Goal: Transaction & Acquisition: Purchase product/service

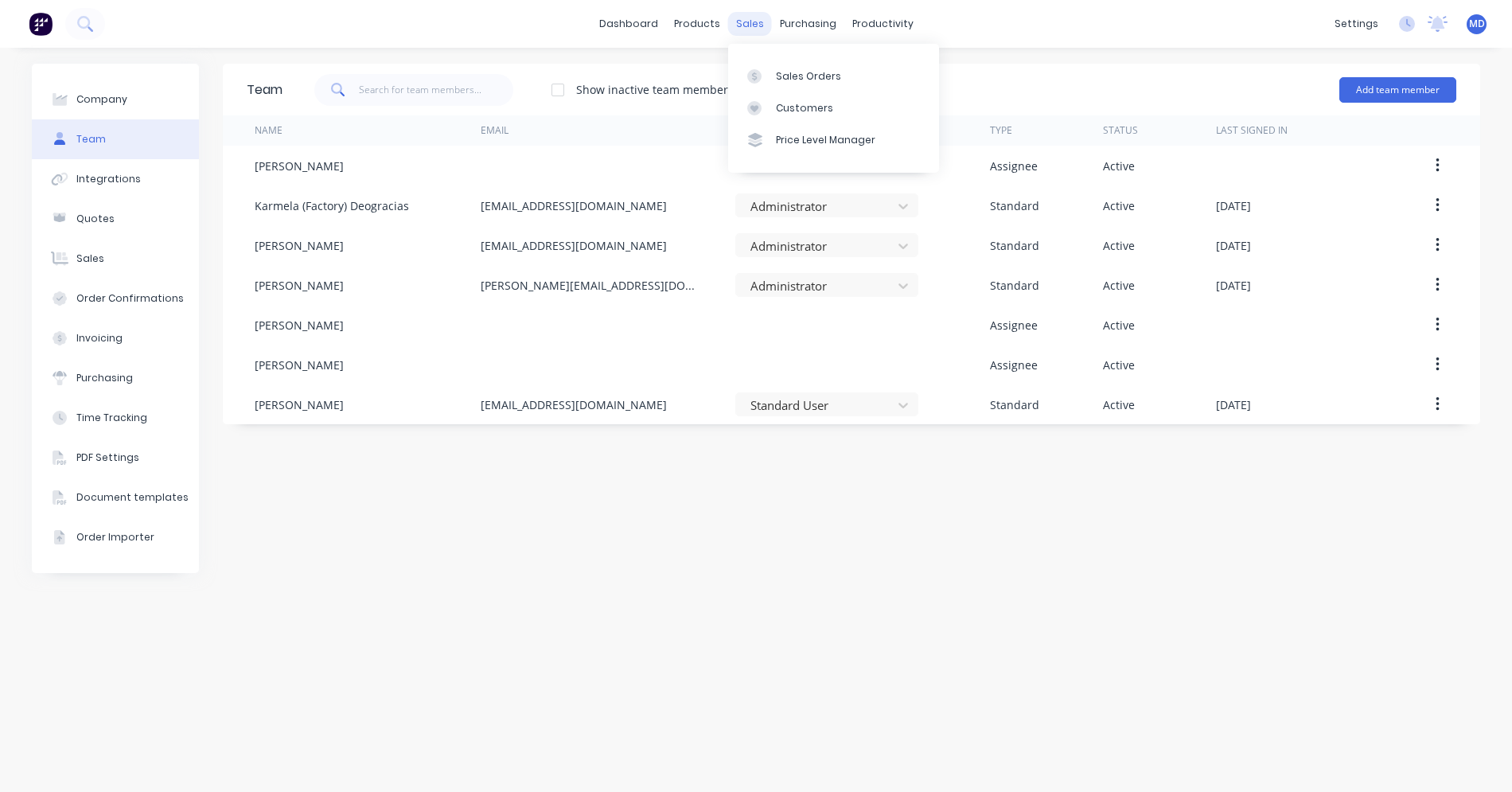
click at [752, 20] on div "sales" at bounding box center [750, 24] width 44 height 24
click at [781, 75] on div "Sales Orders" at bounding box center [809, 77] width 65 height 15
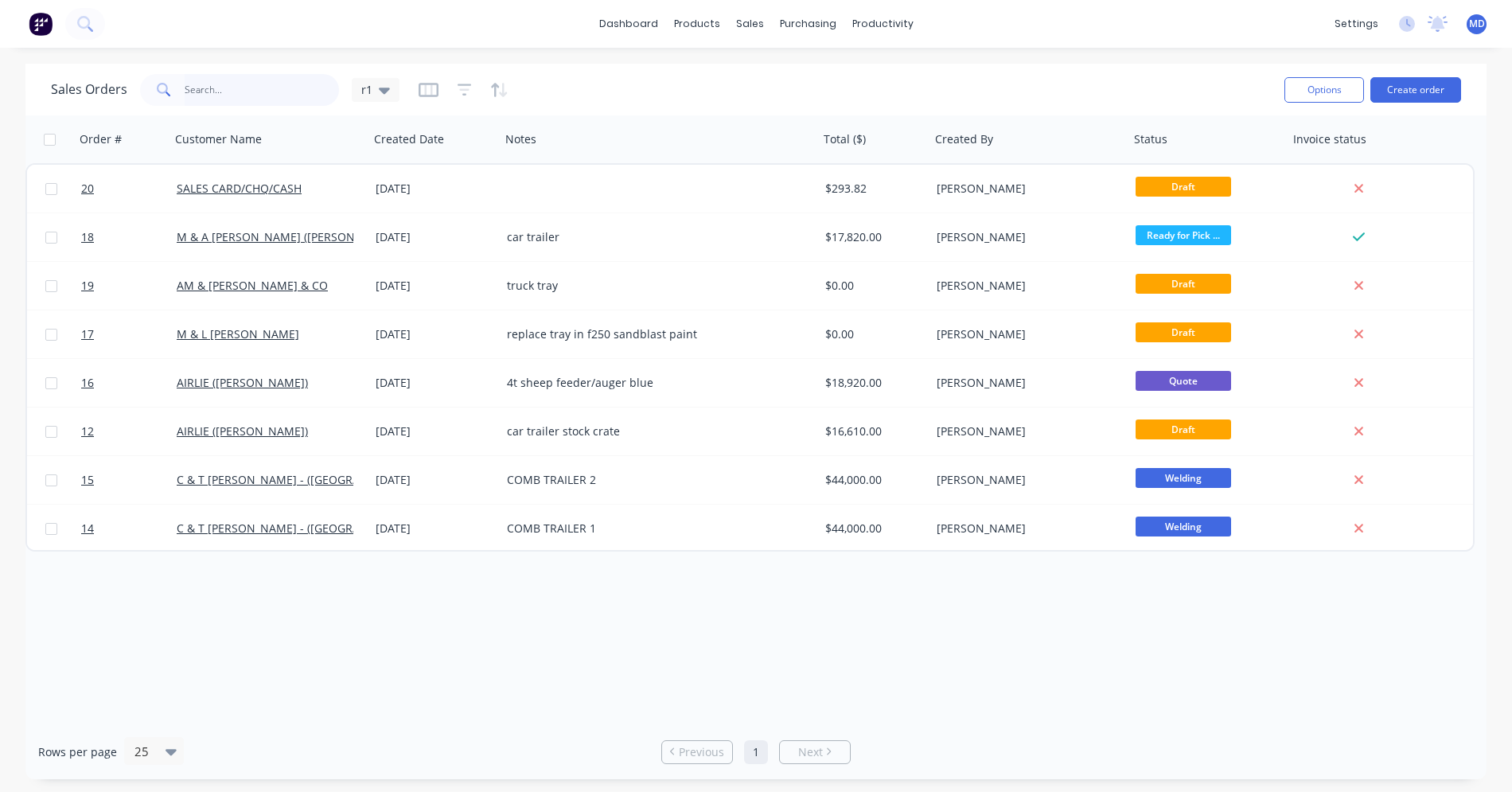
click at [263, 87] on input "text" at bounding box center [262, 89] width 156 height 32
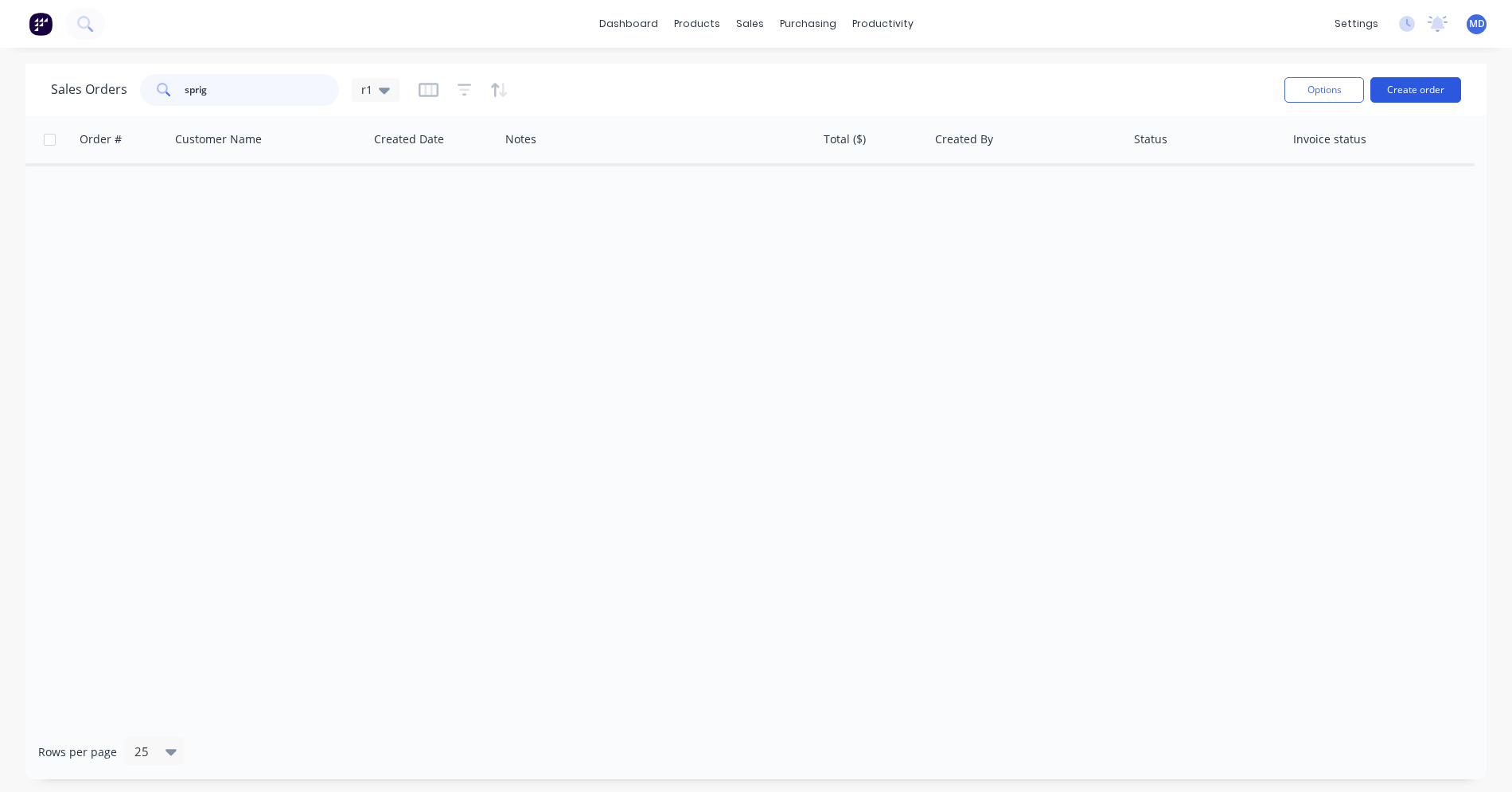
type input "sprig"
click at [1411, 101] on button "Create order" at bounding box center [1416, 90] width 91 height 26
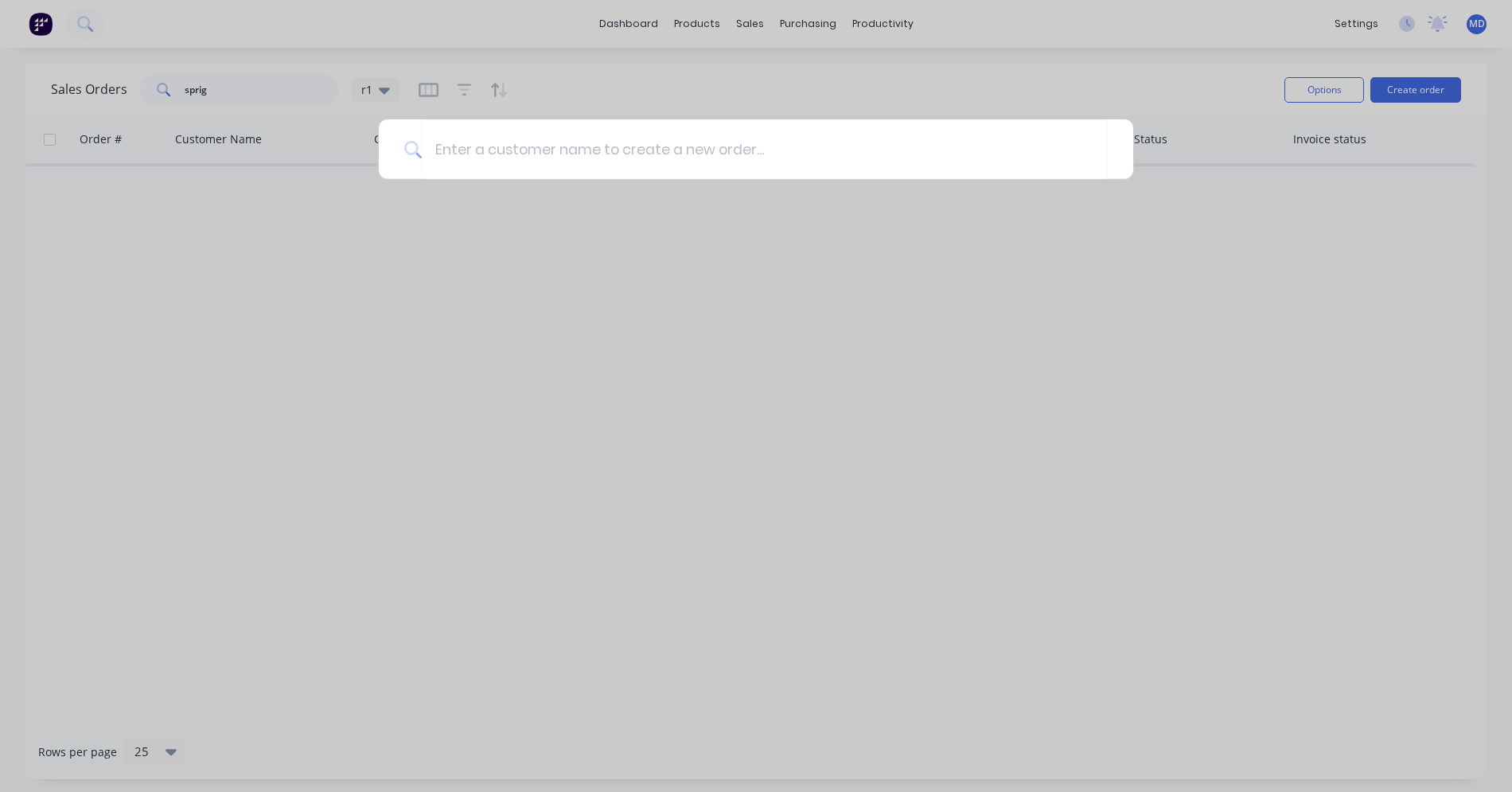
click at [1164, 63] on div at bounding box center [756, 396] width 1512 height 792
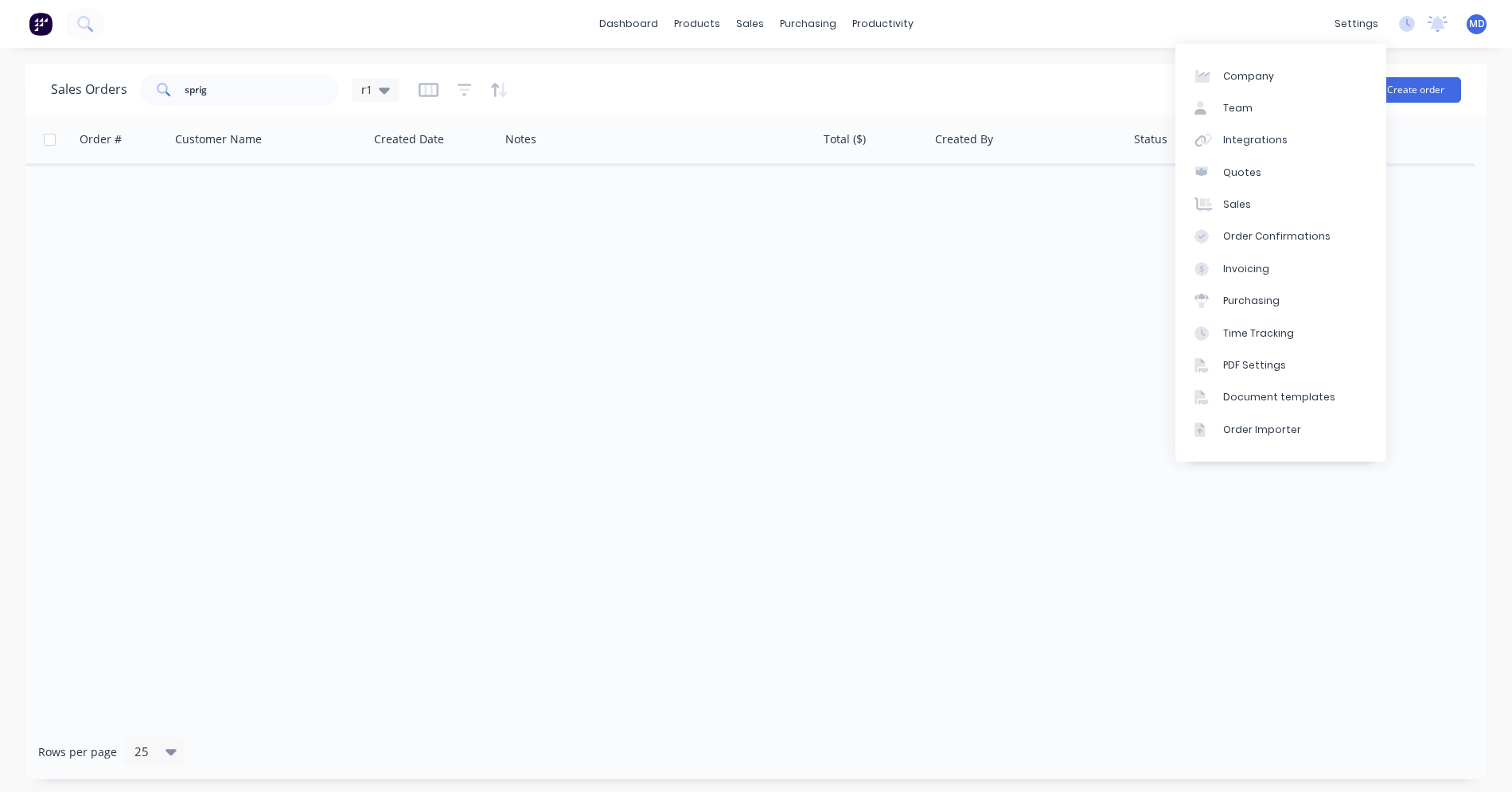
click at [819, 277] on div "Order # Customer Name Created Date Notes Total ($) Created By Status Invoice st…" at bounding box center [756, 420] width 1461 height 609
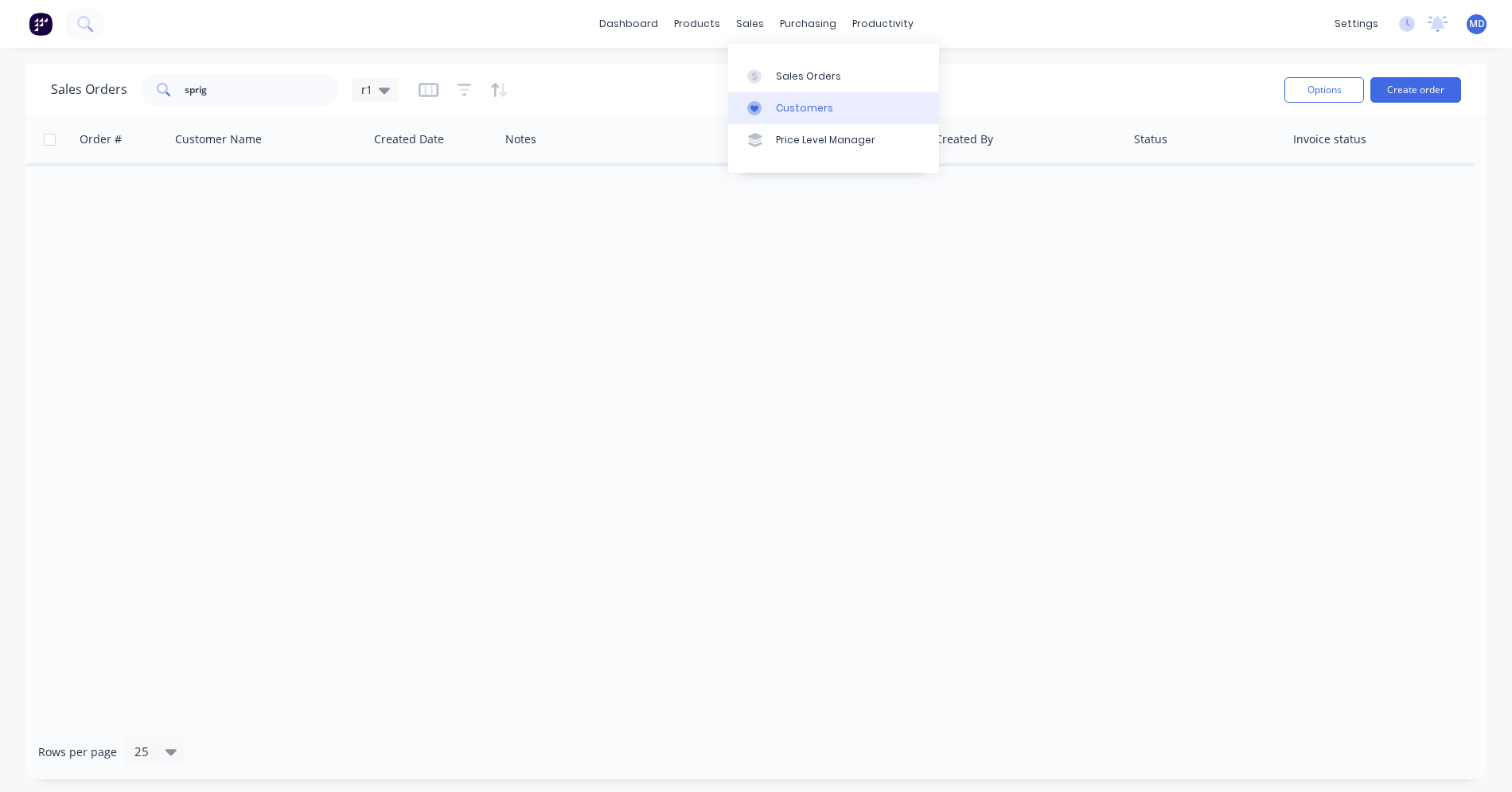
click at [790, 110] on div "Customers" at bounding box center [805, 108] width 58 height 15
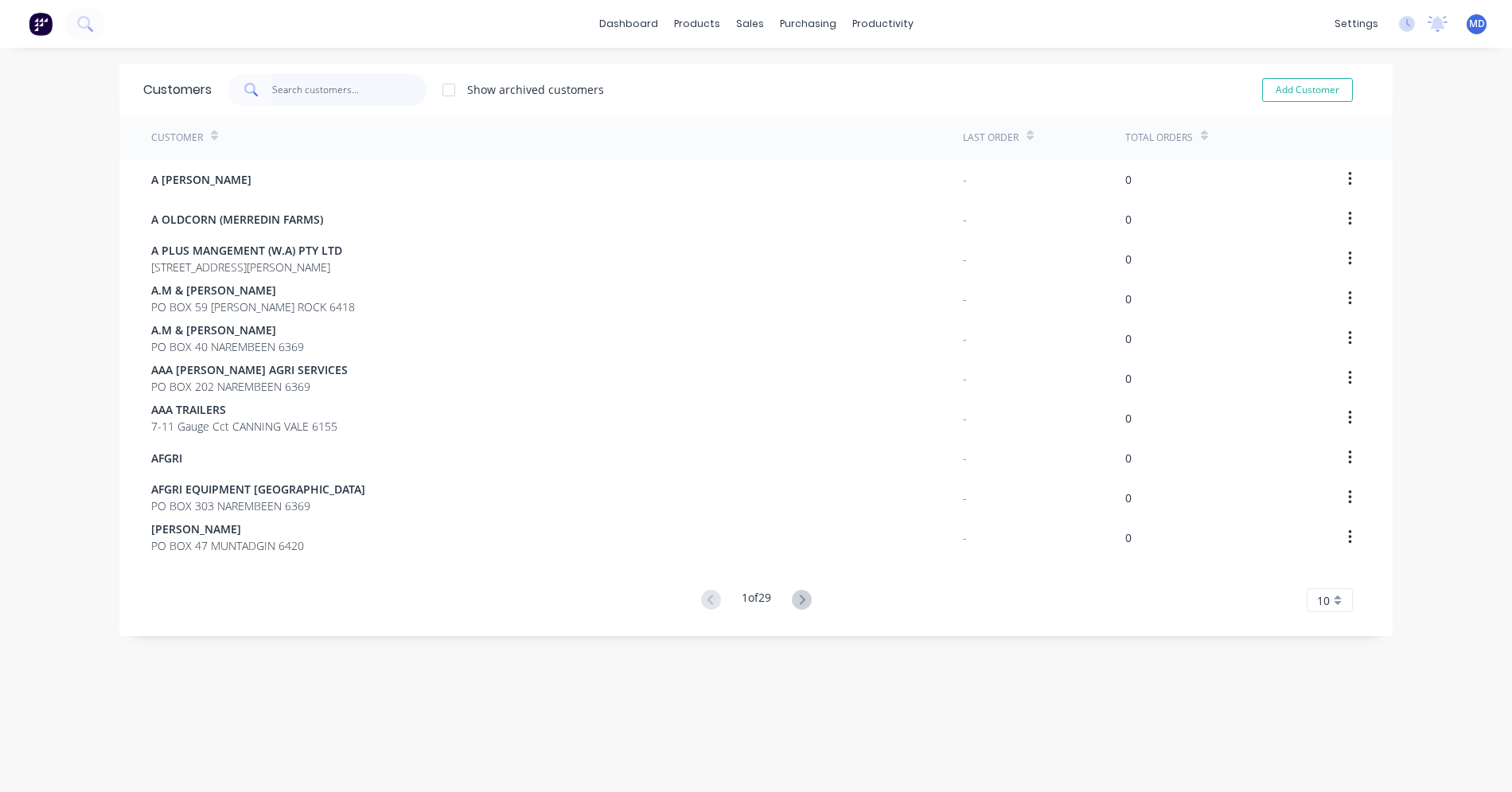
click at [350, 89] on input "text" at bounding box center [350, 89] width 156 height 32
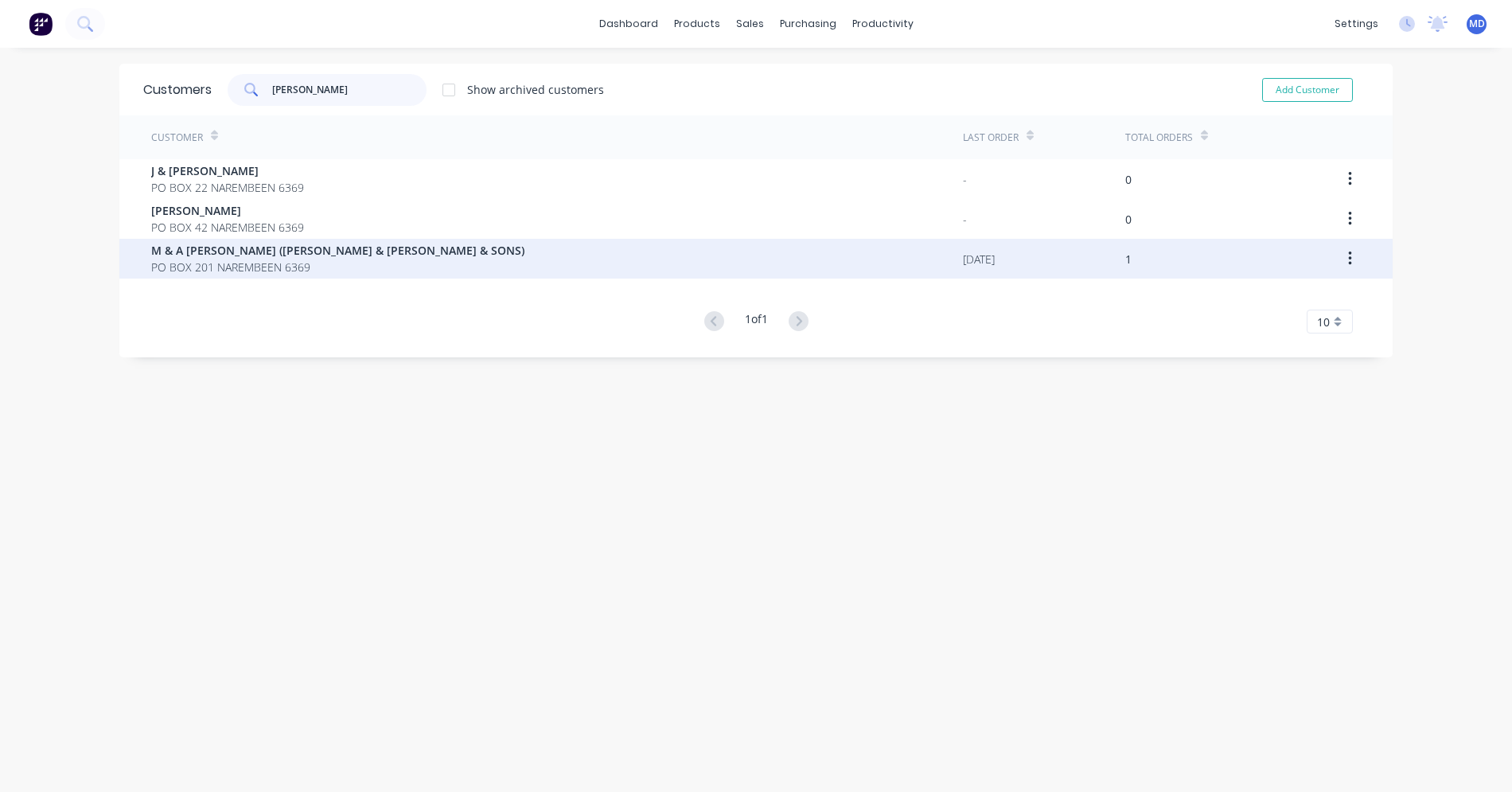
type input "[PERSON_NAME]"
click at [228, 263] on span "PO BOX 201 NAREMBEEN 6369" at bounding box center [338, 267] width 373 height 16
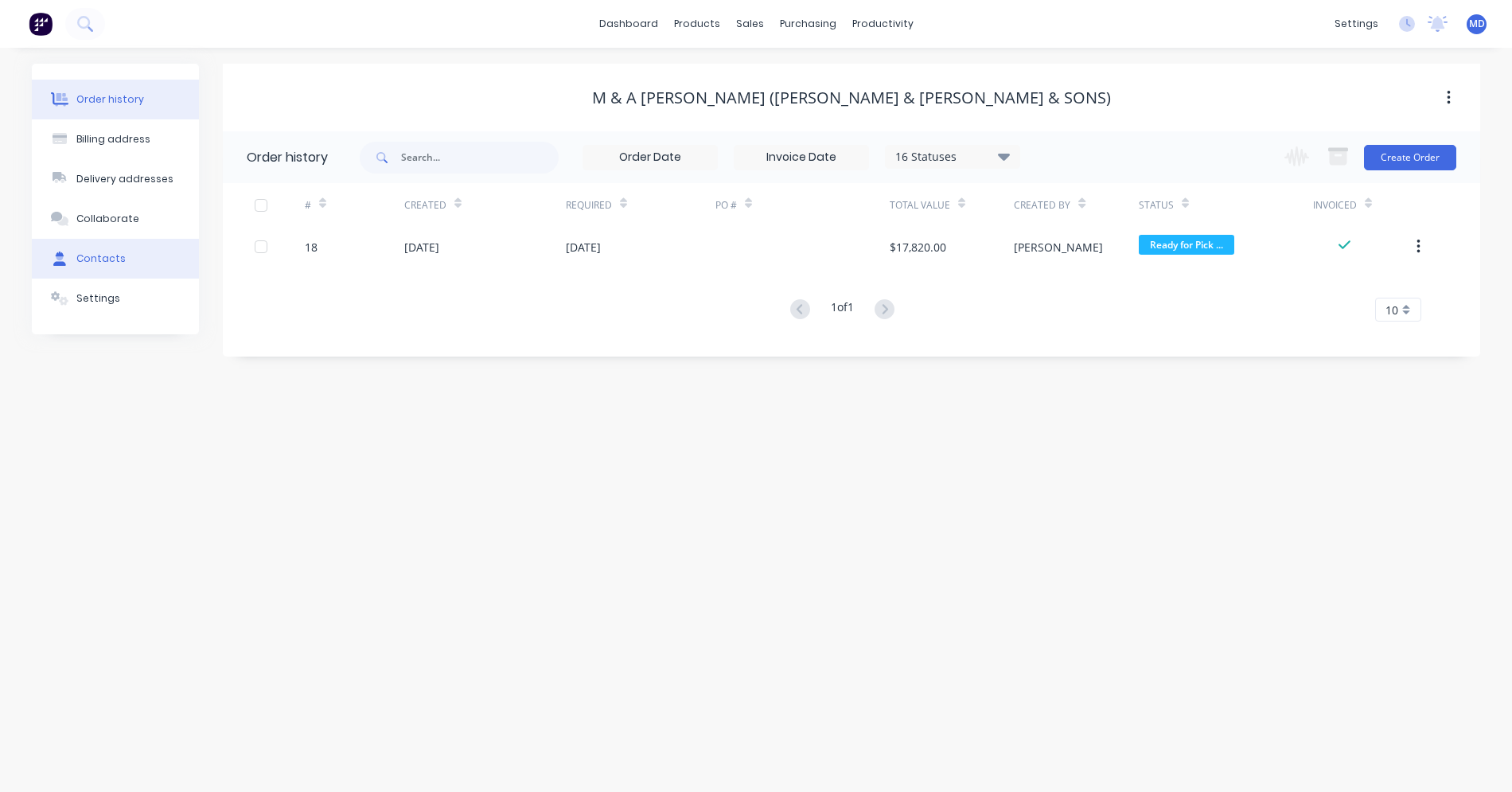
click at [125, 255] on button "Contacts" at bounding box center [115, 259] width 167 height 40
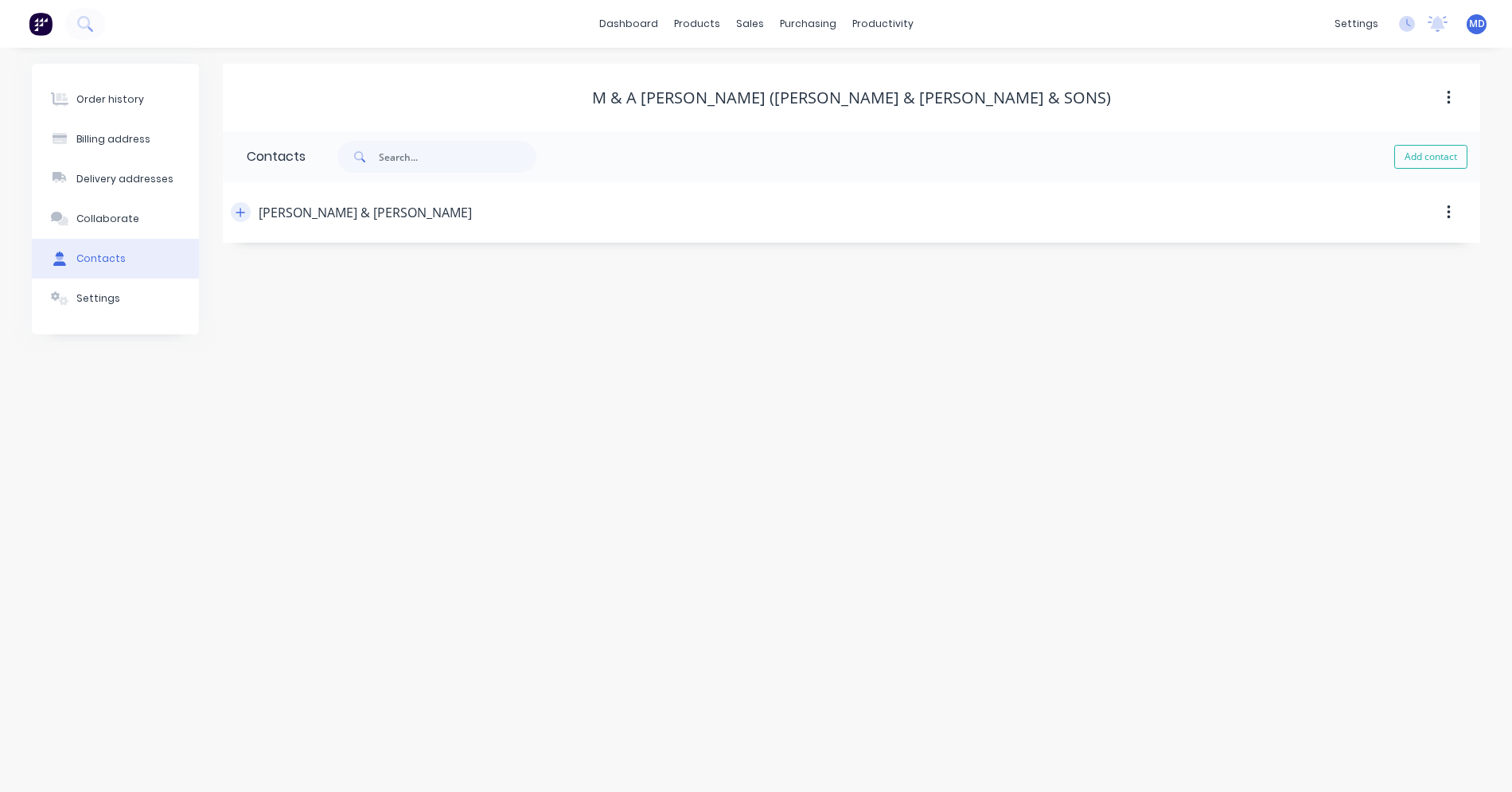
click at [239, 210] on icon "button" at bounding box center [240, 212] width 9 height 11
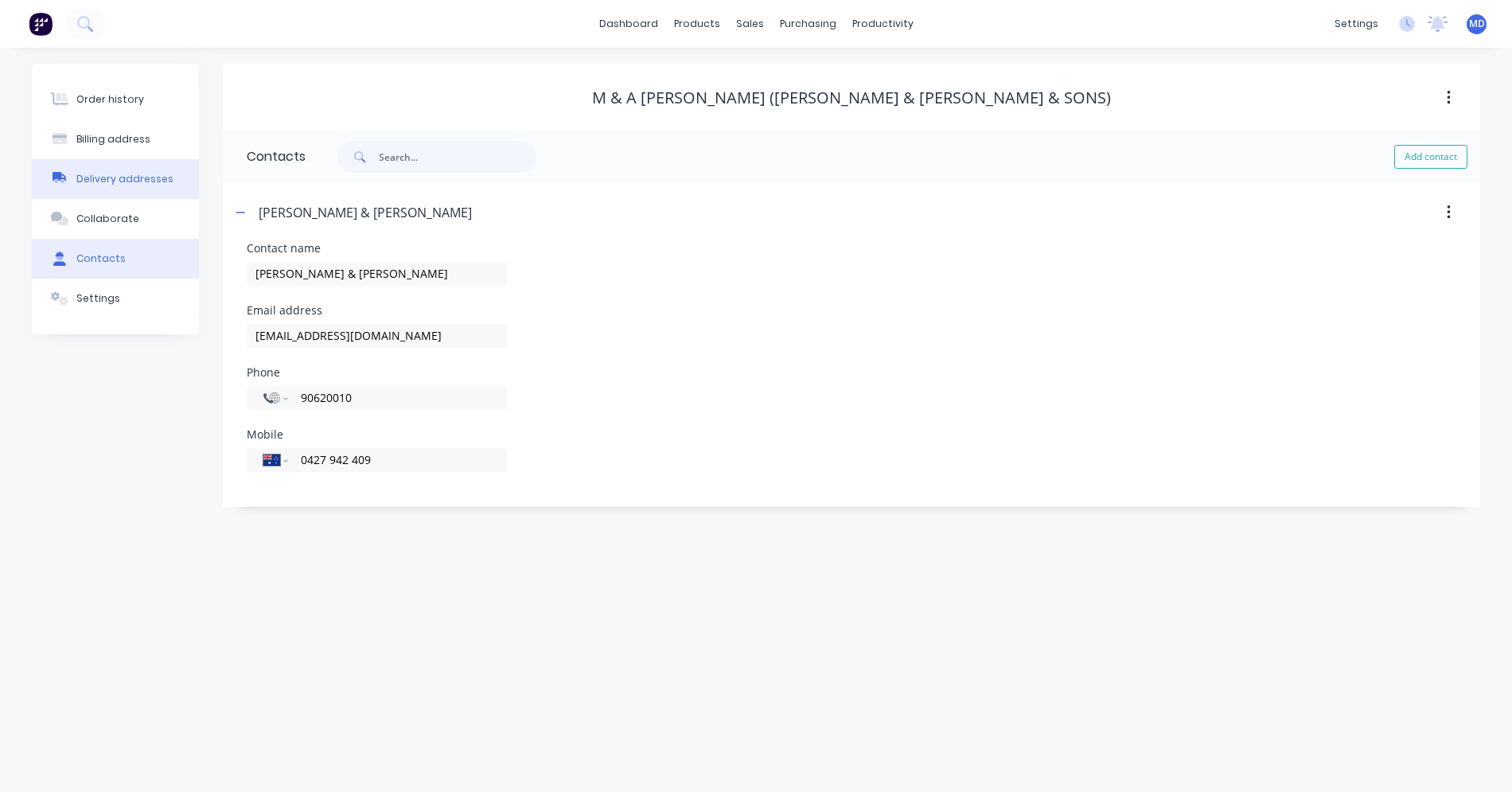
click at [115, 185] on div "Delivery addresses" at bounding box center [125, 179] width 97 height 15
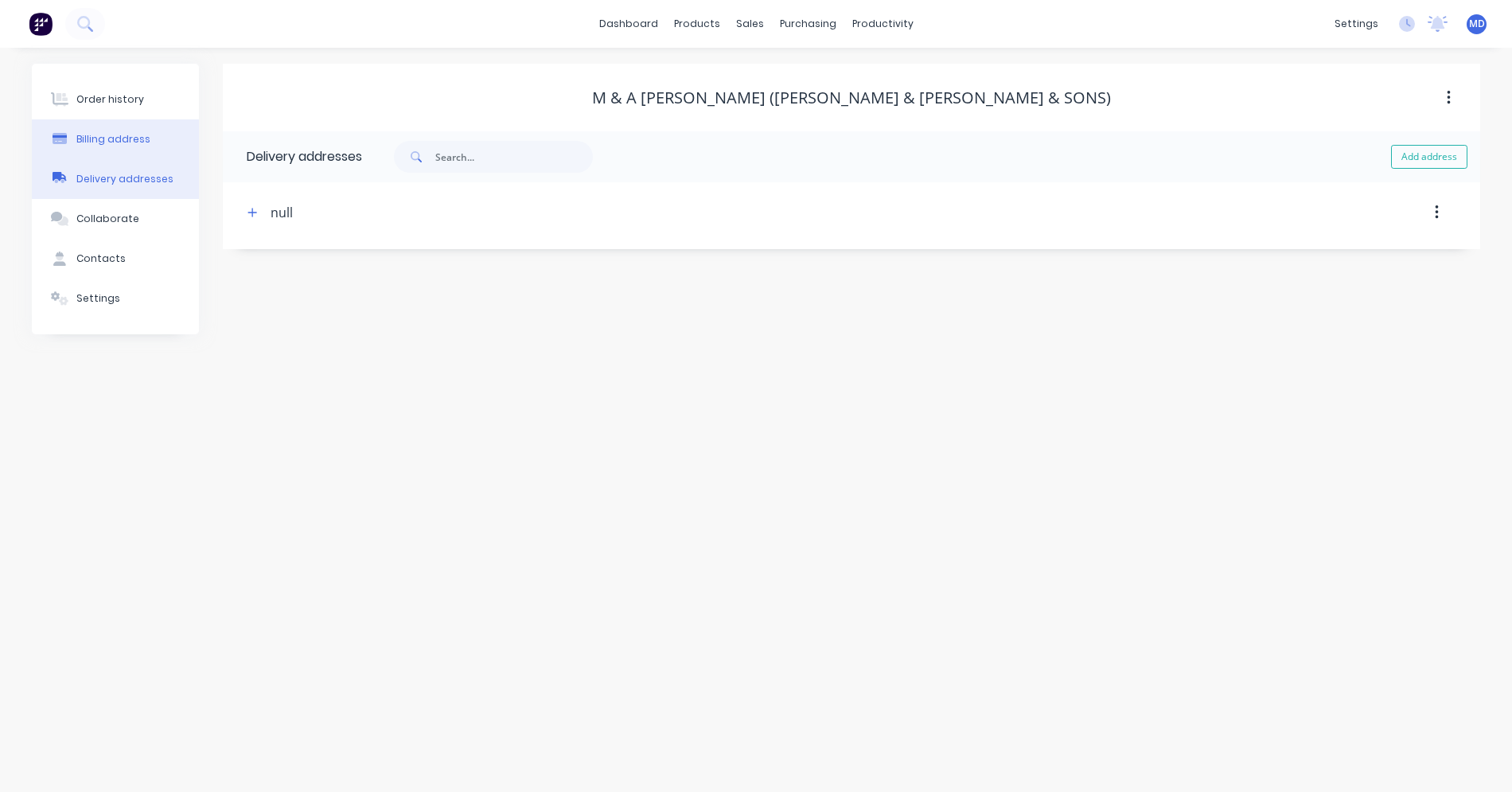
click at [132, 139] on div "Billing address" at bounding box center [113, 139] width 74 height 15
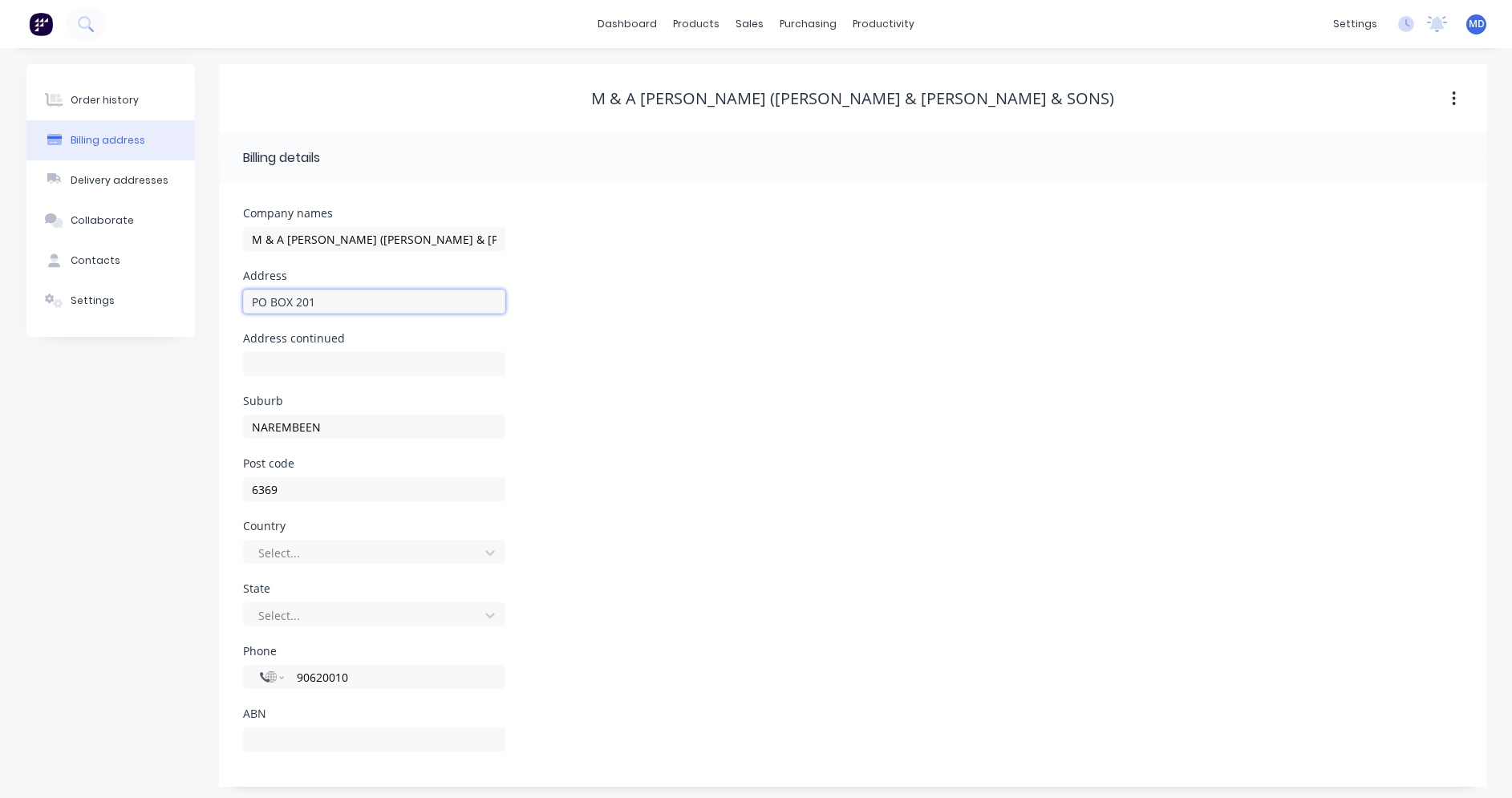
drag, startPoint x: 315, startPoint y: 302, endPoint x: 247, endPoint y: 302, distance: 68.0
click at [248, 302] on input "PO BOX 201" at bounding box center [374, 302] width 263 height 24
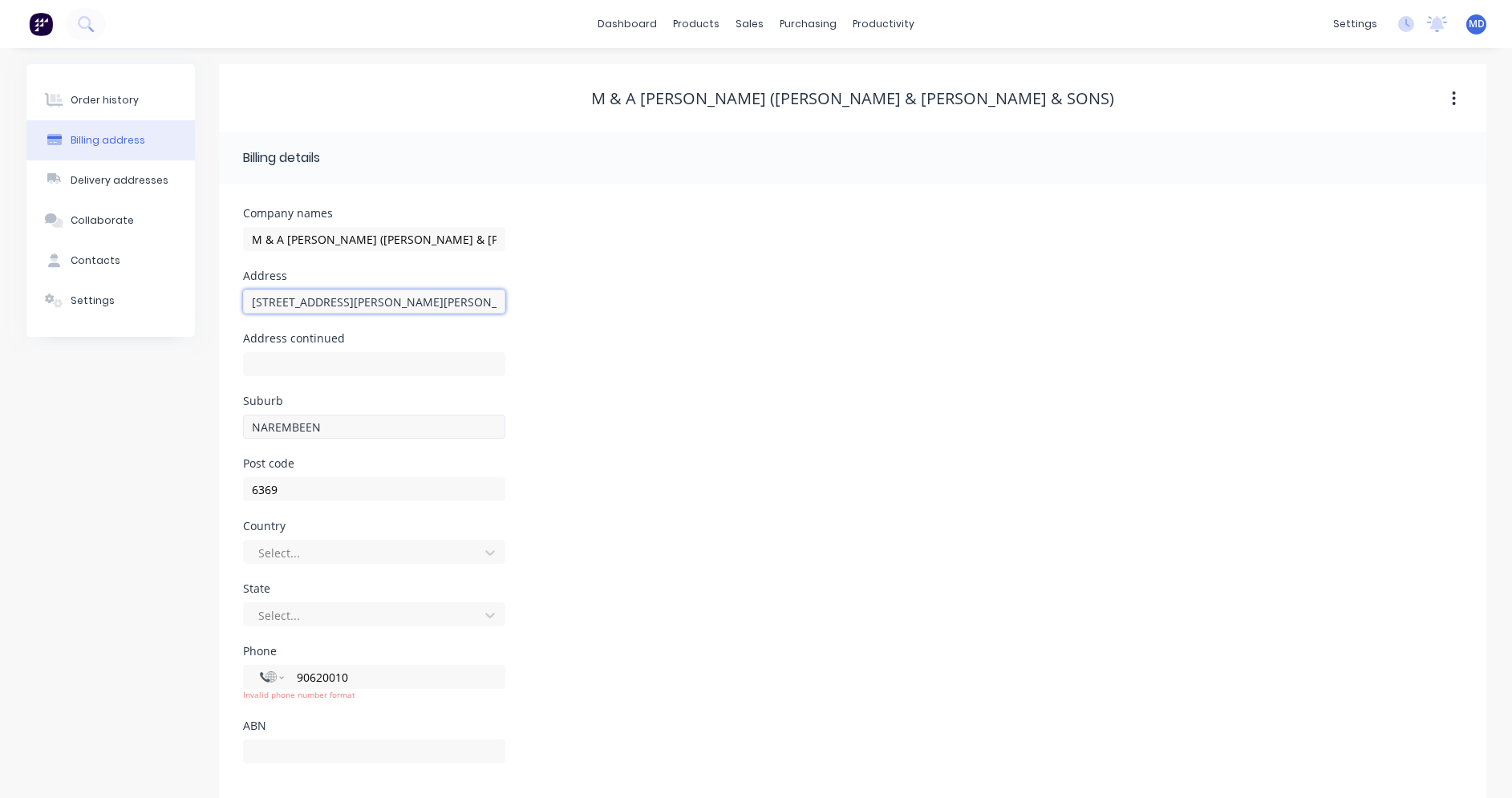
type input "[STREET_ADDRESS][PERSON_NAME][PERSON_NAME]"
drag, startPoint x: 321, startPoint y: 432, endPoint x: 242, endPoint y: 430, distance: 79.0
click at [242, 430] on div "Company names M & A [PERSON_NAME] (GJ & [PERSON_NAME] & SONS) Address [STREET_A…" at bounding box center [853, 491] width 1268 height 615
type input "[PERSON_NAME]"
drag, startPoint x: 280, startPoint y: 490, endPoint x: 206, endPoint y: 491, distance: 74.0
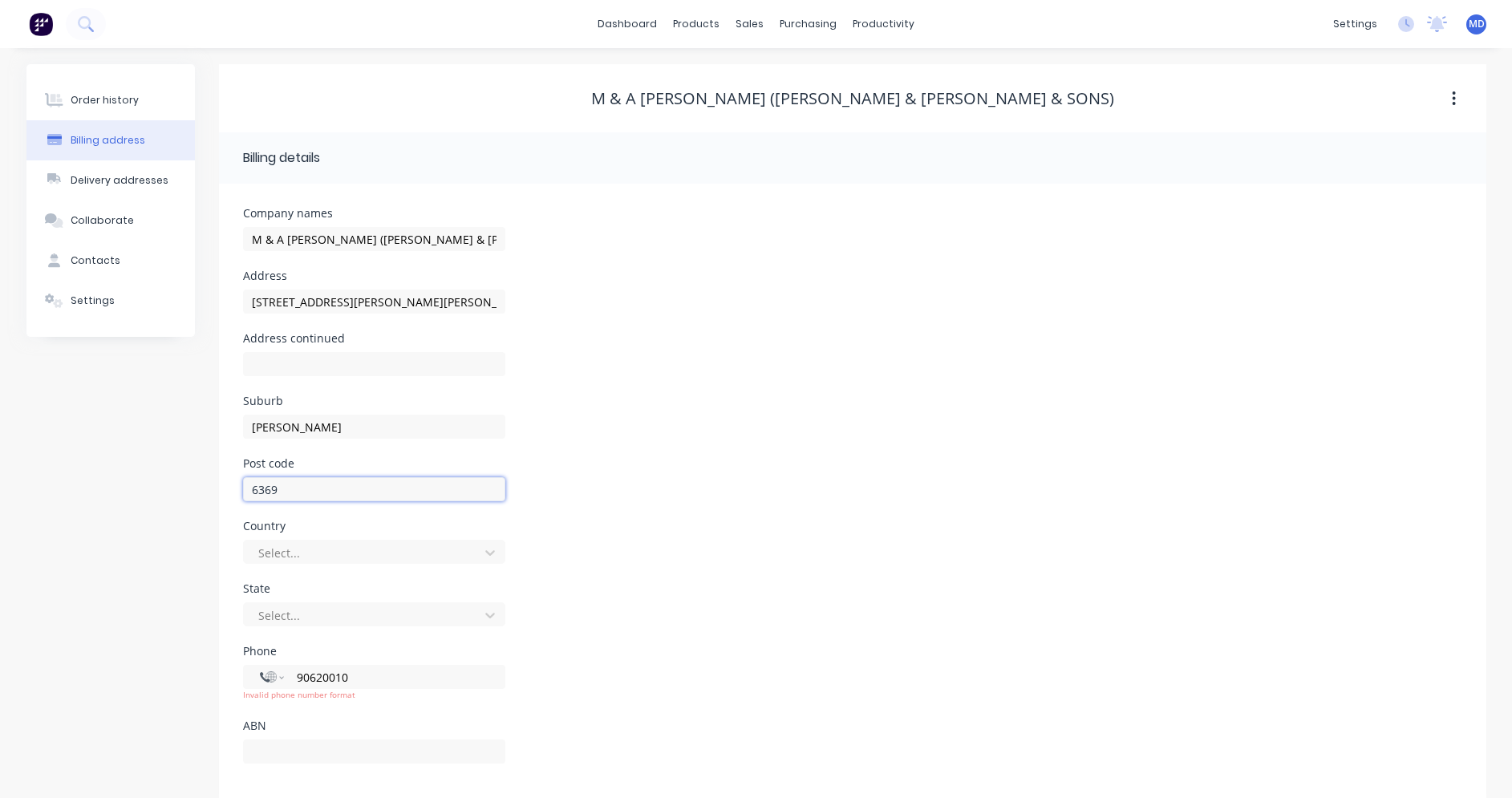
click at [206, 491] on div "Order history Billing address Delivery addresses Collaborate Contacts Settings …" at bounding box center [756, 431] width 1460 height 735
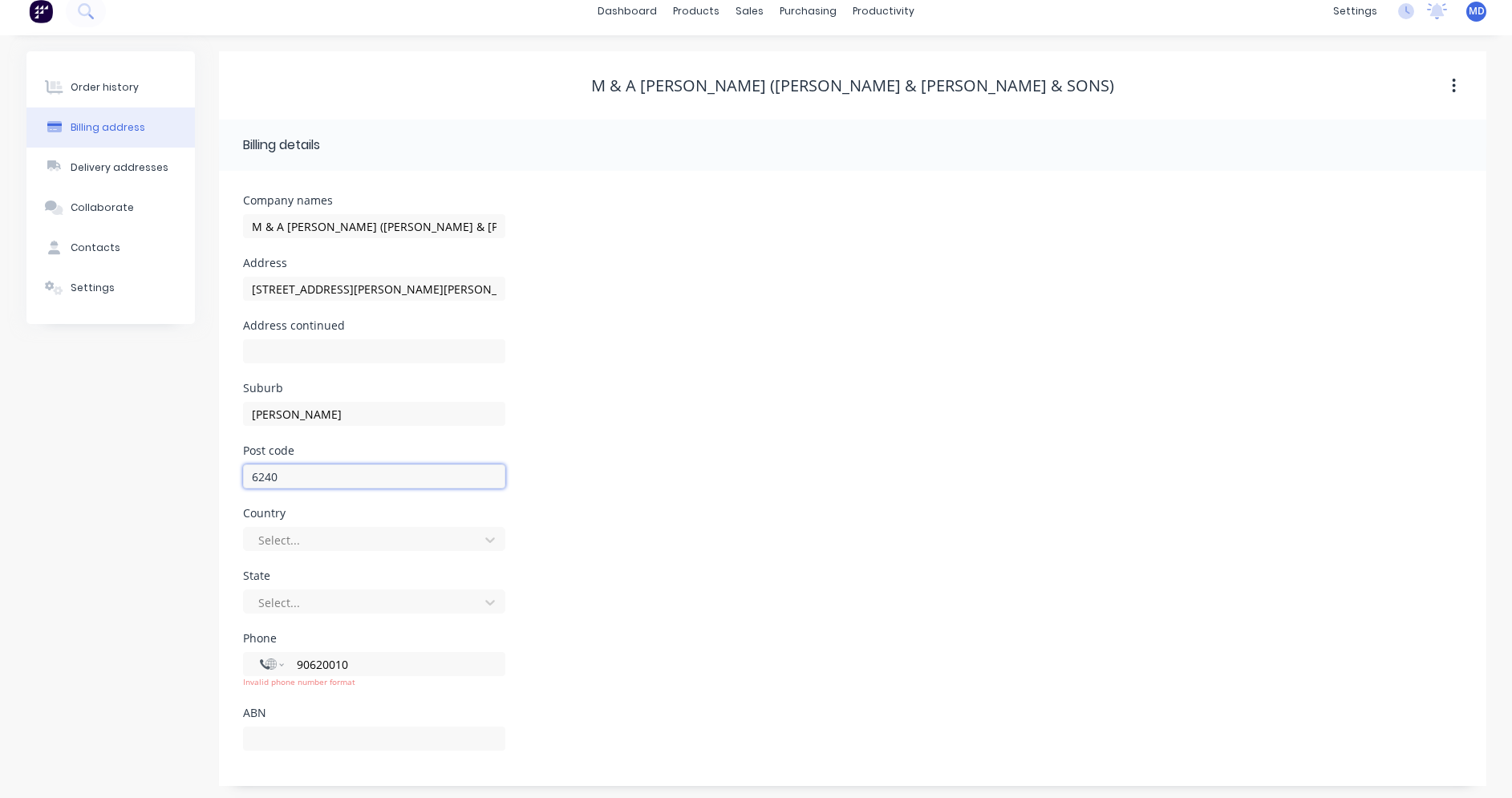
scroll to position [16, 0]
type input "6240"
click at [677, 494] on div "Post code 6240" at bounding box center [853, 472] width 1219 height 62
drag, startPoint x: 252, startPoint y: 289, endPoint x: 422, endPoint y: 288, distance: 170.0
click at [422, 288] on input "[STREET_ADDRESS][PERSON_NAME][PERSON_NAME]" at bounding box center [374, 285] width 263 height 24
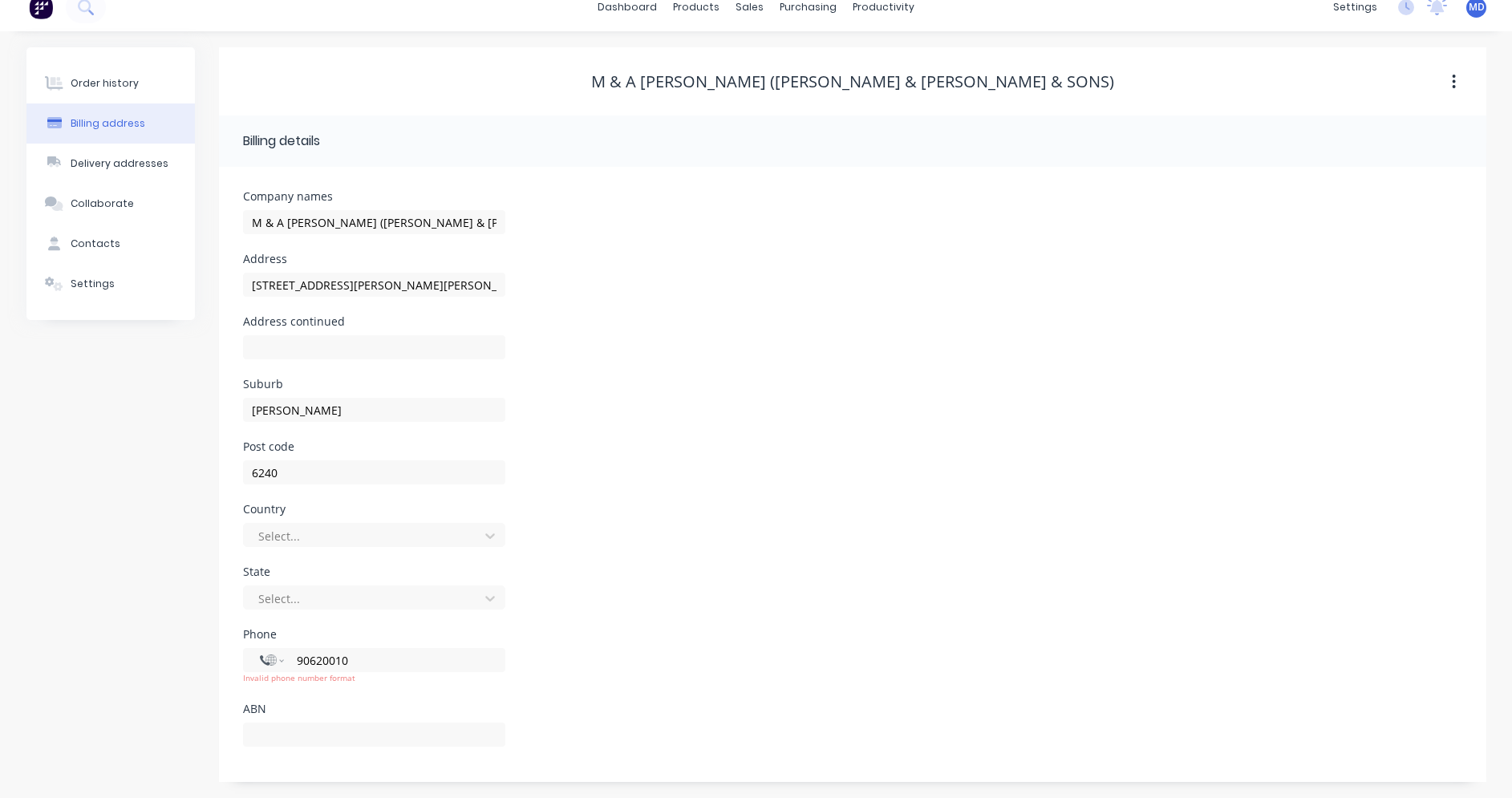
drag, startPoint x: 119, startPoint y: 509, endPoint x: 312, endPoint y: 387, distance: 228.3
click at [118, 509] on div "Order history Billing address Delivery addresses Collaborate Contacts Settings" at bounding box center [111, 415] width 168 height 735
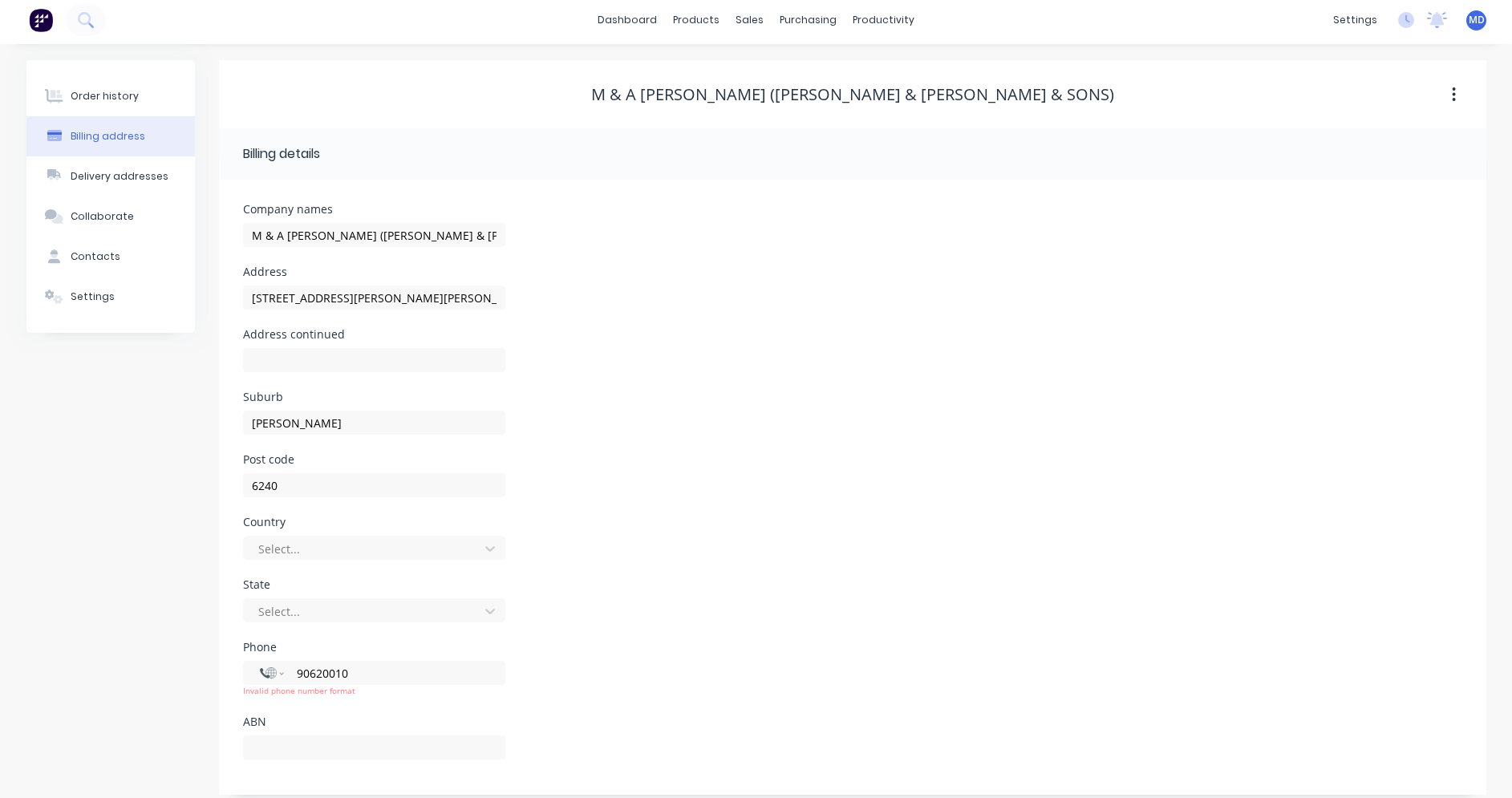
scroll to position [0, 0]
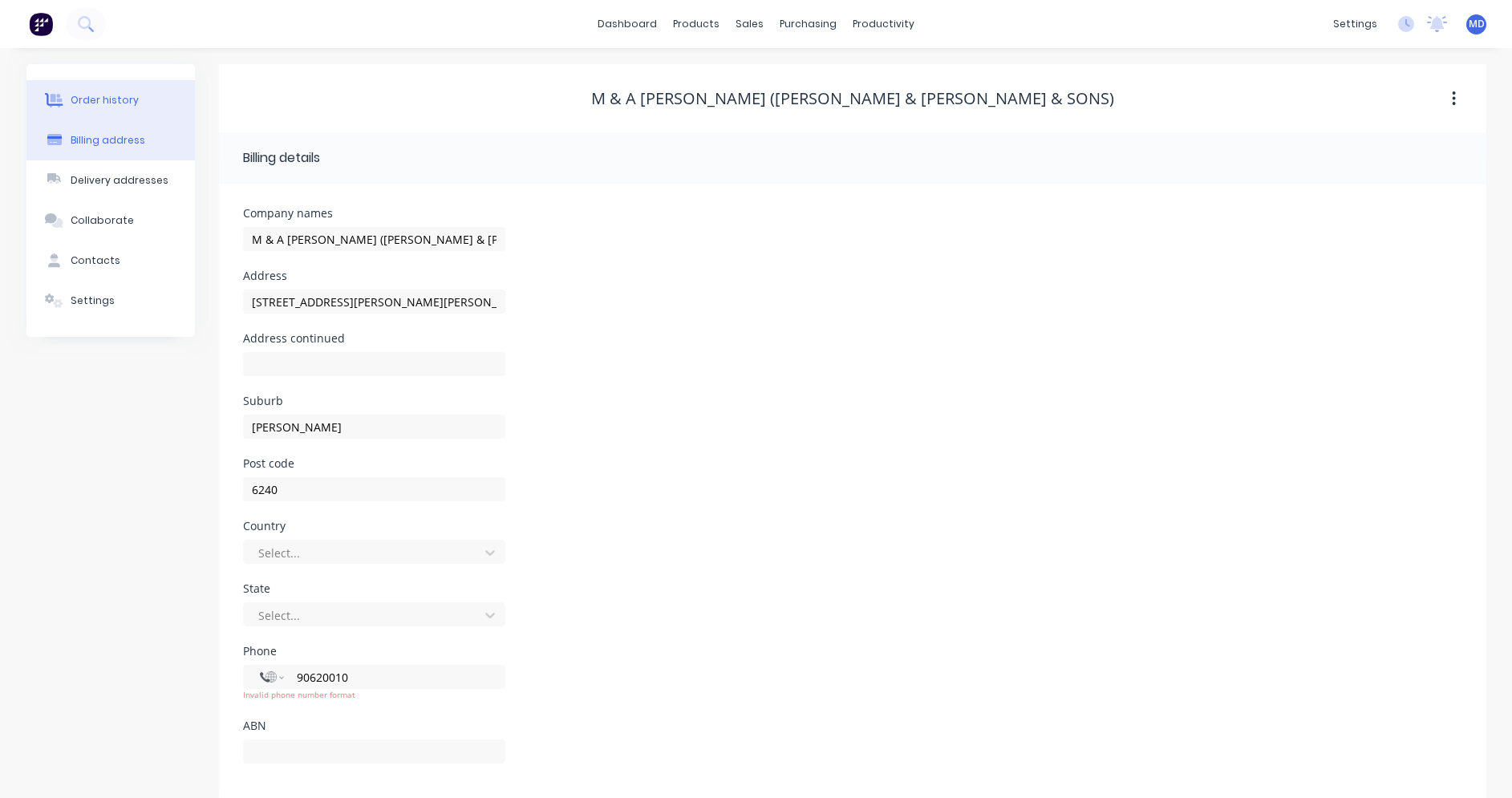
click at [115, 100] on div "Order history" at bounding box center [104, 100] width 68 height 15
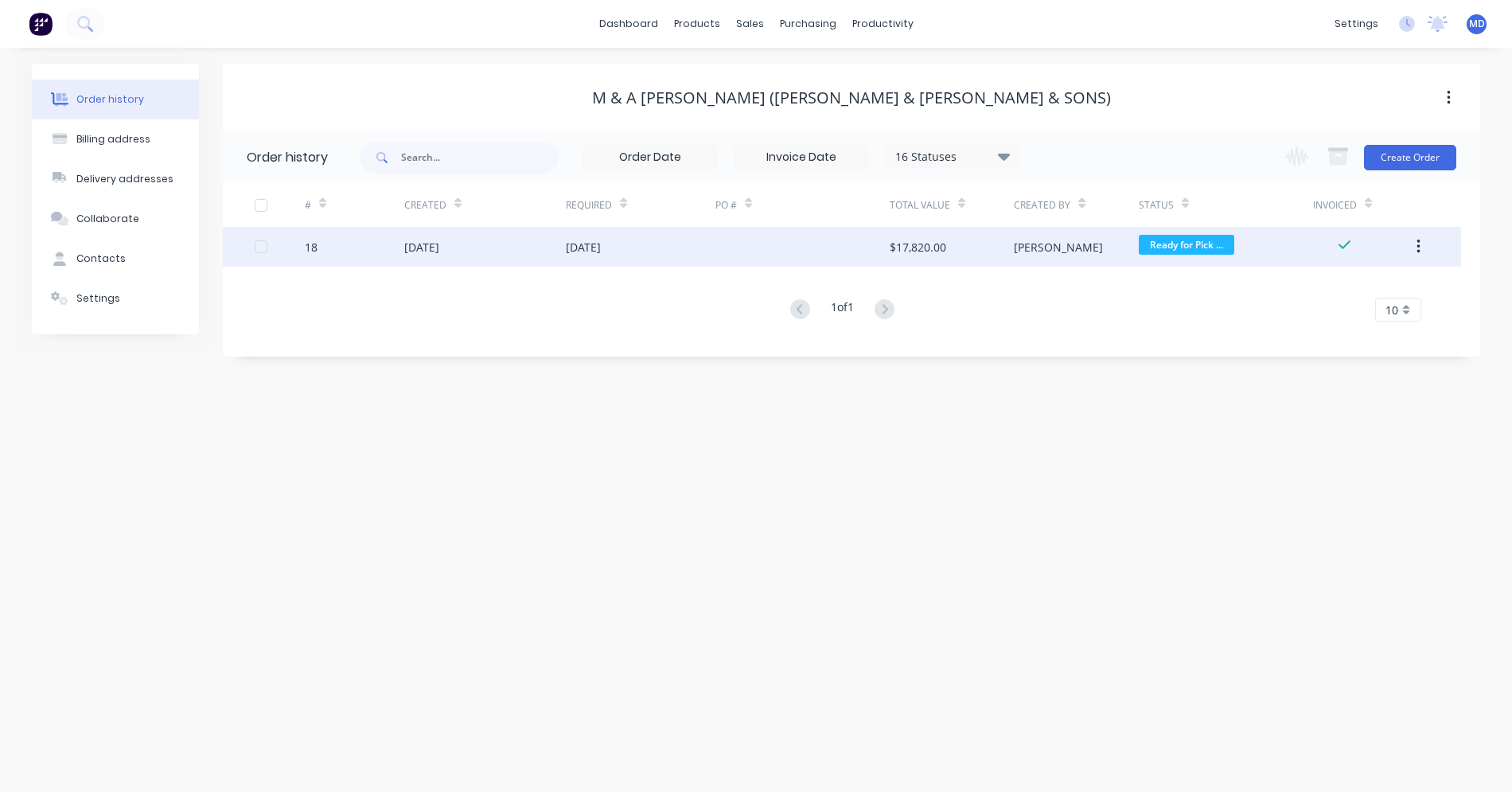
click at [1422, 253] on button "button" at bounding box center [1418, 246] width 38 height 28
click at [783, 240] on div at bounding box center [802, 247] width 174 height 40
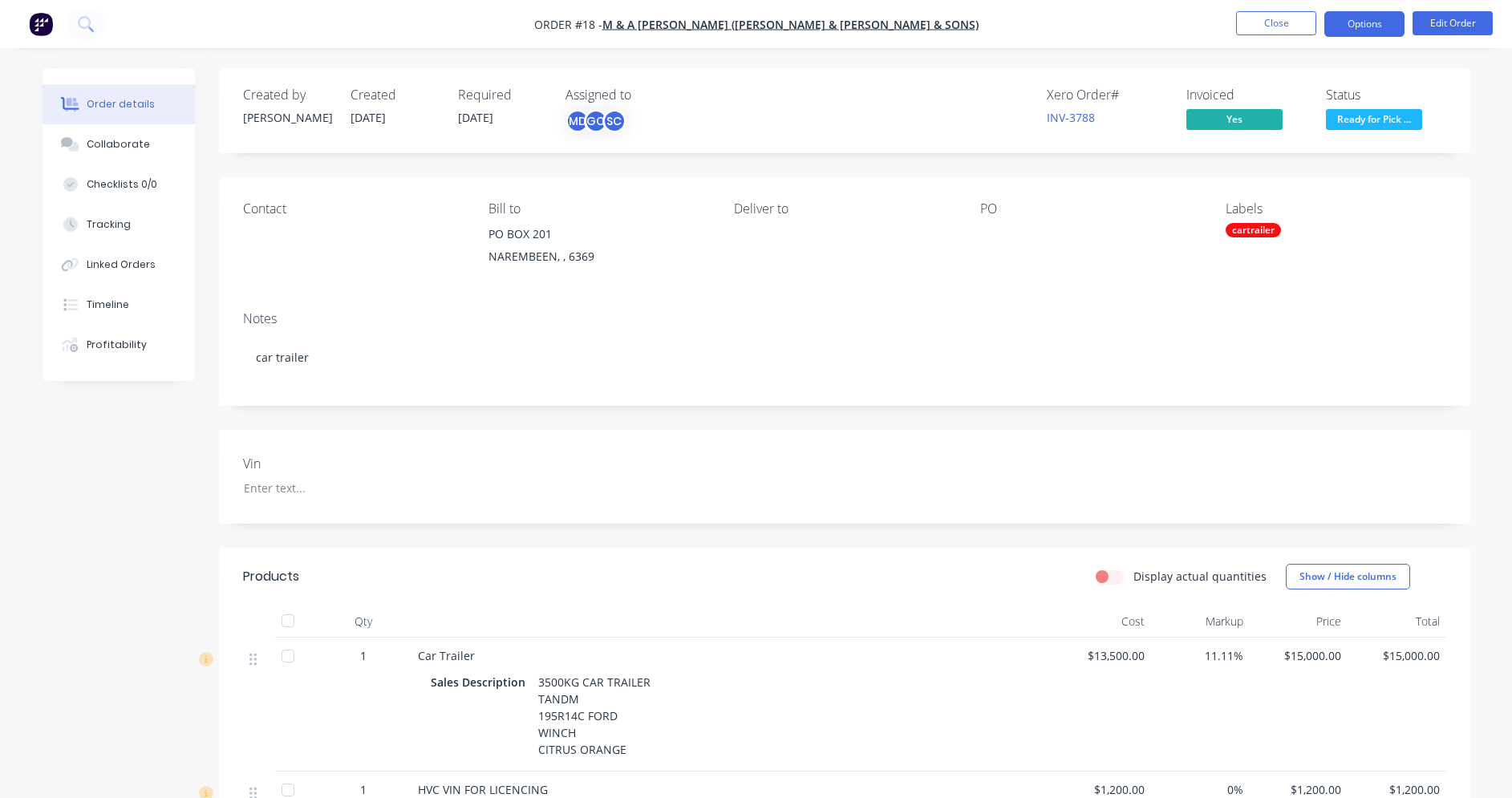
click at [1368, 30] on button "Options" at bounding box center [1364, 24] width 81 height 26
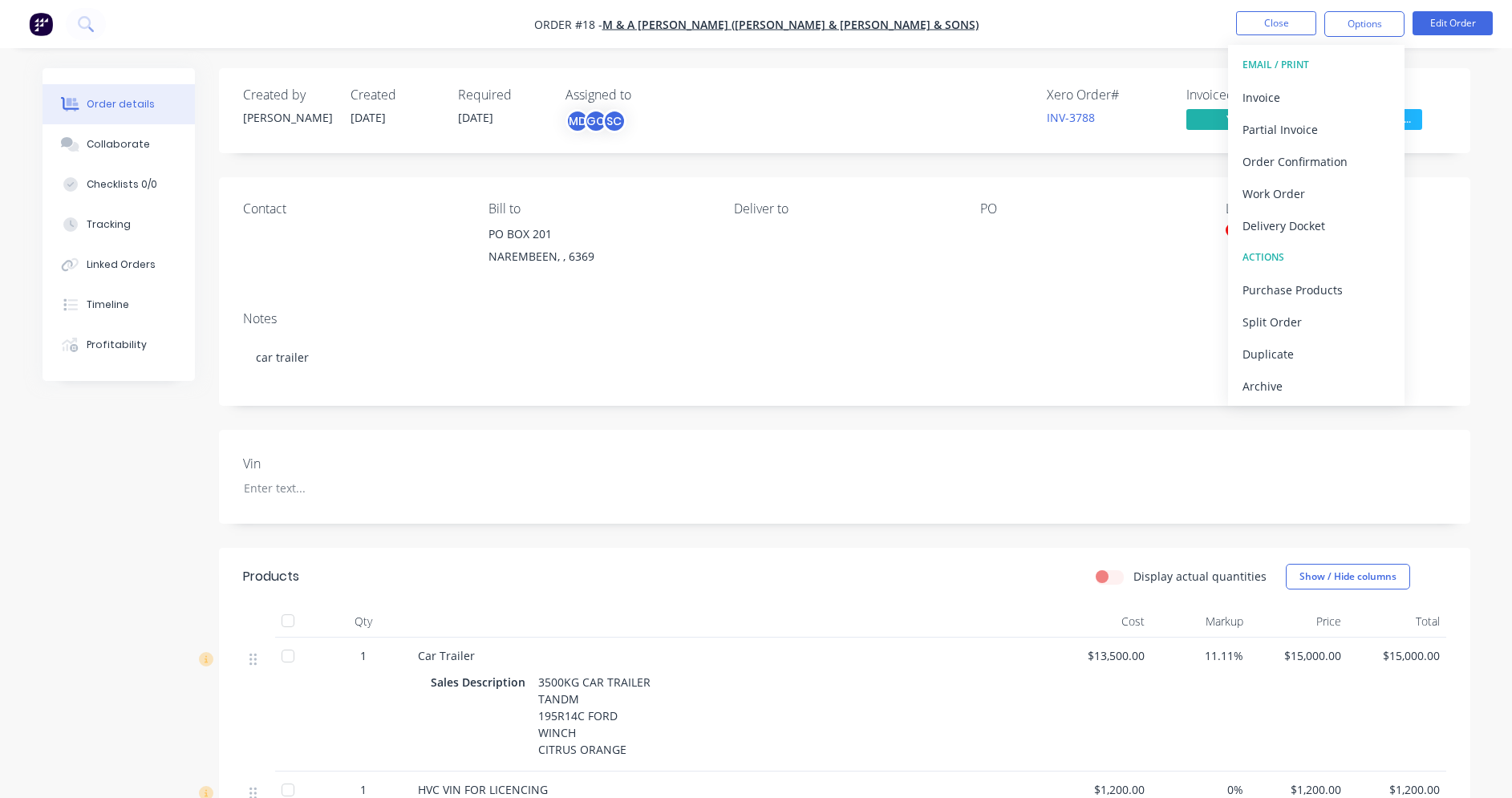
click at [1447, 246] on div "Contact [PERSON_NAME] to PO BOX 201 NAREMBEEN, , 6369 Deliver to PO Labels cart…" at bounding box center [845, 238] width 1251 height 121
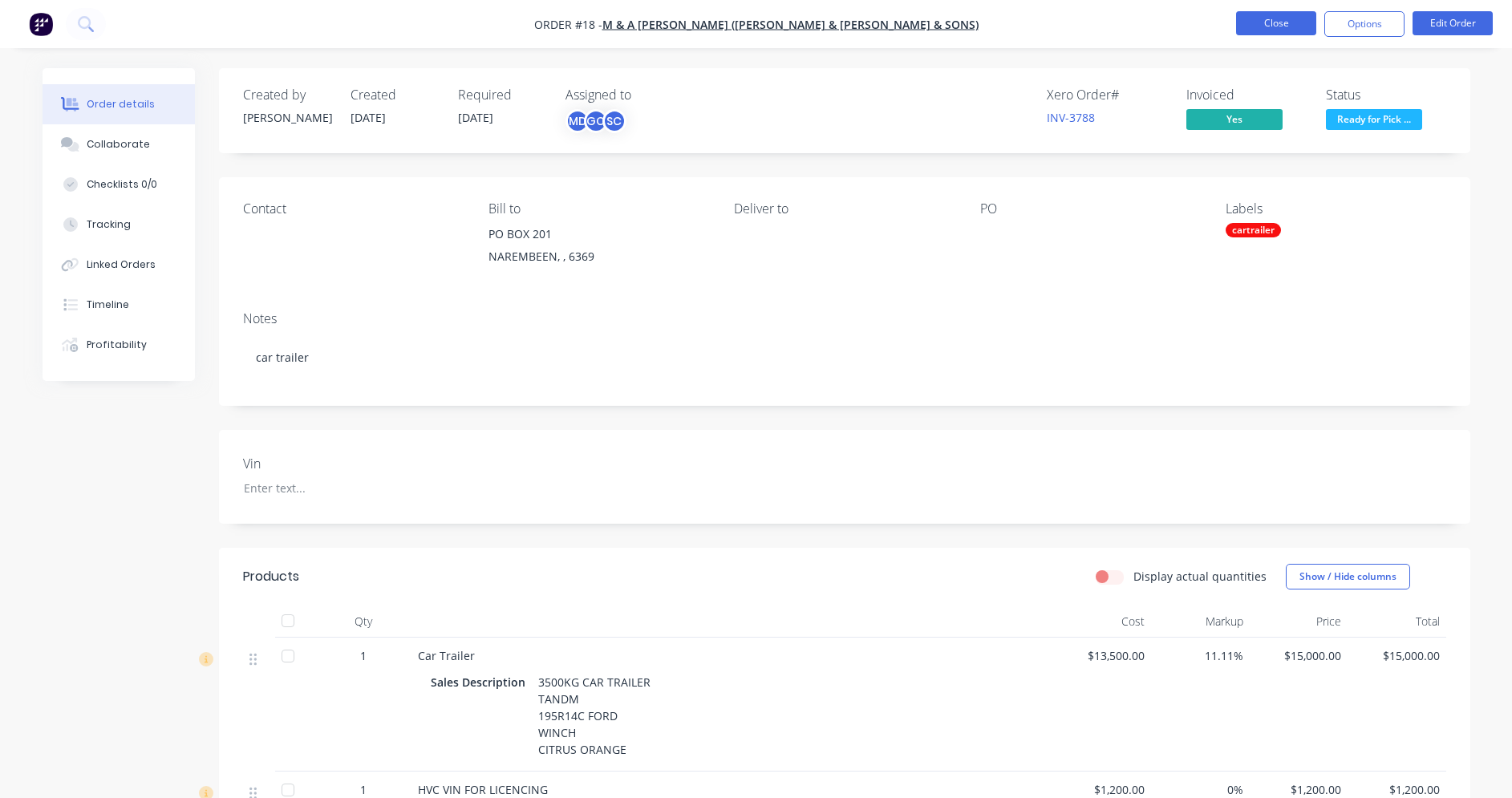
click at [1287, 27] on button "Close" at bounding box center [1276, 23] width 81 height 24
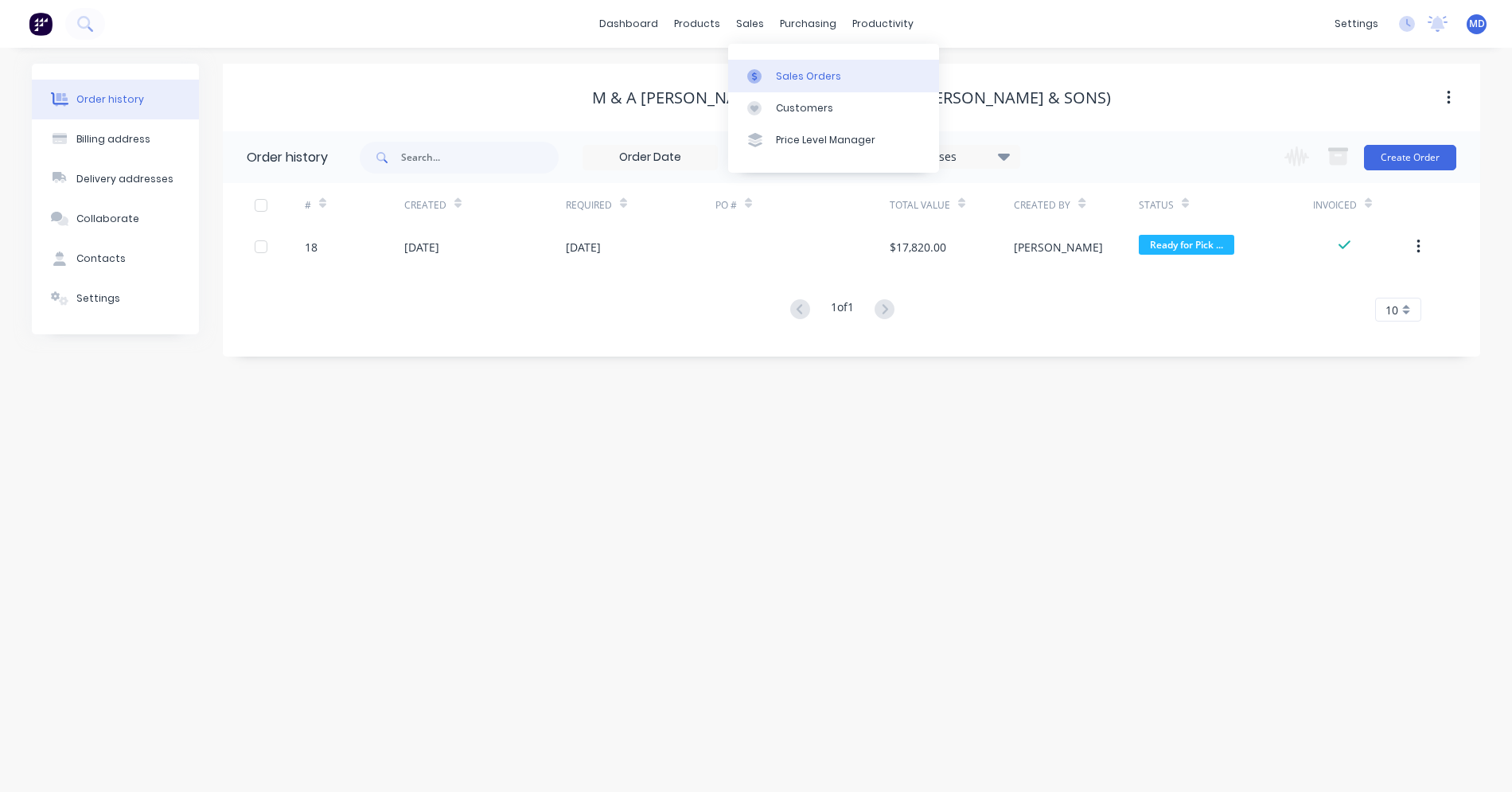
click at [793, 81] on div "Sales Orders" at bounding box center [809, 77] width 65 height 15
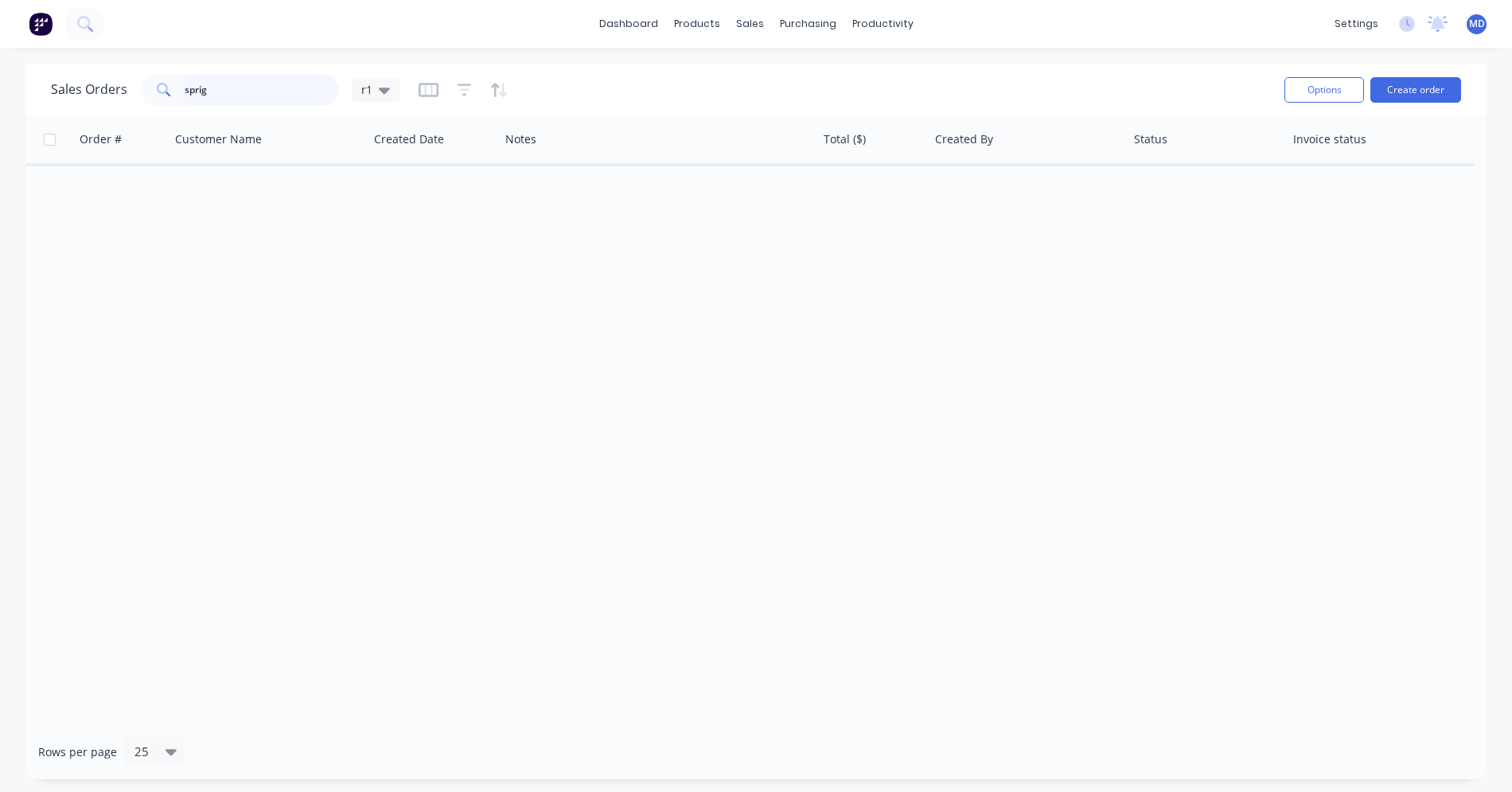
click at [249, 95] on input "sprig" at bounding box center [262, 89] width 156 height 32
type input "s"
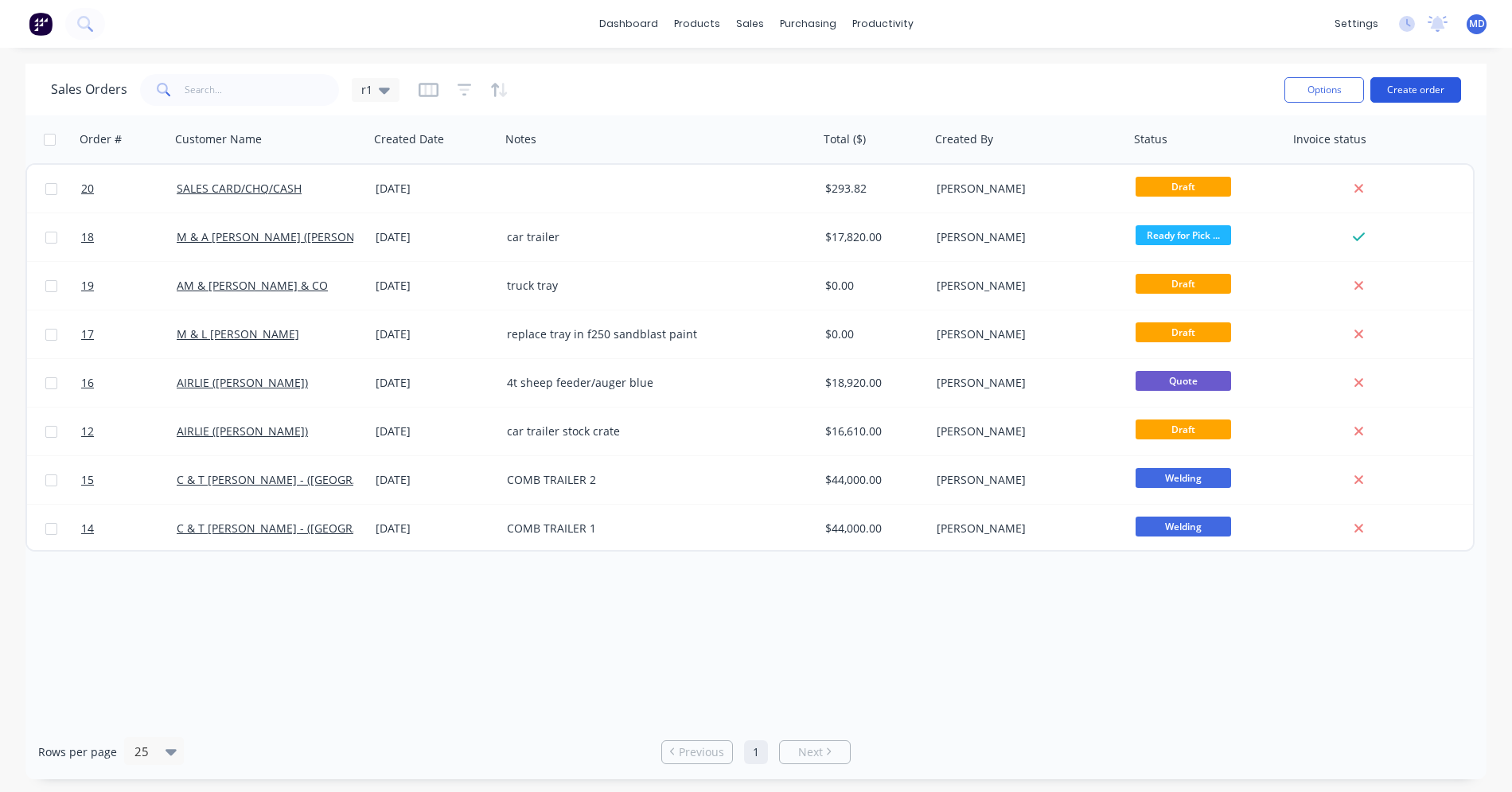
click at [1394, 92] on button "Create order" at bounding box center [1416, 90] width 91 height 26
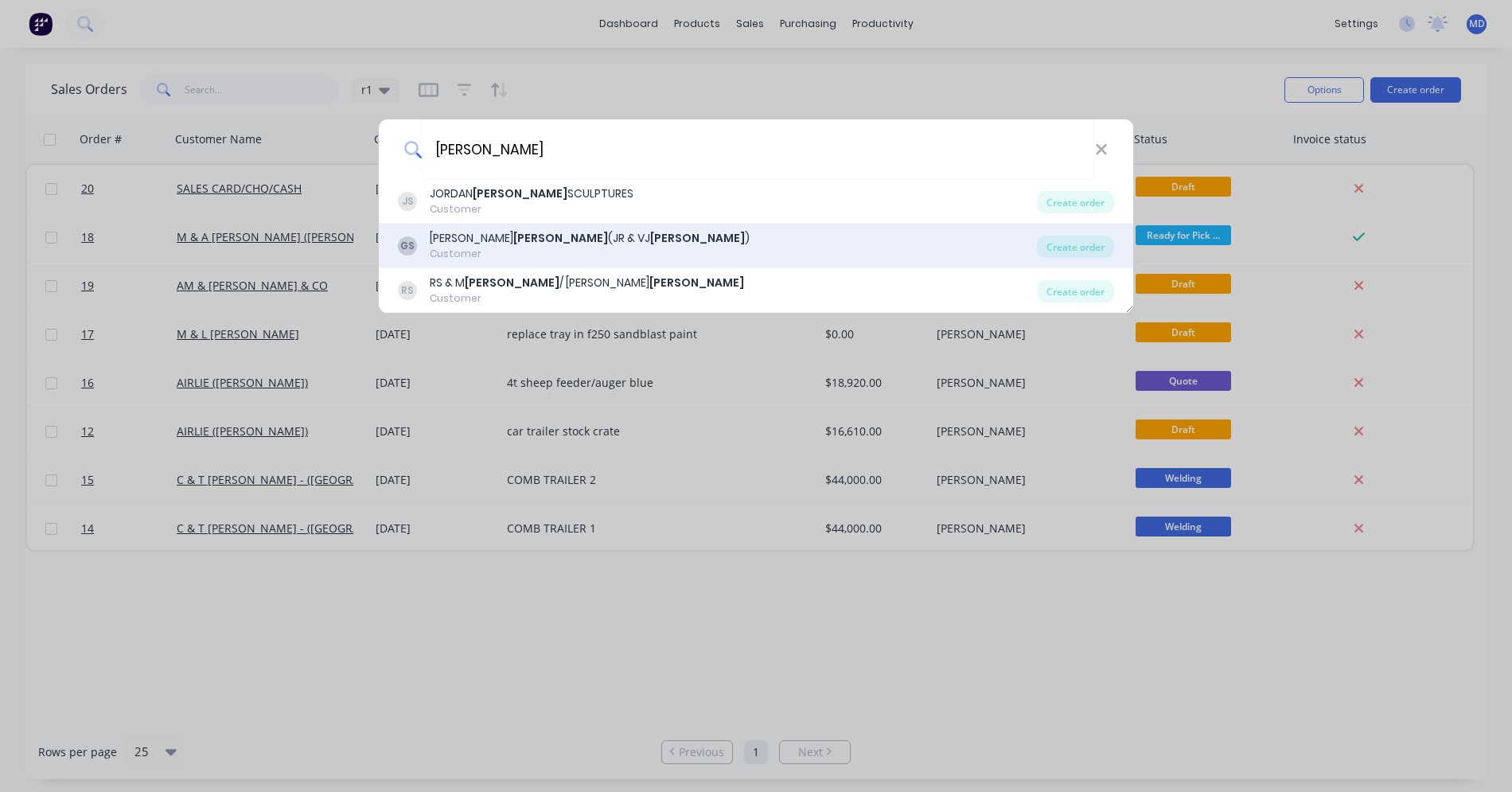
type input "[PERSON_NAME]"
click at [513, 242] on b "[PERSON_NAME]" at bounding box center [560, 238] width 95 height 16
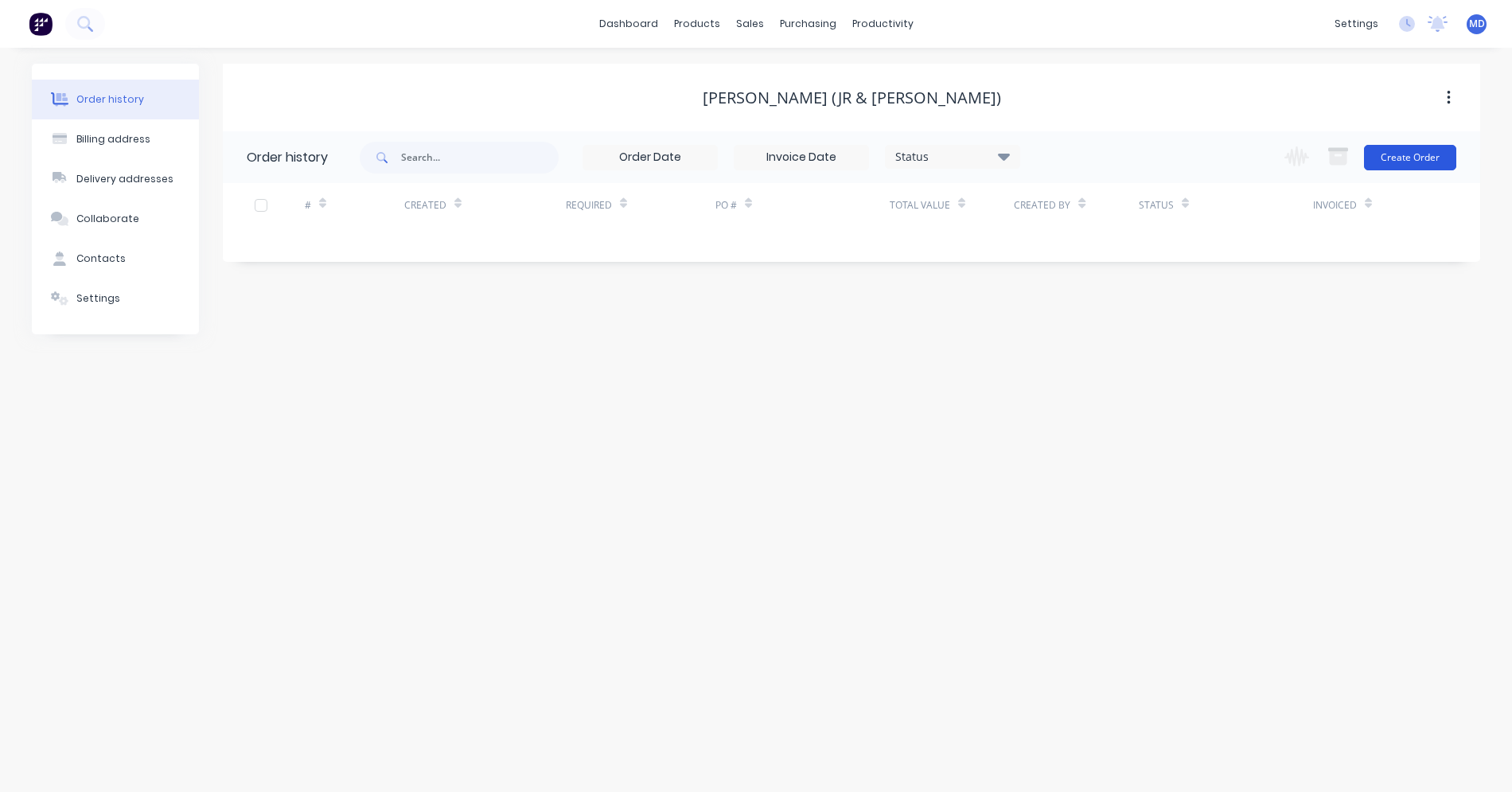
click at [1451, 167] on button "Create Order" at bounding box center [1410, 157] width 92 height 26
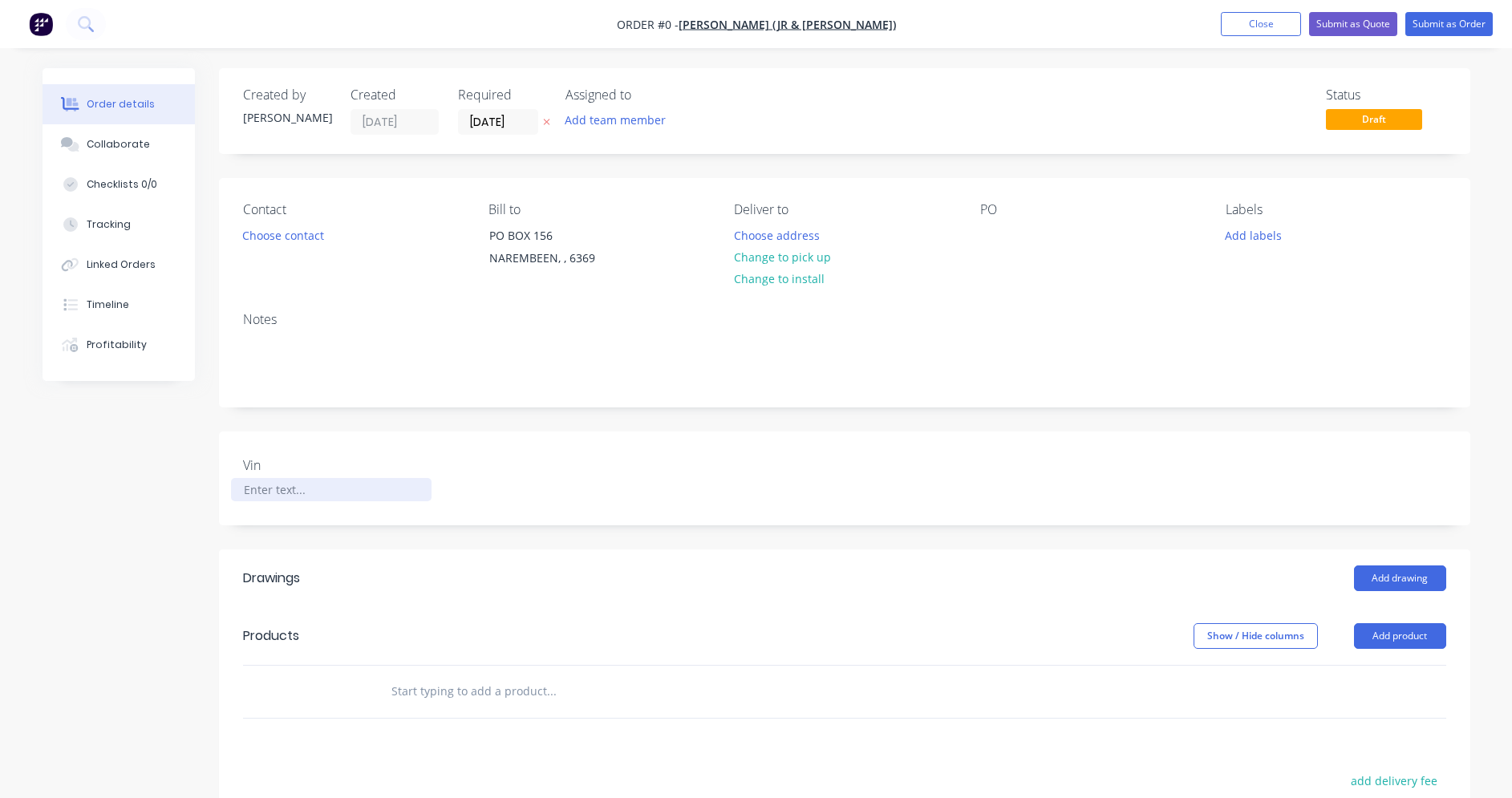
click at [252, 499] on div at bounding box center [331, 490] width 200 height 23
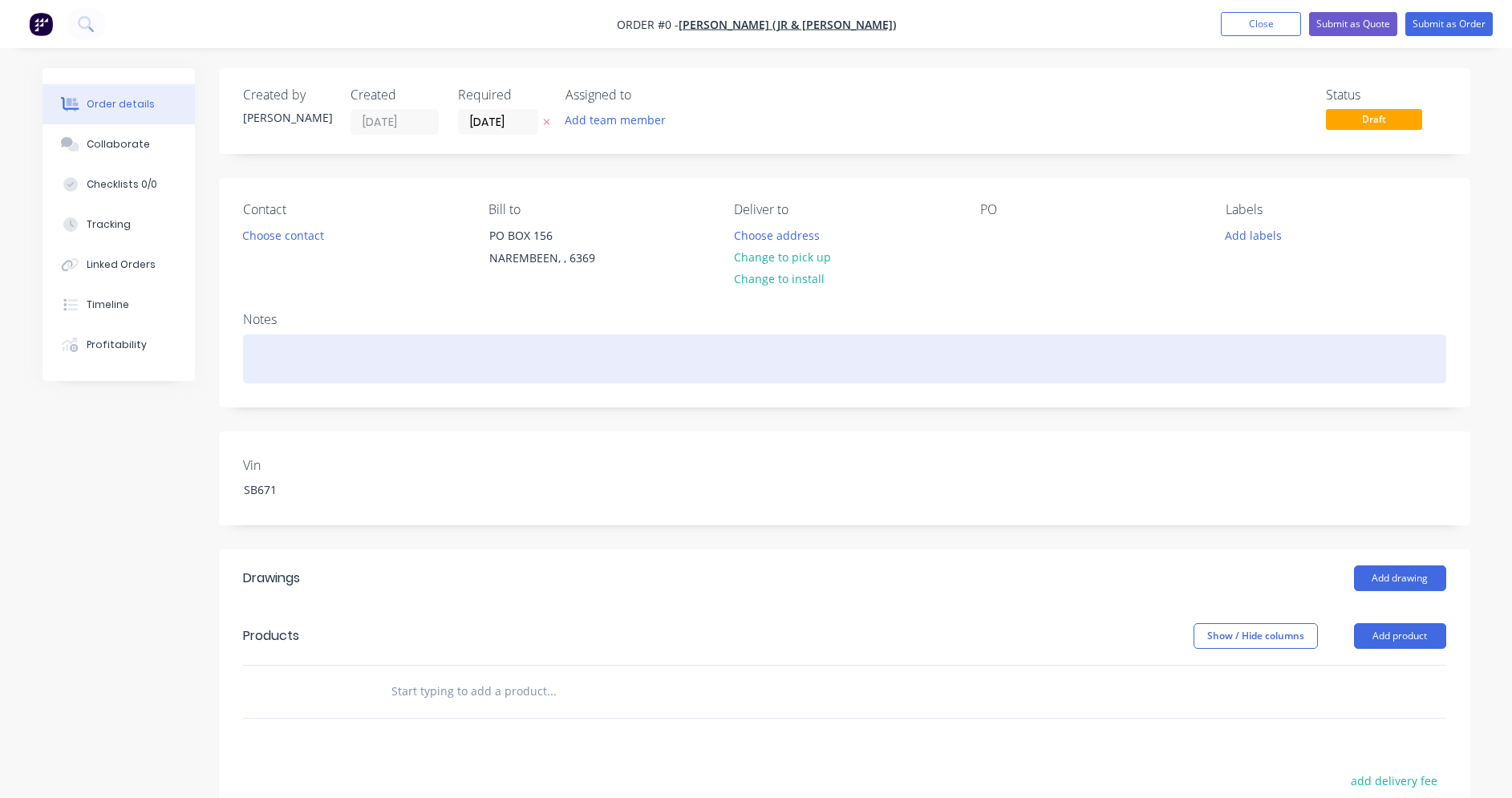
click at [308, 352] on div "Order details Collaborate Checklists 0/0 Tracking Linked Orders Timeline Profit…" at bounding box center [756, 598] width 1460 height 1060
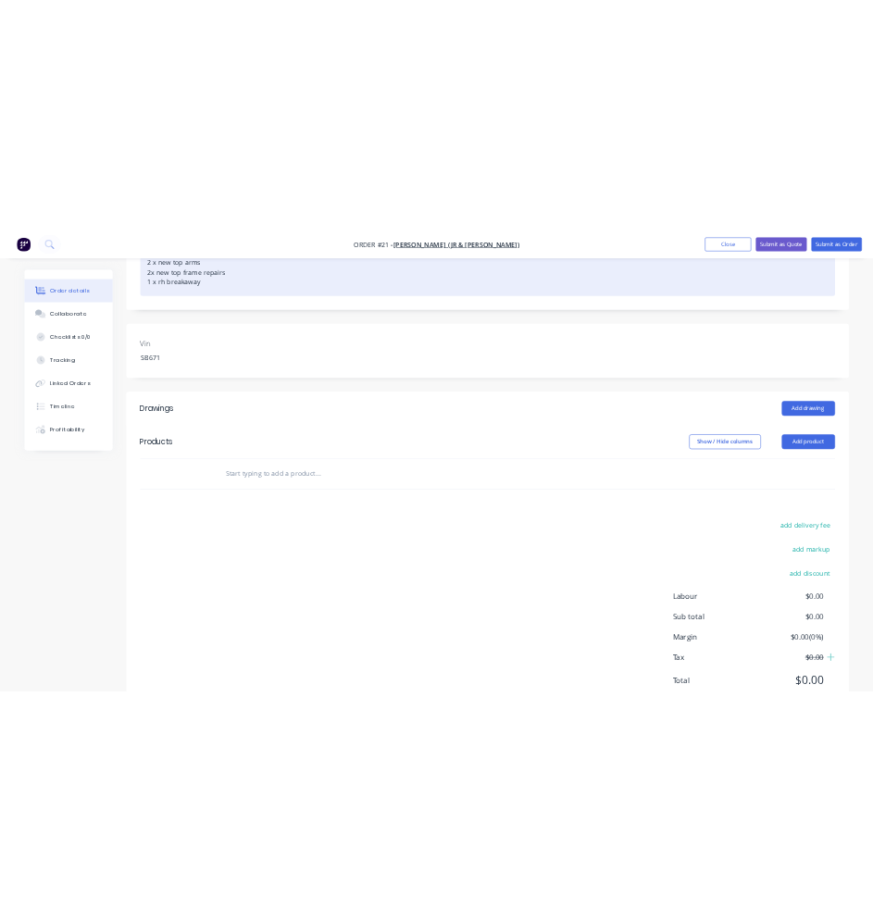
scroll to position [439, 0]
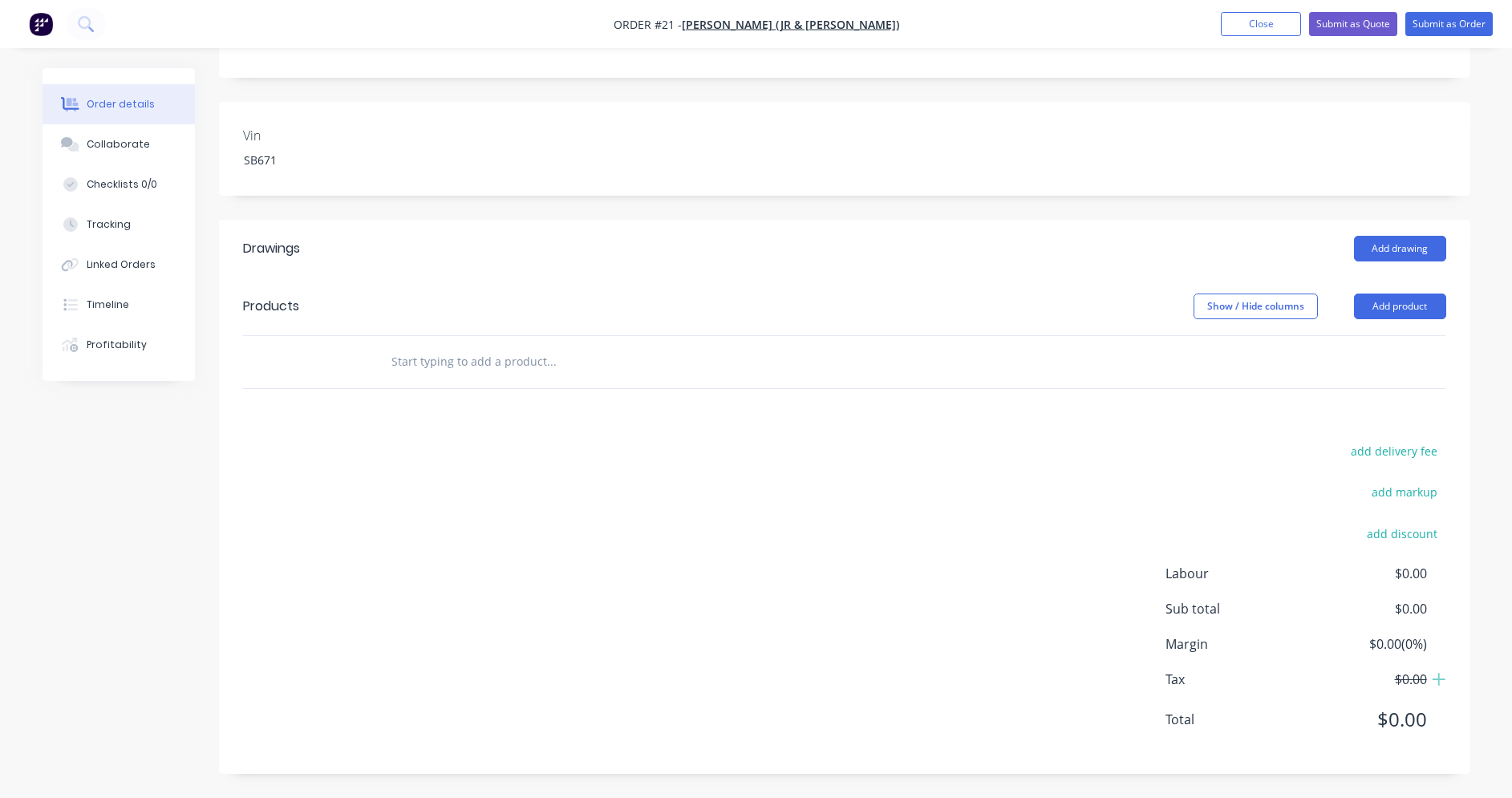
click at [415, 353] on input "text" at bounding box center [551, 361] width 321 height 32
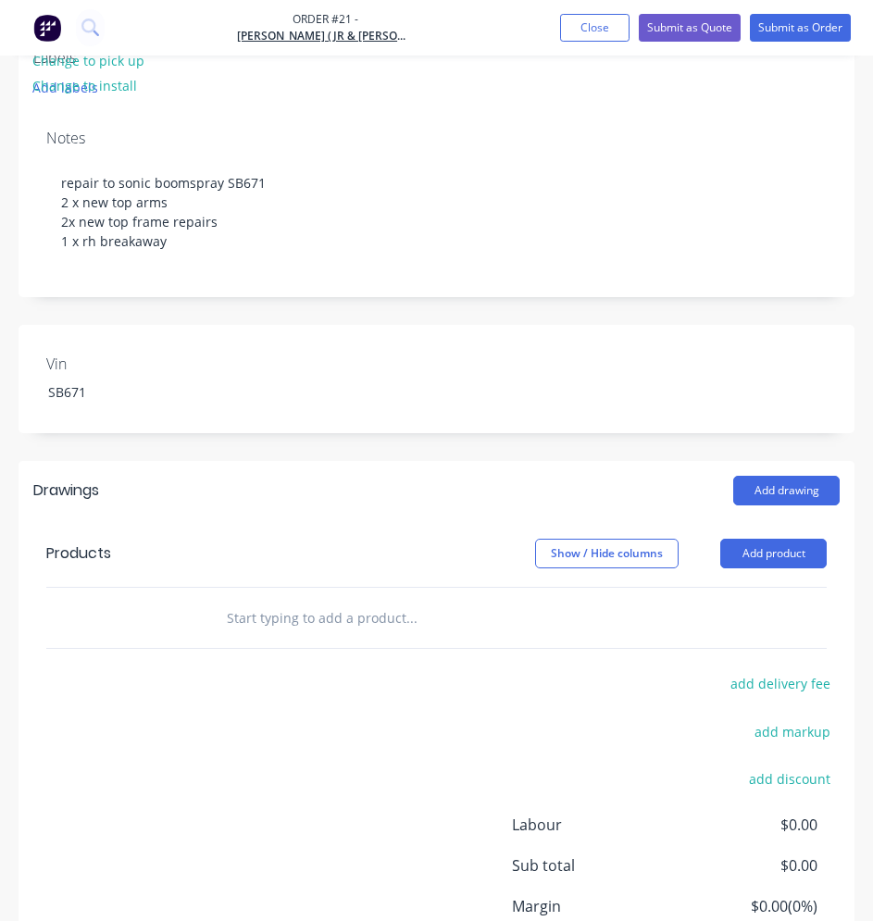
scroll to position [624, 0]
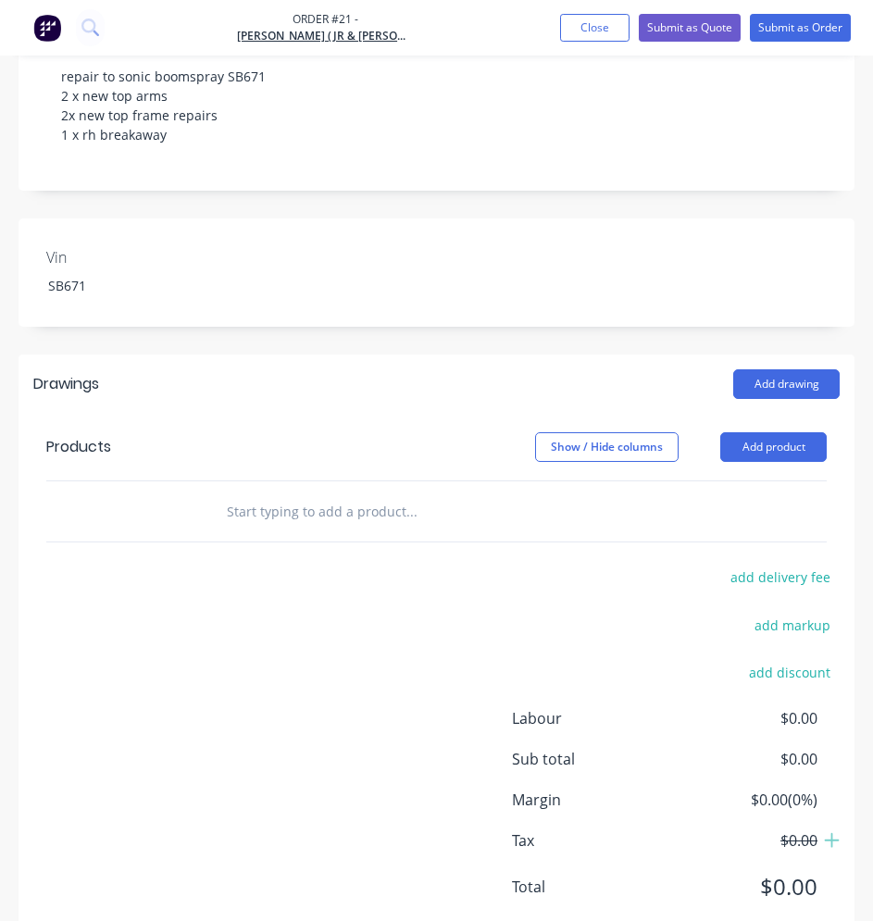
click at [159, 455] on div "Products" at bounding box center [129, 447] width 166 height 30
click at [252, 513] on input "text" at bounding box center [365, 511] width 278 height 37
type input "p"
click at [766, 447] on button "Add product" at bounding box center [773, 447] width 106 height 30
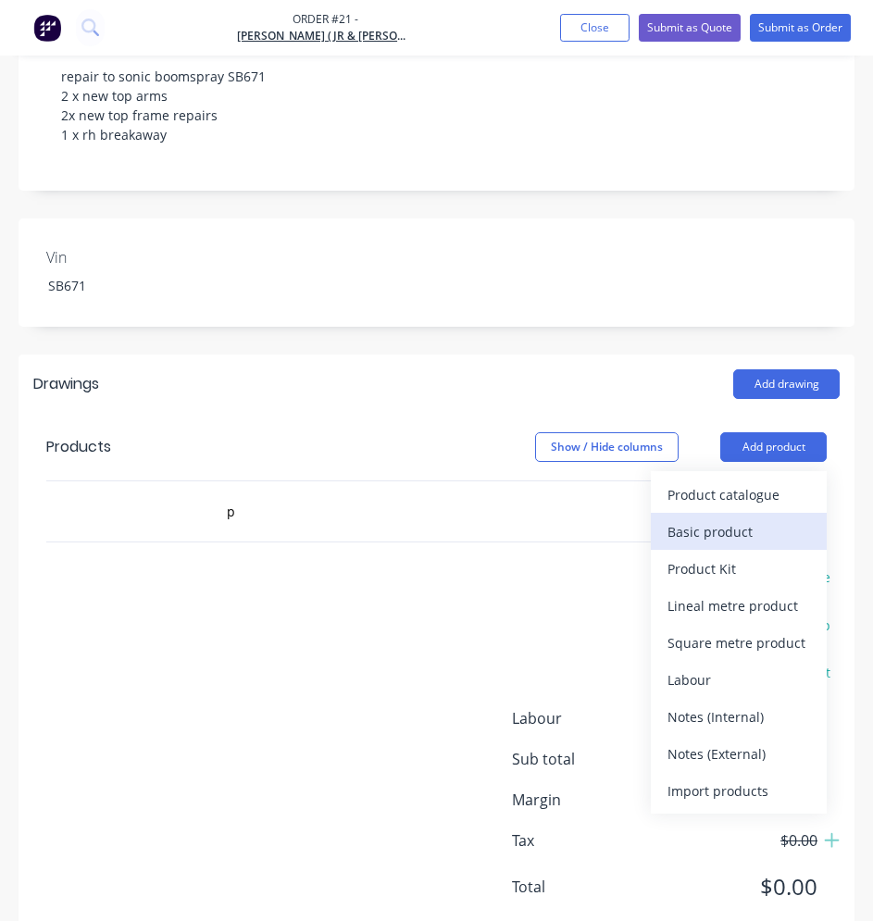
click at [742, 537] on div "Basic product" at bounding box center [738, 531] width 143 height 27
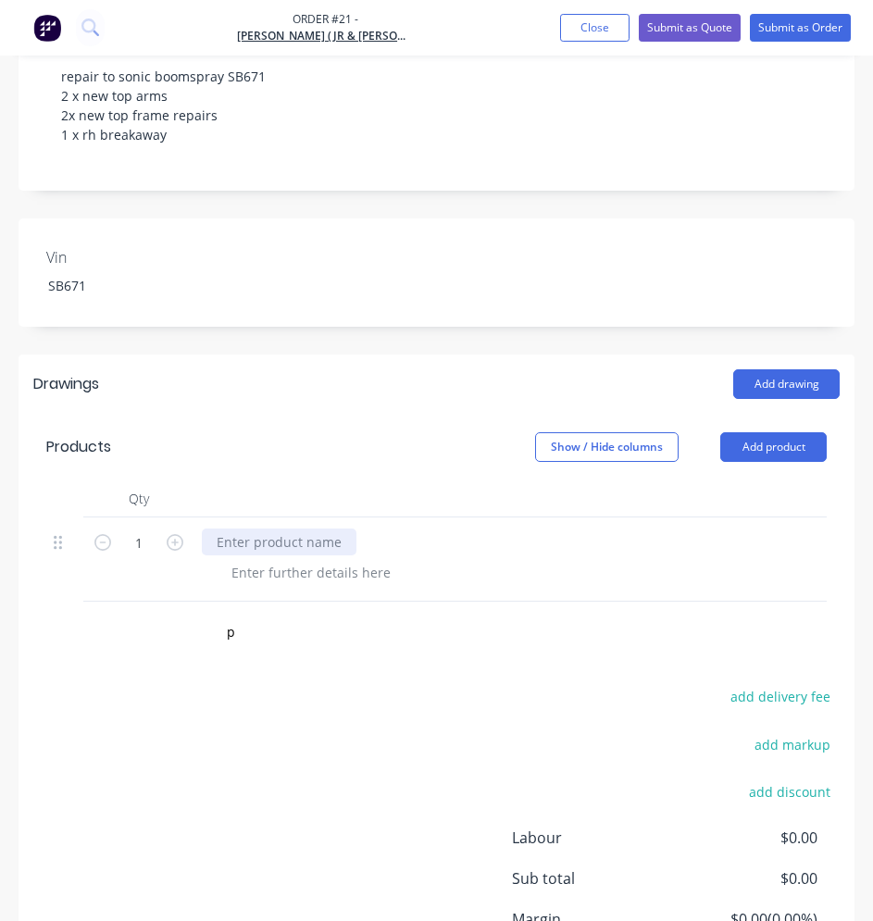
paste div
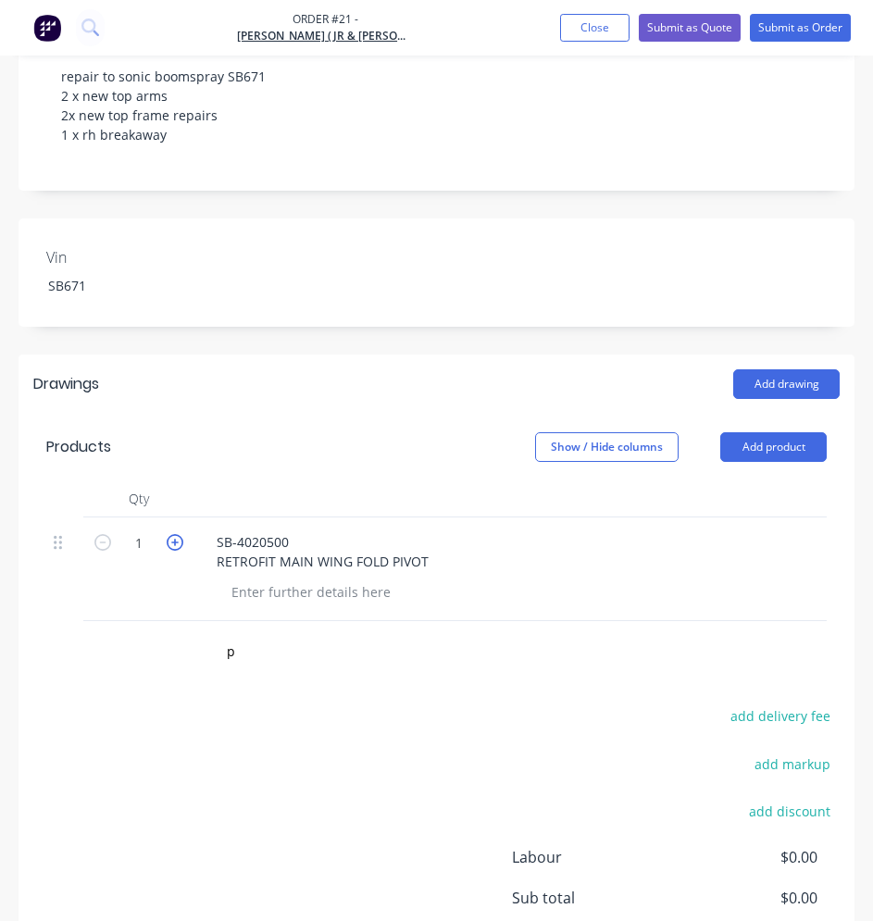
click at [172, 540] on icon "button" at bounding box center [175, 542] width 17 height 17
type input "2"
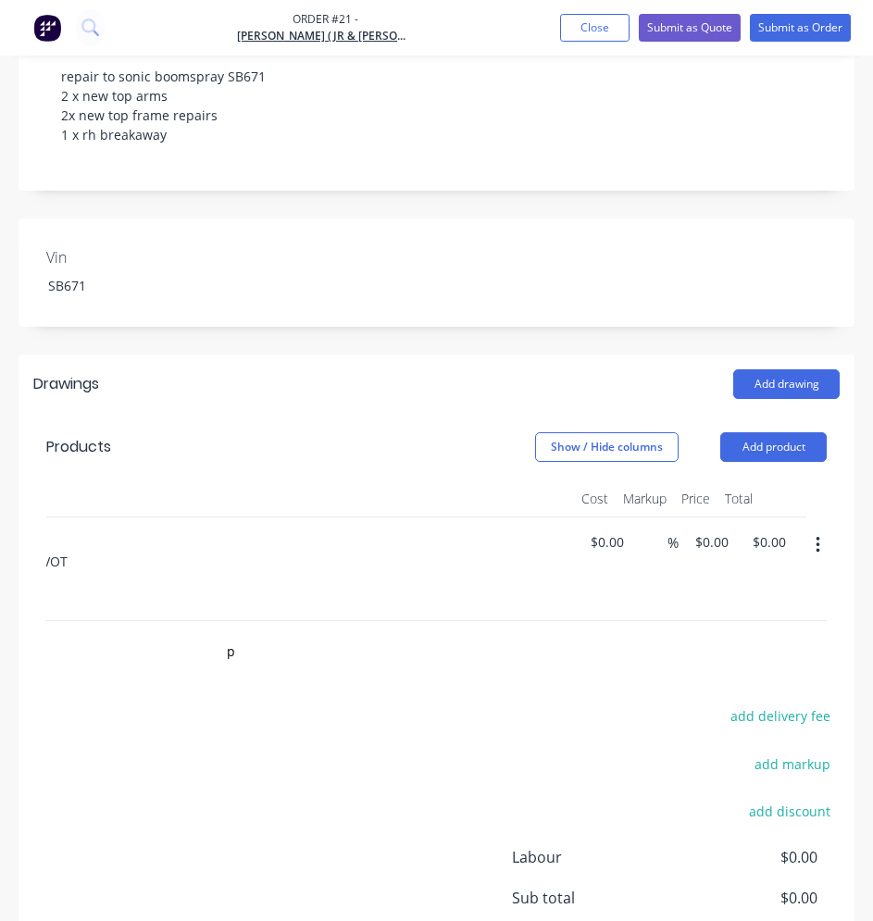
scroll to position [0, 374]
click at [610, 536] on input at bounding box center [597, 542] width 43 height 27
type input "$525.00"
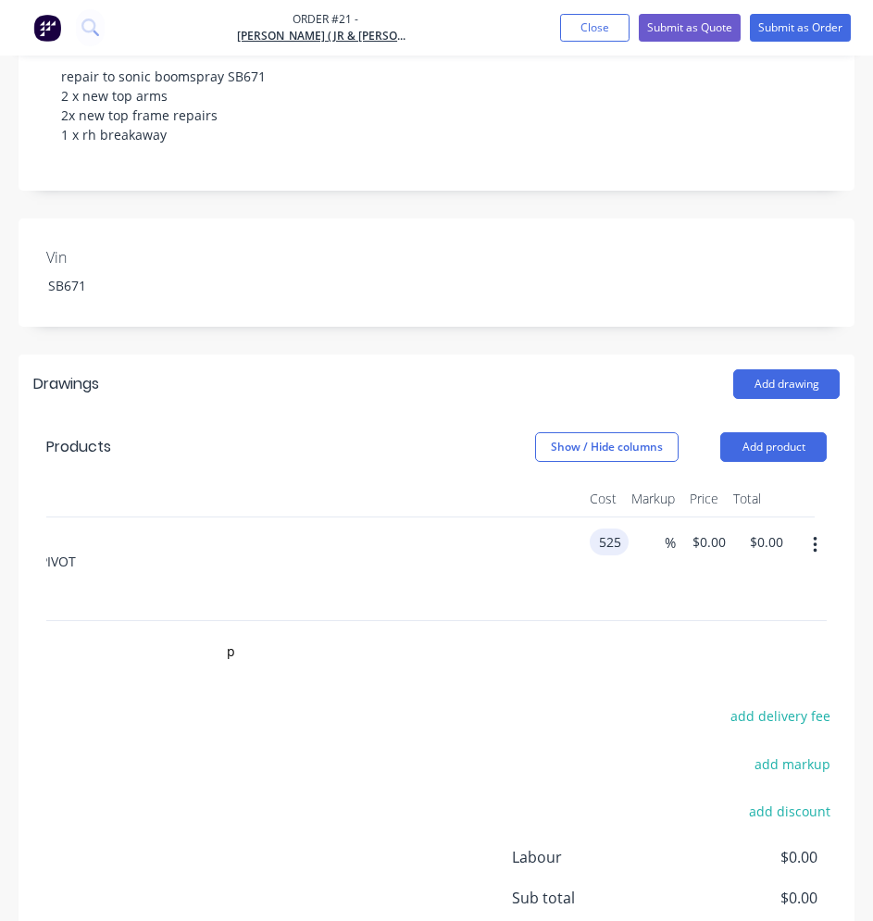
type input "$1,050.00"
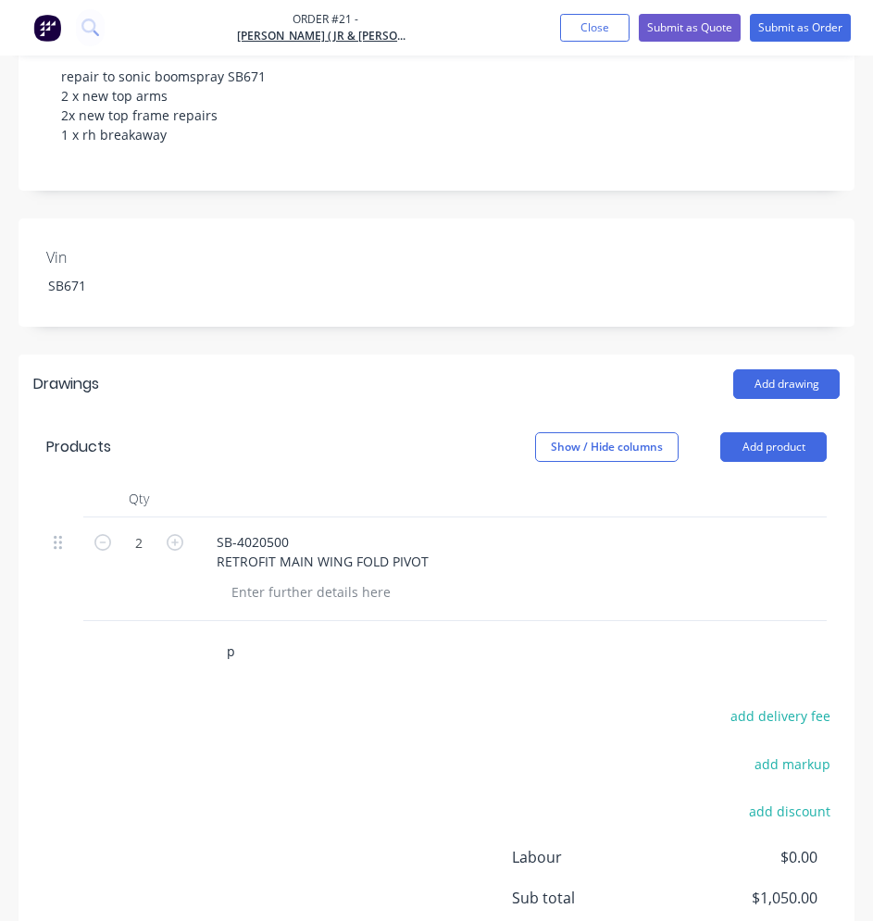
click at [239, 665] on input "p" at bounding box center [365, 650] width 278 height 37
type input "$525.00"
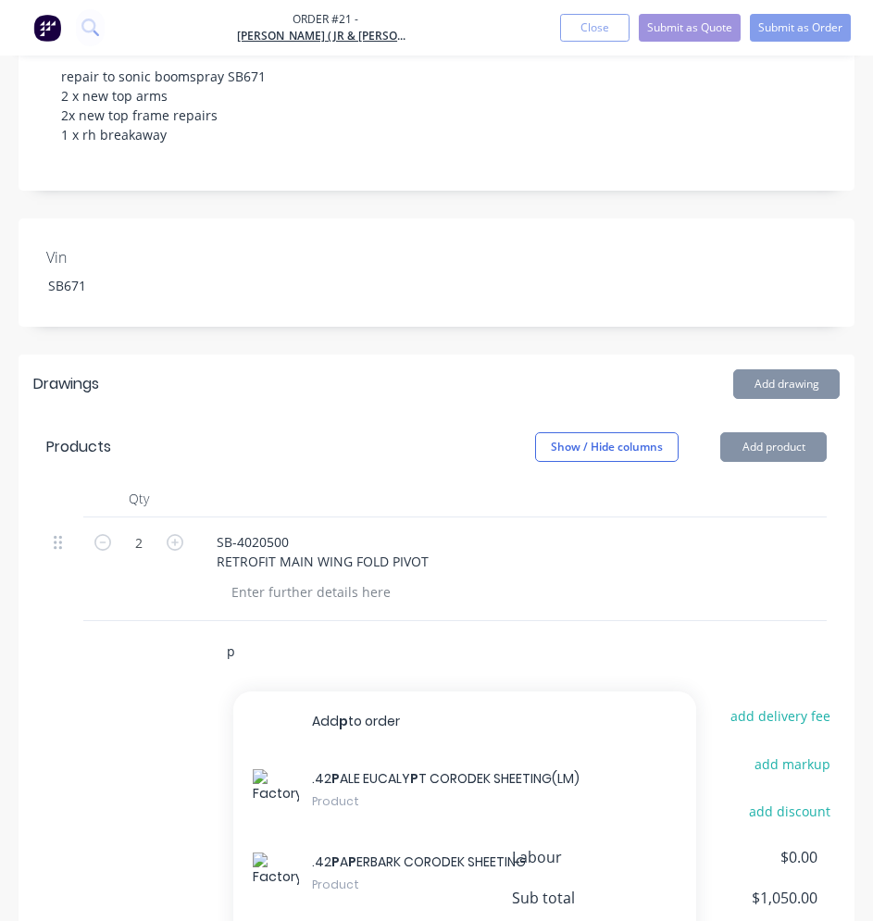
drag, startPoint x: 239, startPoint y: 664, endPoint x: 220, endPoint y: 663, distance: 18.5
click at [220, 664] on div "p Add p to order .42 P ALE EUCALY P T CORODEK SHEETING(LM) Product .42 P A P ER…" at bounding box center [442, 650] width 463 height 37
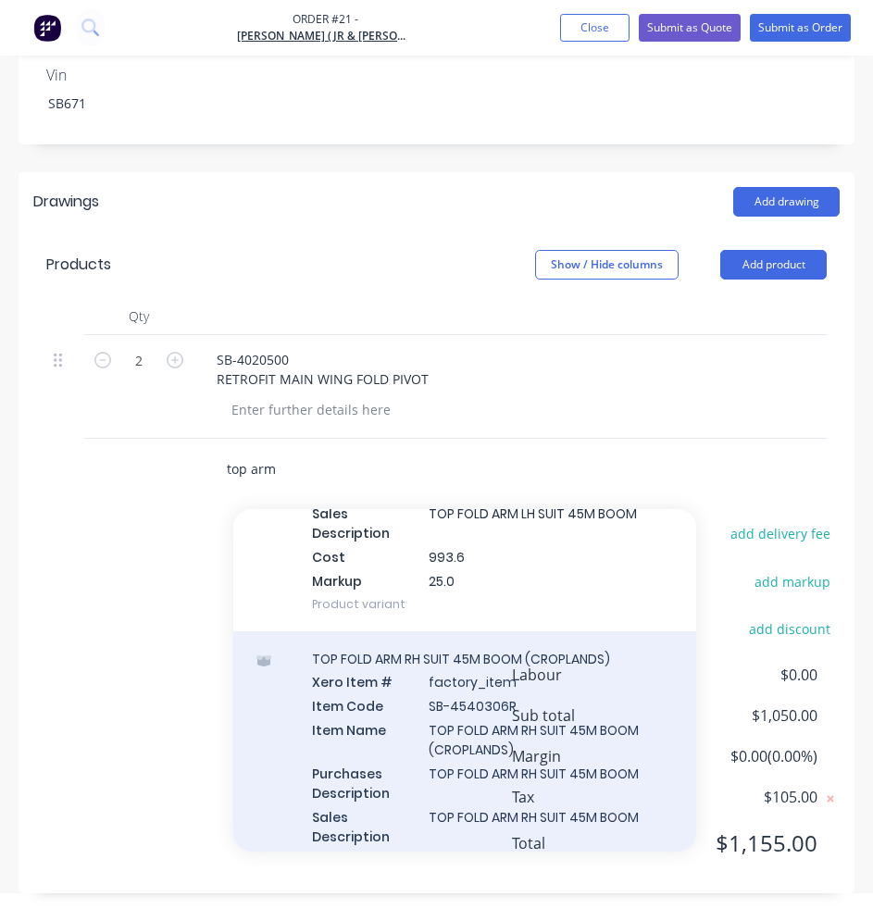
scroll to position [1018, 0]
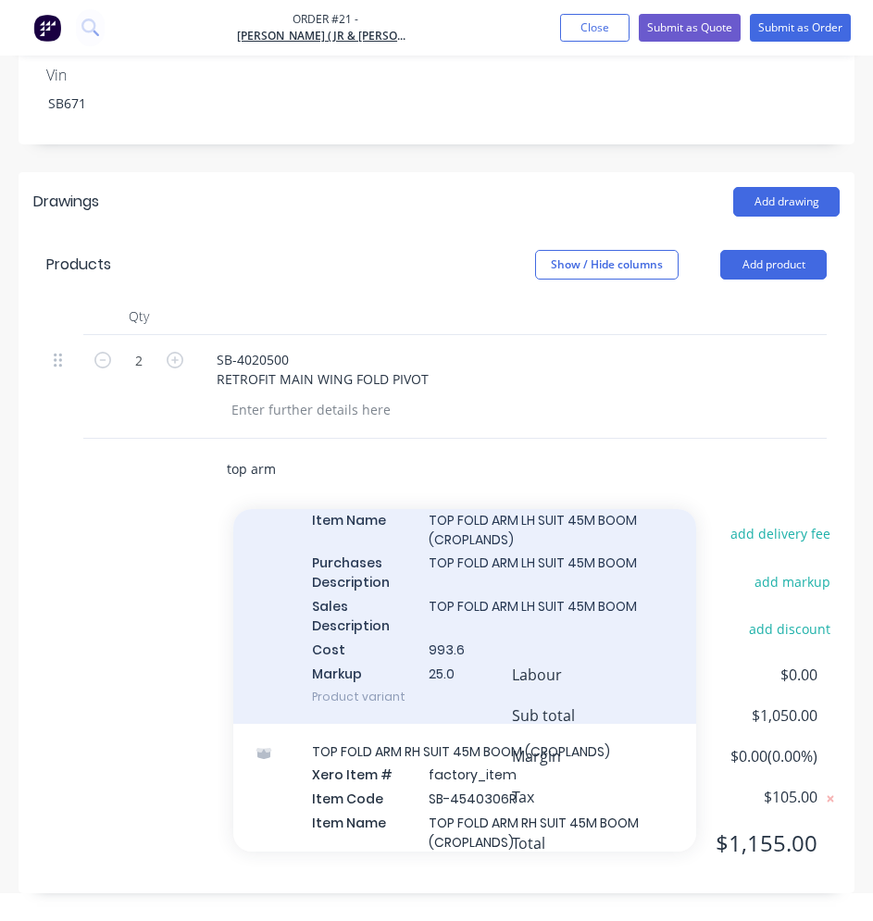
type input "top arm"
click at [387, 619] on div "TOP FOLD ARM LH SUIT 45M BOOM (CROPLANDS) Xero Item # factory_item Item Code SB…" at bounding box center [464, 571] width 463 height 303
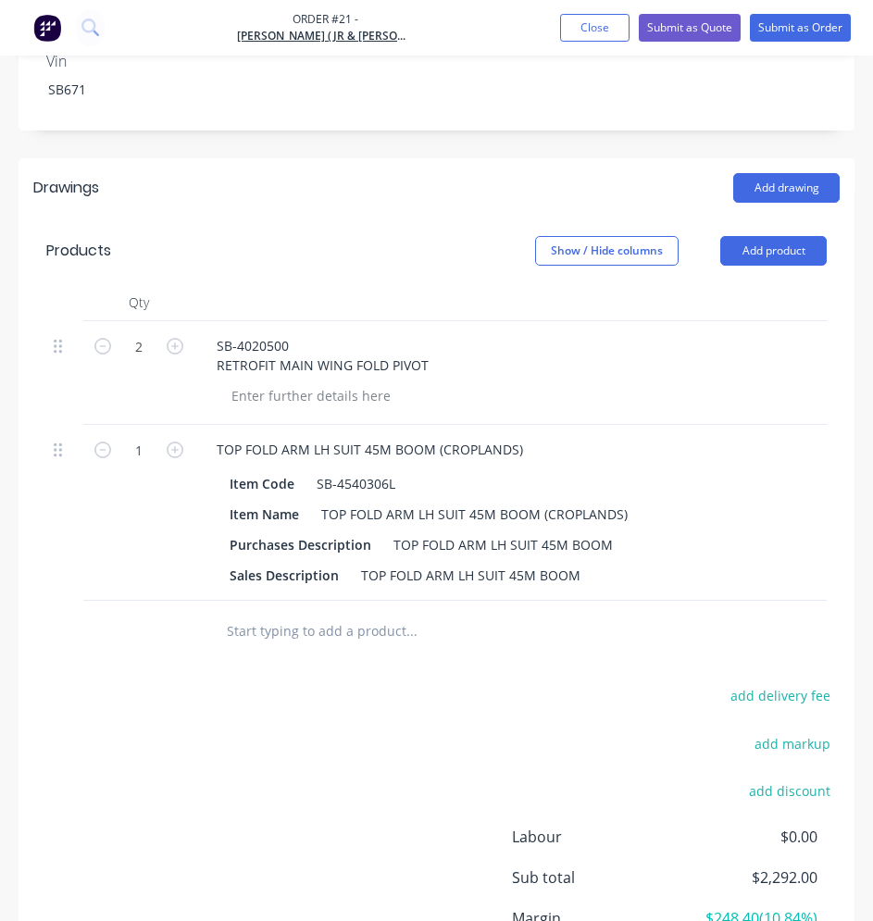
click at [250, 649] on input "text" at bounding box center [365, 630] width 278 height 37
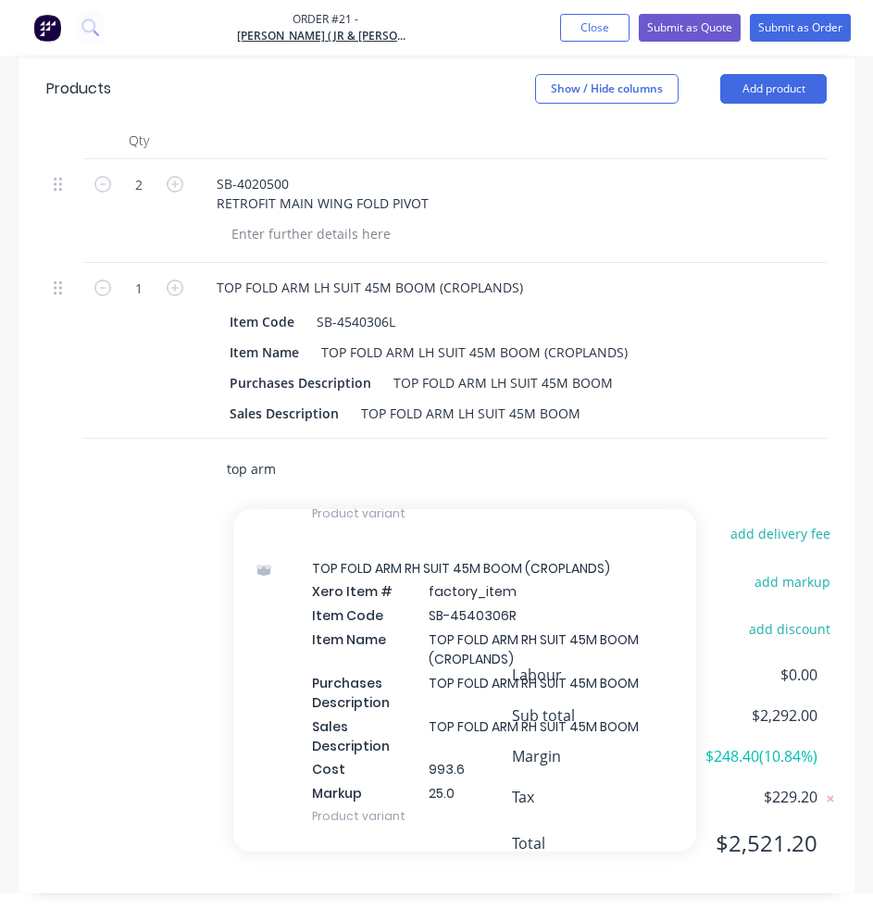
scroll to position [1204, 0]
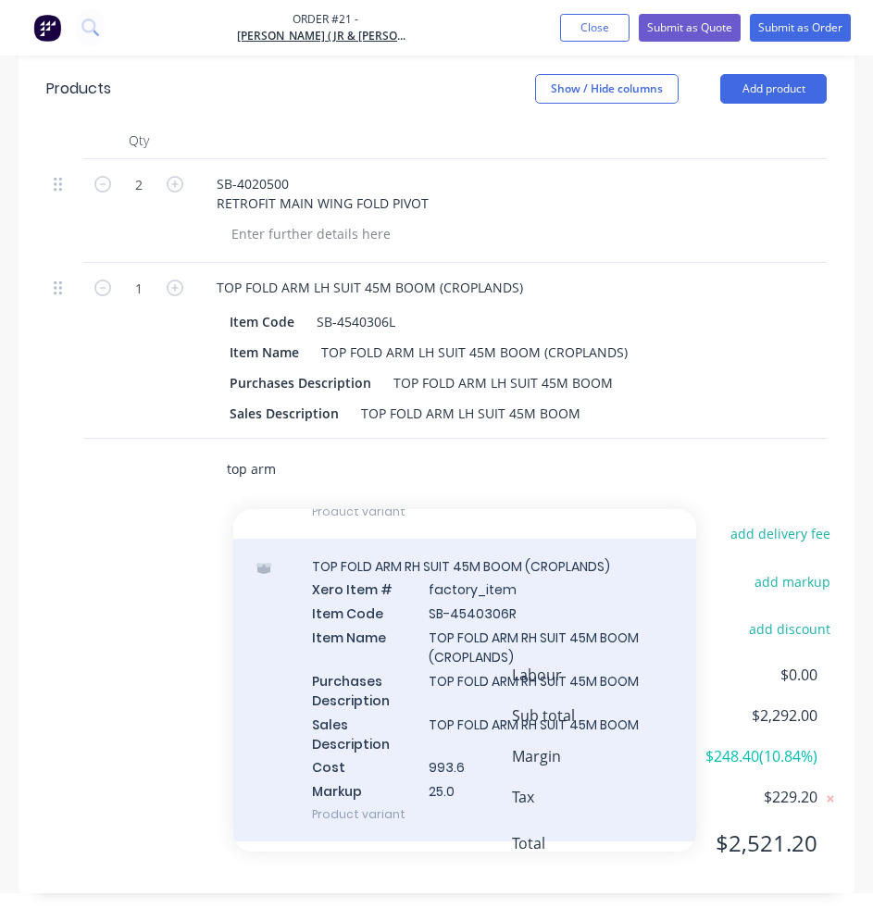
type input "top arm"
click at [433, 605] on div "TOP FOLD ARM RH SUIT 45M BOOM (CROPLANDS) Xero Item # factory_item Item Code SB…" at bounding box center [464, 690] width 463 height 303
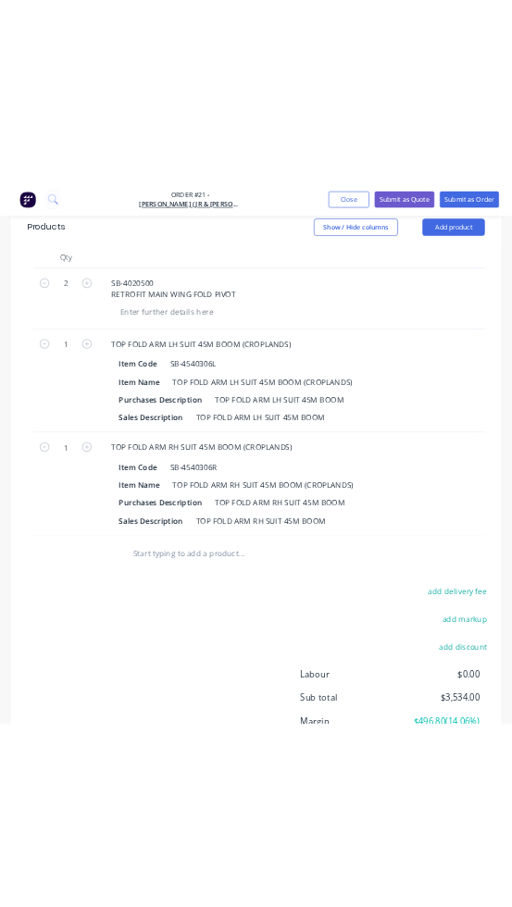
scroll to position [0, 0]
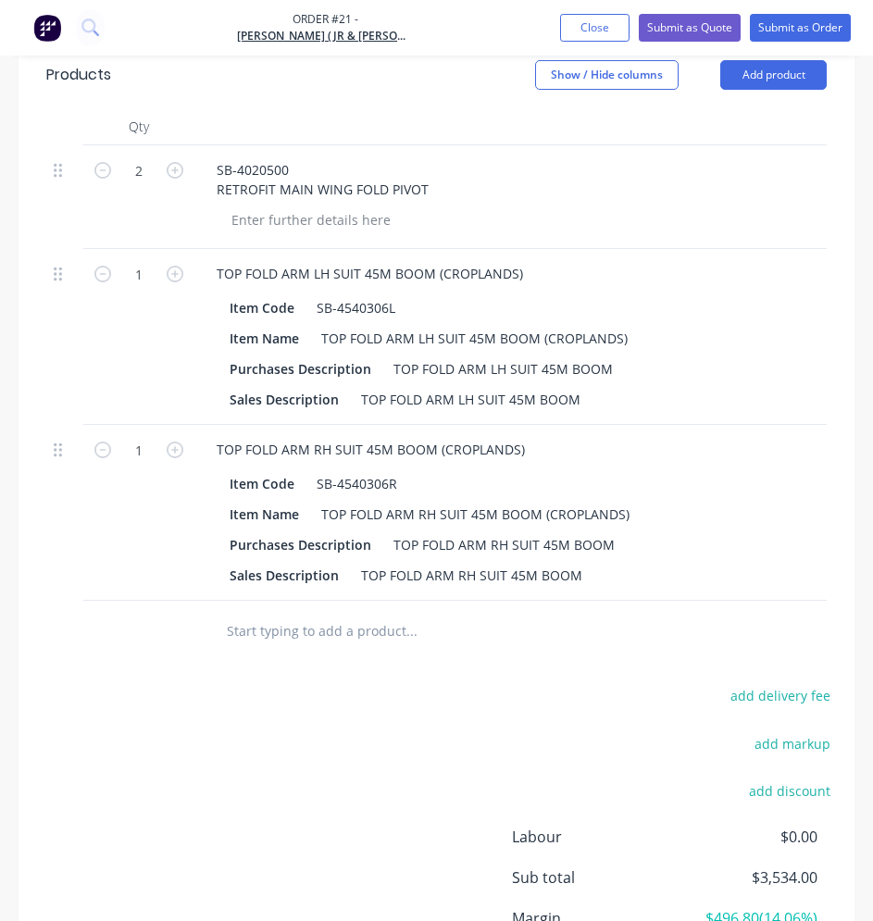
click at [266, 645] on input "text" at bounding box center [365, 630] width 278 height 37
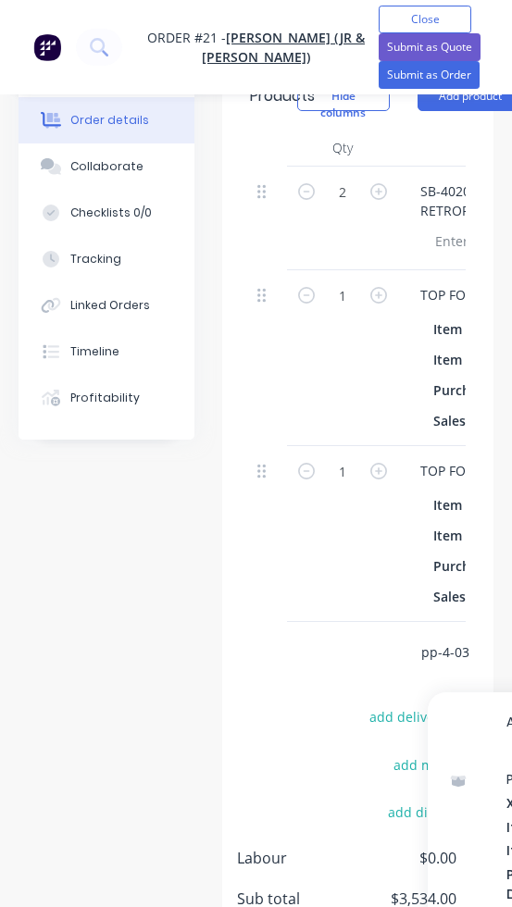
type input "pp-4-03"
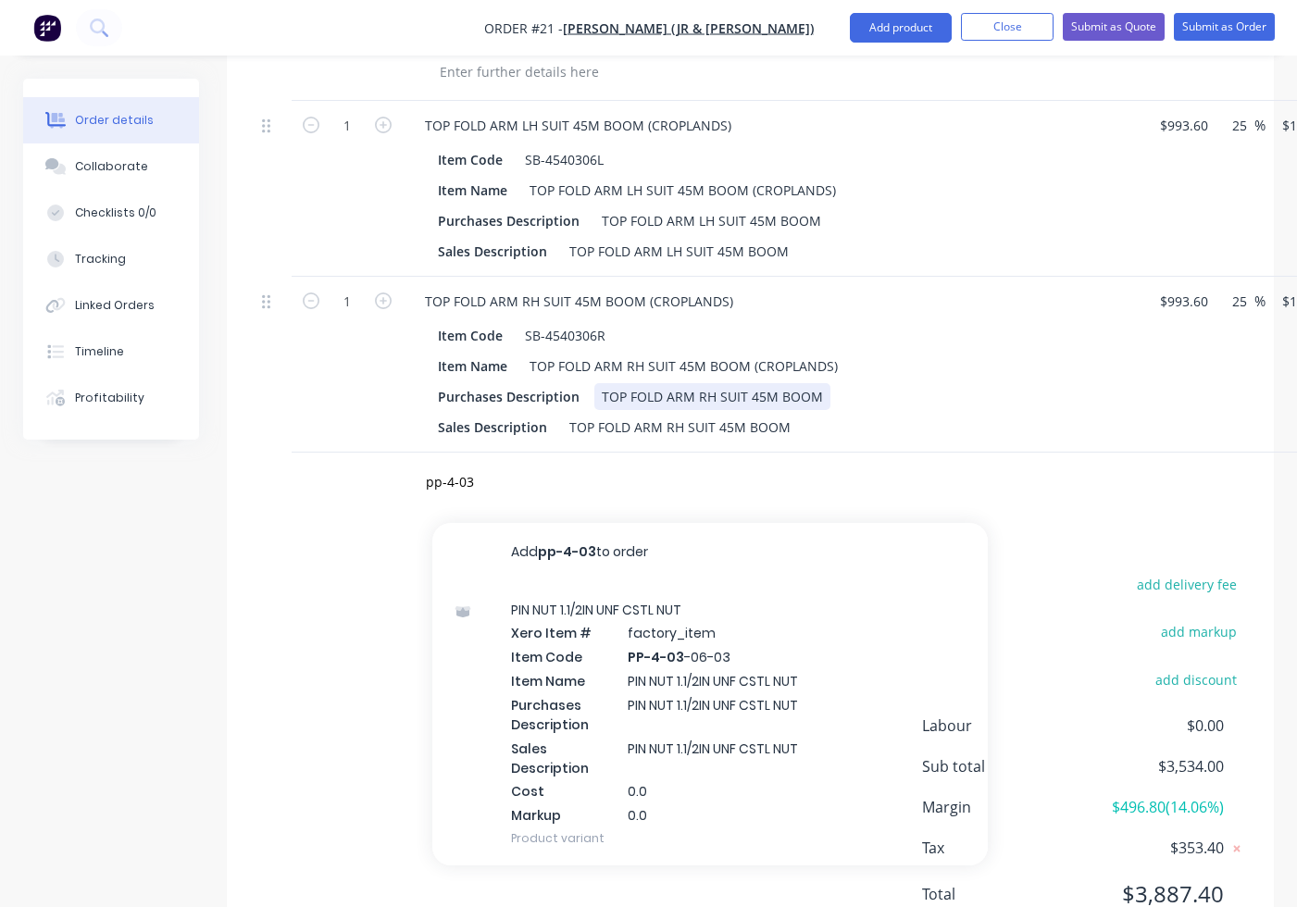
scroll to position [943, 0]
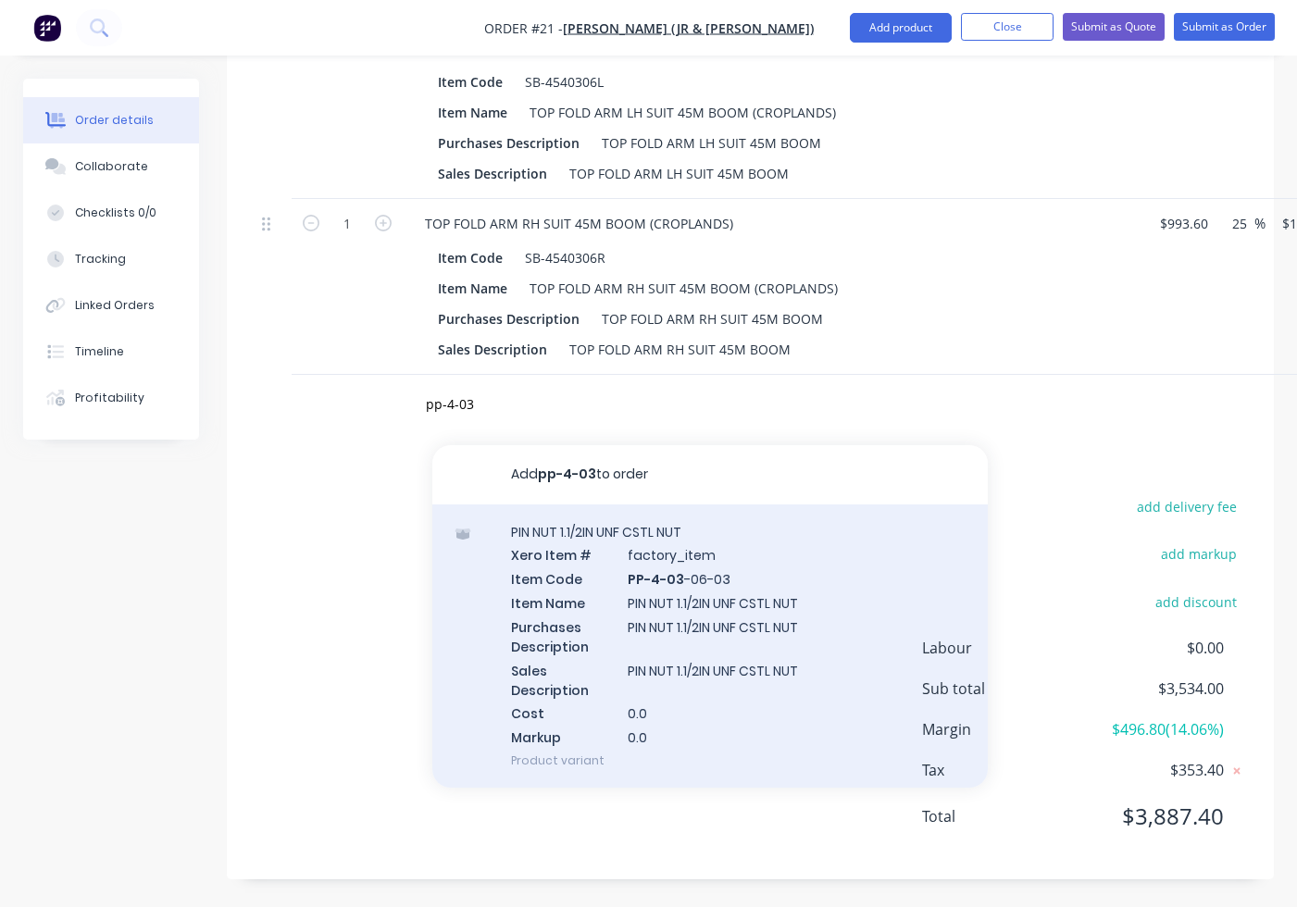
click at [590, 605] on div "PIN NUT 1.1/2IN UNF CSTL NUT Xero Item # factory_item Item Code PP-4-03 -06-03 …" at bounding box center [709, 646] width 555 height 283
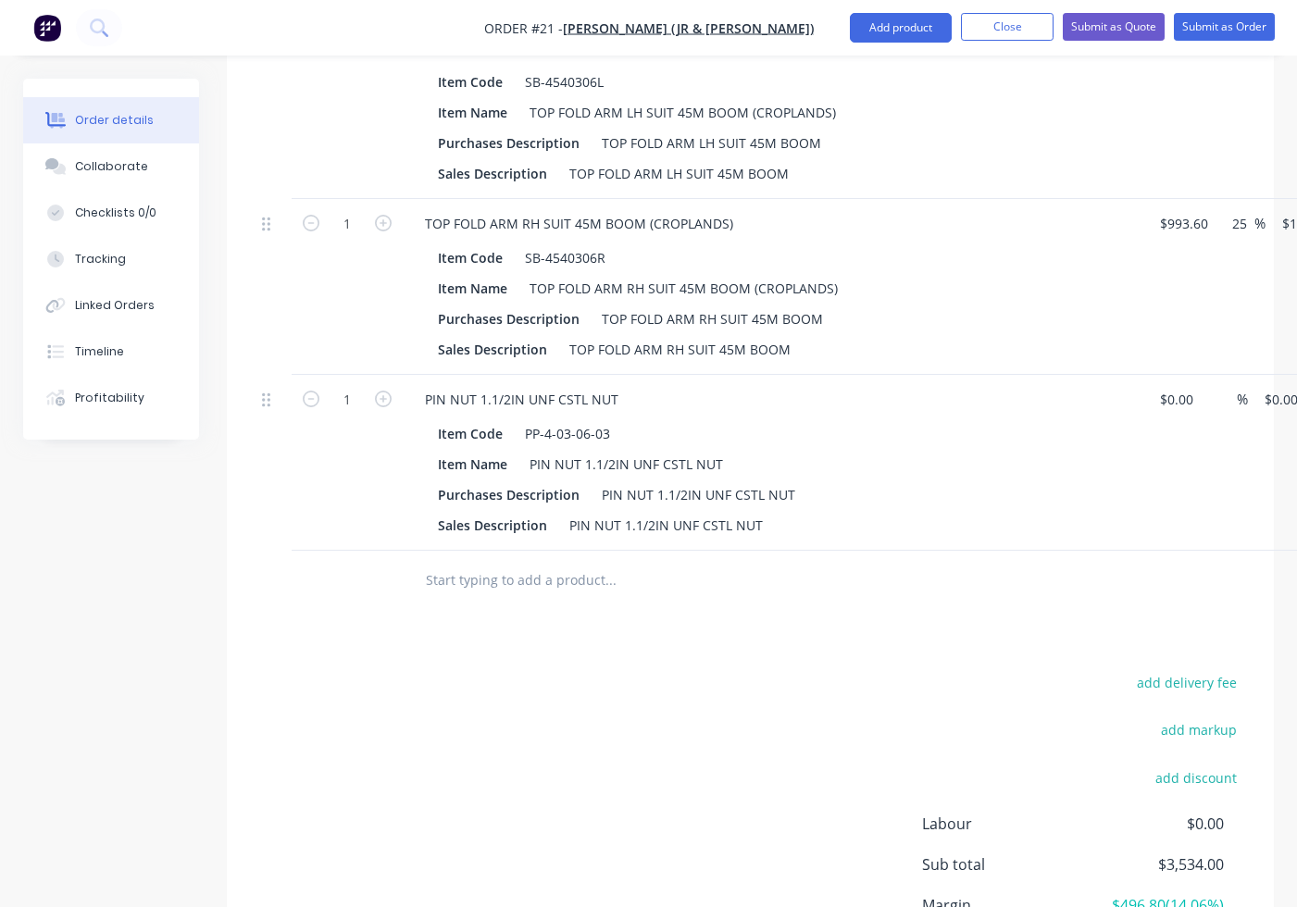
click at [552, 588] on input "text" at bounding box center [610, 580] width 370 height 37
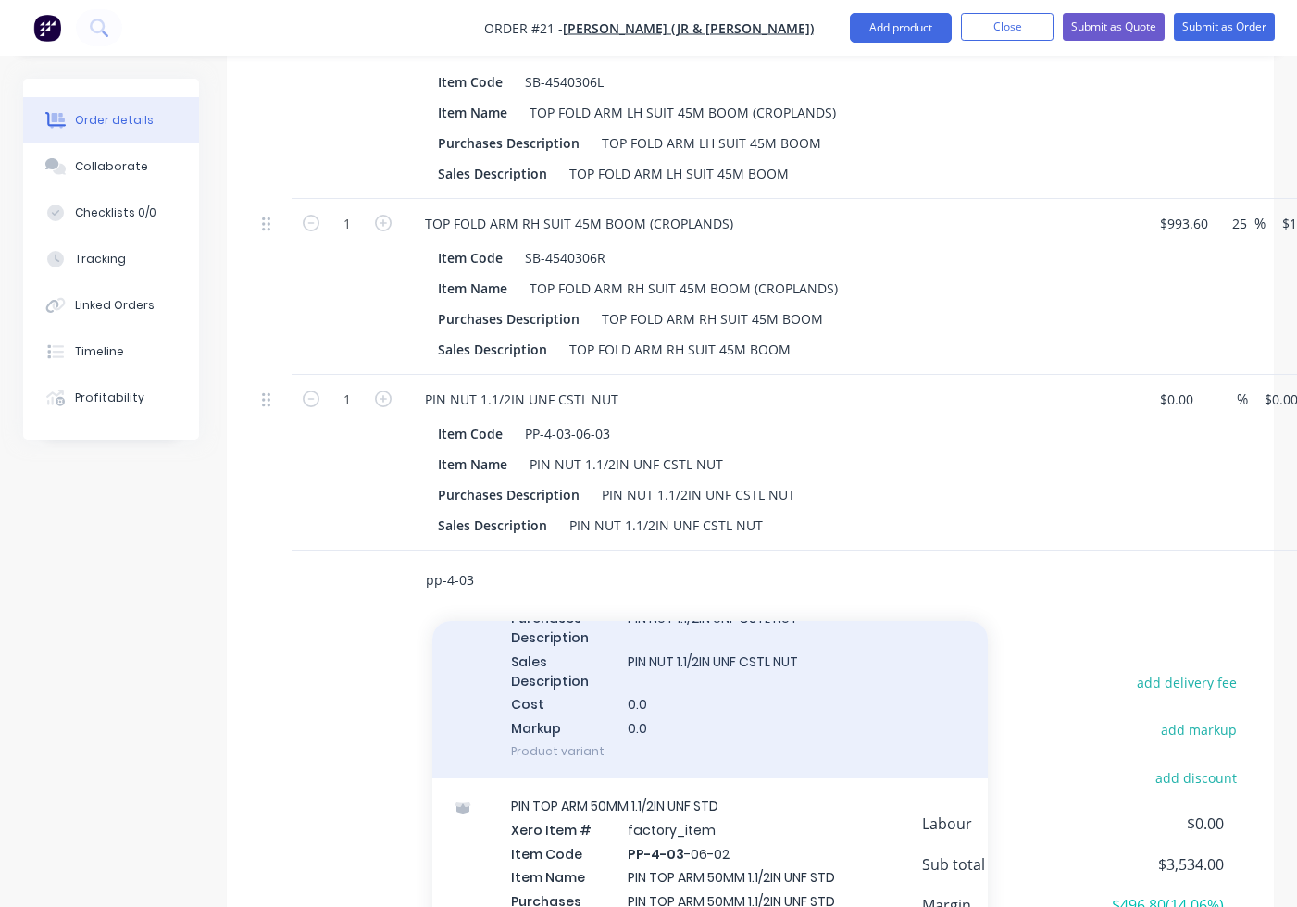
scroll to position [278, 0]
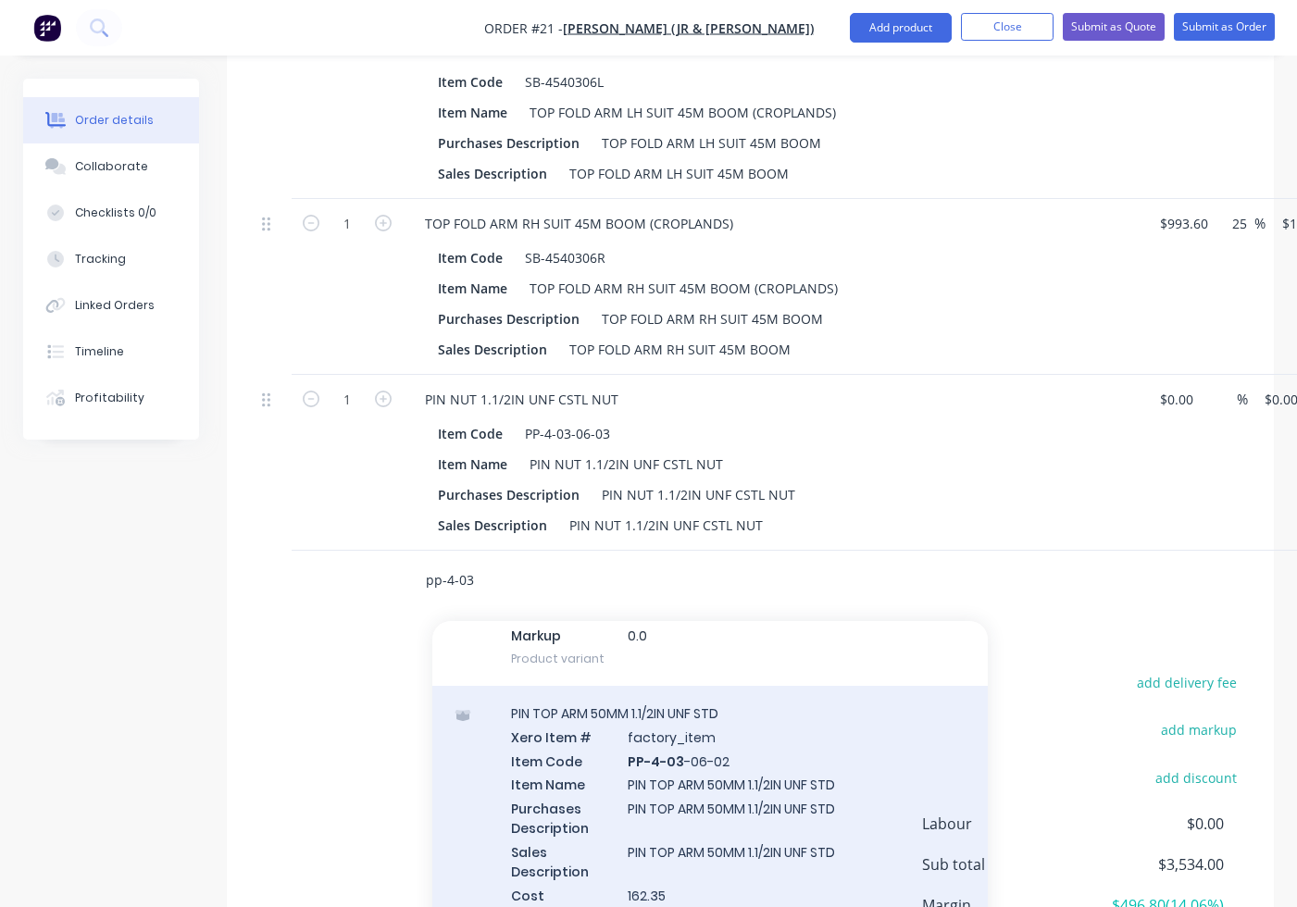
type input "pp-4-03"
click at [733, 758] on div "PIN TOP ARM 50MM 1.1/2IN UNF STD Xero Item # factory_item Item Code PP-4-03 -06…" at bounding box center [709, 827] width 555 height 283
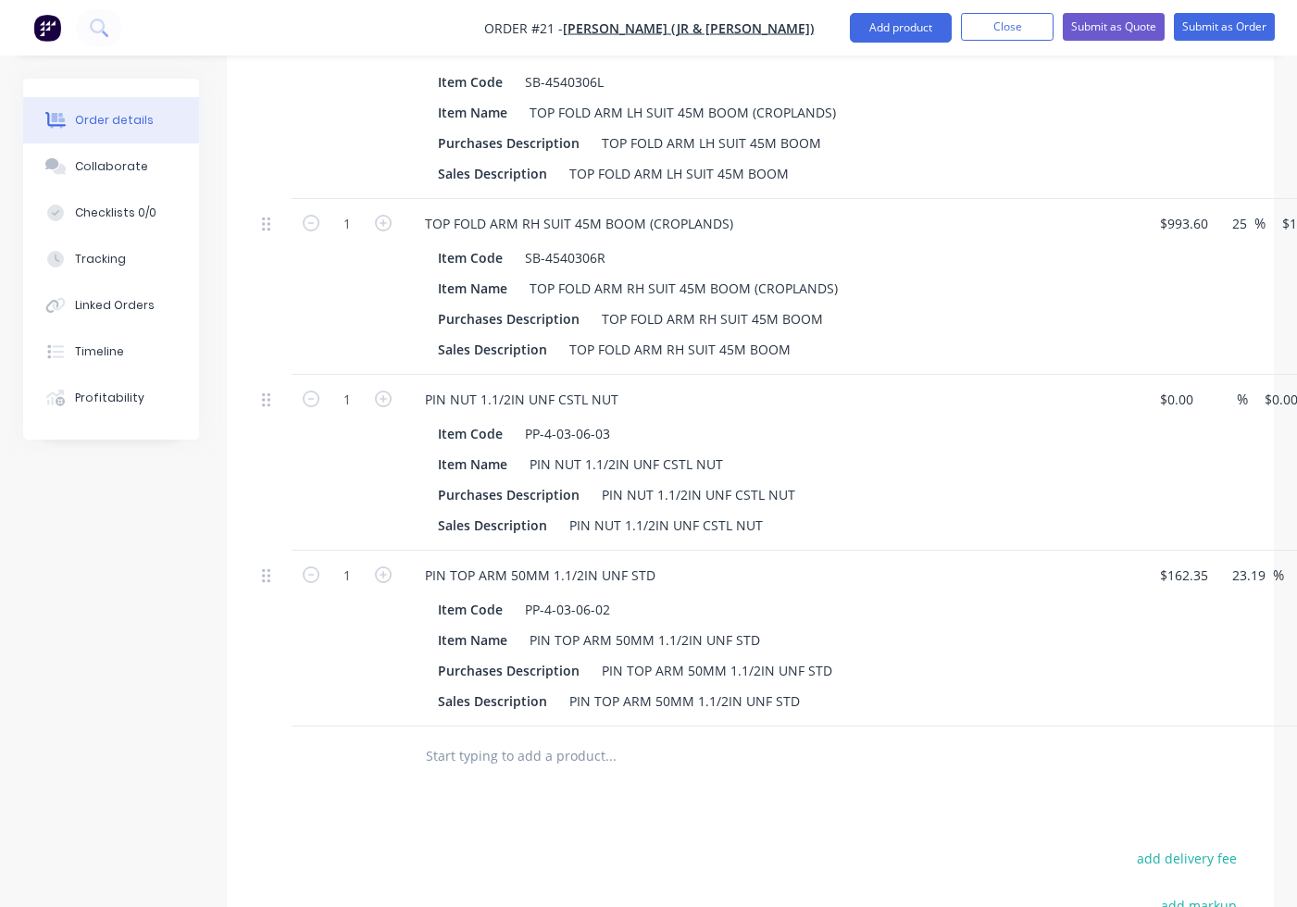
click at [394, 400] on button "button" at bounding box center [383, 397] width 24 height 19
type input "2"
click at [391, 570] on icon "button" at bounding box center [383, 575] width 17 height 17
type input "2"
type input "$400.00"
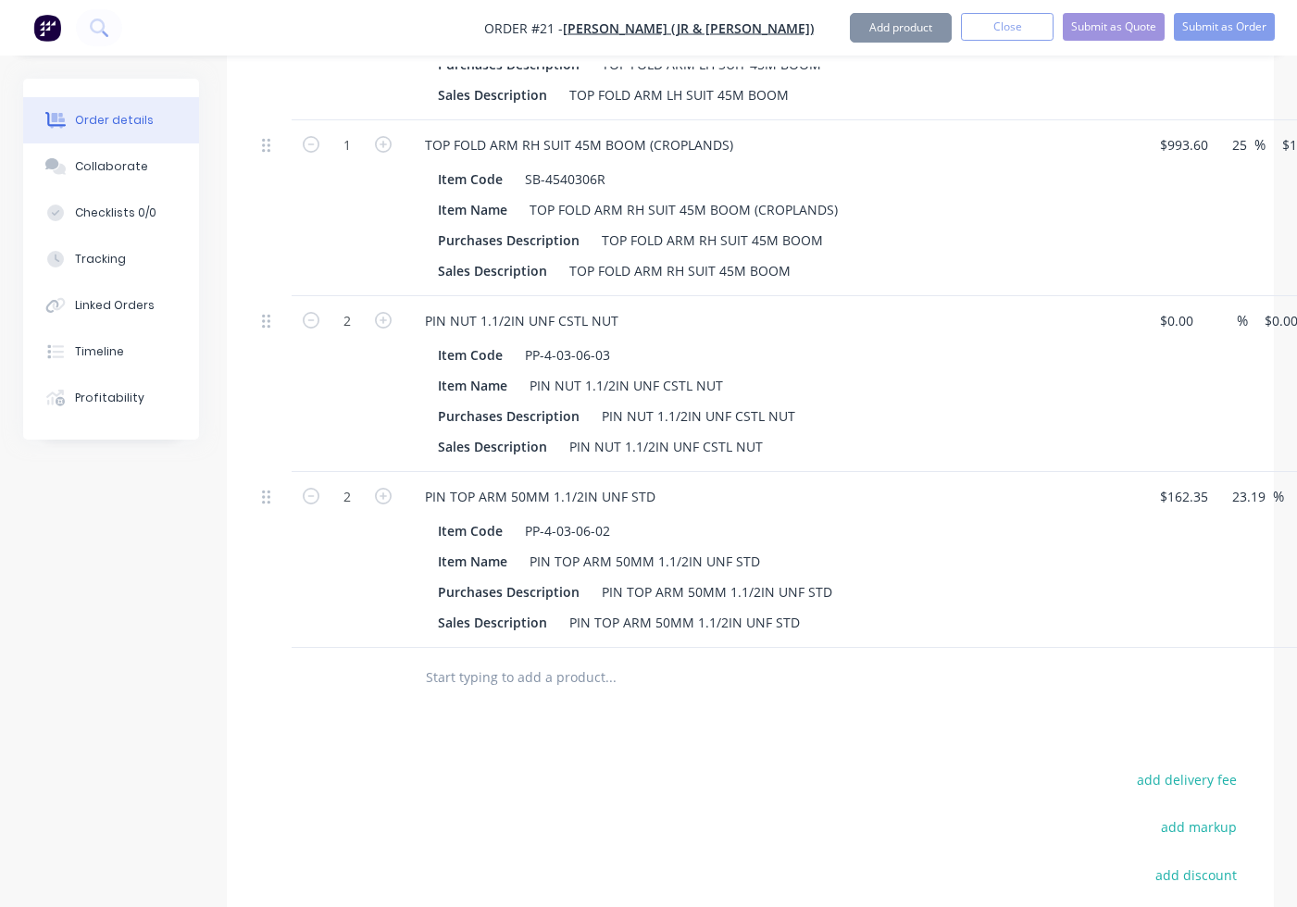
scroll to position [1129, 0]
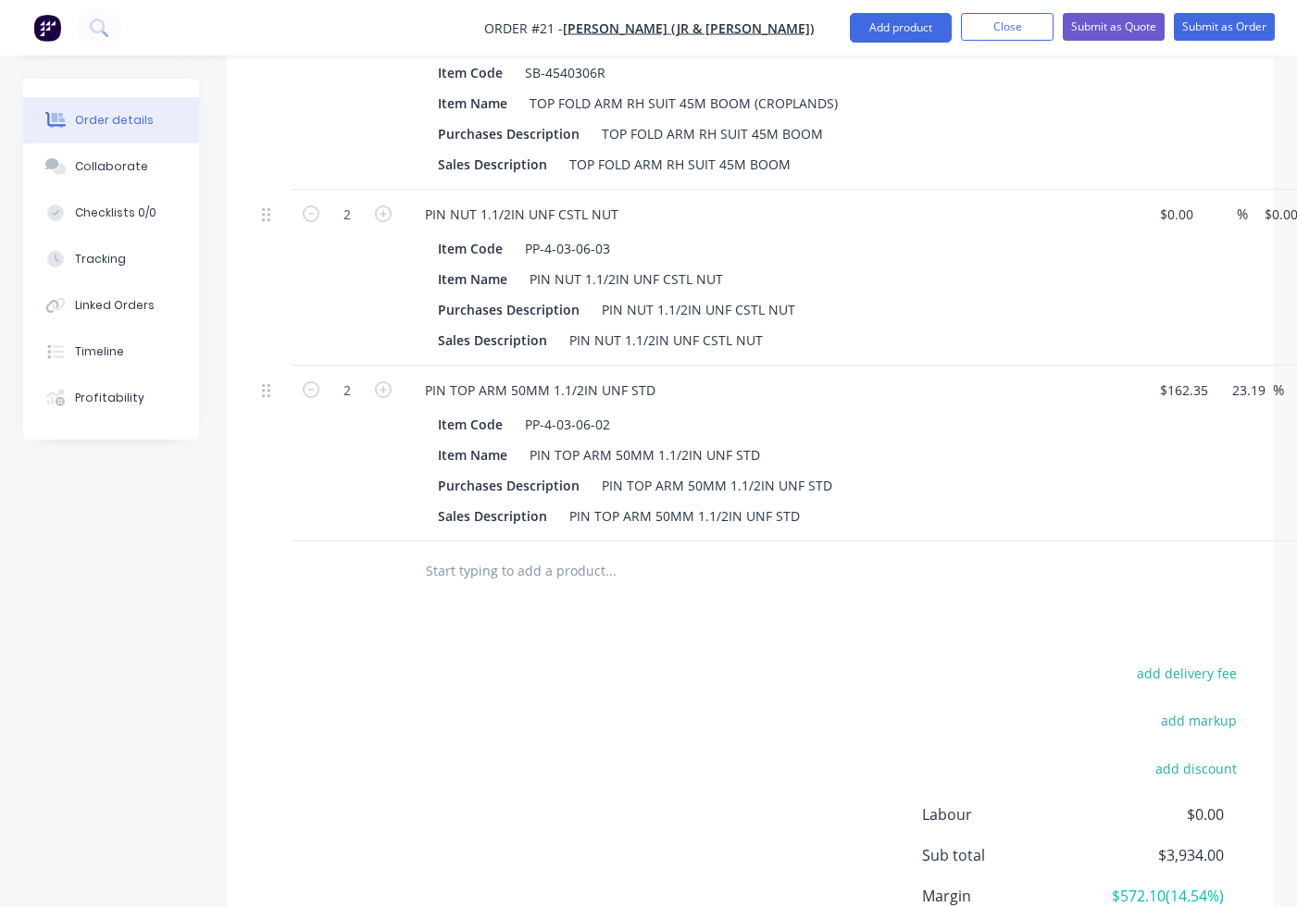
click at [501, 582] on input "text" at bounding box center [610, 571] width 370 height 37
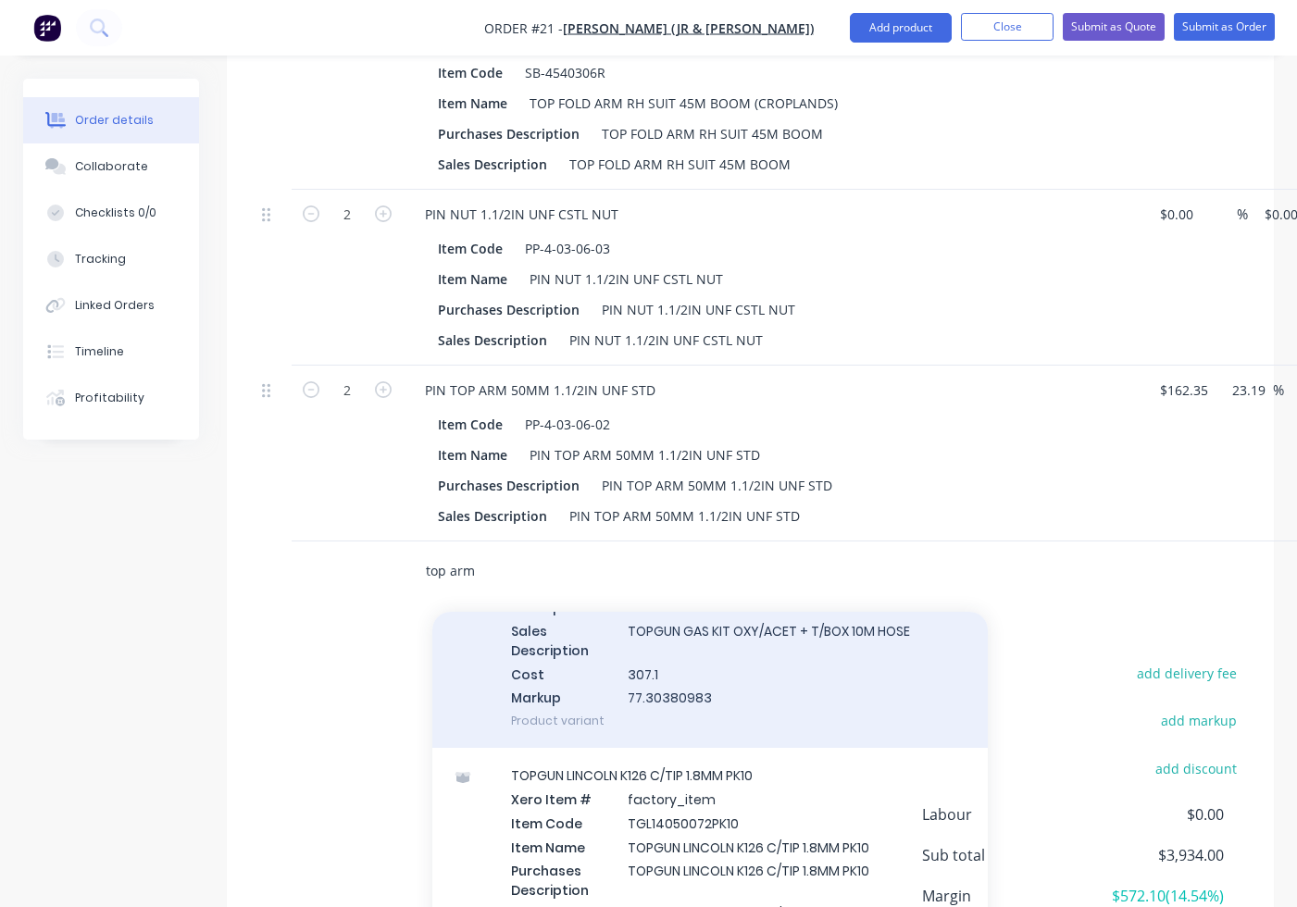
scroll to position [6046, 0]
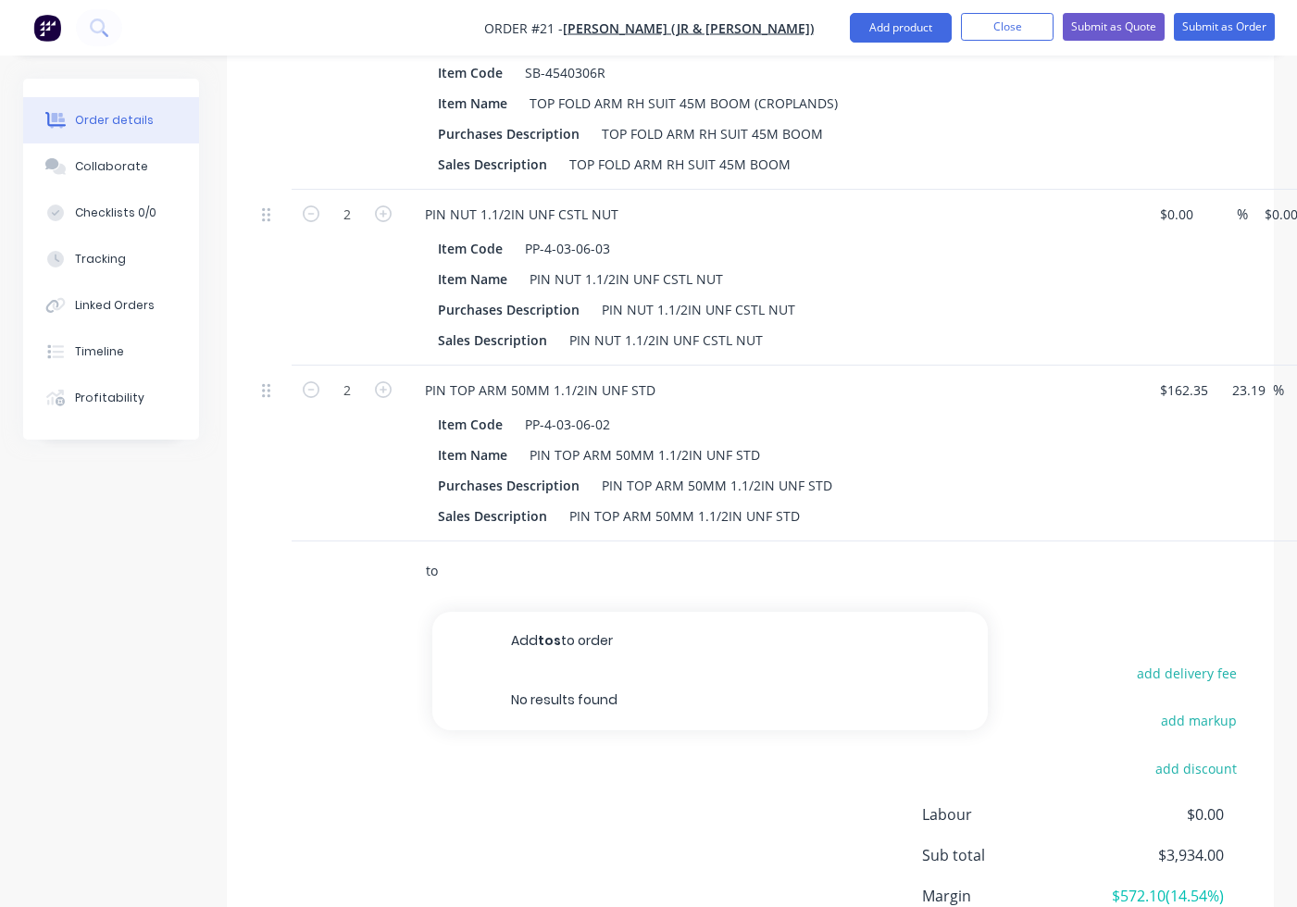
type input "t"
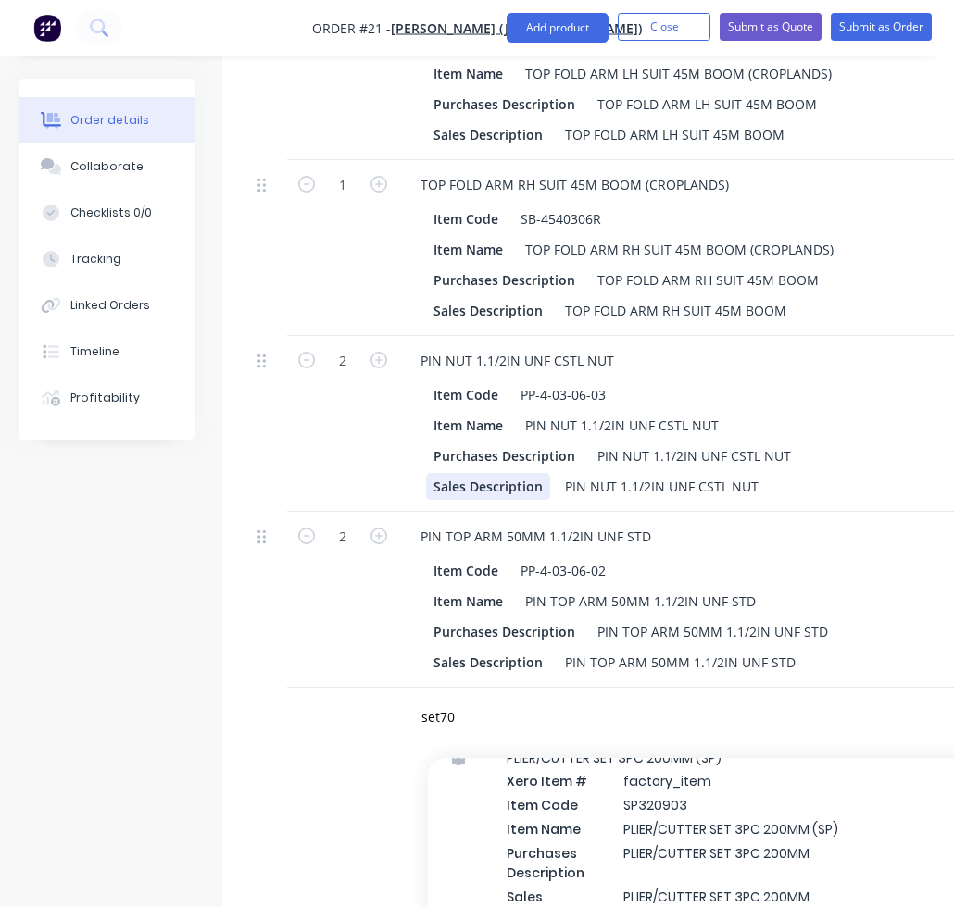
scroll to position [925, 0]
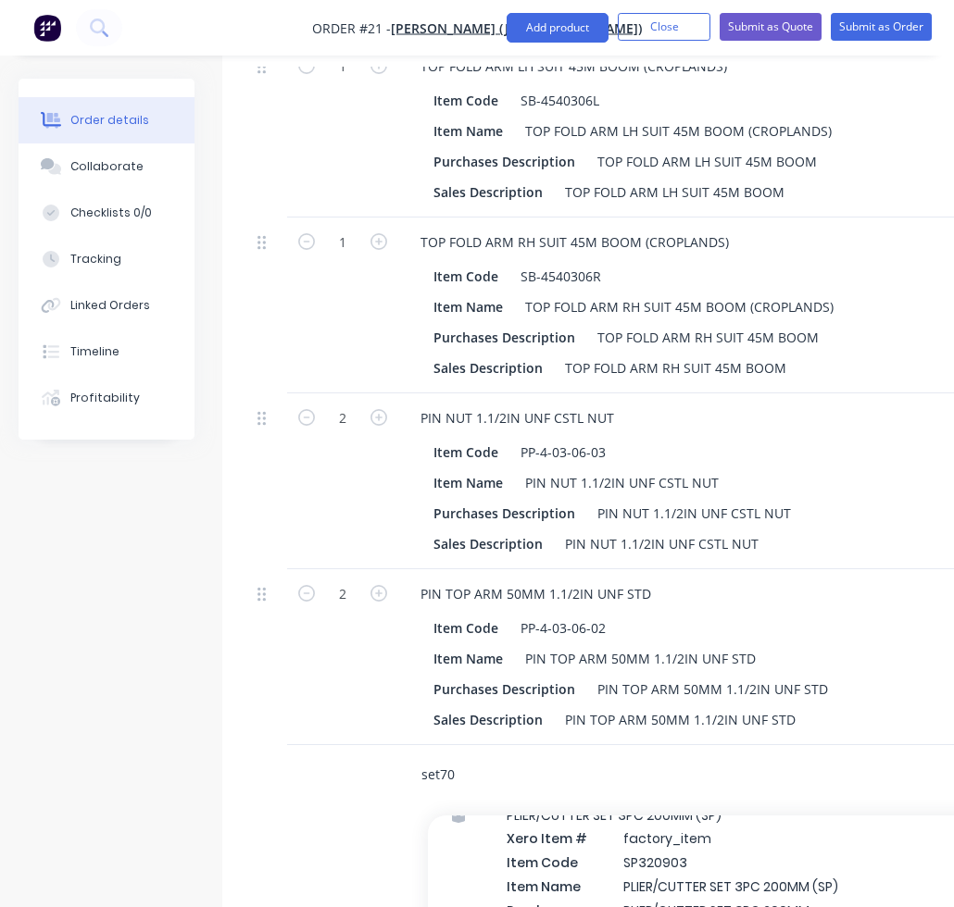
click at [475, 767] on input "set70" at bounding box center [605, 774] width 370 height 37
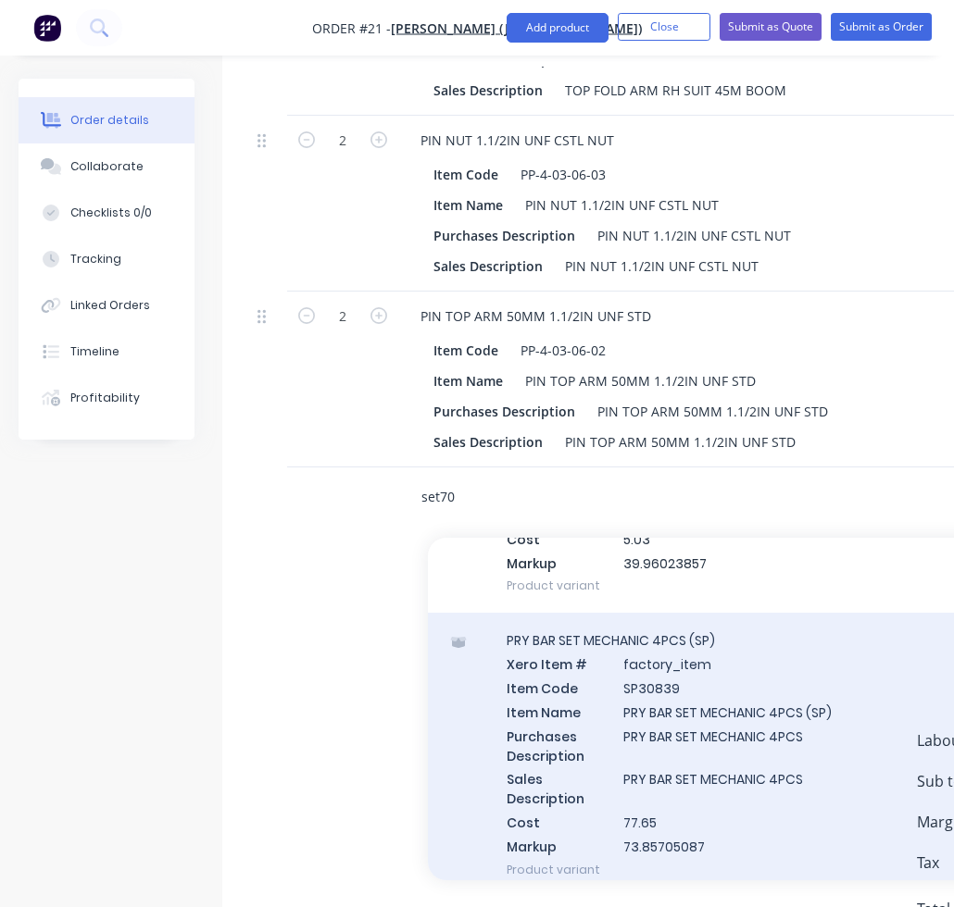
scroll to position [2314, 0]
type input "s"
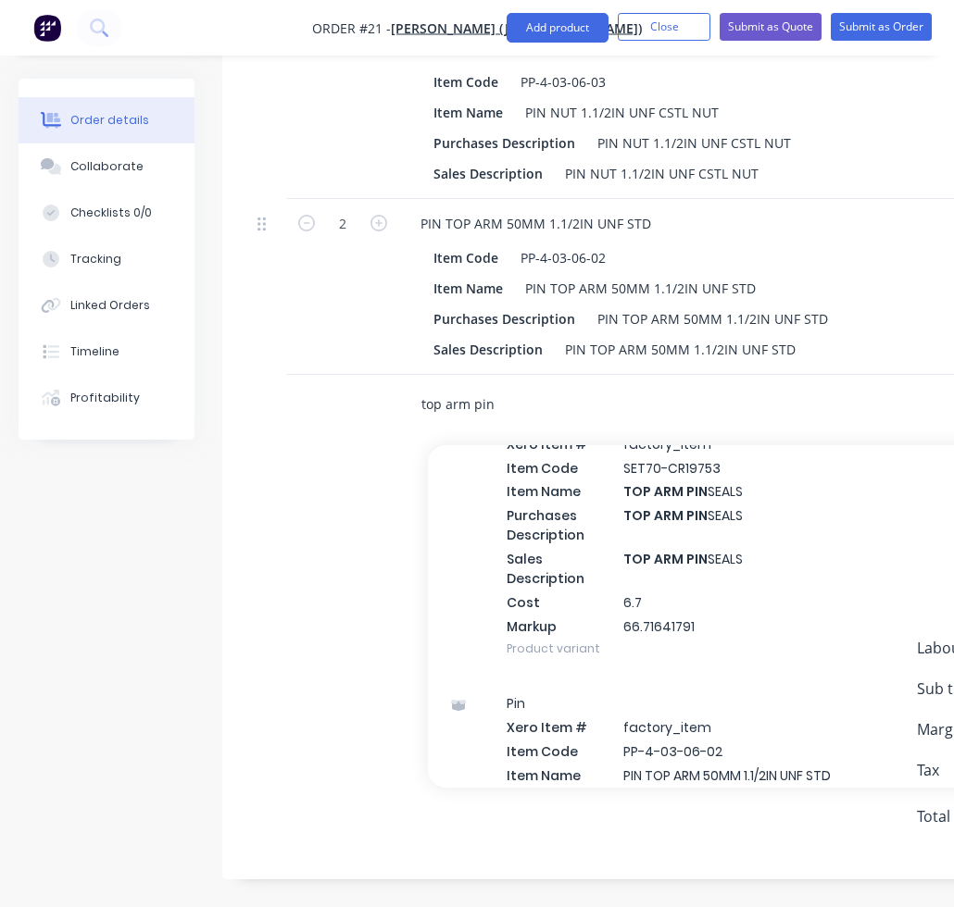
scroll to position [355, 0]
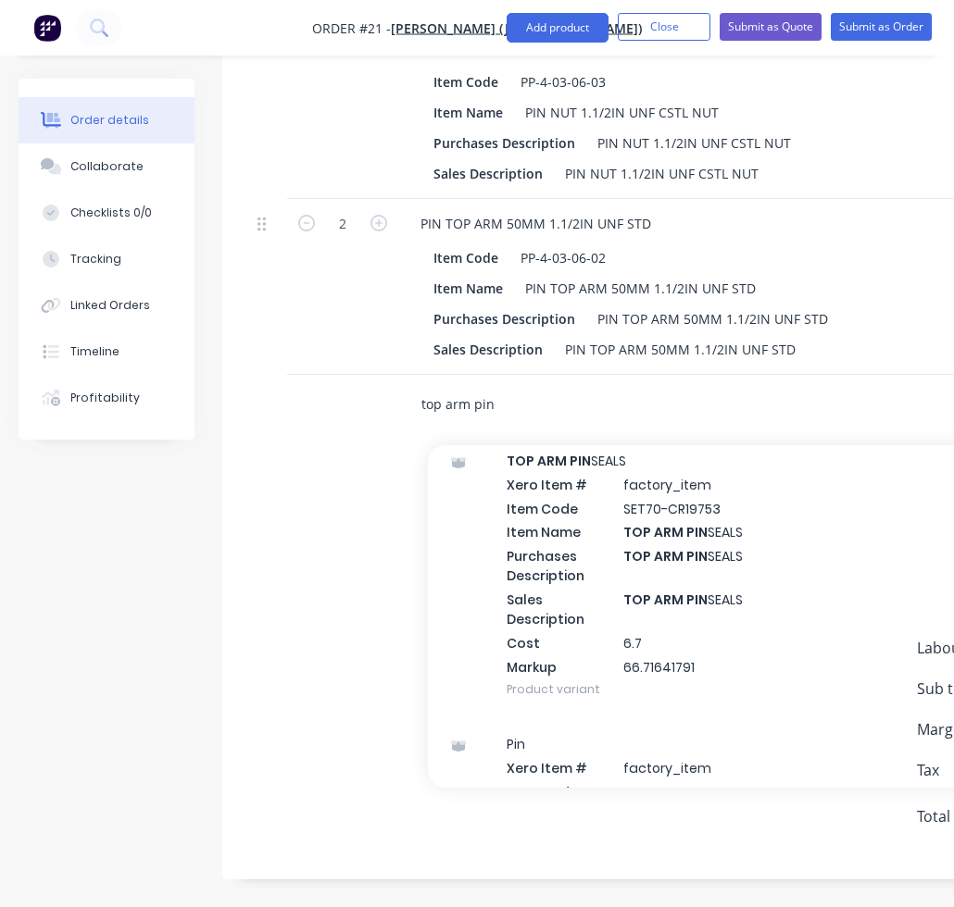
type input "top arm pin"
click at [580, 622] on div "TOP ARM PIN SEALS Xero Item # factory_item Item Code SET70-CR19753 Item Name TO…" at bounding box center [705, 574] width 555 height 283
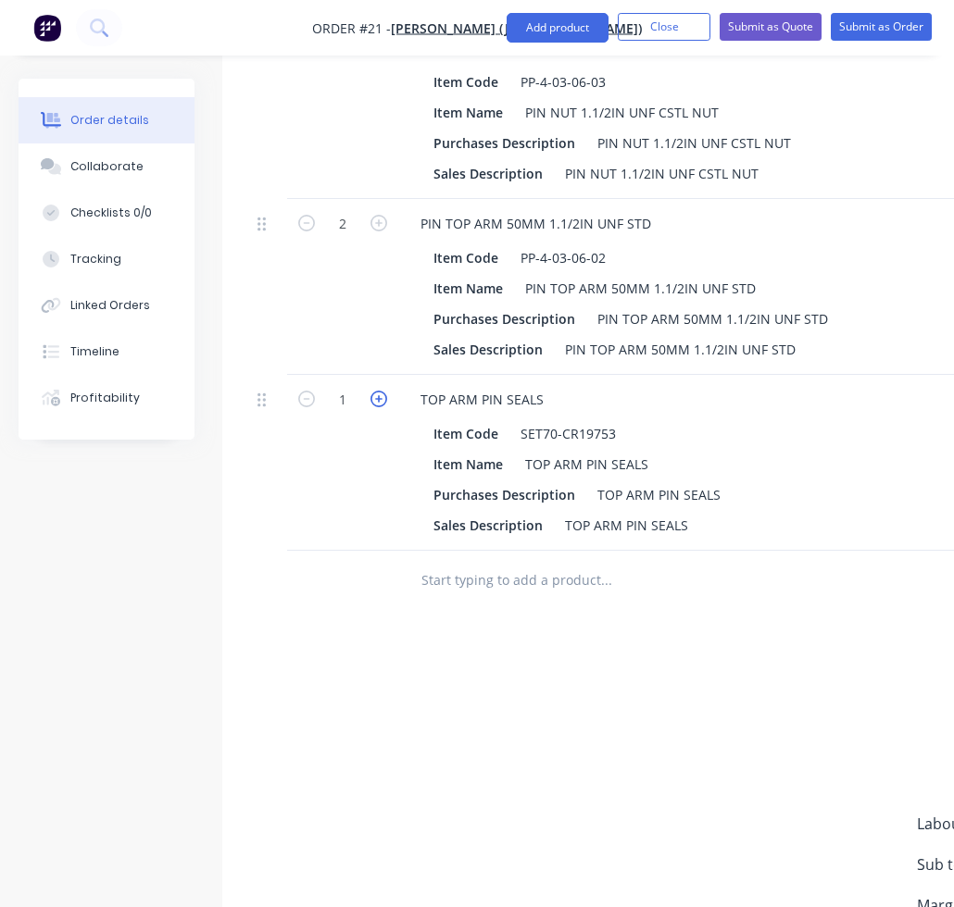
click at [377, 400] on icon "button" at bounding box center [378, 399] width 17 height 17
type input "2"
type input "$22.34"
click at [464, 587] on input "text" at bounding box center [605, 580] width 370 height 37
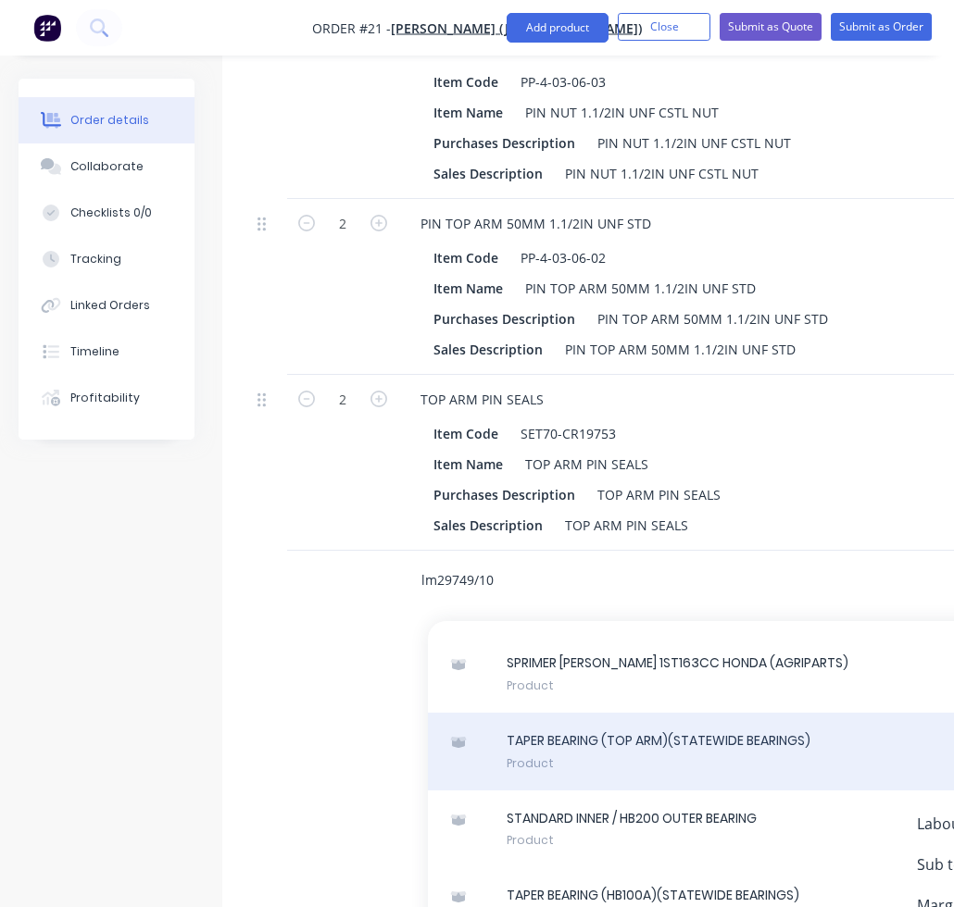
scroll to position [68570, 0]
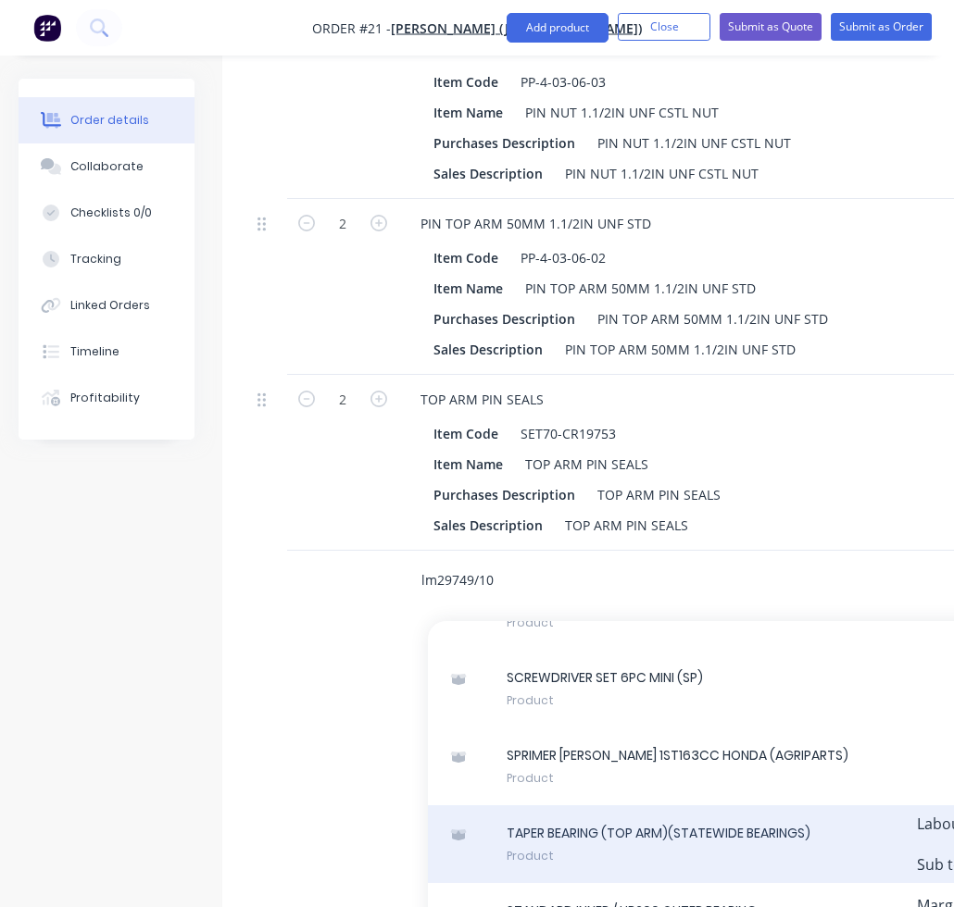
type input "lm29749/10"
click at [735, 805] on div "TAPER BEARING (TOP ARM)(STATEWIDE BEARINGS) Product" at bounding box center [705, 844] width 555 height 78
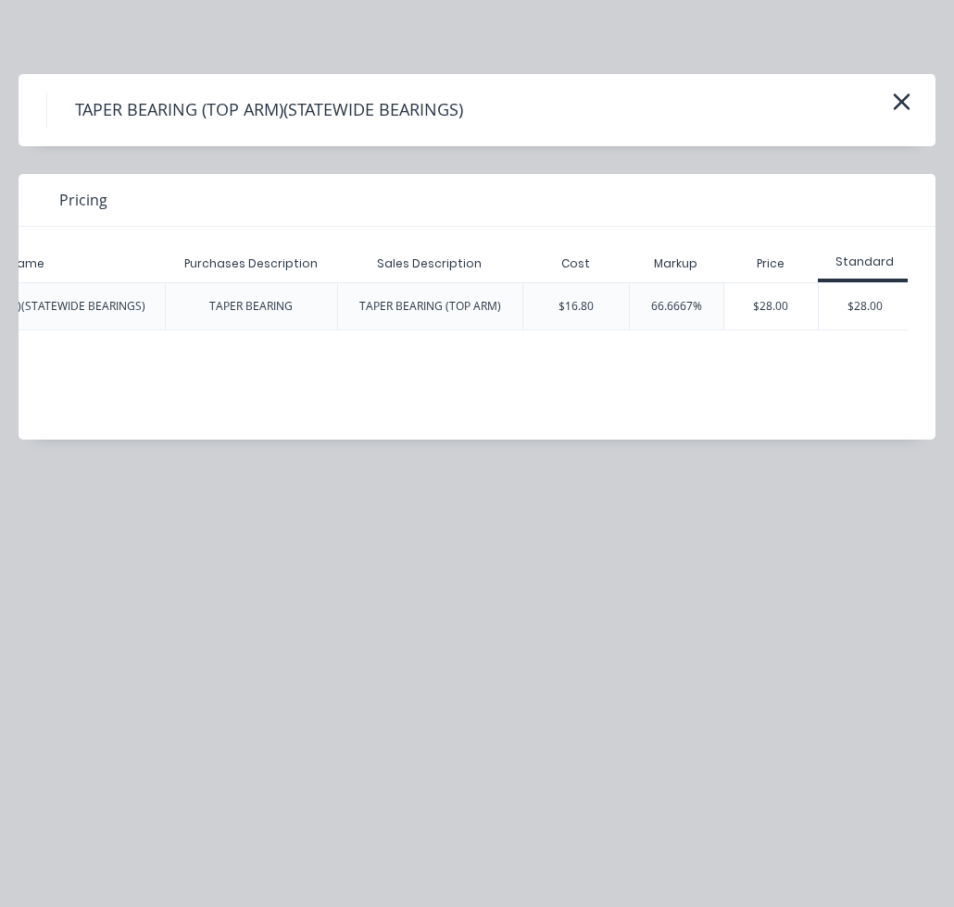
scroll to position [0, 423]
click at [876, 316] on div "$28.00" at bounding box center [860, 306] width 93 height 46
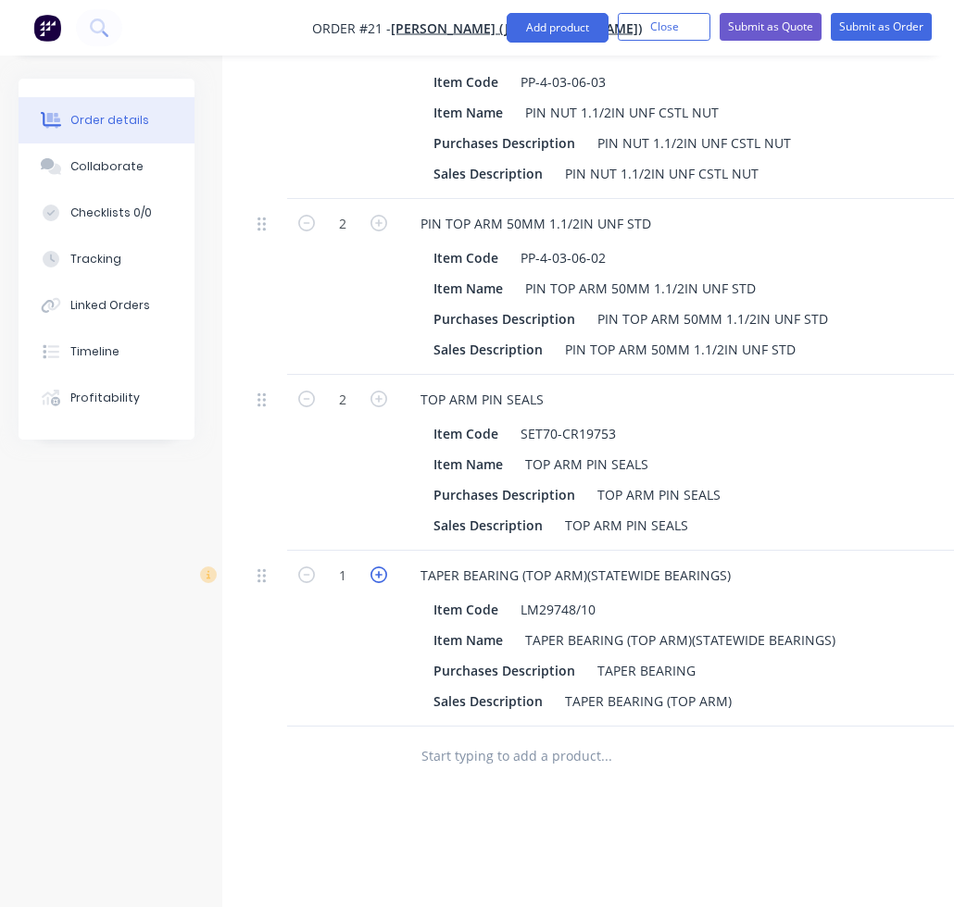
click at [383, 578] on icon "button" at bounding box center [378, 575] width 17 height 17
type input "2"
type input "$56.00"
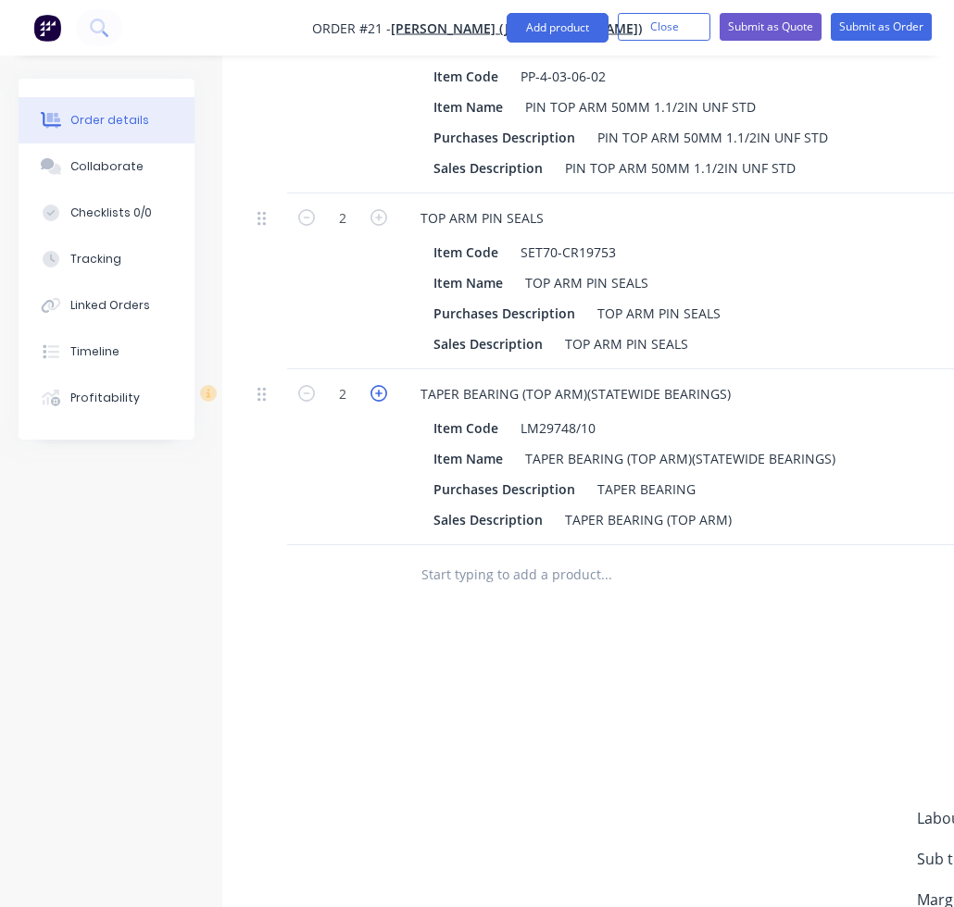
scroll to position [1480, 0]
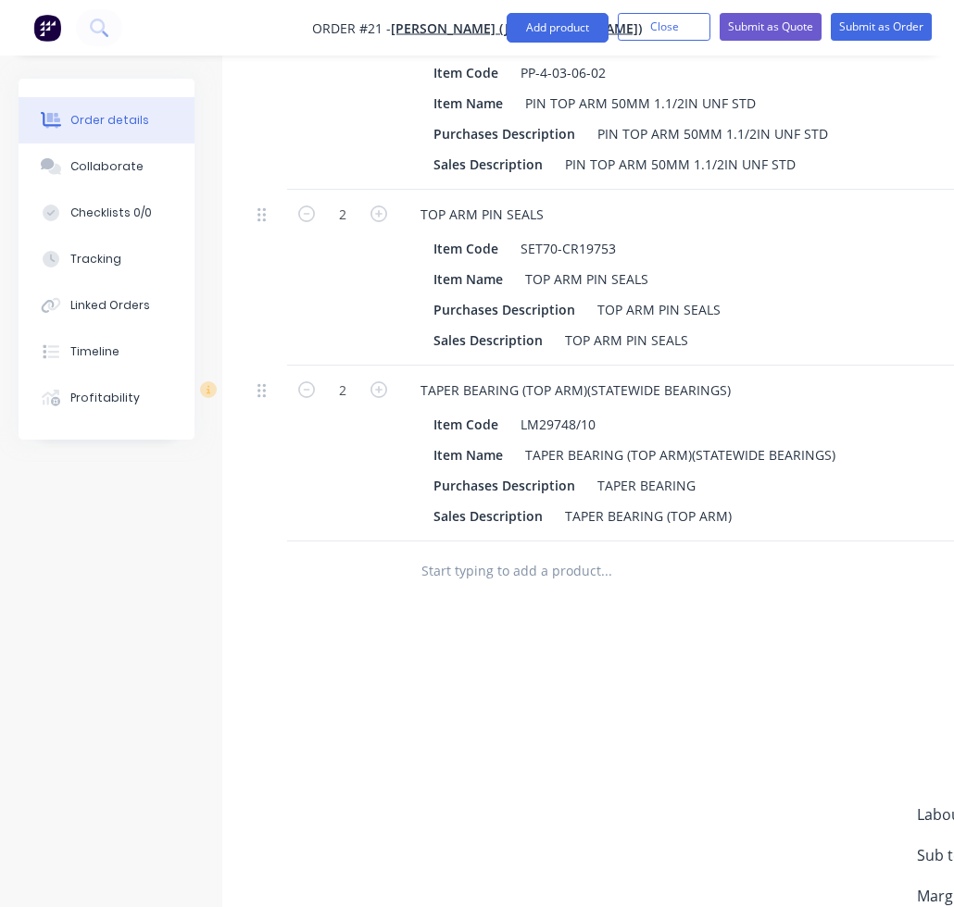
click at [455, 571] on input "text" at bounding box center [605, 571] width 370 height 37
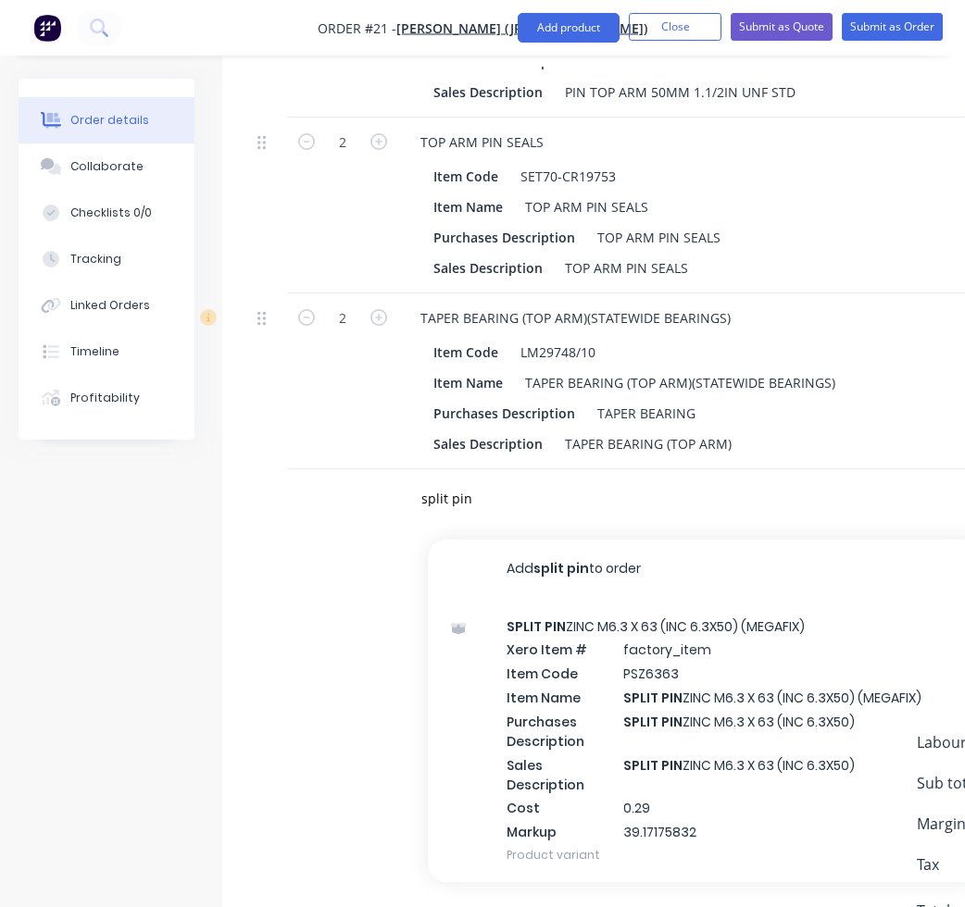
scroll to position [1554, 0]
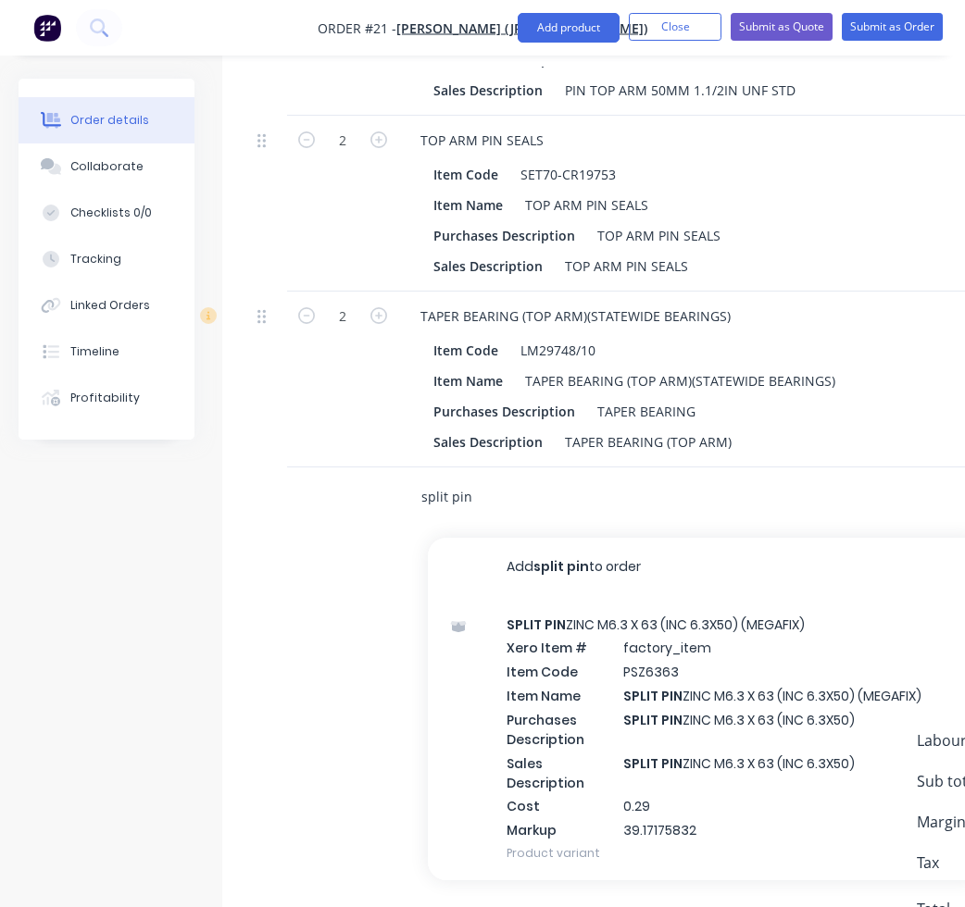
click at [540, 512] on input "split pin" at bounding box center [605, 497] width 370 height 37
type input "s"
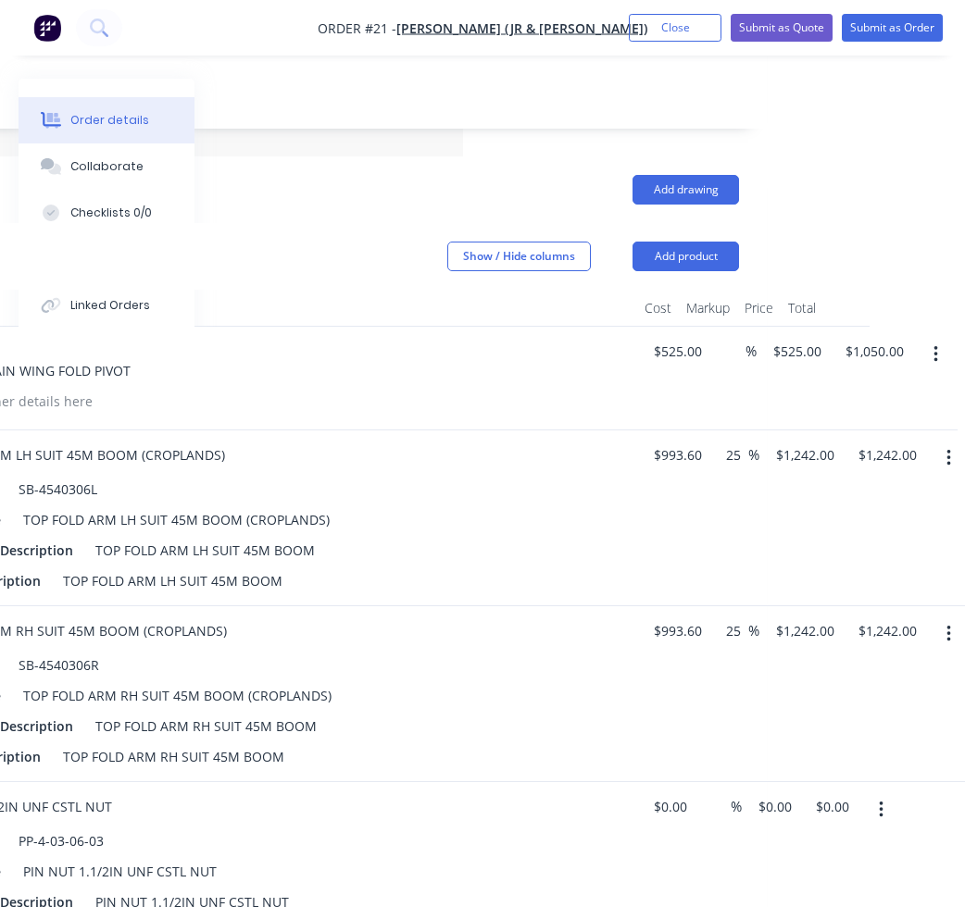
scroll to position [258, 502]
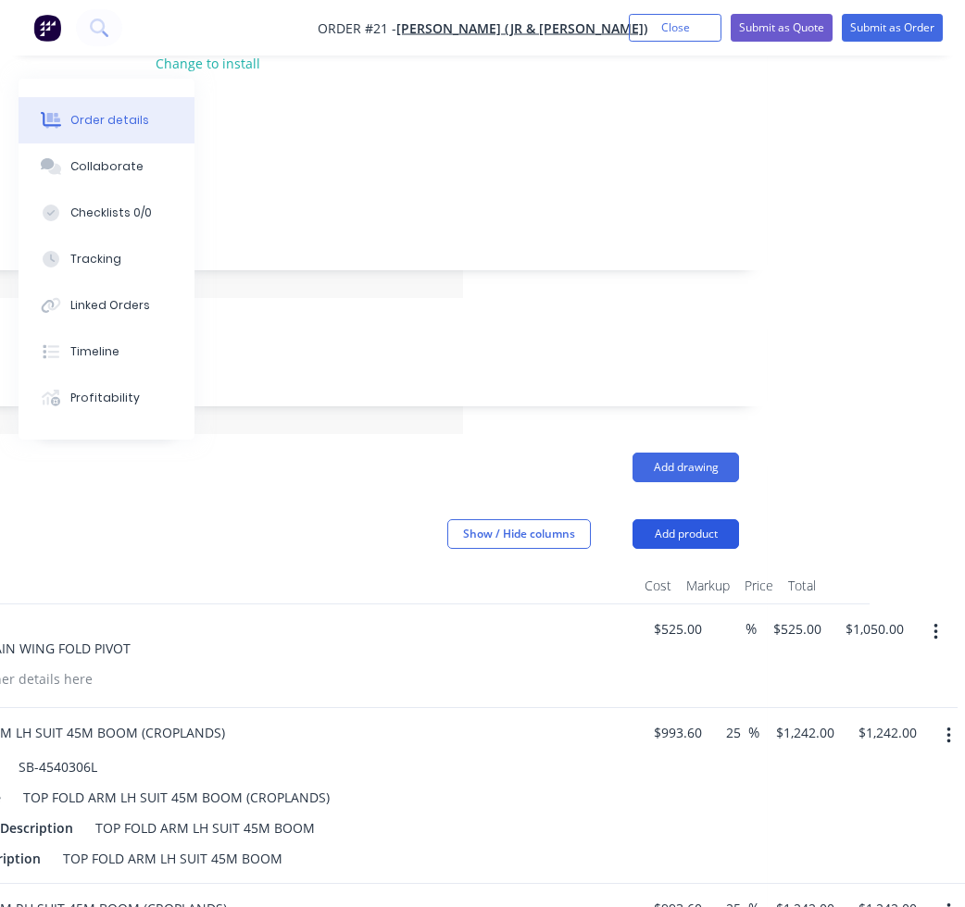
click at [687, 534] on button "Add product" at bounding box center [685, 534] width 106 height 30
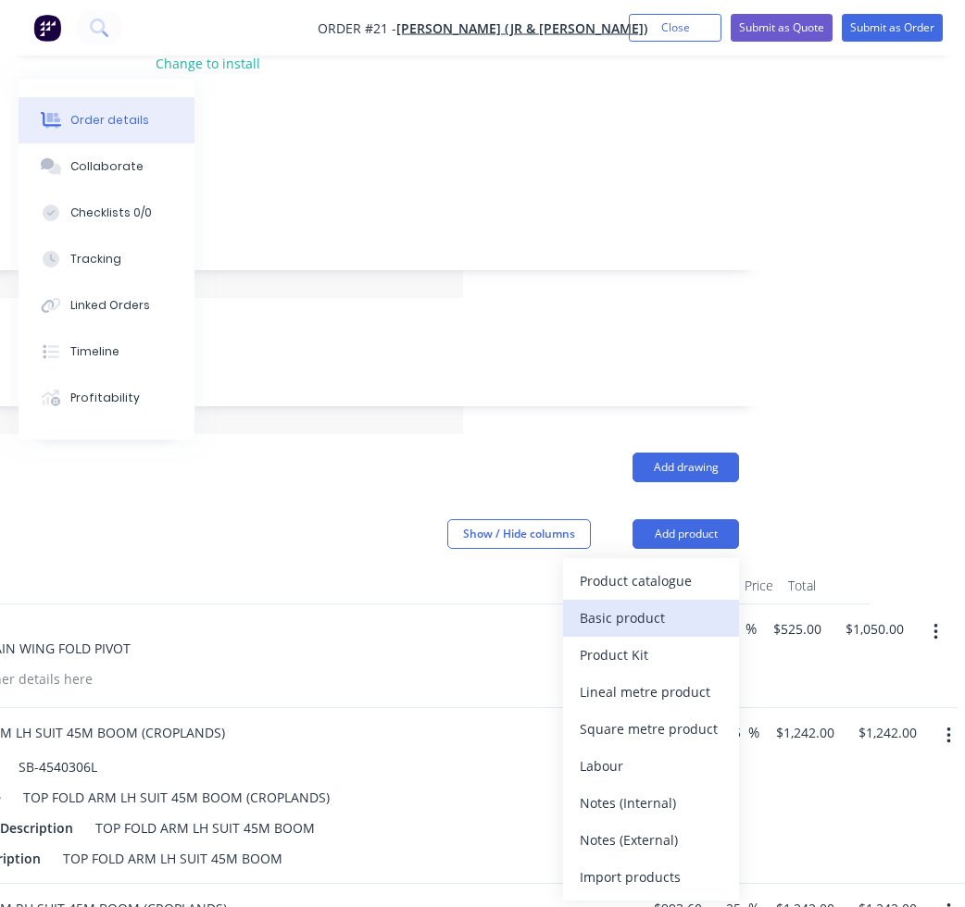
click at [657, 611] on div "Basic product" at bounding box center [651, 618] width 143 height 27
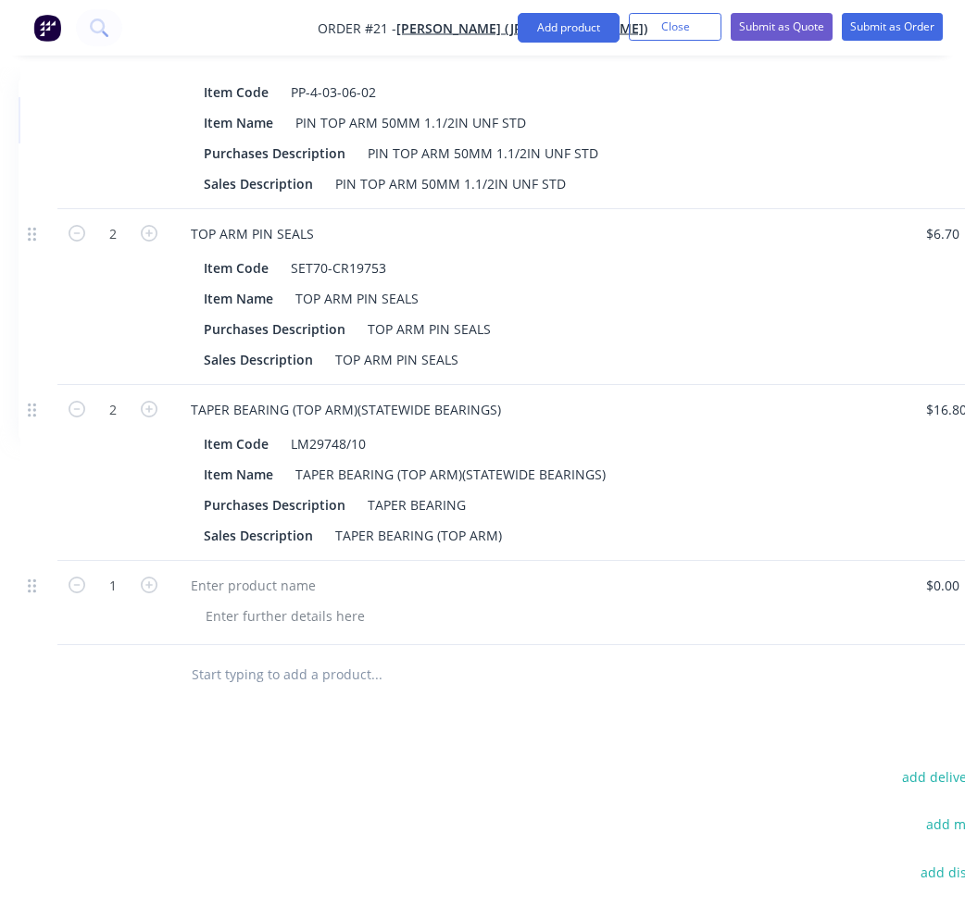
scroll to position [1462, 230]
click at [227, 592] on div at bounding box center [253, 584] width 155 height 27
paste div
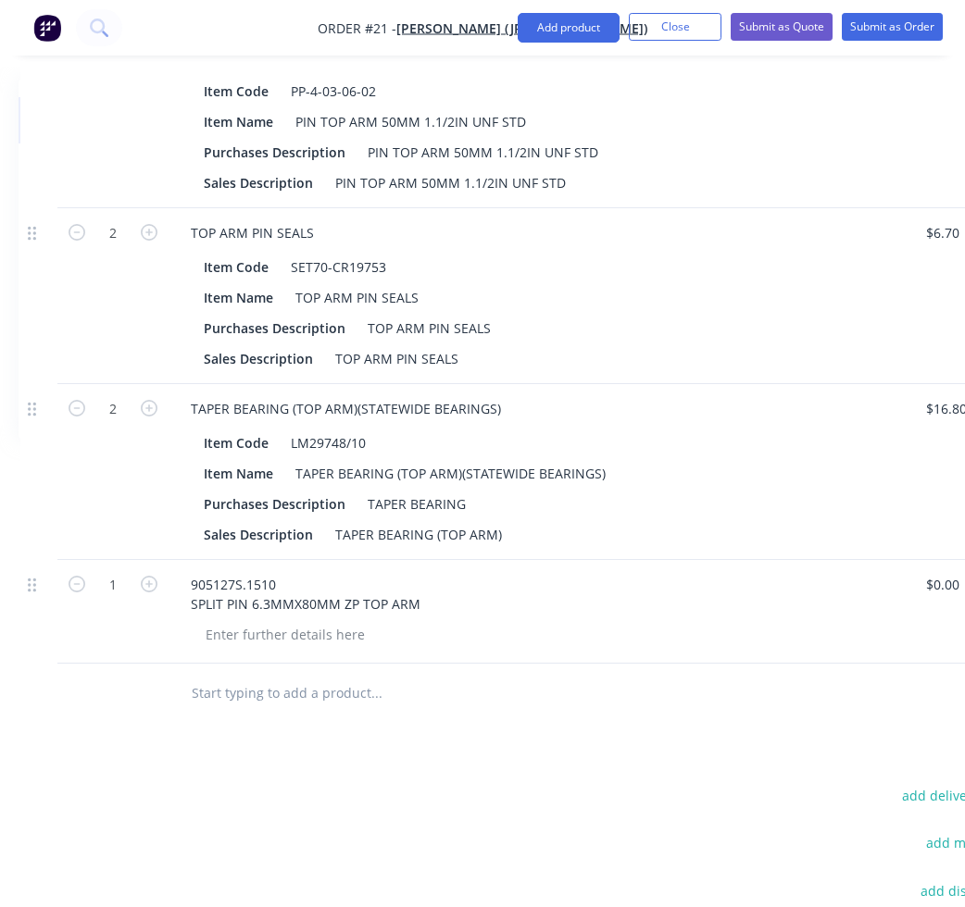
click at [909, 575] on div "$0.00 $0.00" at bounding box center [937, 612] width 57 height 104
click at [930, 591] on input at bounding box center [945, 584] width 43 height 27
type input "$2.55"
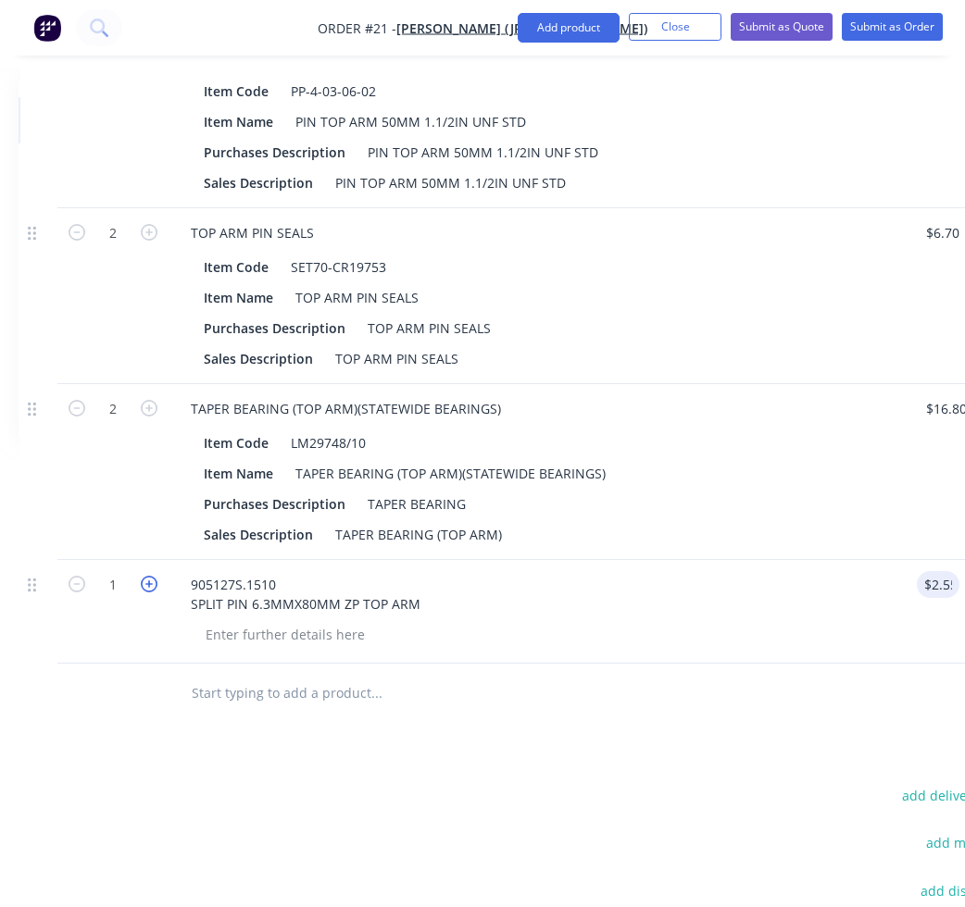
click at [153, 584] on icon "button" at bounding box center [149, 584] width 17 height 17
type input "2"
type input "$5.10"
click at [153, 584] on icon "button" at bounding box center [149, 584] width 17 height 17
type input "3"
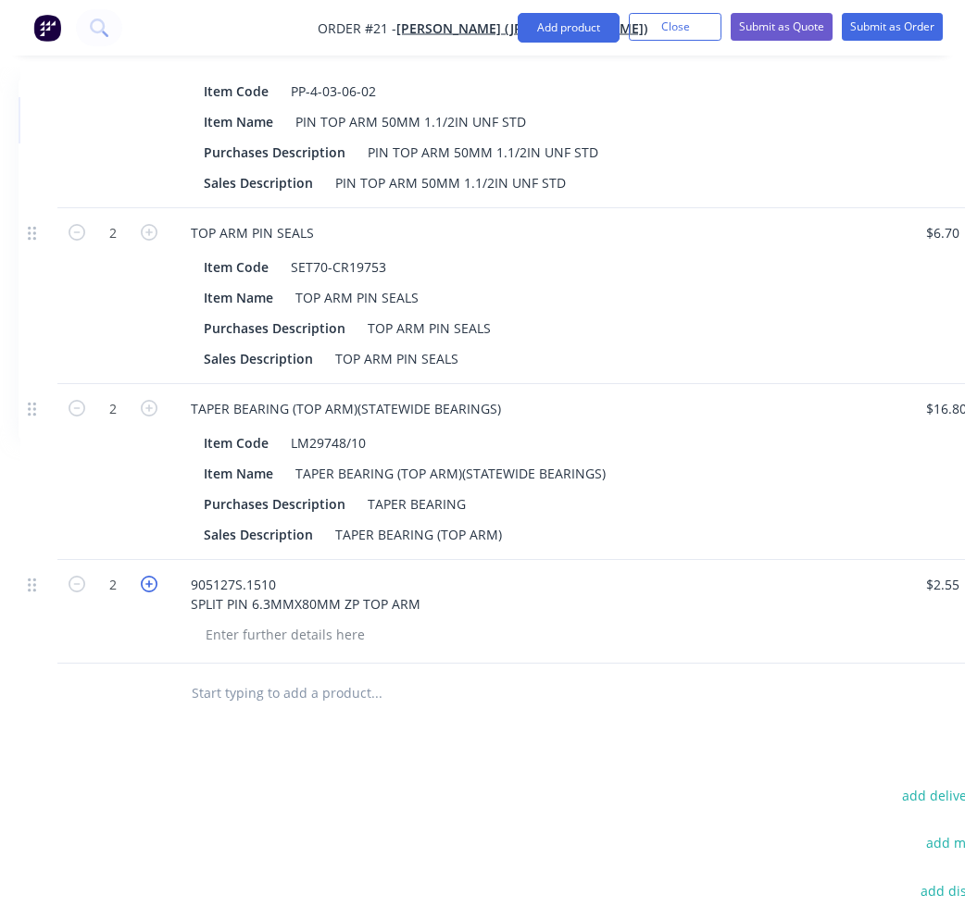
type input "$7.65"
click at [250, 732] on div "Drawings Add drawing Products Show / Hide columns Add product Qty Cost Markup P…" at bounding box center [516, 200] width 1046 height 1938
click at [240, 685] on input "text" at bounding box center [376, 693] width 370 height 37
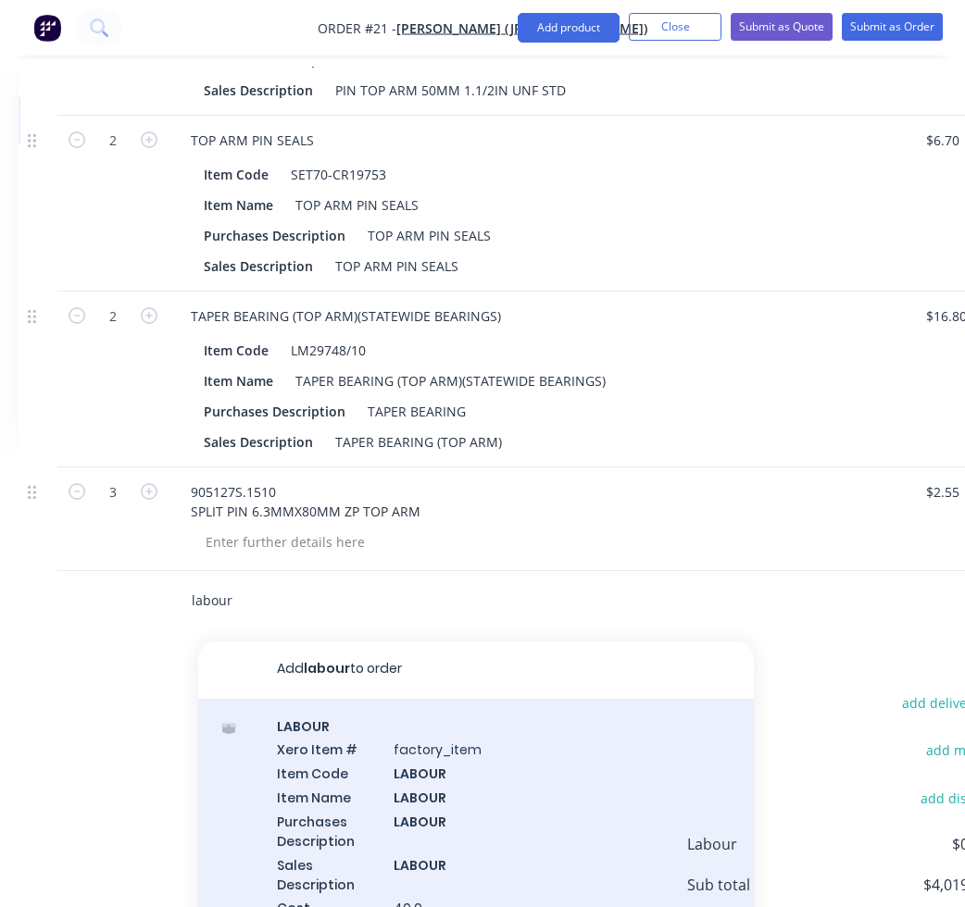
scroll to position [0, 0]
type input "labour"
click at [353, 769] on div "LABOUR Xero Item # factory_item Item Code LABOUR Item Name LABOUR Purchases Des…" at bounding box center [475, 842] width 555 height 283
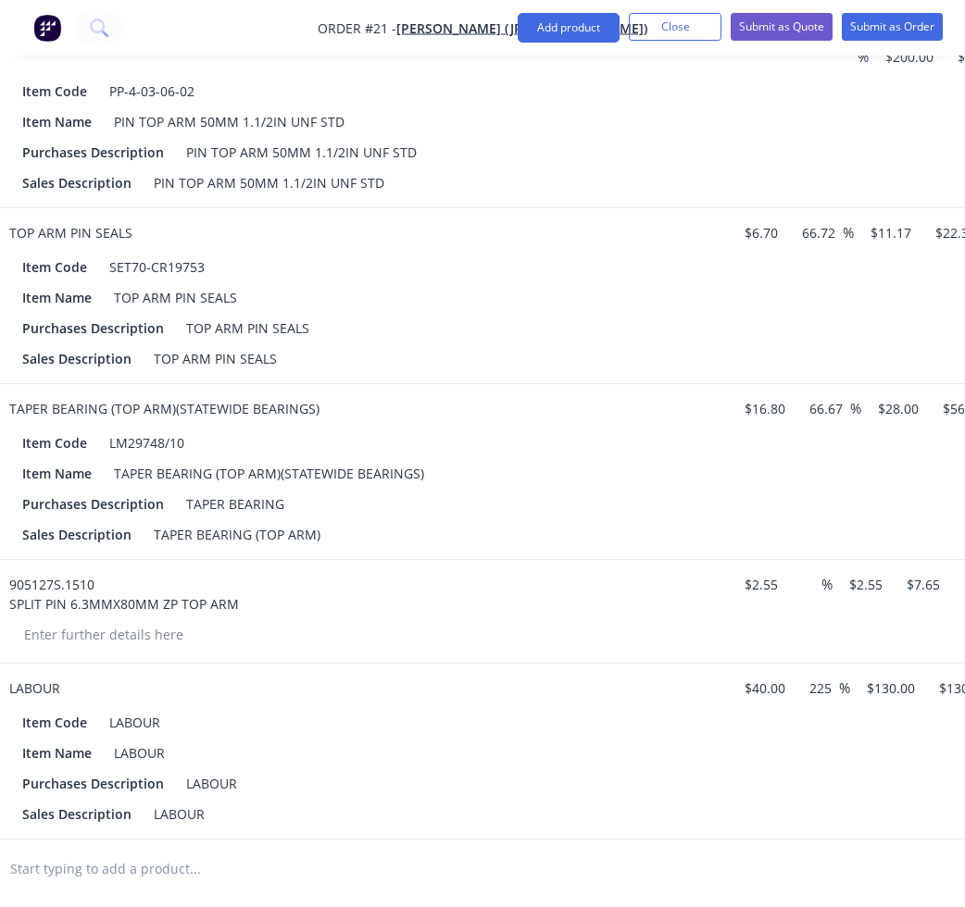
scroll to position [1462, 507]
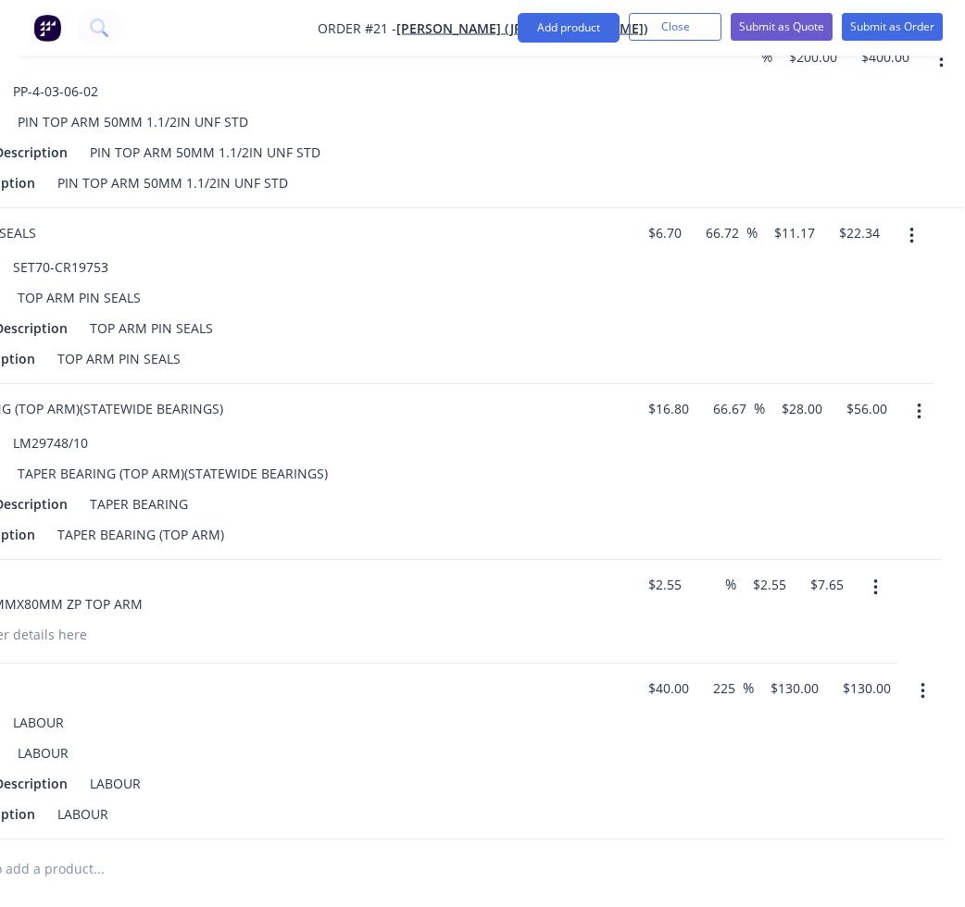
click at [925, 695] on icon "button" at bounding box center [922, 691] width 5 height 20
click at [817, 746] on div "Edit" at bounding box center [856, 740] width 143 height 27
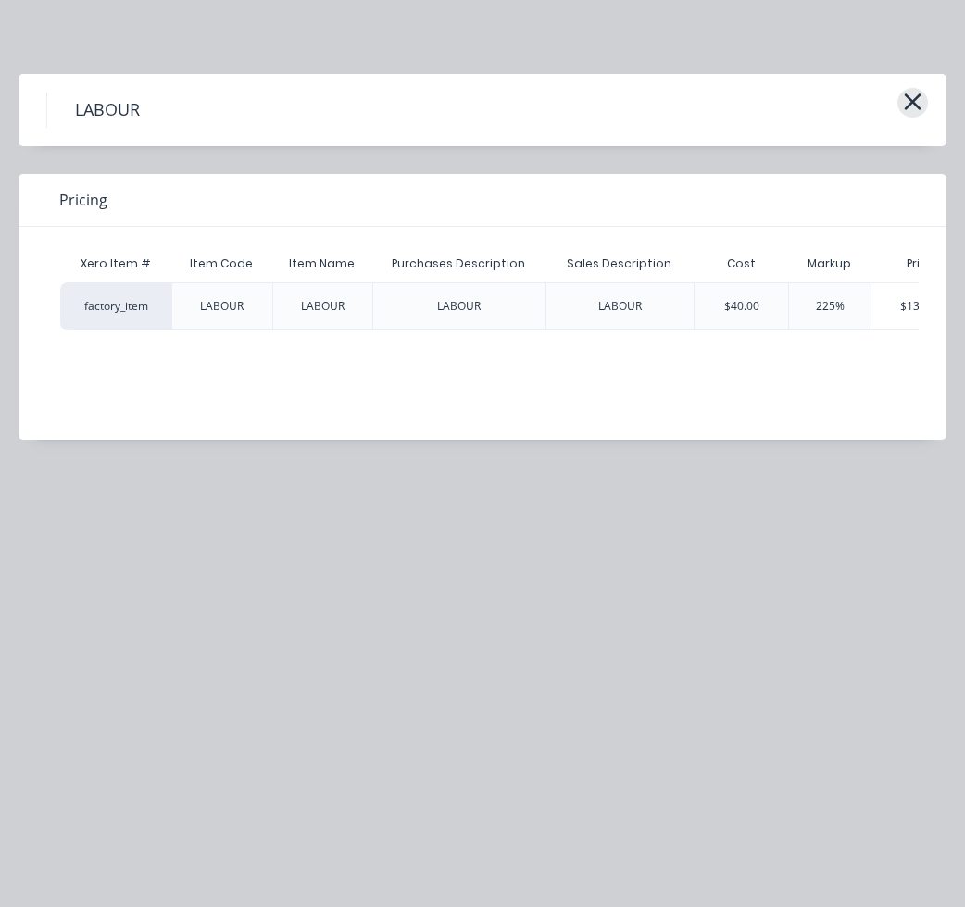
click at [921, 101] on icon "button" at bounding box center [912, 102] width 19 height 26
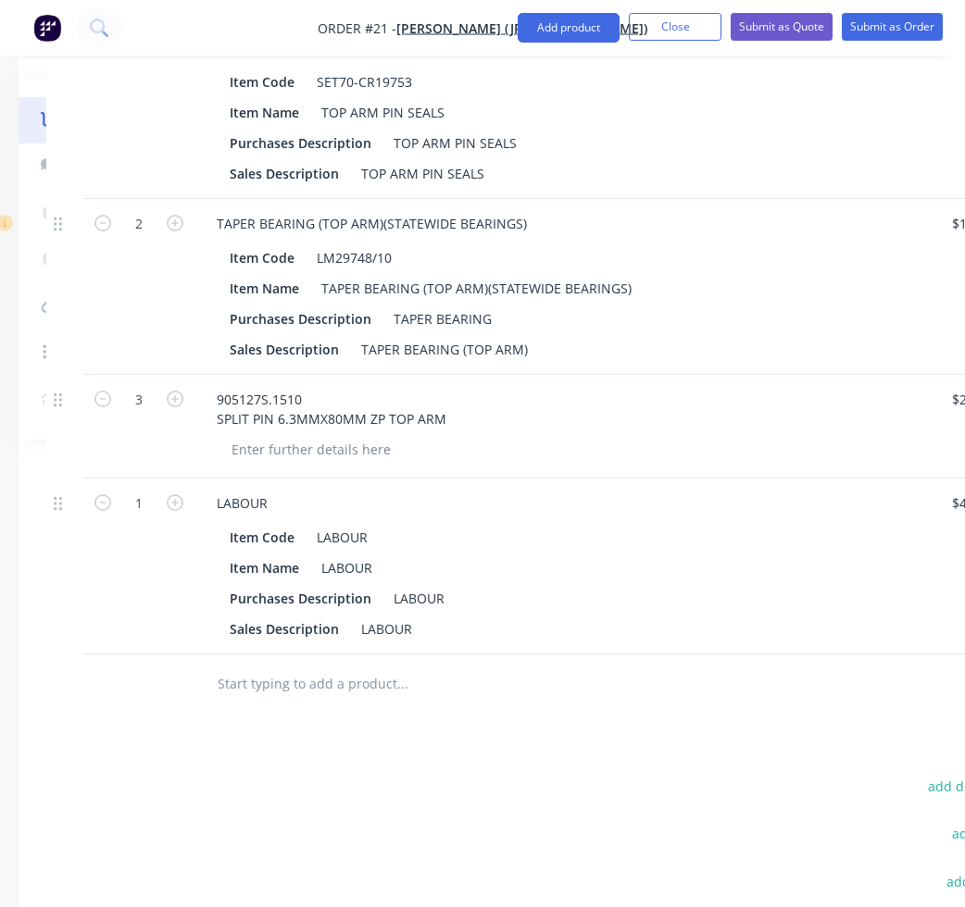
scroll to position [1647, 0]
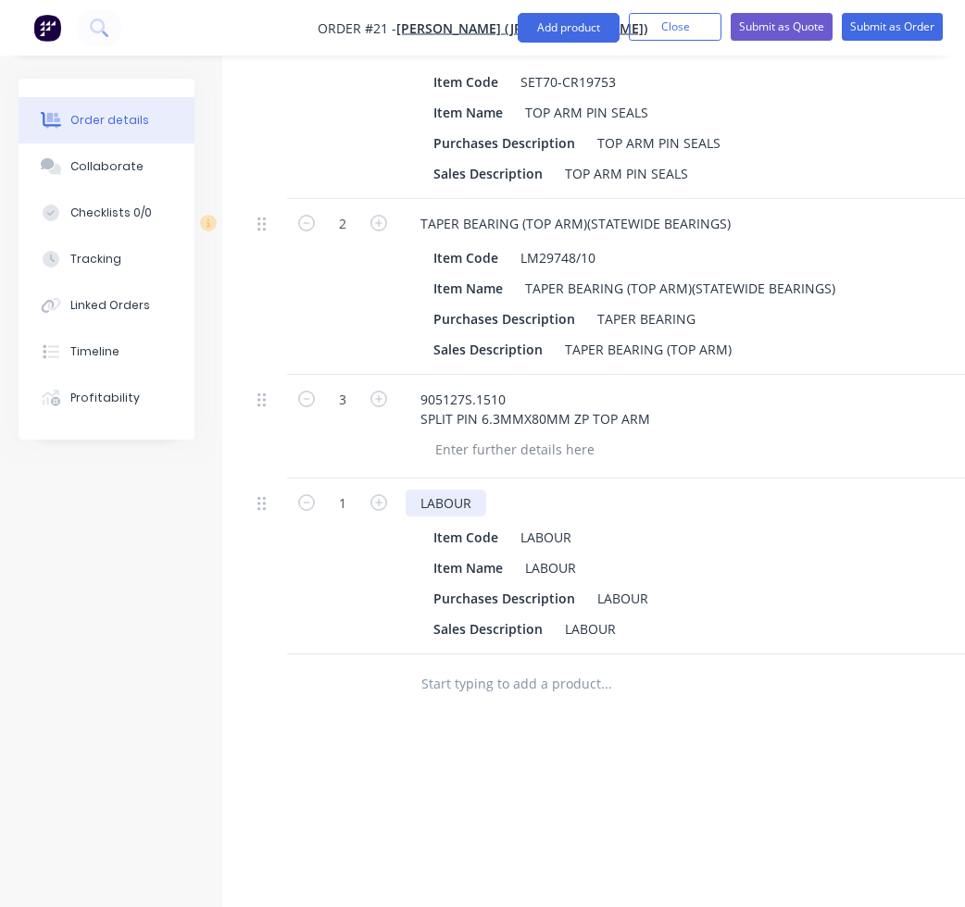
click at [457, 505] on div "LABOUR" at bounding box center [445, 503] width 81 height 27
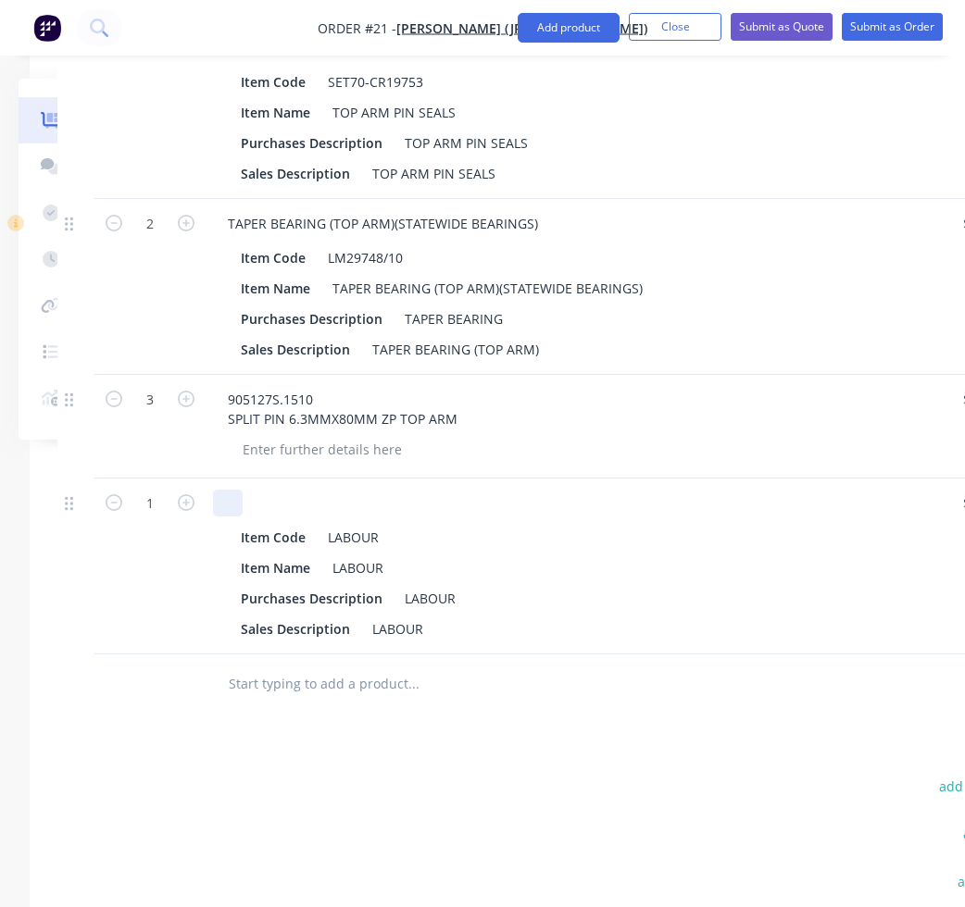
scroll to position [1647, 507]
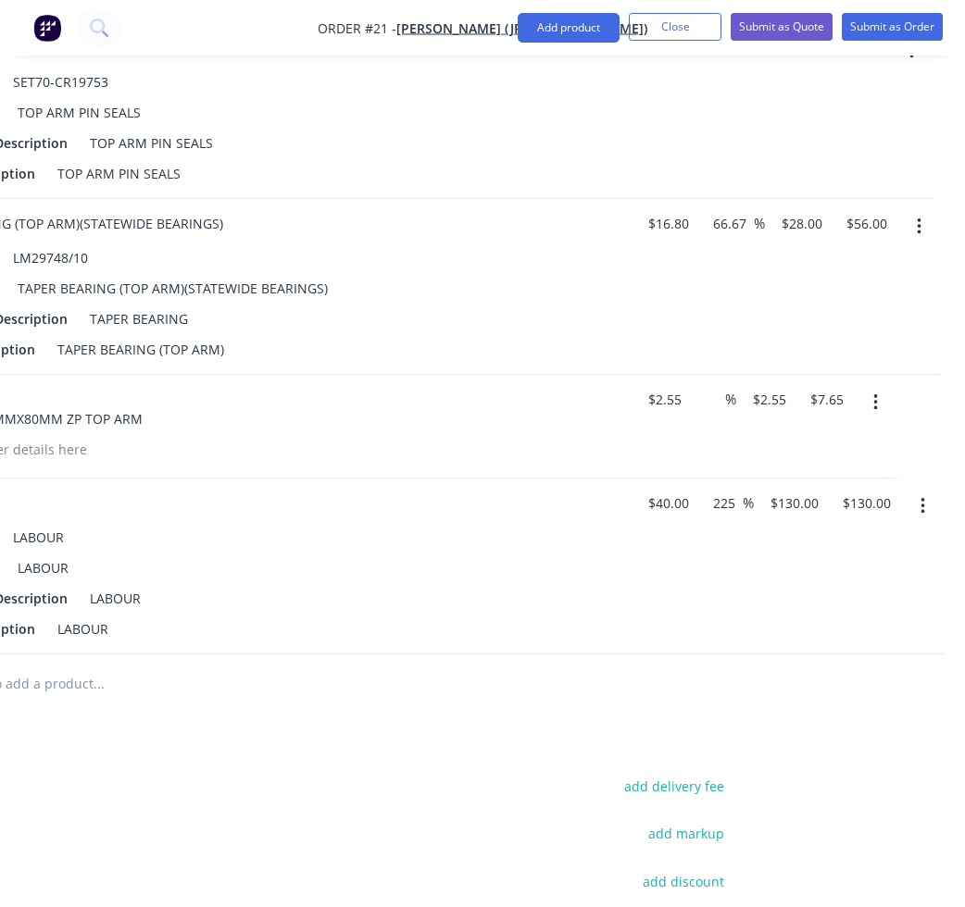
click at [916, 505] on button "button" at bounding box center [923, 506] width 44 height 33
click at [829, 660] on div "Delete" at bounding box center [856, 666] width 143 height 27
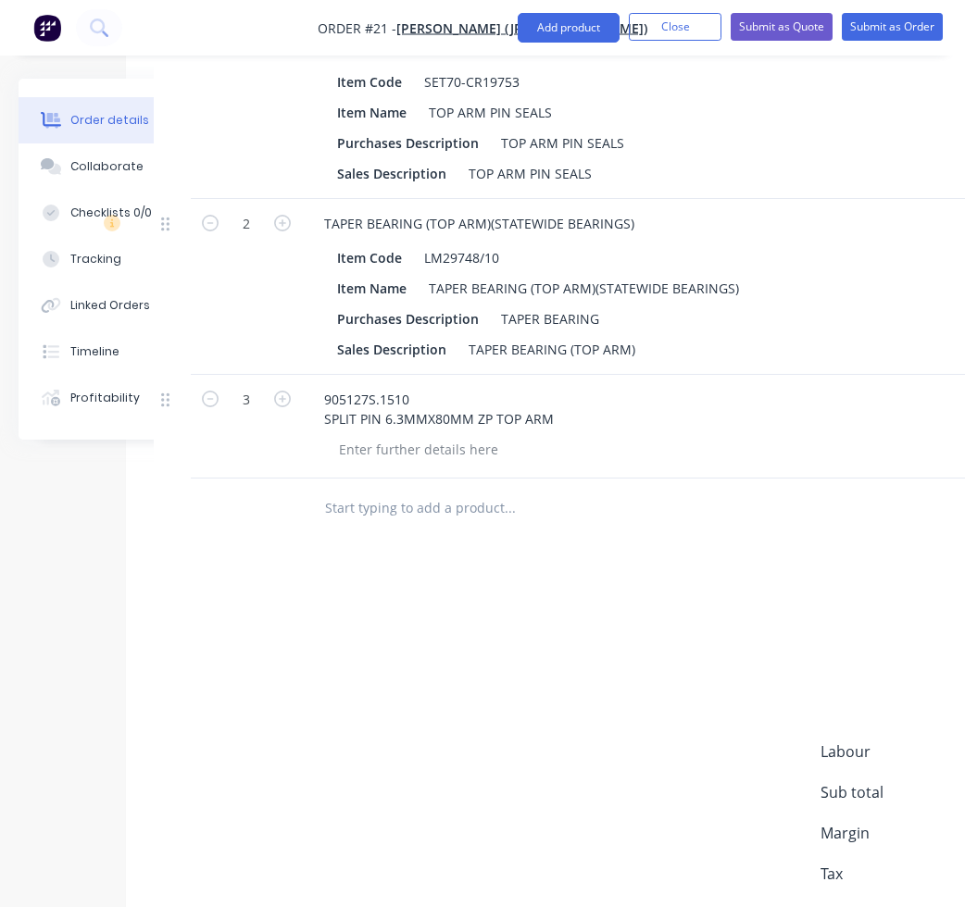
scroll to position [1647, 79]
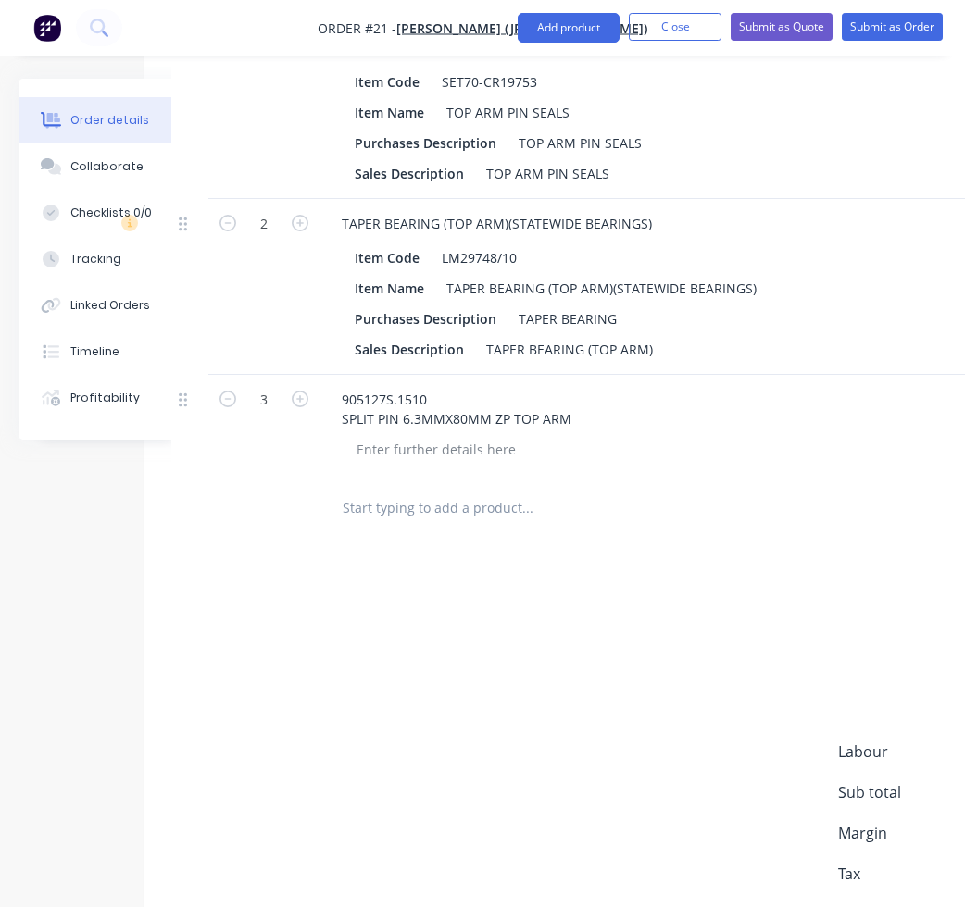
click at [369, 512] on input "text" at bounding box center [527, 508] width 370 height 37
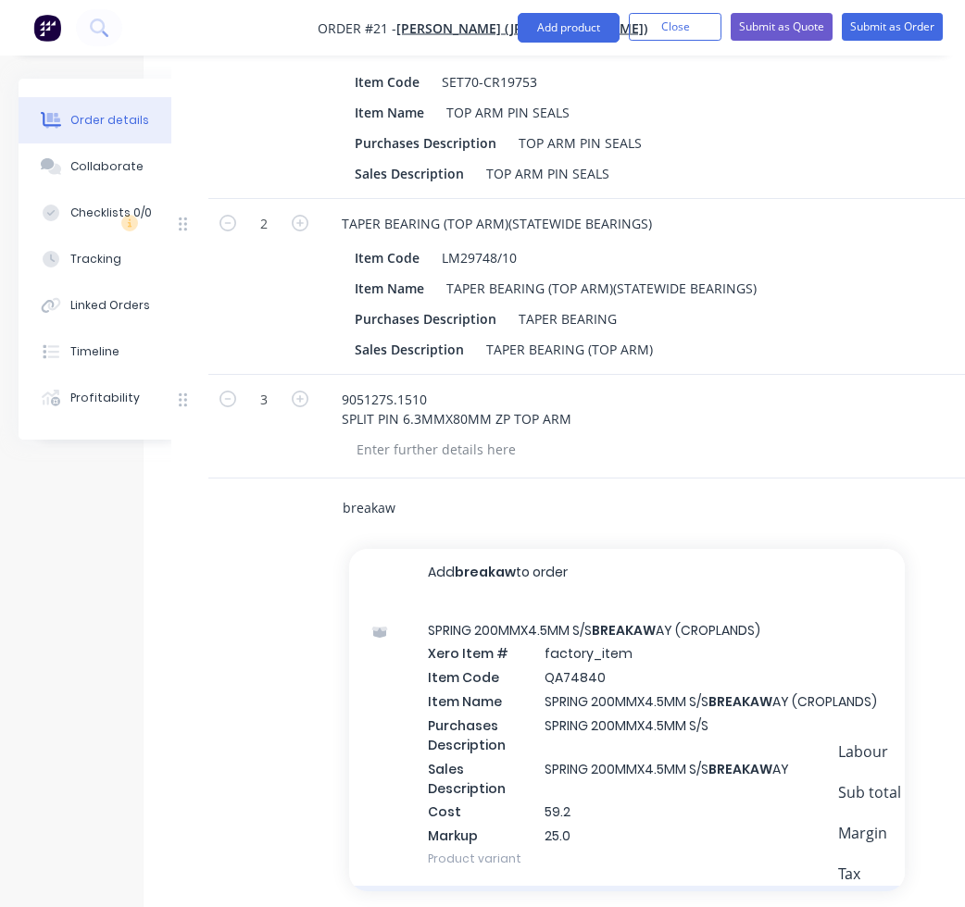
scroll to position [0, 0]
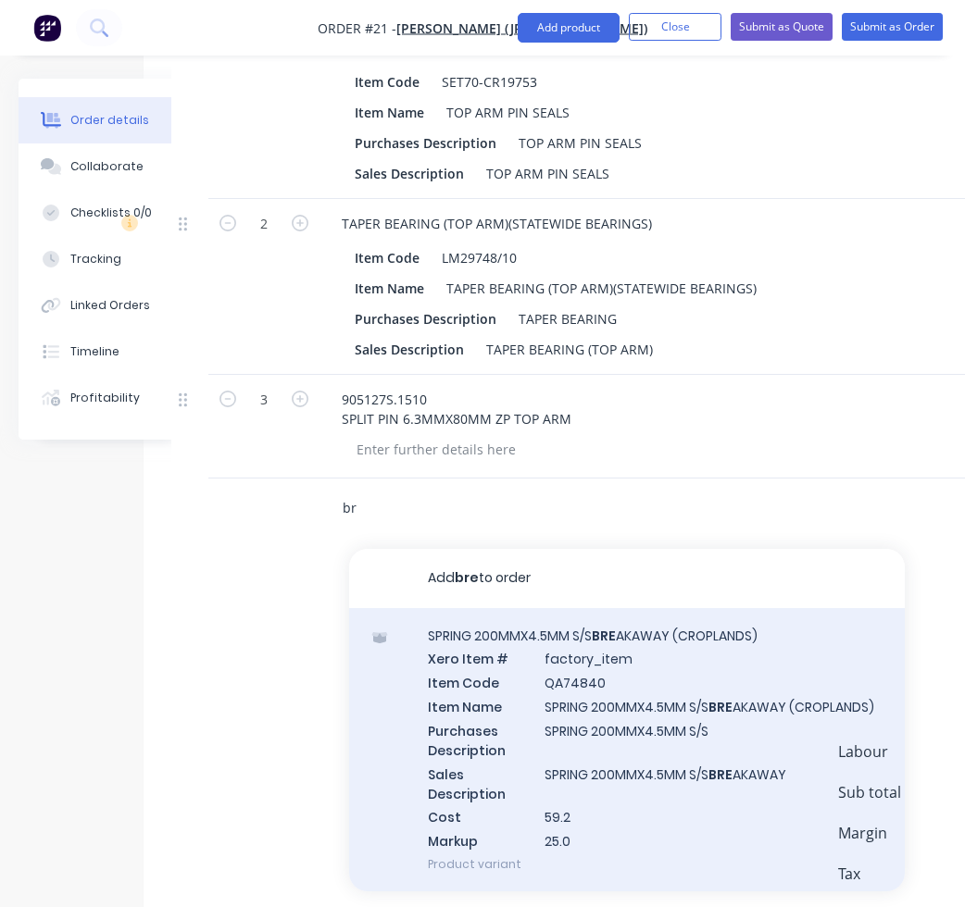
type input "b"
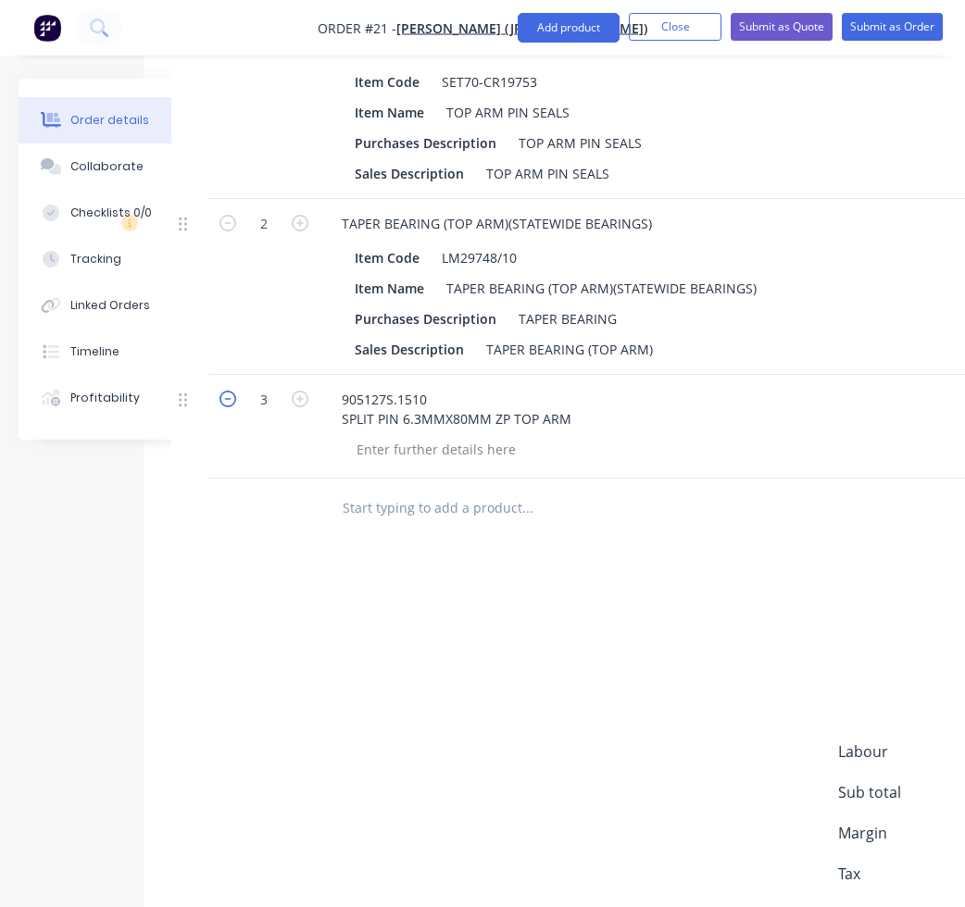
click at [227, 402] on icon "button" at bounding box center [227, 399] width 17 height 17
type input "2"
type input "$5.10"
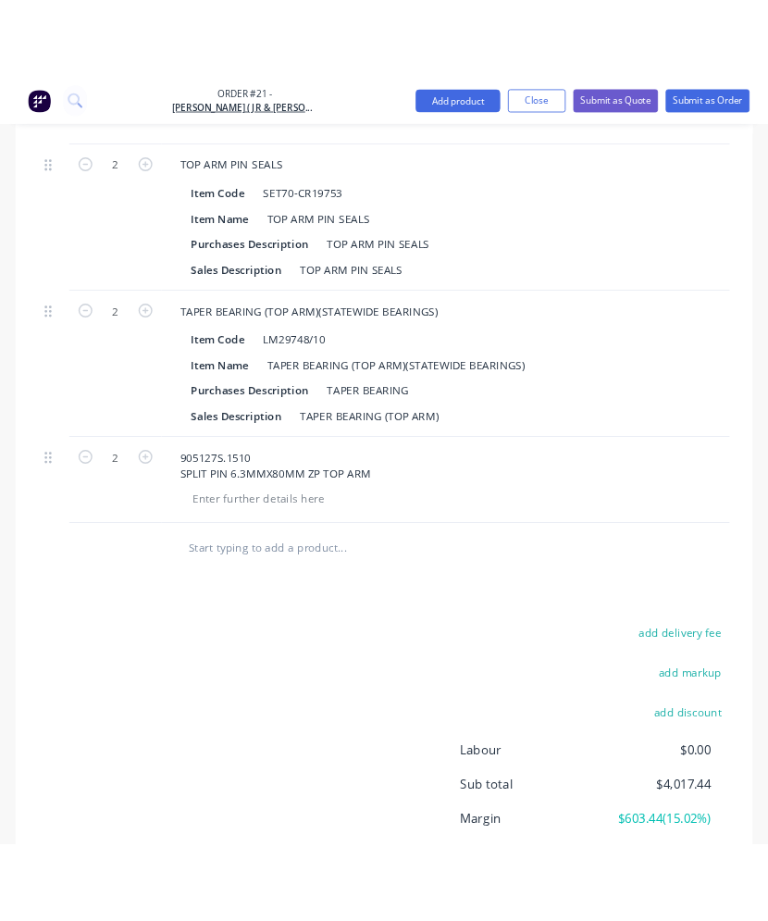
scroll to position [1868, 0]
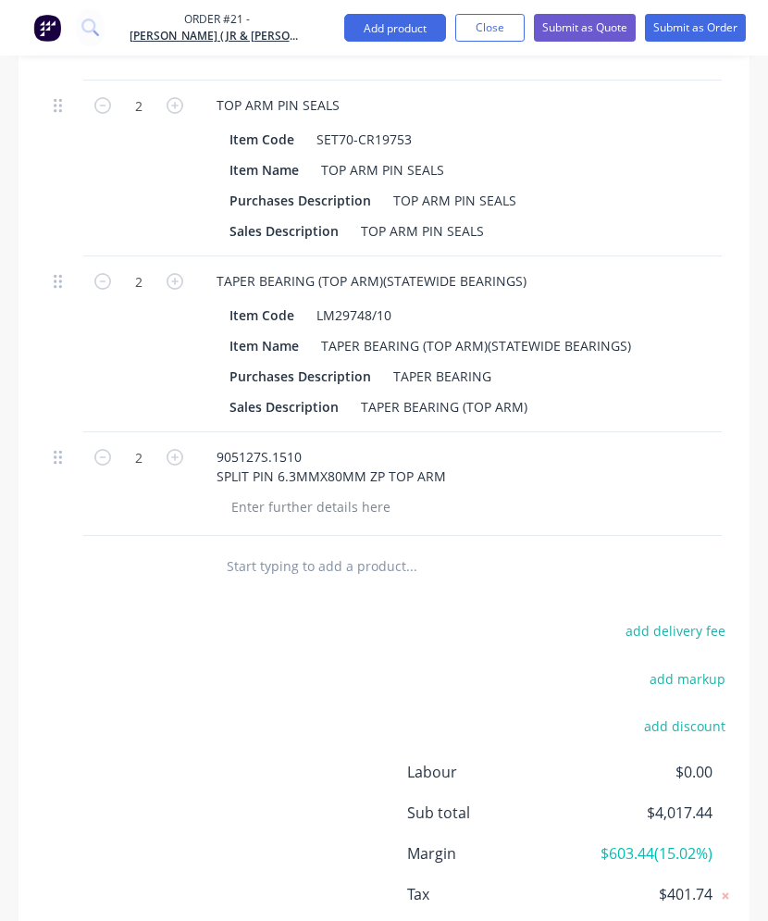
click at [261, 571] on input "text" at bounding box center [365, 565] width 278 height 37
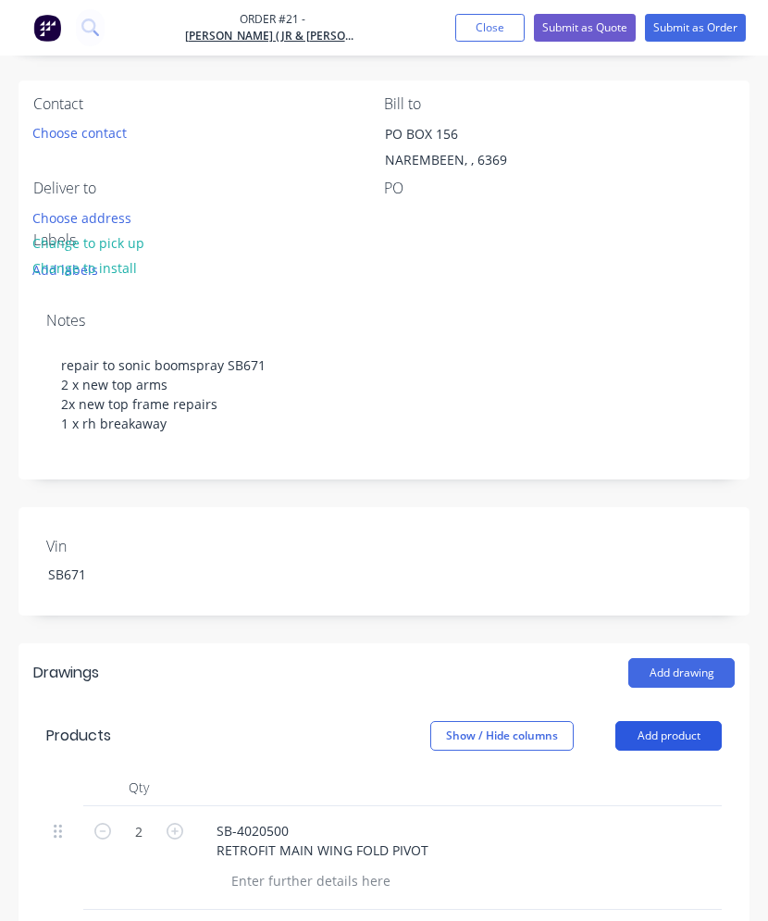
scroll to position [480, 0]
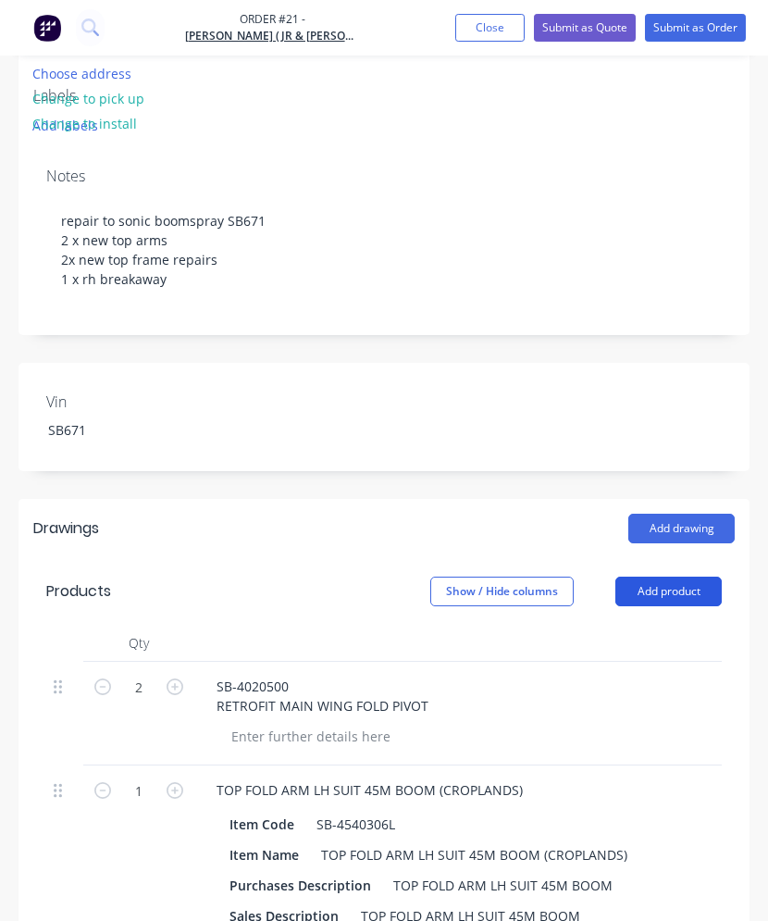
click at [681, 588] on button "Add product" at bounding box center [669, 592] width 106 height 30
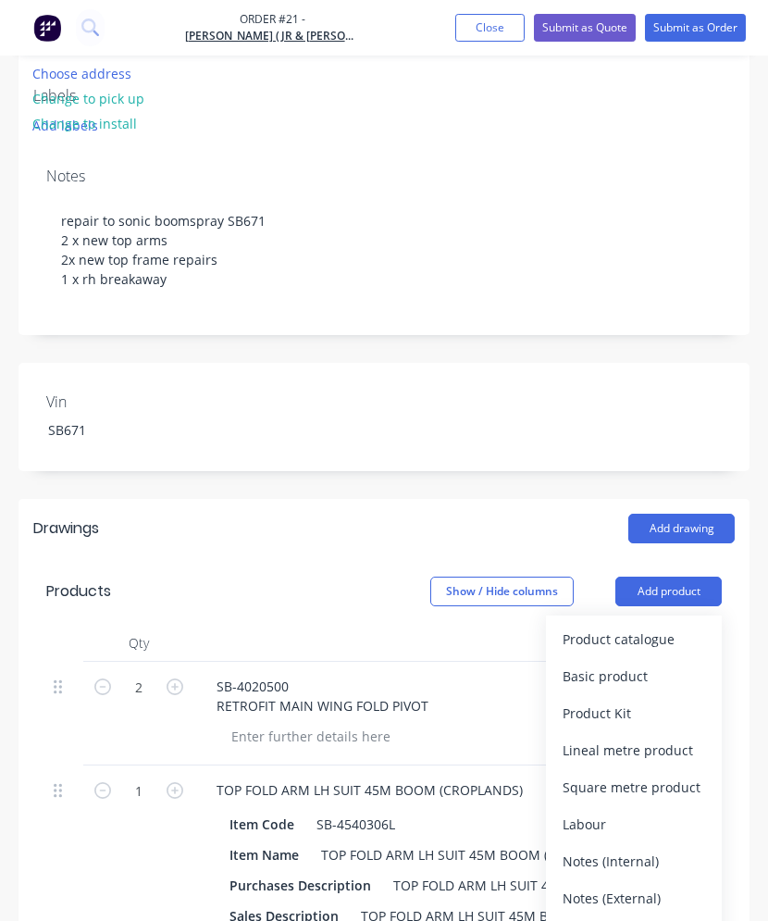
click at [633, 671] on div "Basic product" at bounding box center [634, 676] width 143 height 27
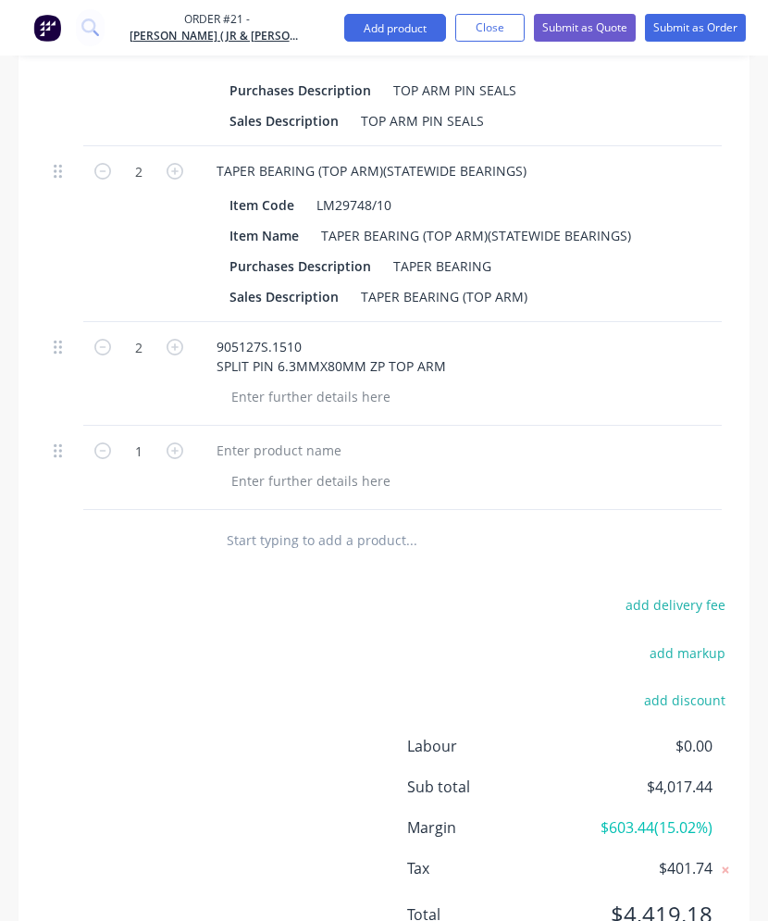
scroll to position [2053, 0]
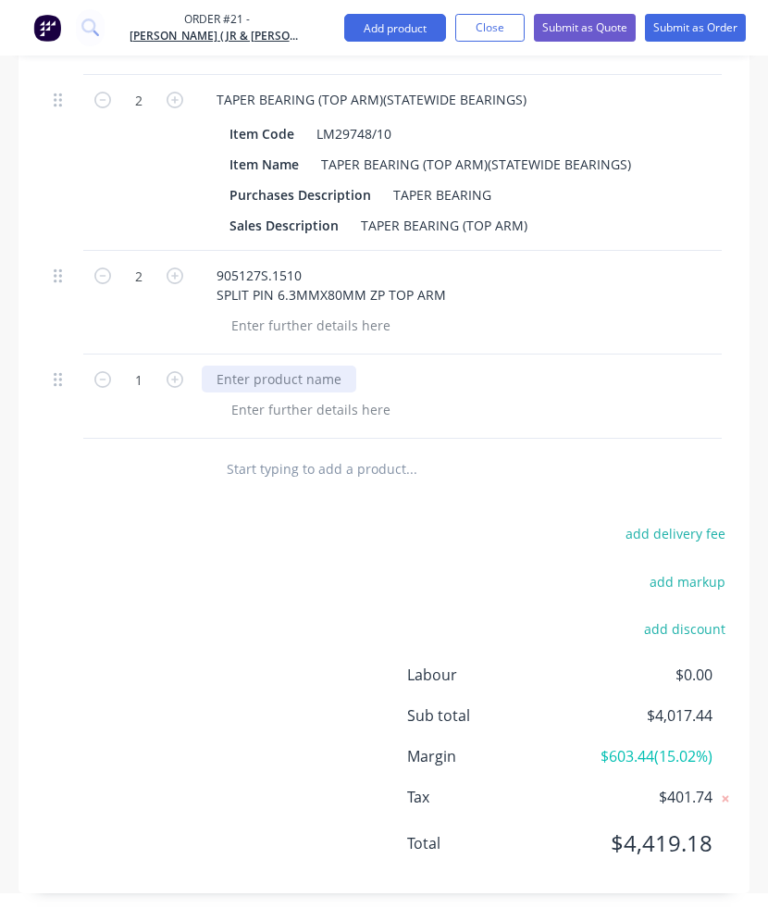
paste div
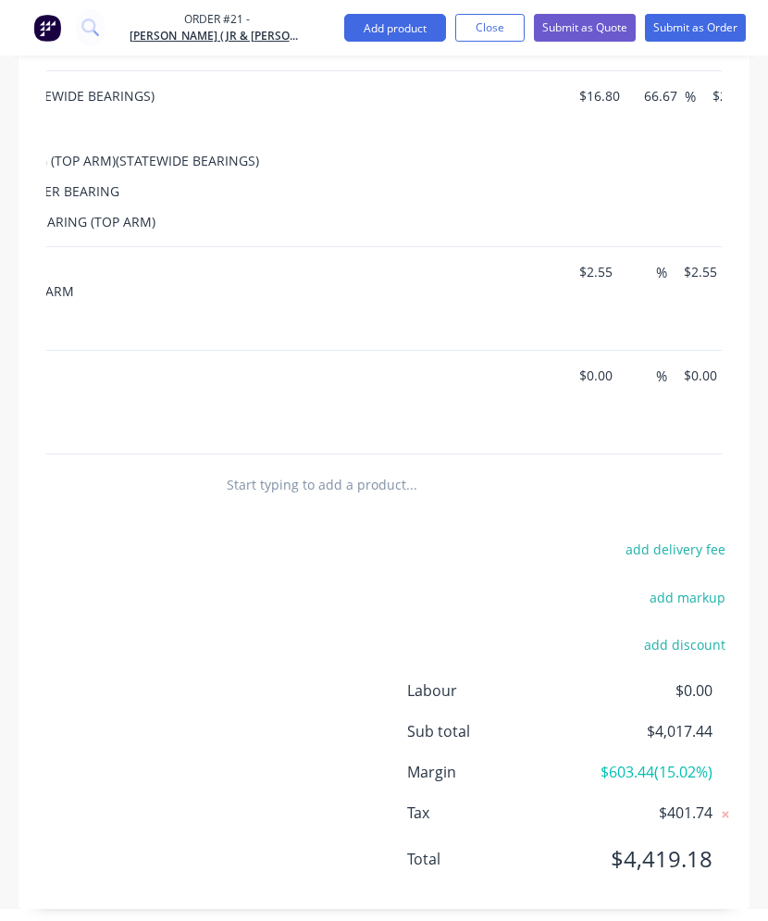
scroll to position [0, 464]
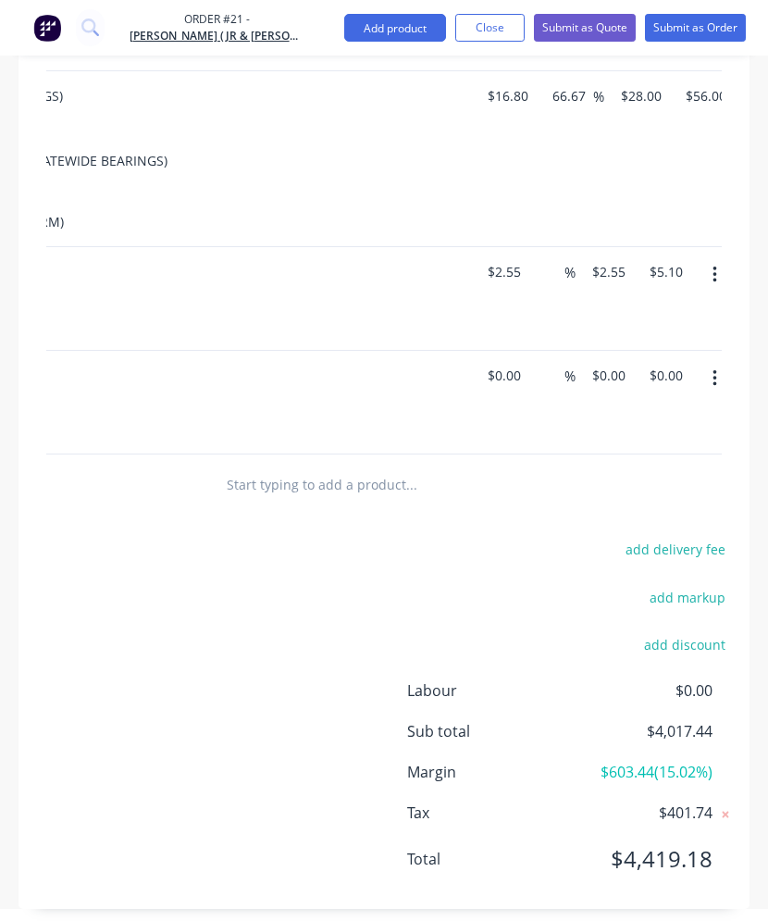
click at [527, 391] on div "$0.00 $0.00" at bounding box center [499, 403] width 57 height 104
type input "$2,576.90"
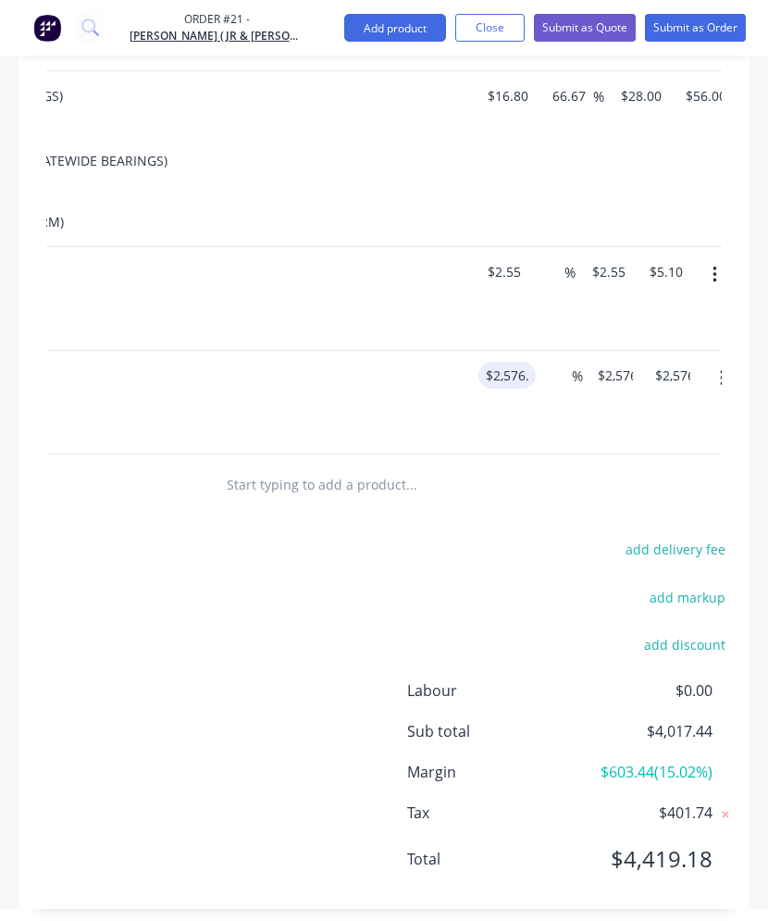
click at [304, 580] on div "add delivery fee add markup add discount Labour $0.00 Sub total $4,017.44 Margi…" at bounding box center [384, 715] width 702 height 357
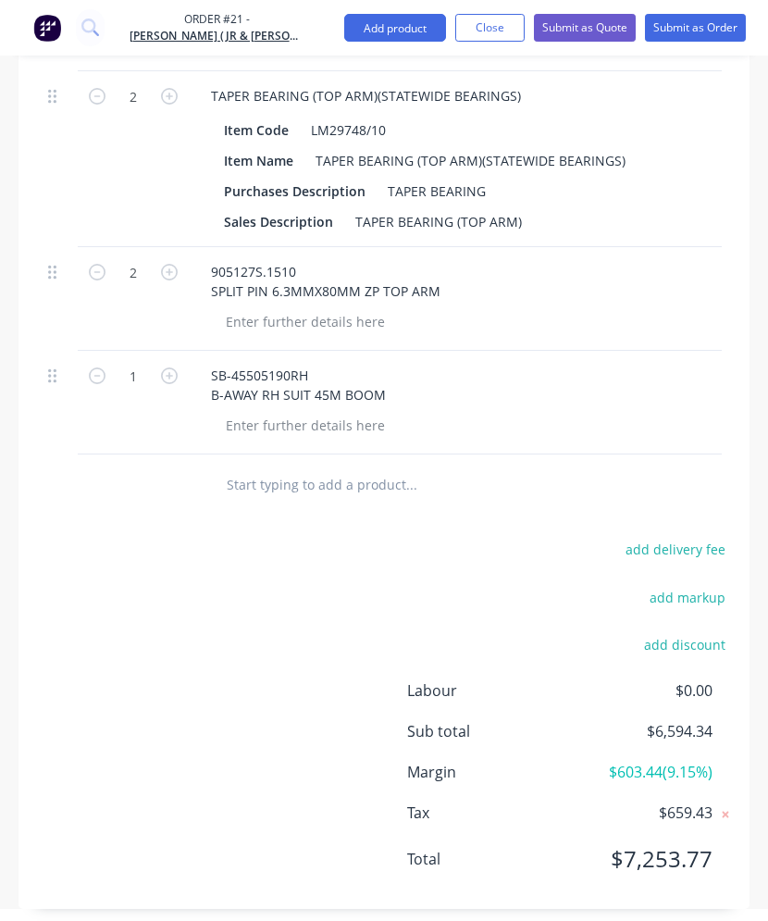
scroll to position [0, 0]
click at [108, 497] on div at bounding box center [148, 485] width 111 height 60
click at [218, 486] on div at bounding box center [442, 484] width 463 height 37
click at [321, 503] on input "text" at bounding box center [365, 484] width 278 height 37
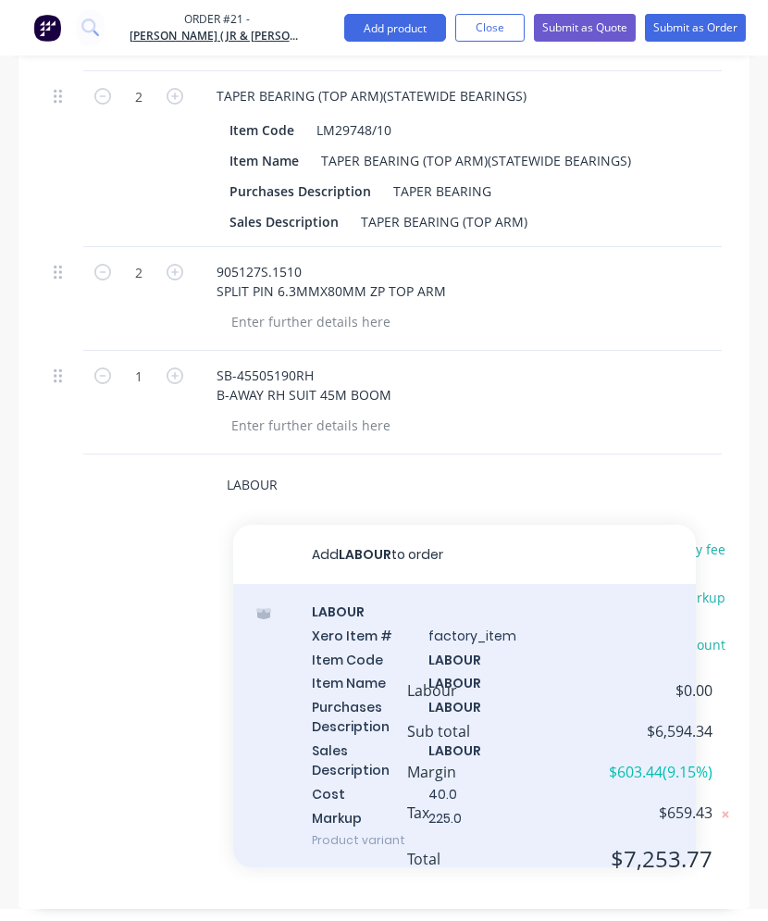
type input "LABOUR"
click at [427, 635] on div "LABOUR Xero Item # factory_item Item Code LABOUR Item Name LABOUR Purchases Des…" at bounding box center [464, 725] width 463 height 283
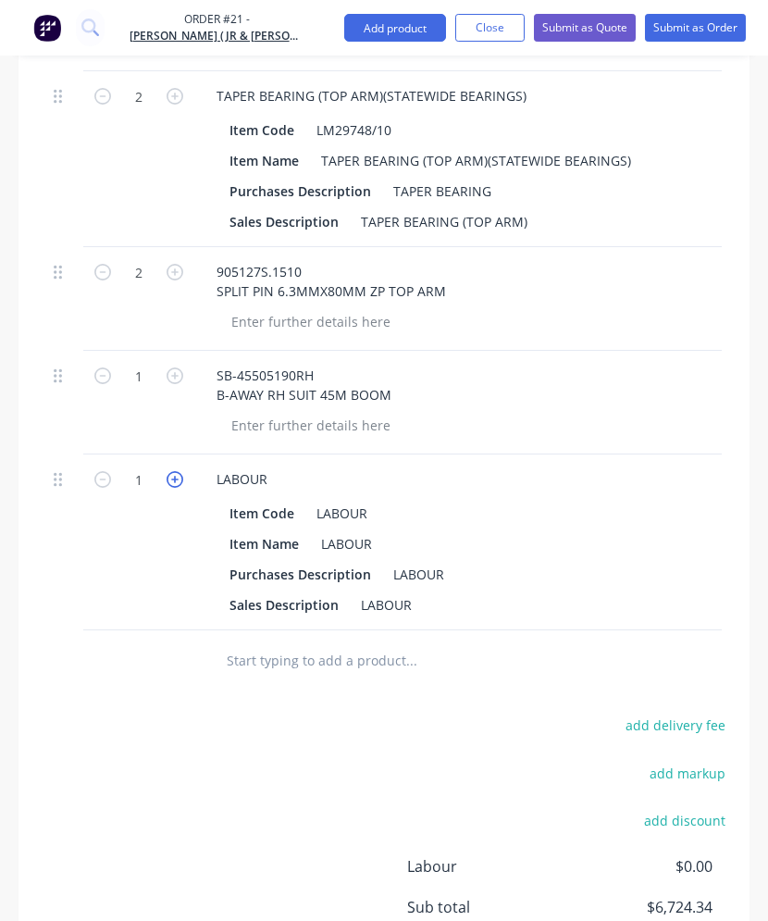
click at [171, 484] on icon "button" at bounding box center [175, 479] width 17 height 17
type input "2"
type input "$260.00"
click at [171, 484] on icon "button" at bounding box center [175, 479] width 17 height 17
type input "3"
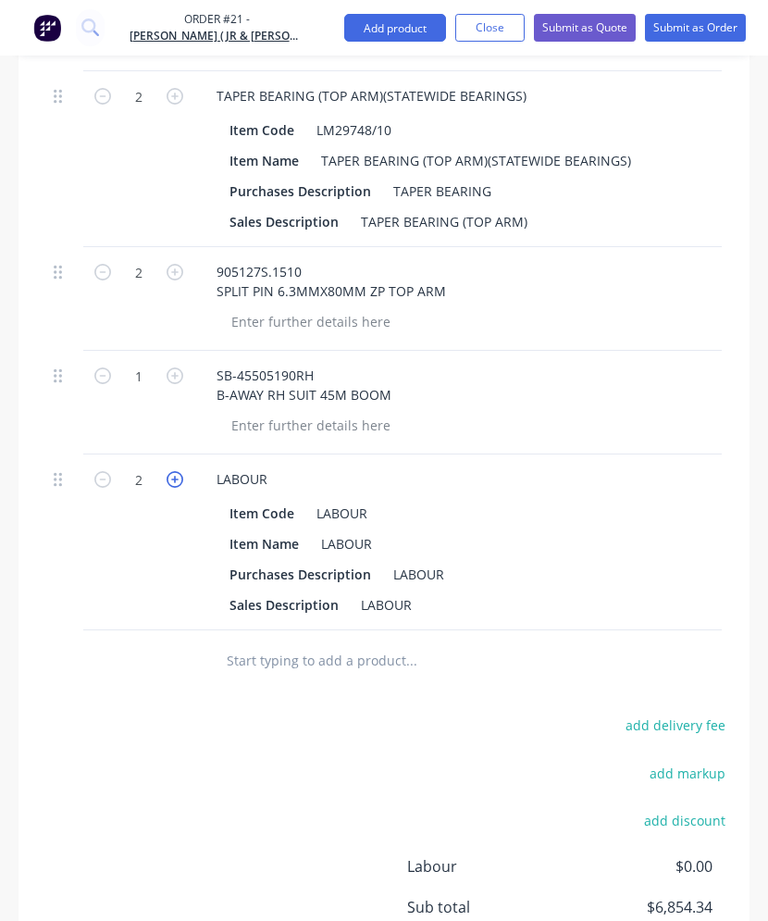
type input "$390.00"
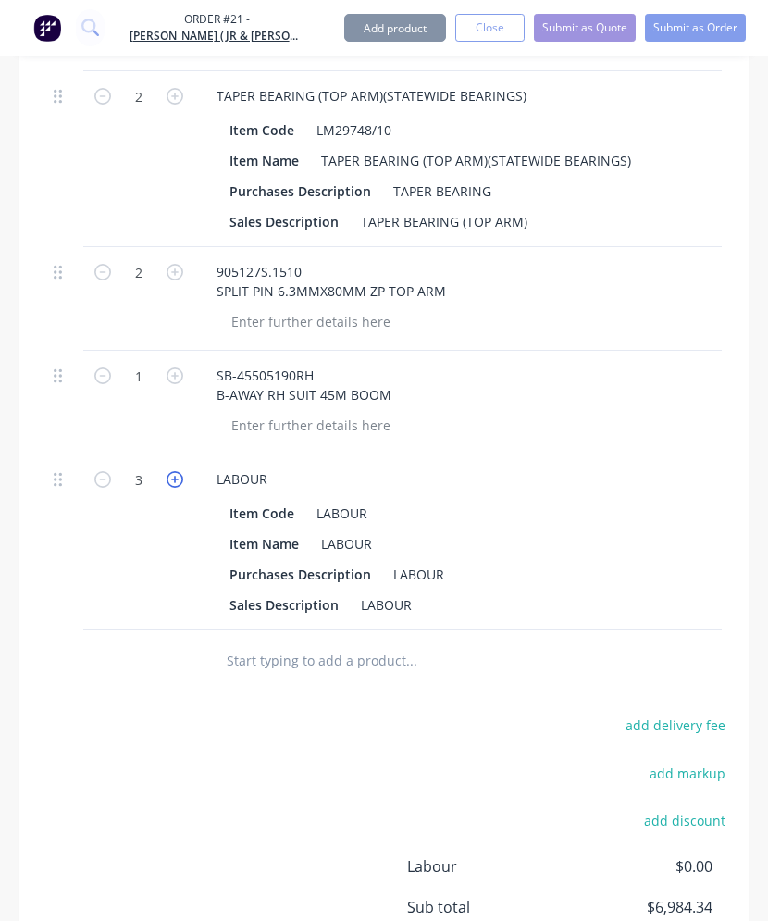
click at [171, 484] on icon "button" at bounding box center [175, 479] width 17 height 17
type input "4"
type input "$520.00"
click at [171, 484] on icon "button" at bounding box center [175, 479] width 17 height 17
type input "5"
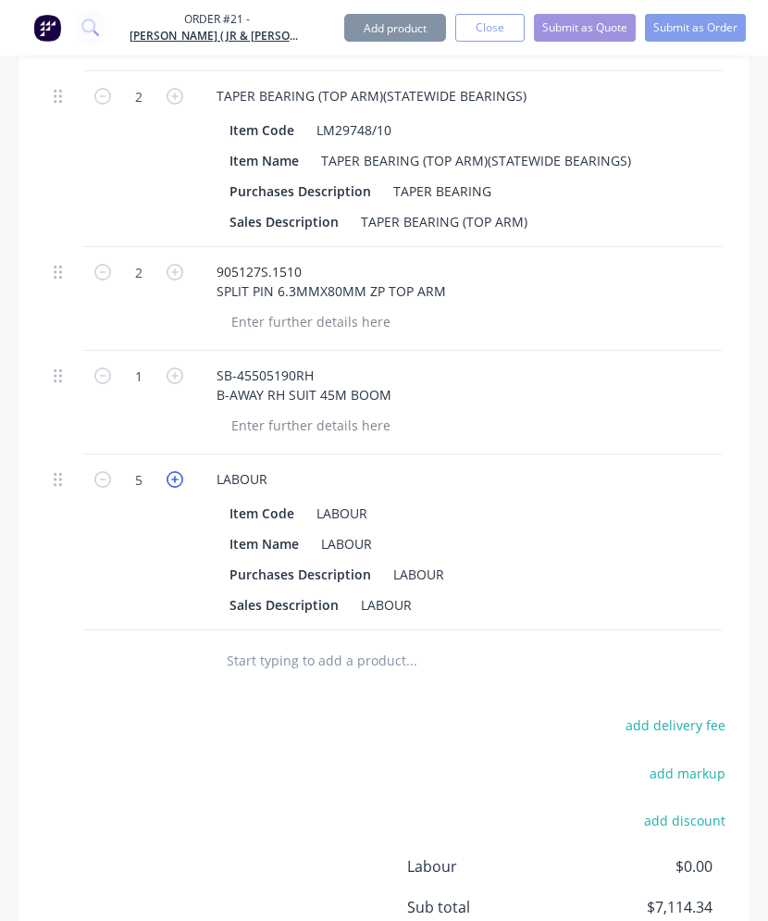
type input "$650.00"
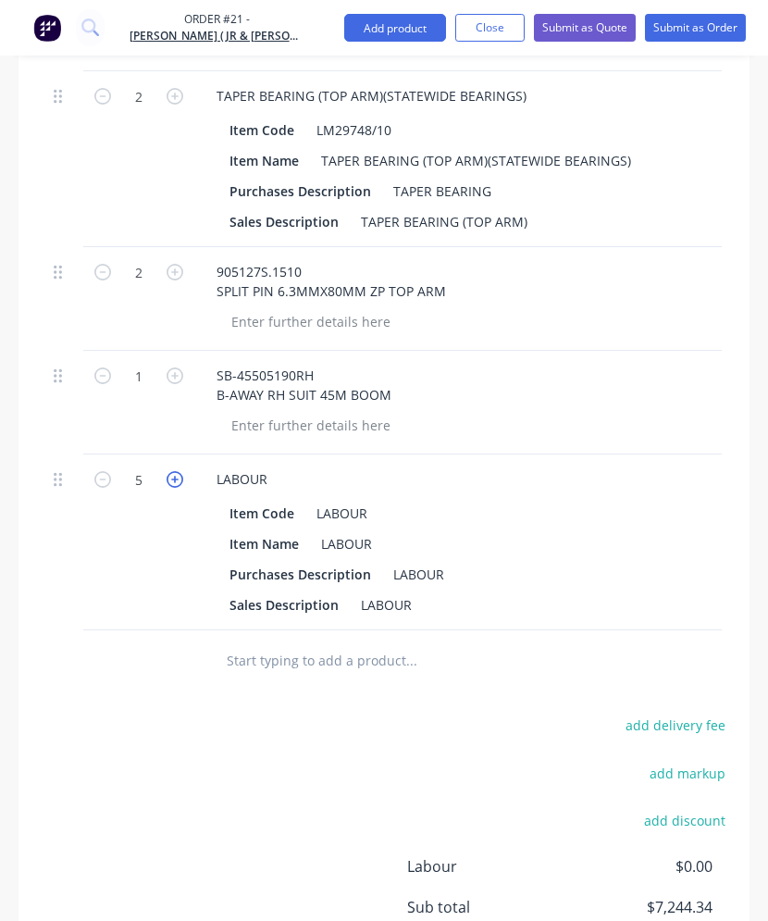
click at [171, 484] on icon "button" at bounding box center [175, 479] width 17 height 17
type input "6"
type input "$780.00"
click at [171, 484] on icon "button" at bounding box center [175, 479] width 17 height 17
type input "7"
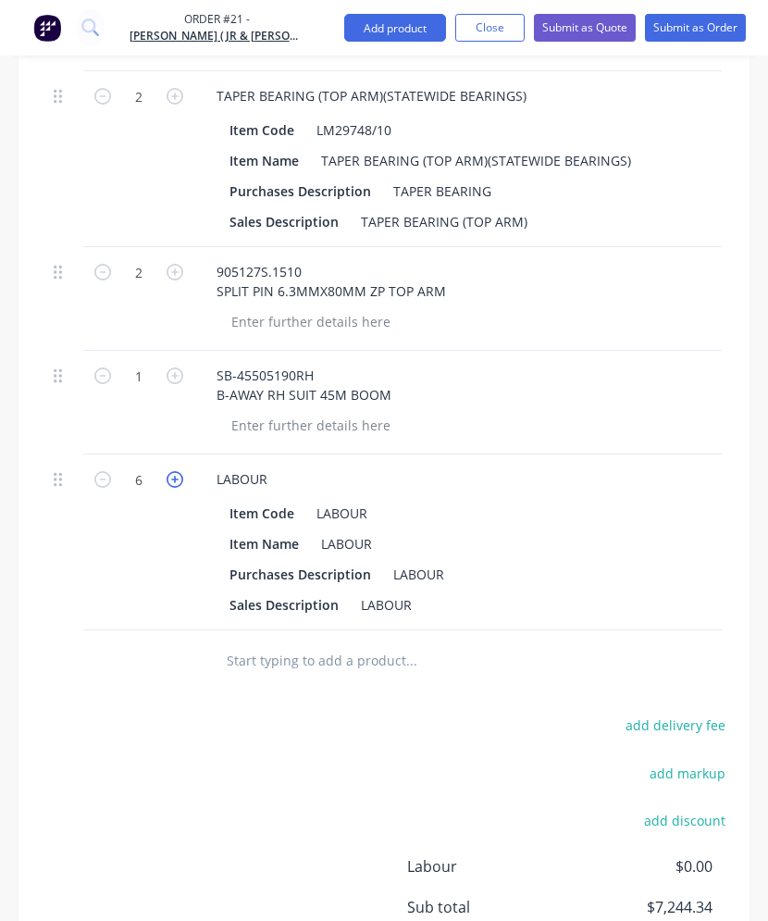
type input "$910.00"
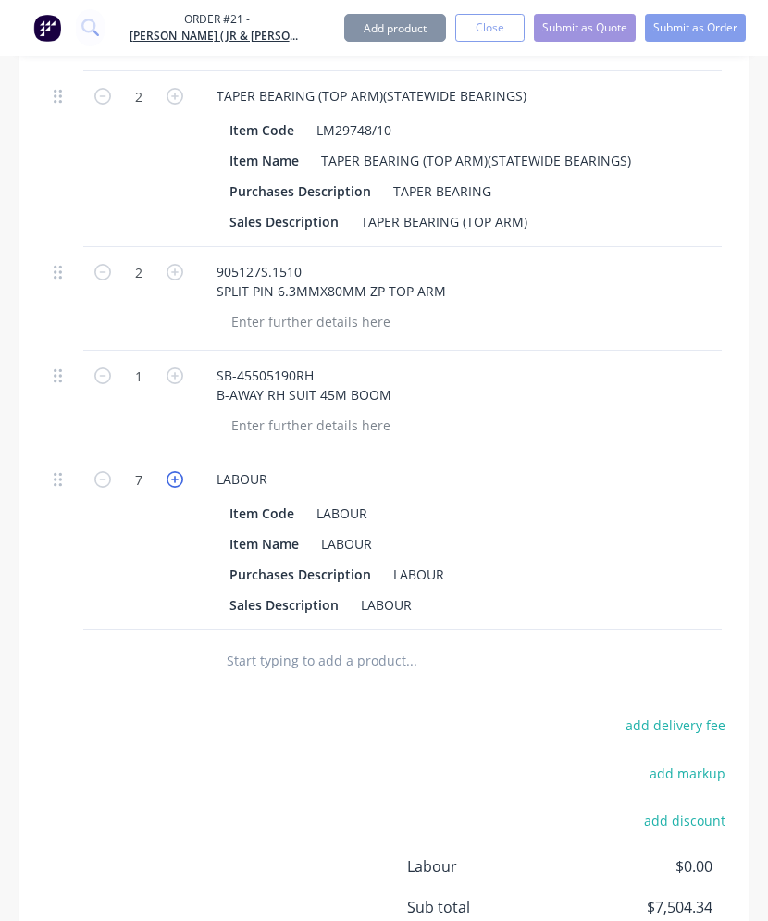
click at [173, 483] on icon "button" at bounding box center [175, 479] width 17 height 17
type input "8"
type input "$1,040.00"
click at [173, 483] on icon "button" at bounding box center [175, 479] width 17 height 17
type input "9"
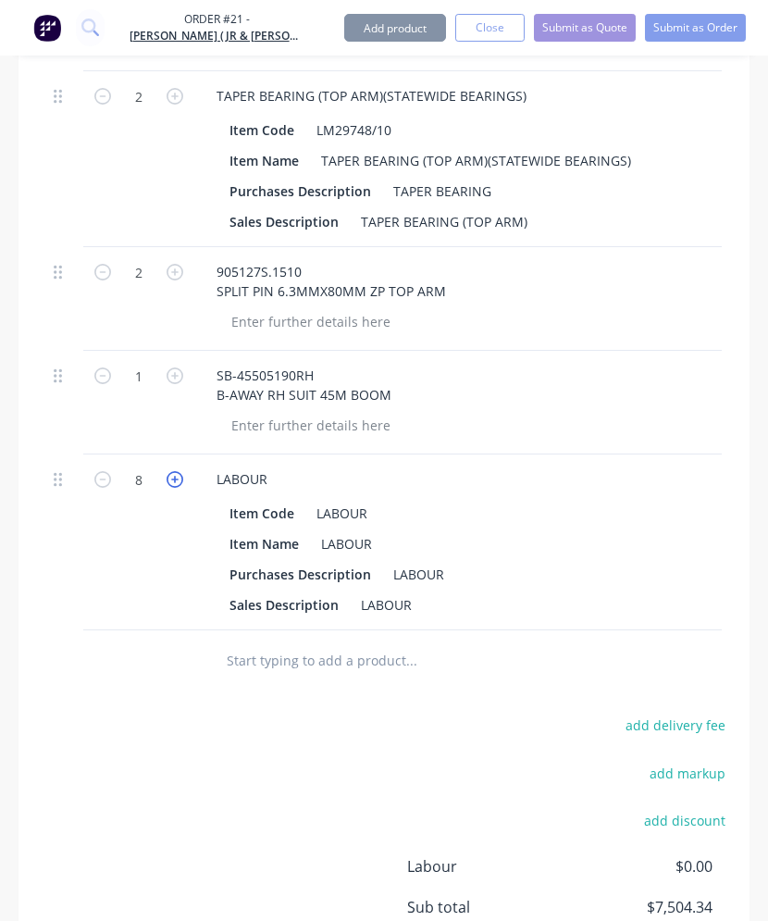
type input "$1,170.00"
click at [173, 483] on icon "button" at bounding box center [175, 479] width 17 height 17
type input "10"
type input "$1,300.00"
click at [173, 483] on icon "button" at bounding box center [175, 479] width 17 height 17
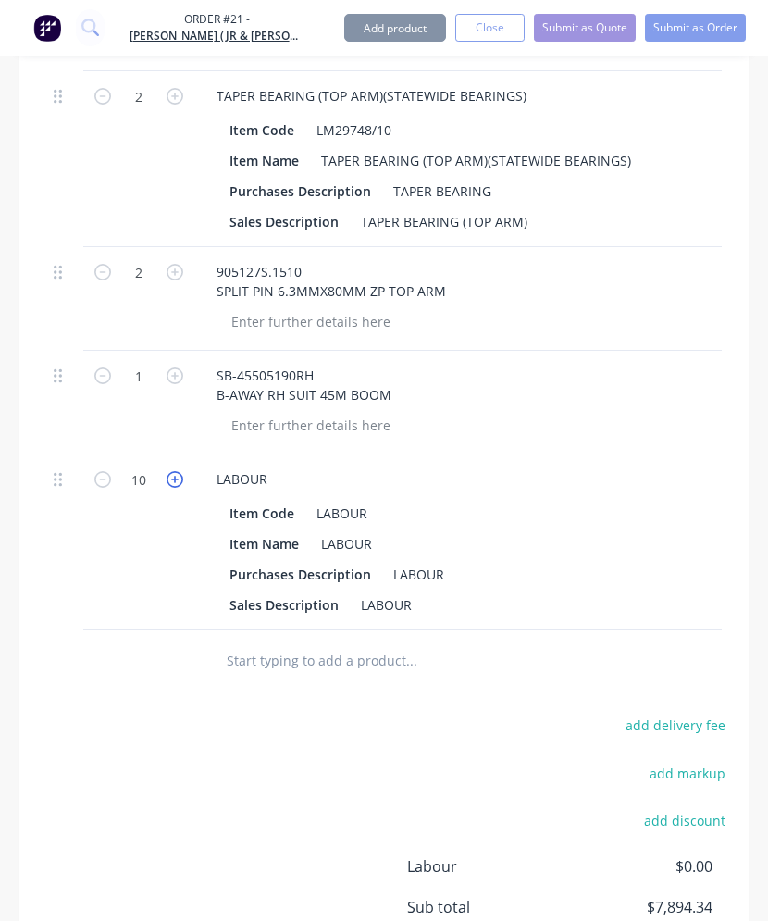
type input "11"
type input "$1,430.00"
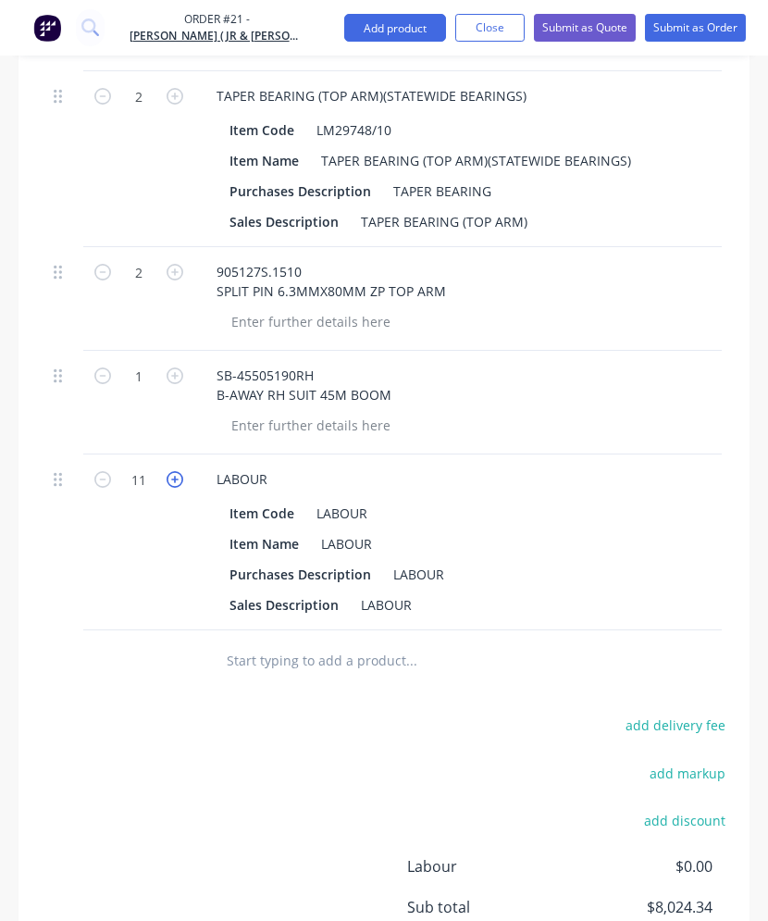
click at [173, 483] on icon "button" at bounding box center [175, 479] width 17 height 17
type input "12"
type input "$1,560.00"
click at [173, 483] on icon "button" at bounding box center [175, 479] width 17 height 17
type input "13"
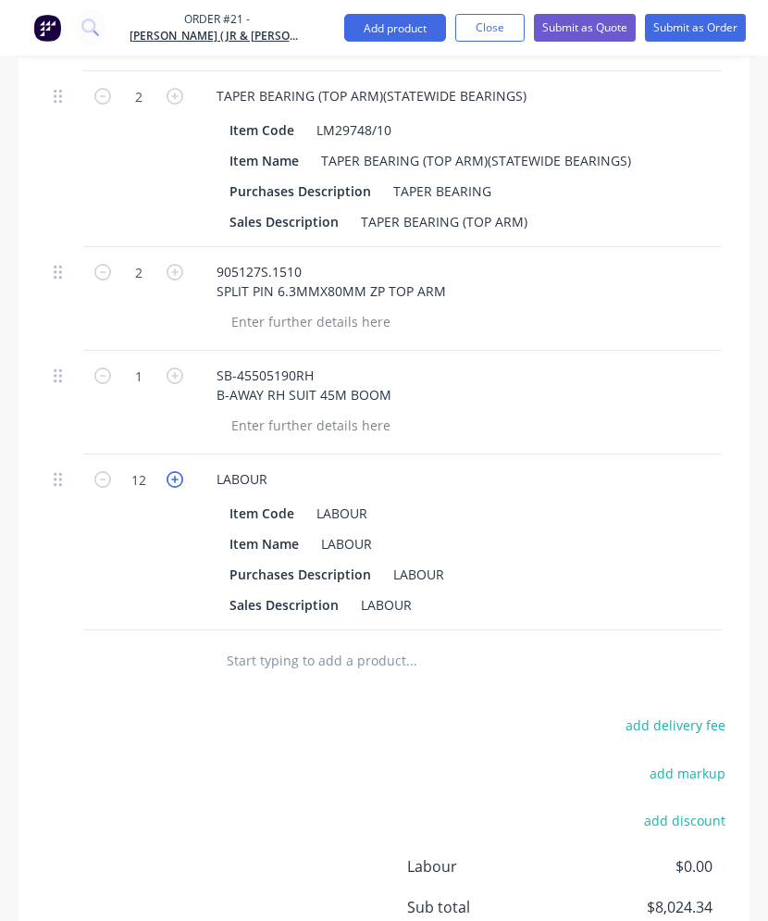
type input "$1,690.00"
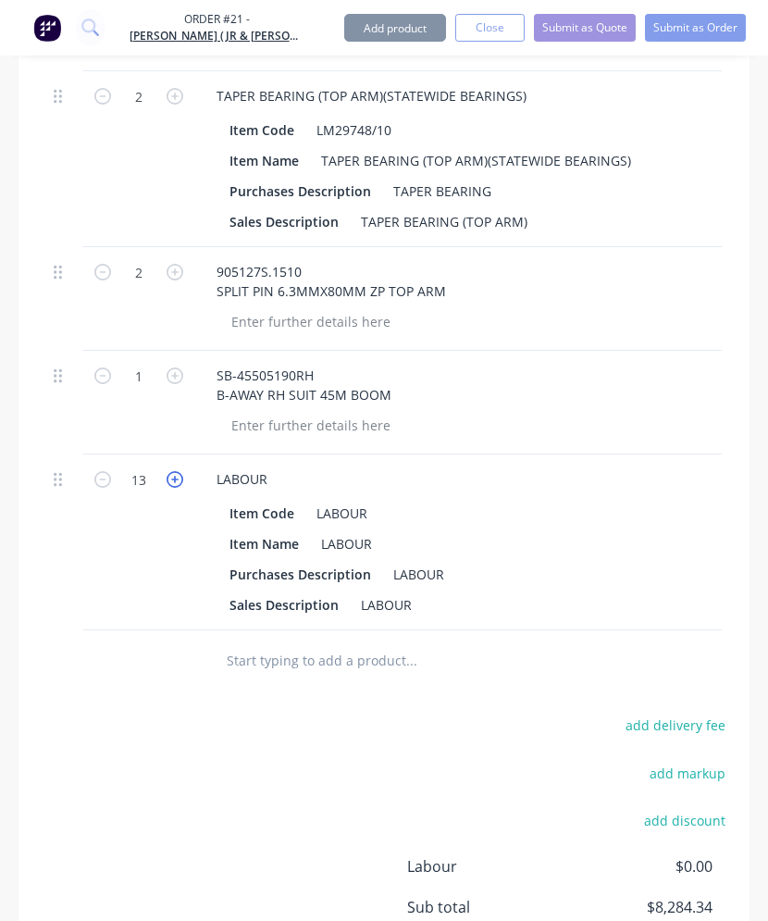
click at [173, 483] on icon "button" at bounding box center [175, 479] width 17 height 17
type input "14"
type input "$1,820.00"
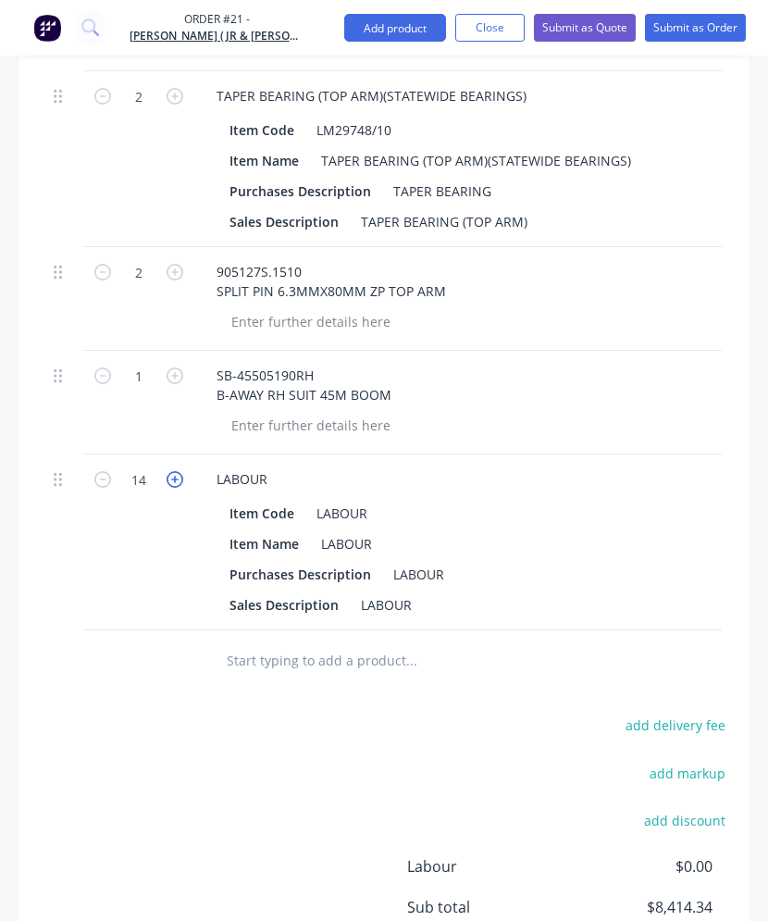
click at [173, 483] on icon "button" at bounding box center [175, 479] width 17 height 17
type input "15"
type input "$1,950.00"
click at [173, 483] on icon "button" at bounding box center [175, 479] width 17 height 17
type input "16"
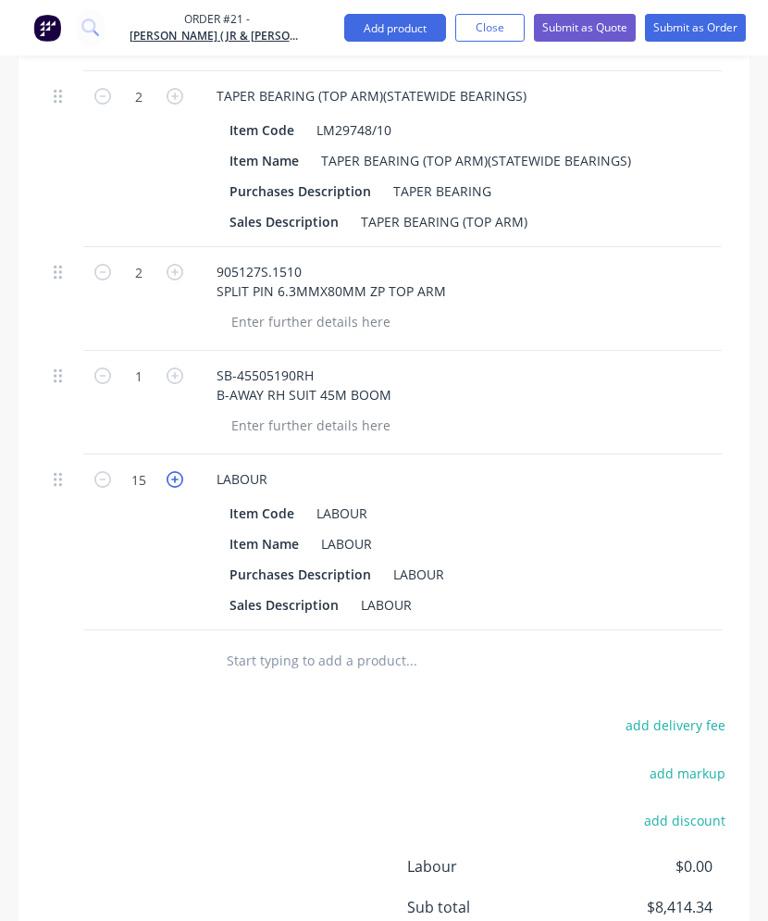
type input "$2,080.00"
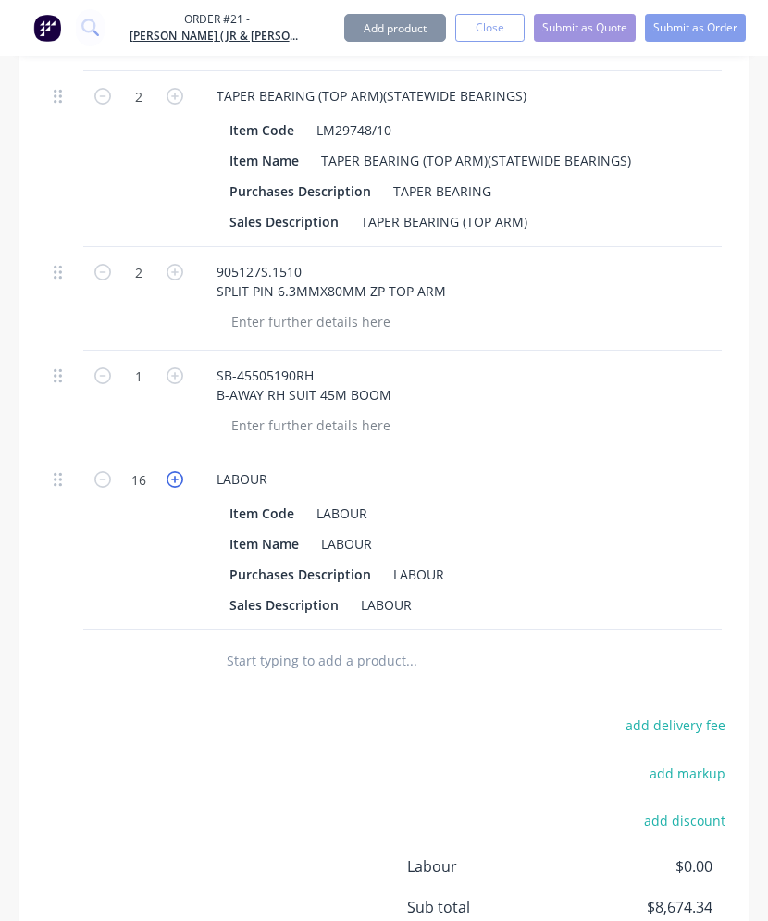
click at [173, 483] on icon "button" at bounding box center [175, 479] width 17 height 17
type input "17"
type input "$2,210.00"
click at [172, 483] on icon "button" at bounding box center [175, 479] width 17 height 17
type input "18"
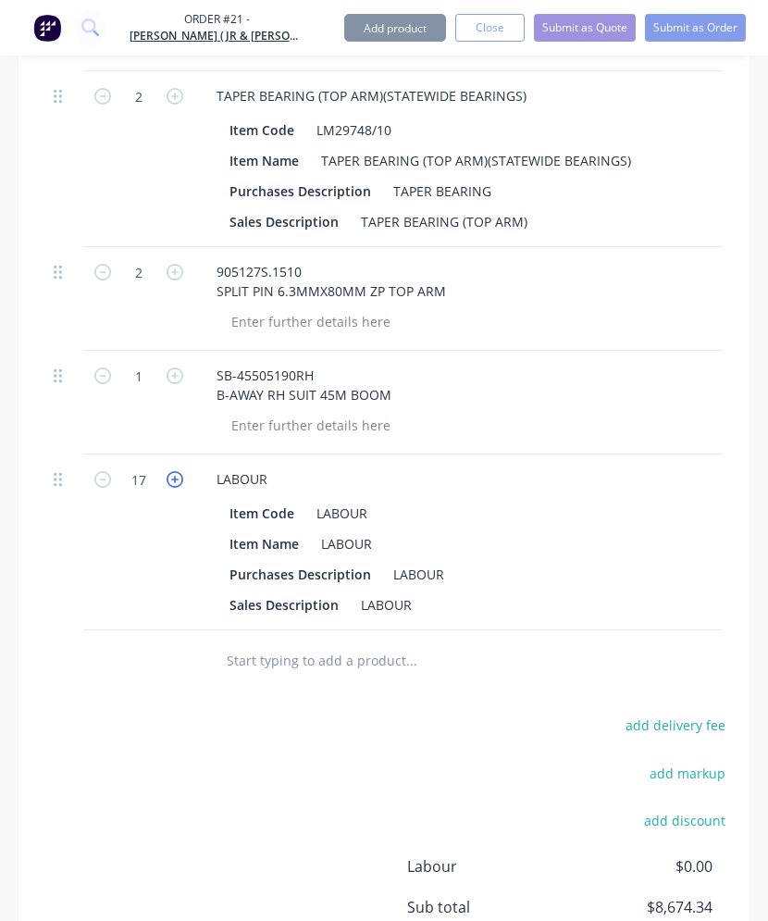
type input "$2,340.00"
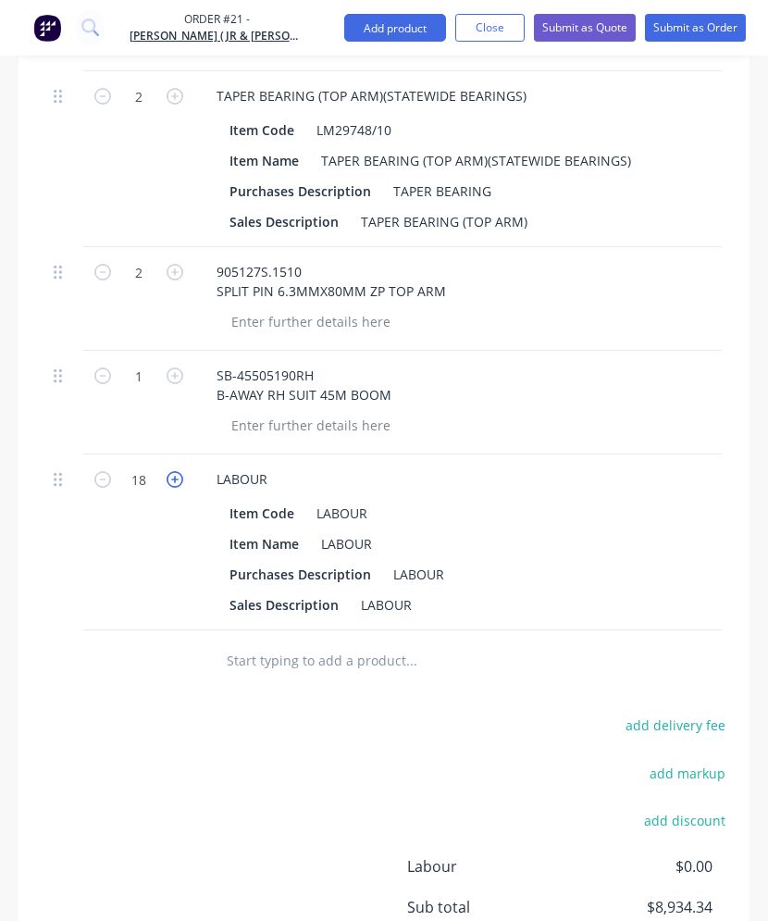
click at [172, 483] on icon "button" at bounding box center [175, 479] width 17 height 17
type input "19"
type input "$2,470.00"
click at [172, 483] on icon "button" at bounding box center [175, 479] width 17 height 17
type input "20"
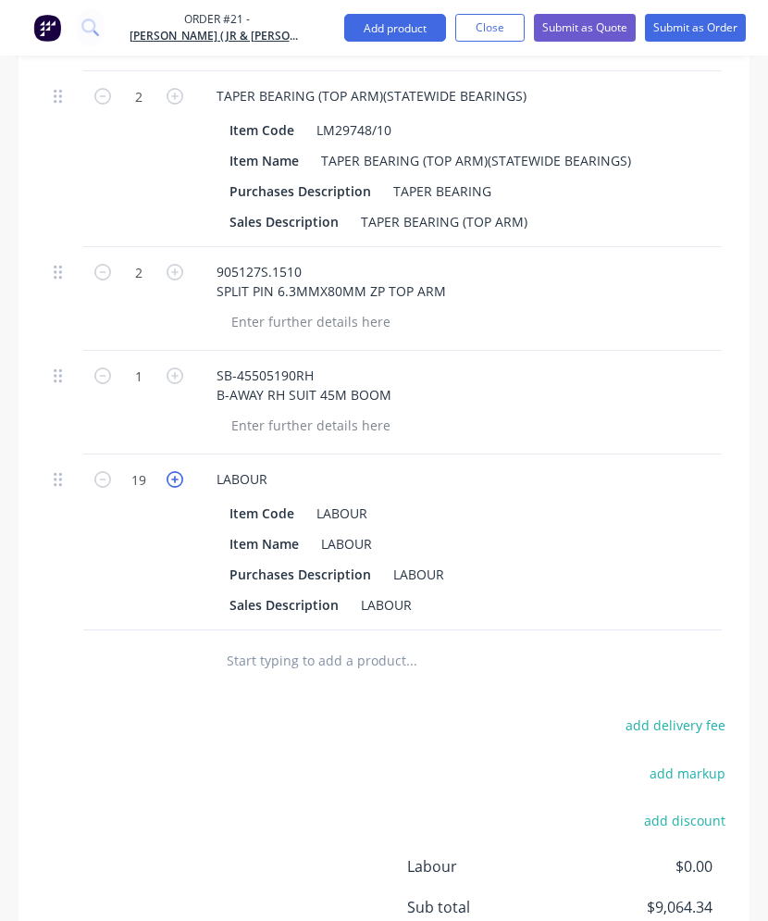
type input "$2,600.00"
click at [172, 483] on icon "button" at bounding box center [175, 479] width 17 height 17
type input "21"
type input "$2,730.00"
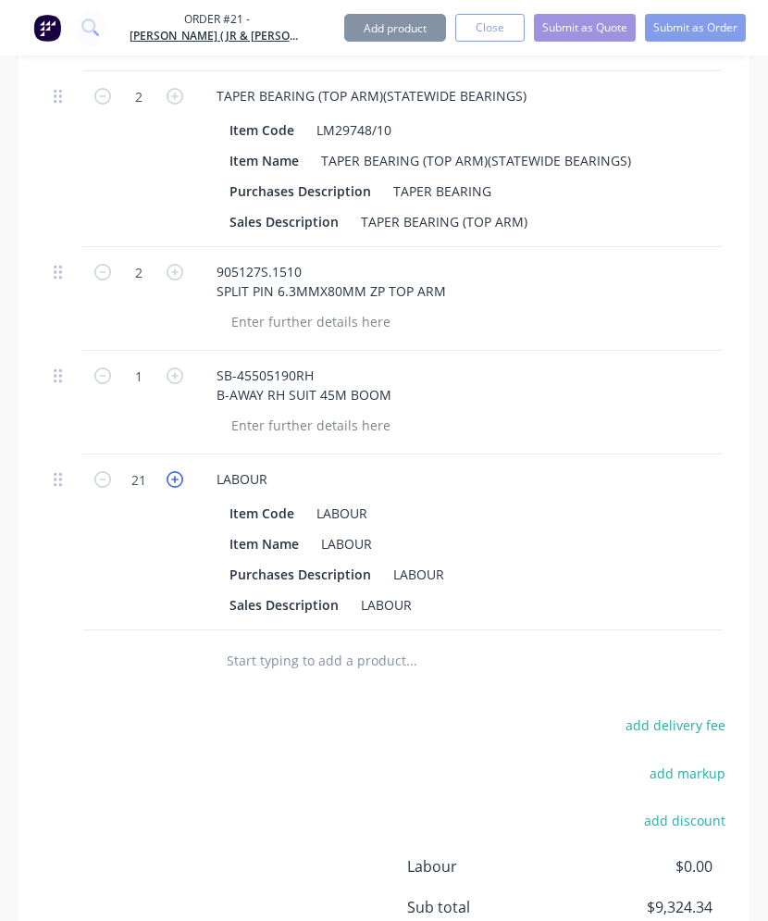
click at [172, 483] on icon "button" at bounding box center [175, 479] width 17 height 17
type input "22"
type input "$2,860.00"
click at [172, 483] on icon "button" at bounding box center [175, 479] width 17 height 17
type input "23"
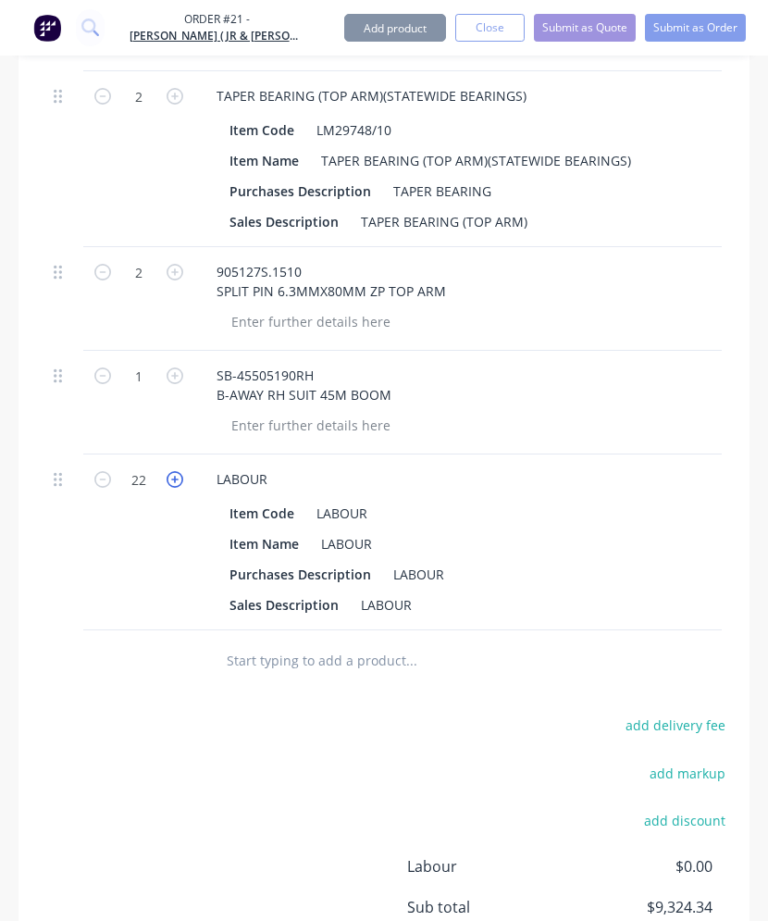
type input "$2,990.00"
click at [172, 483] on icon "button" at bounding box center [175, 479] width 17 height 17
type input "24"
type input "$3,120.00"
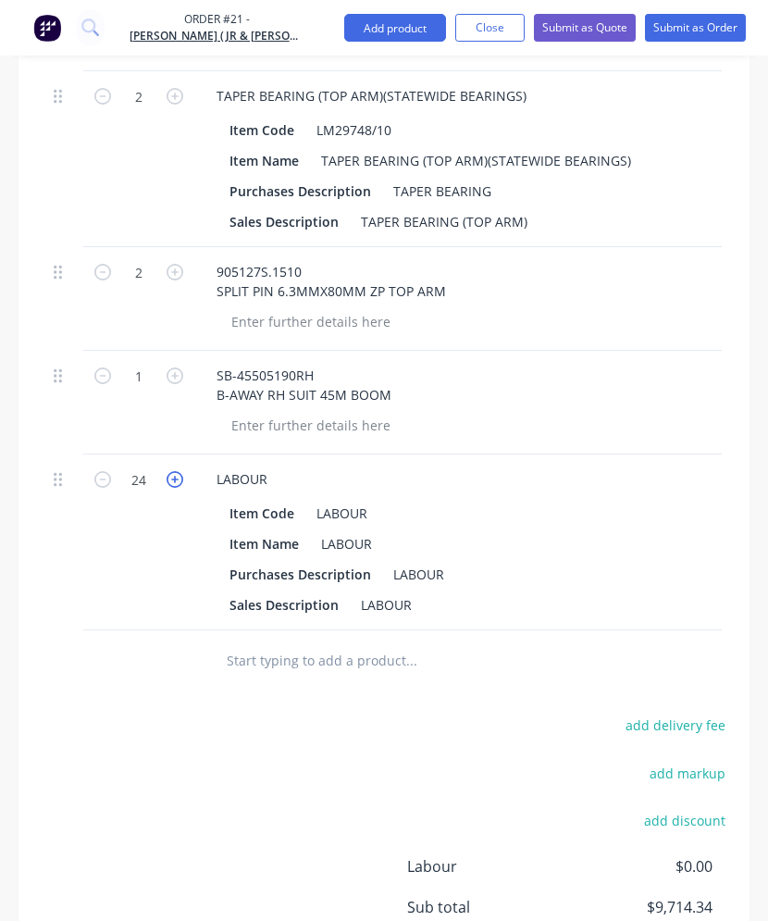
click at [172, 483] on icon "button" at bounding box center [175, 479] width 17 height 17
type input "25"
type input "$3,250.00"
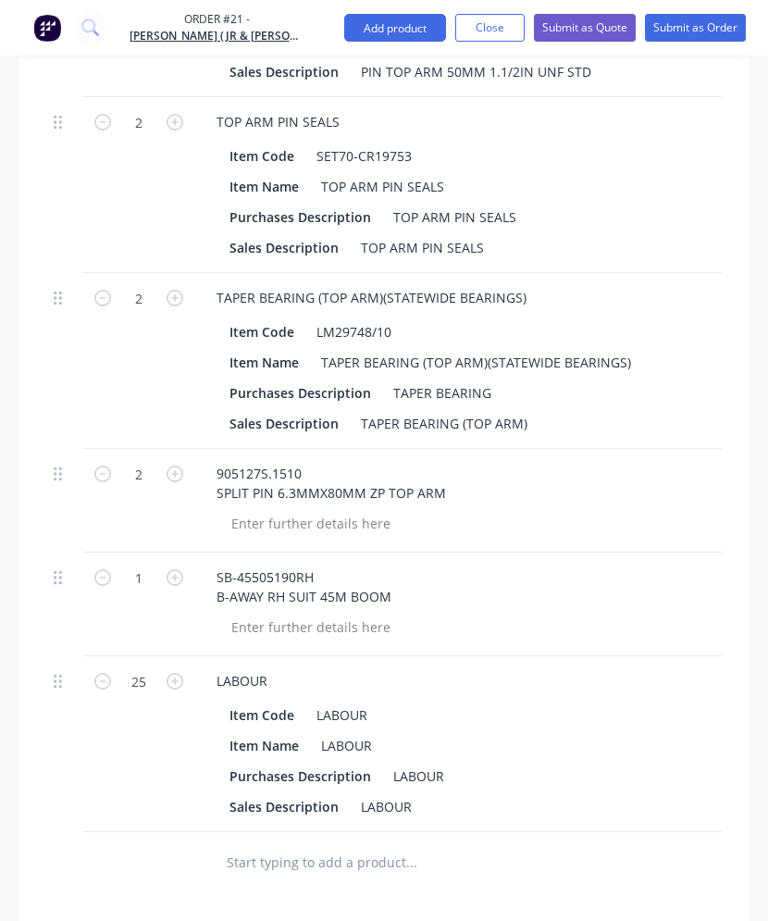
scroll to position [2074, 0]
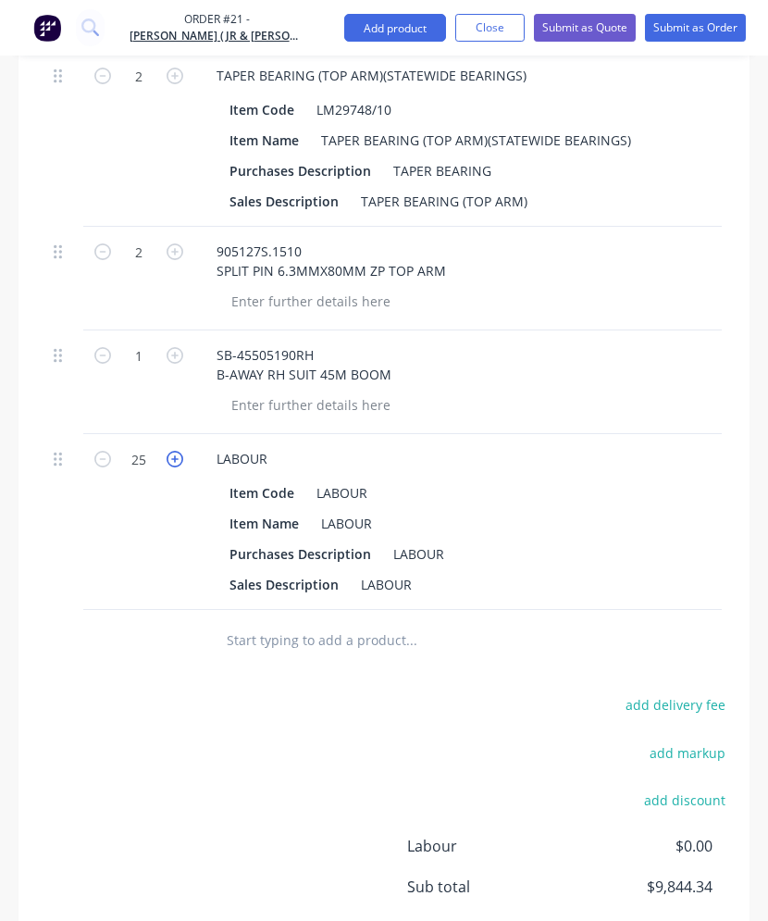
click at [172, 464] on icon "button" at bounding box center [175, 459] width 17 height 17
type input "26"
type input "$3,380.00"
click at [172, 464] on icon "button" at bounding box center [175, 459] width 17 height 17
type input "27"
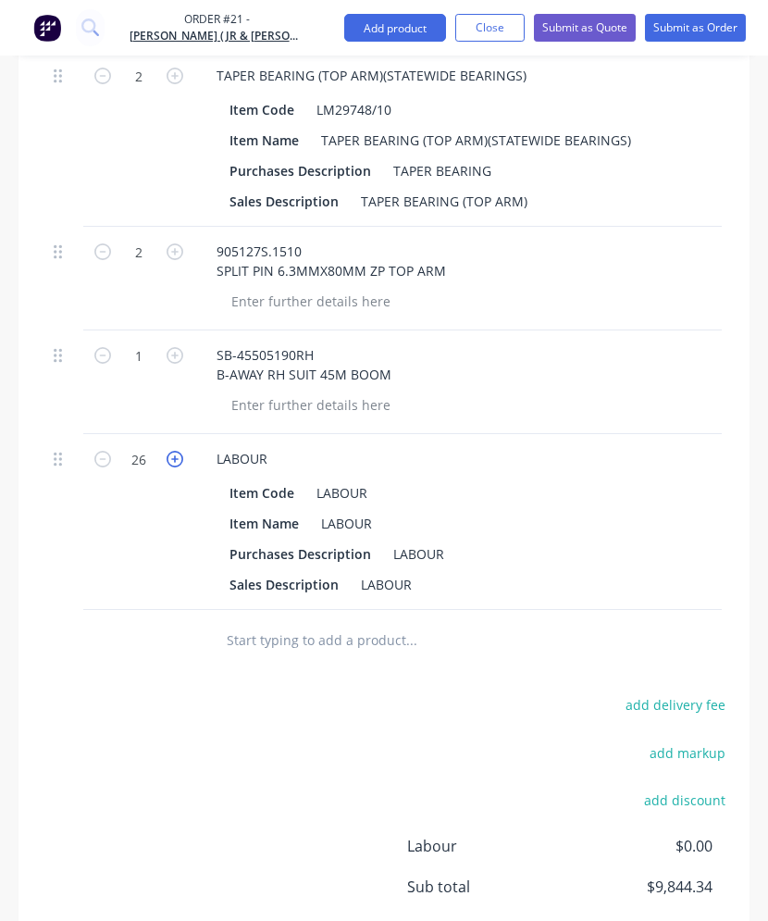
type input "$3,510.00"
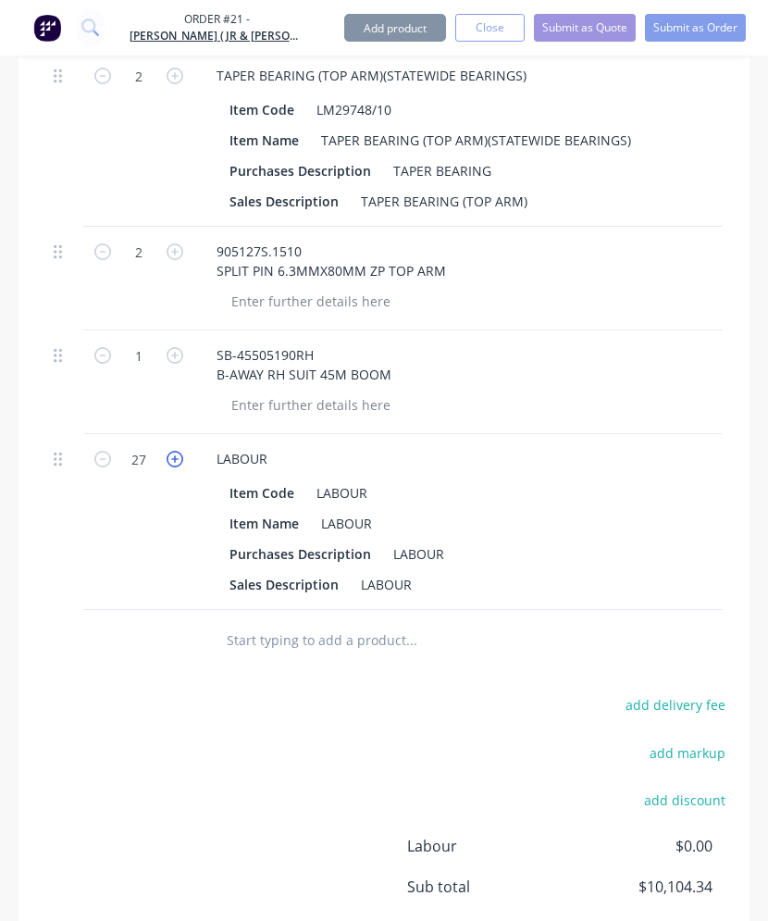
click at [172, 464] on icon "button" at bounding box center [175, 459] width 17 height 17
type input "28"
type input "$3,640.00"
click at [172, 464] on icon "button" at bounding box center [175, 459] width 17 height 17
type input "29"
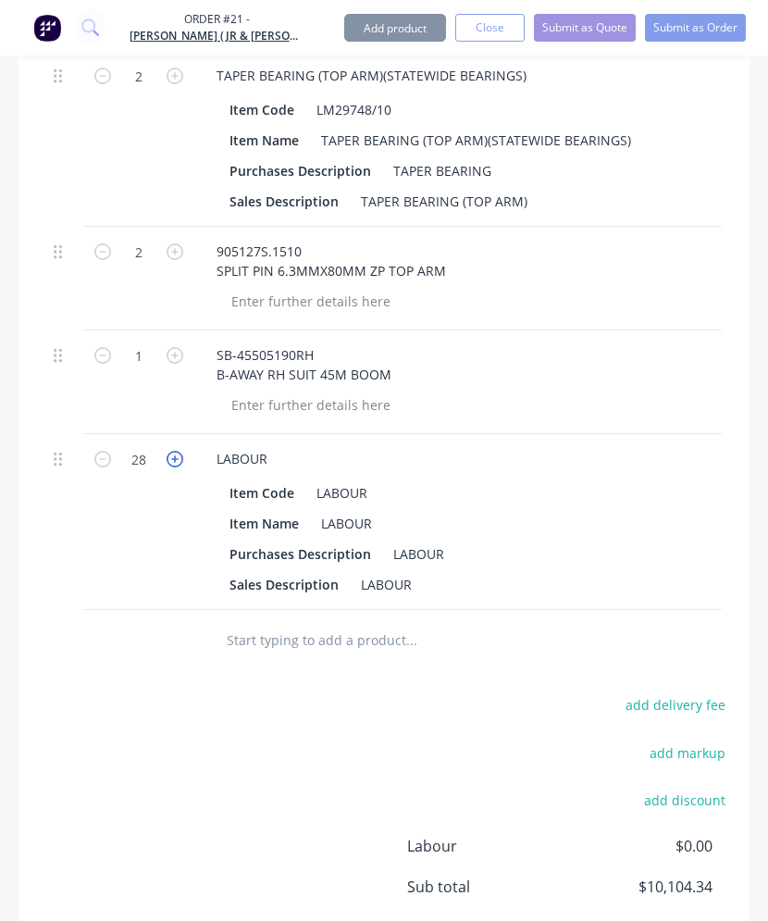
type input "$3,770.00"
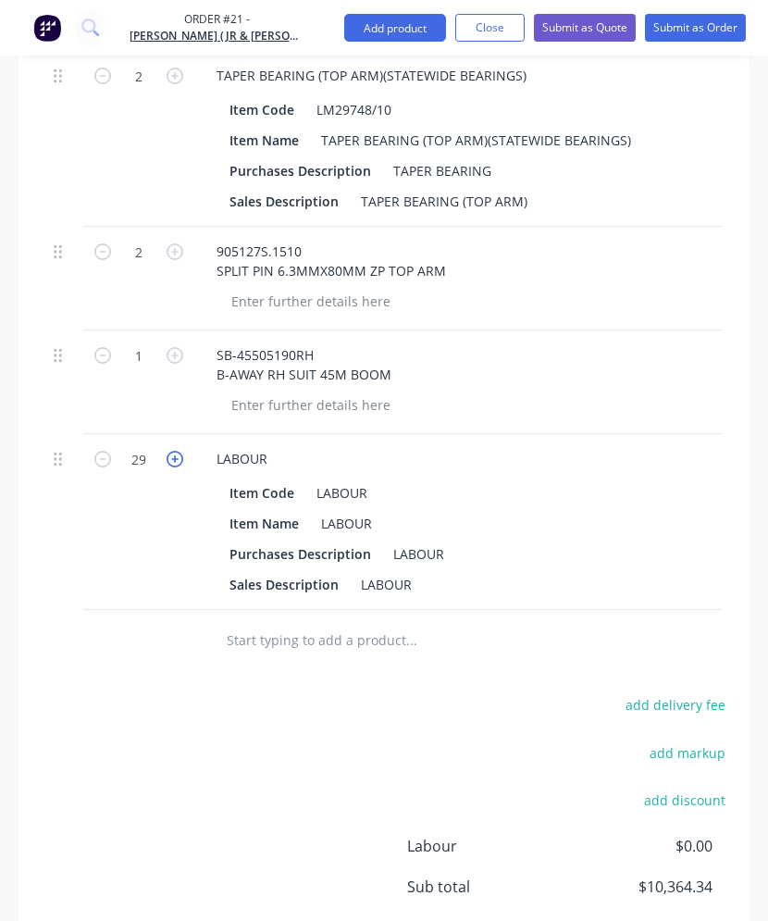
click at [172, 464] on icon "button" at bounding box center [175, 459] width 17 height 17
type input "30"
type input "$3,900.00"
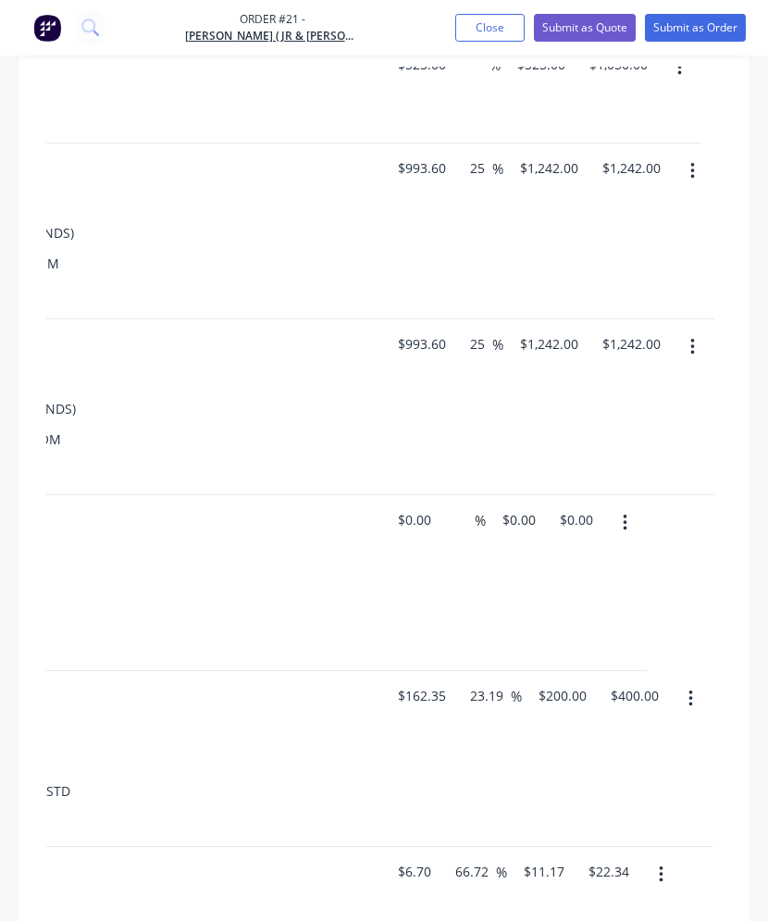
scroll to position [870, 0]
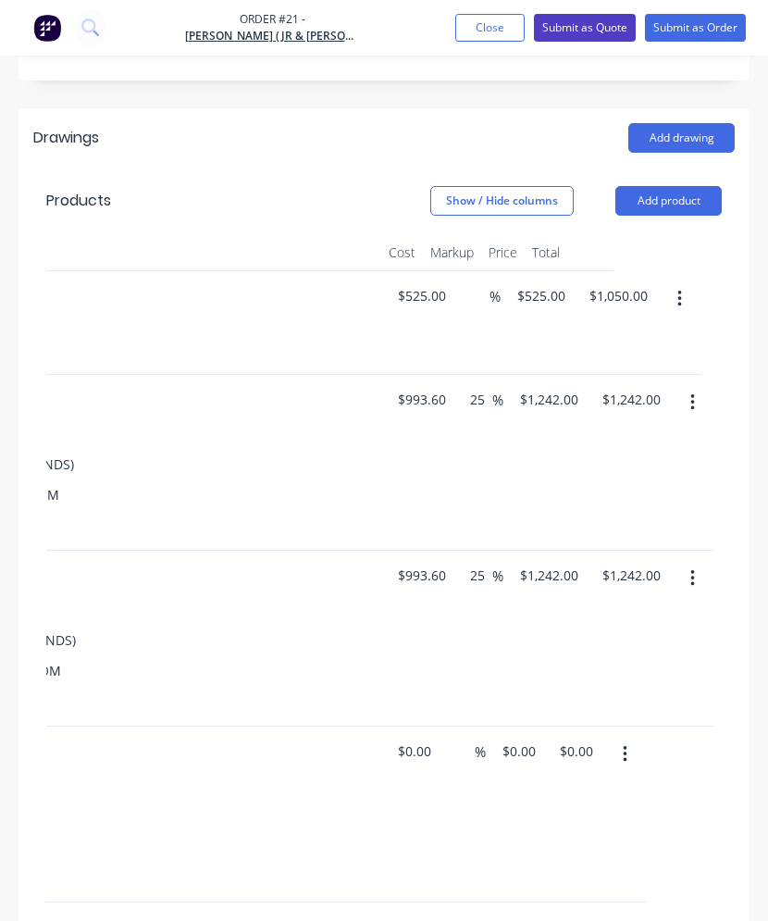
click at [592, 28] on button "Submit as Quote" at bounding box center [585, 28] width 102 height 28
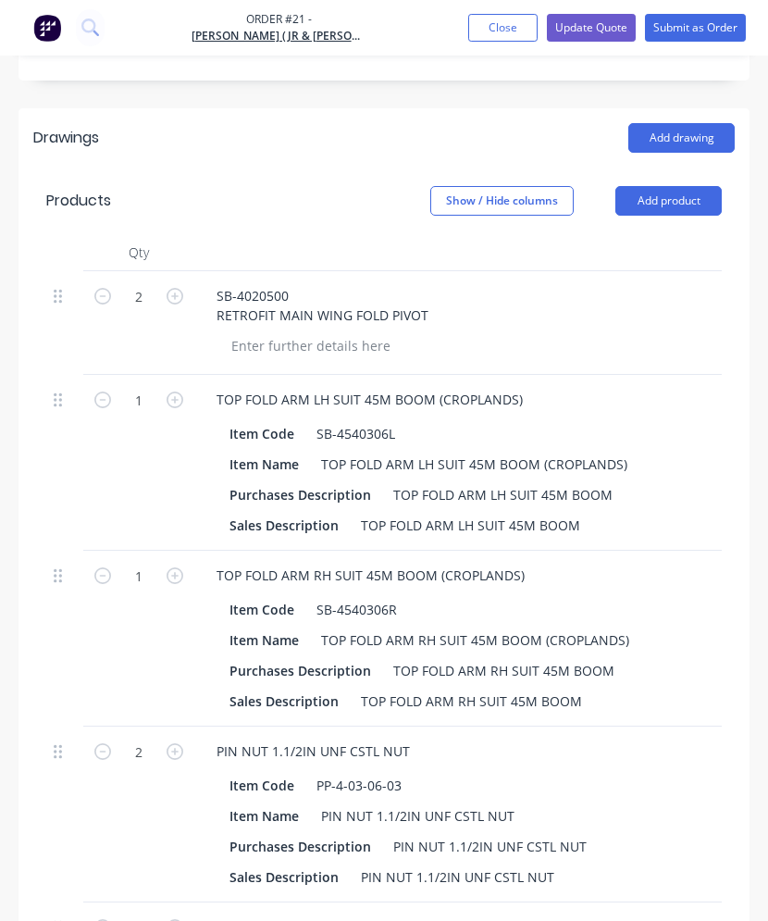
type input "$525.00"
type input "$1,050.00"
type input "$993.60"
type input "25"
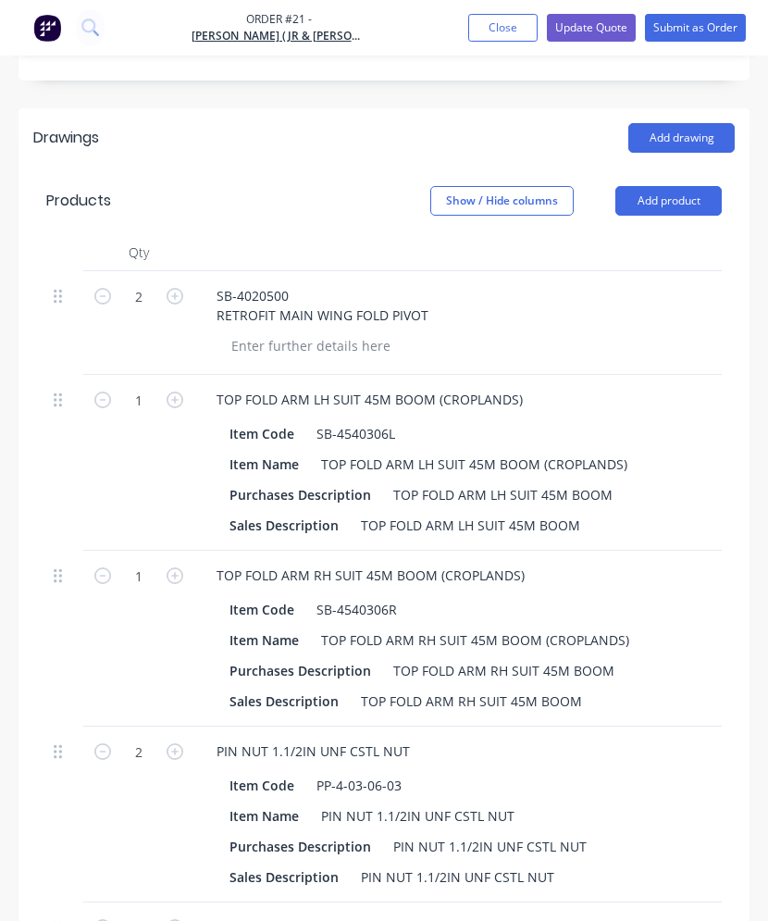
type input "$1,242.00"
type input "$993.60"
type input "25"
type input "$1,242.00"
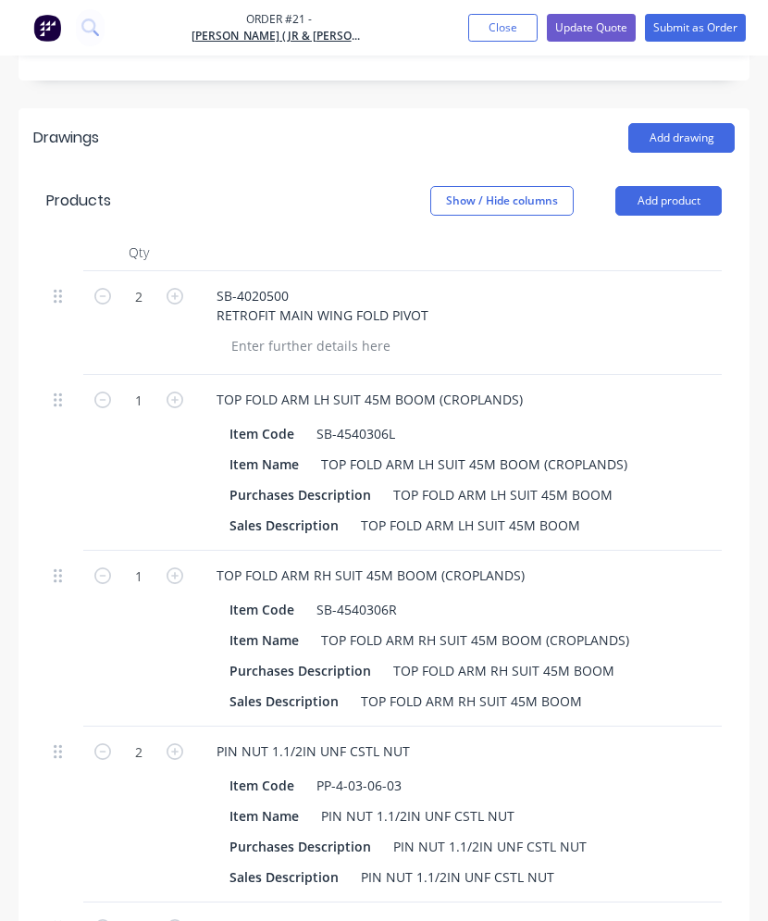
type input "$1,242.00"
type input "$162.35"
type input "23.19"
type input "$200.00"
type input "$400.00"
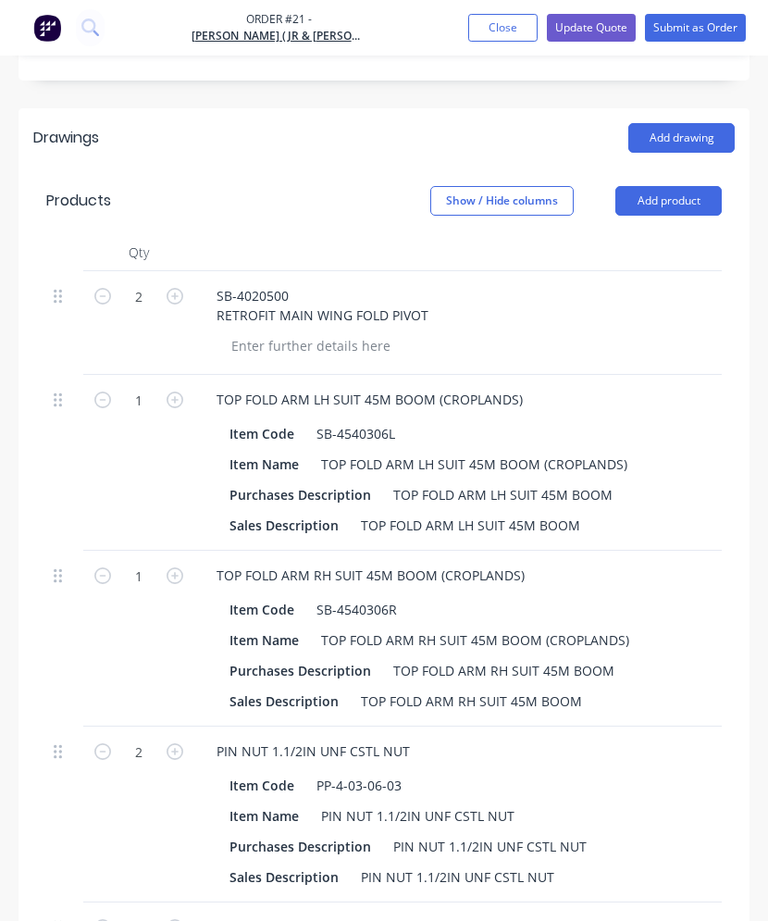
type input "$6.70"
type input "66.72"
type input "$11.17"
type input "$22.34"
type input "$16.80"
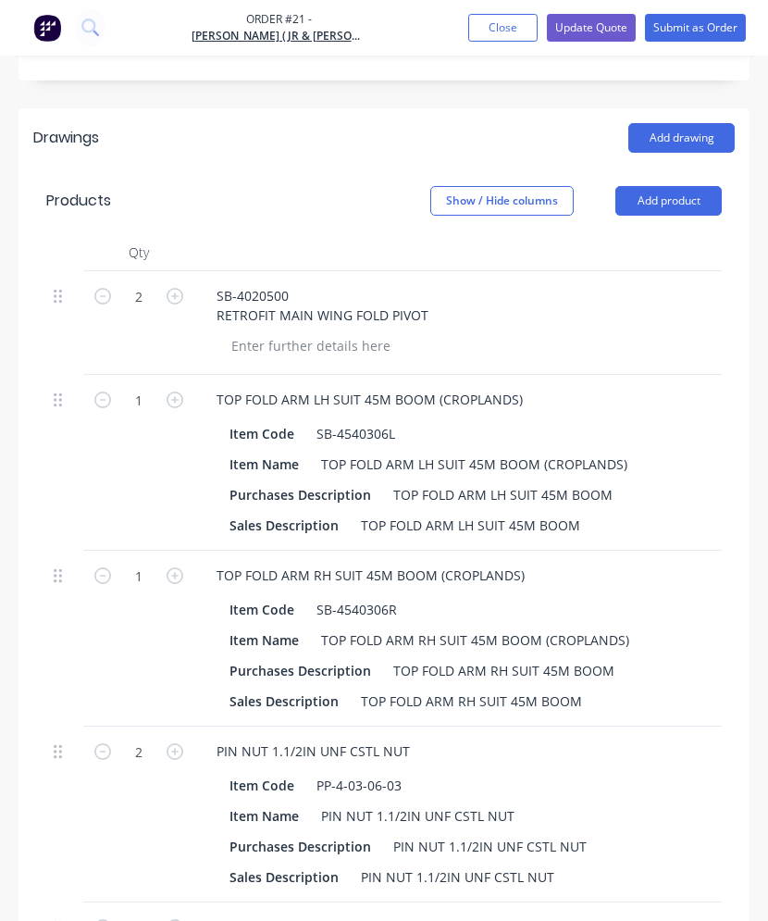
type input "66.67"
type input "$28.00"
type input "$56.00"
type input "$2.55"
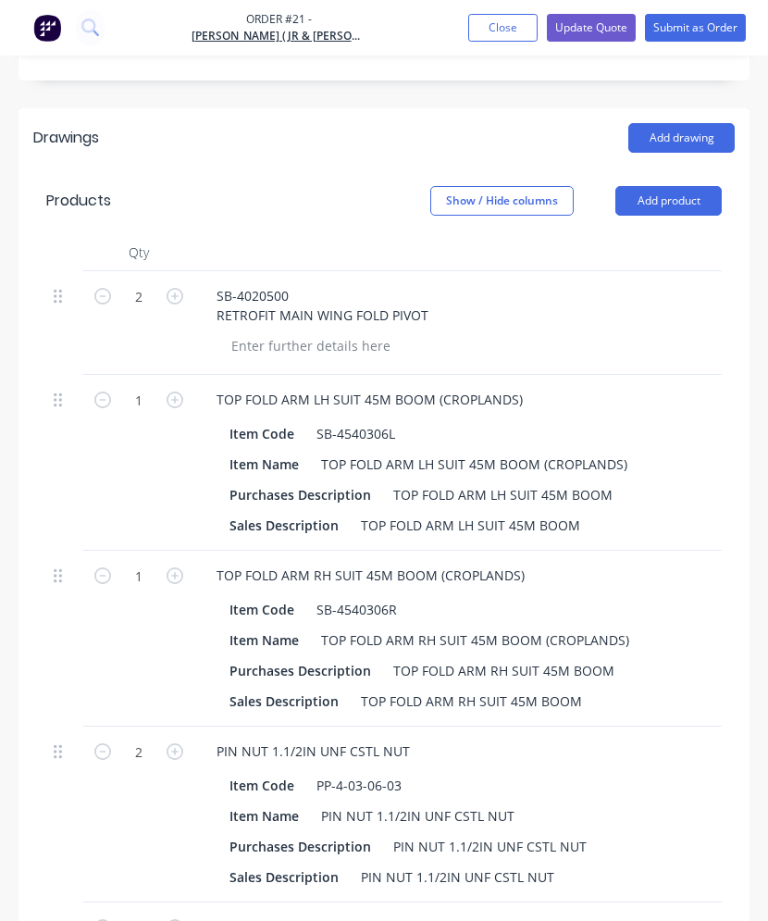
type input "$5.10"
type input "$2,576.90"
type input "$40.00"
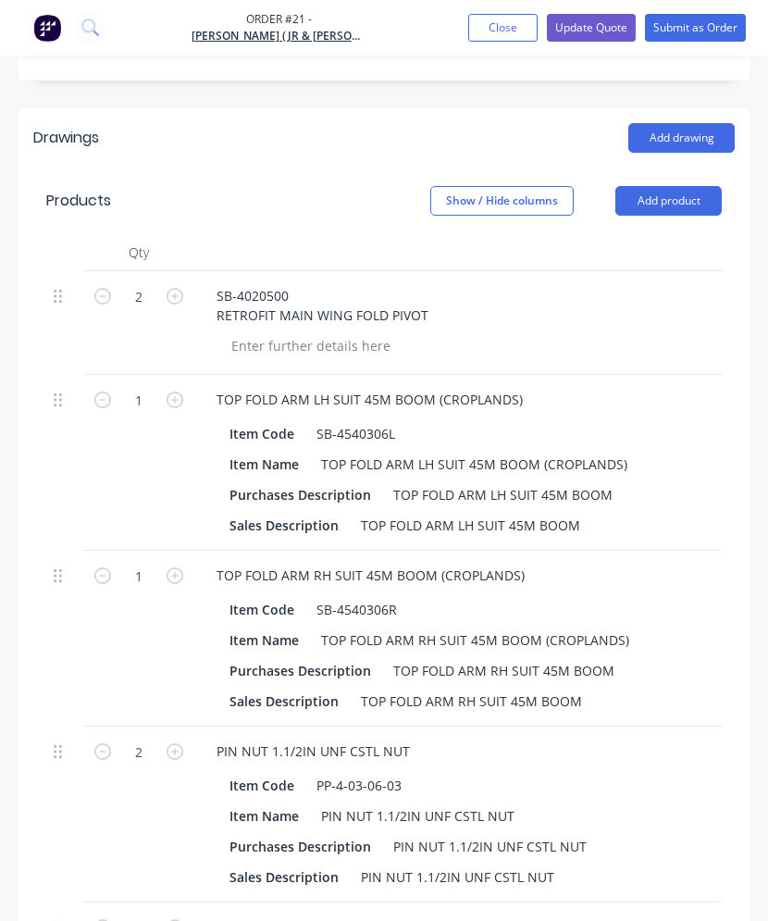
type input "225"
type input "$130.00"
type input "$3,900.00"
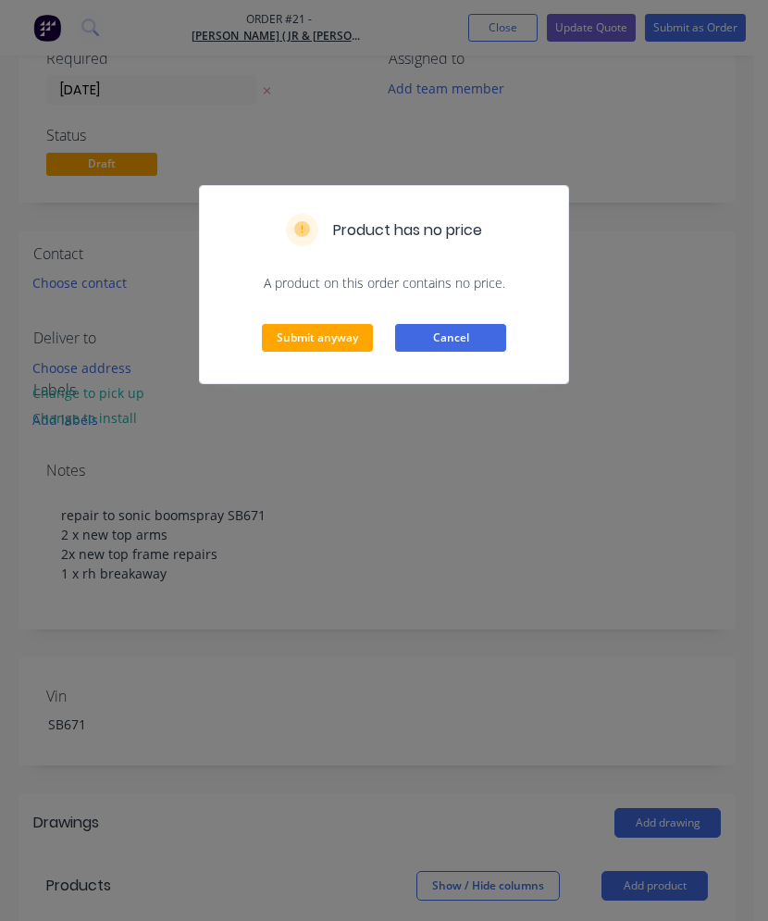
click at [436, 332] on button "Cancel" at bounding box center [450, 338] width 111 height 28
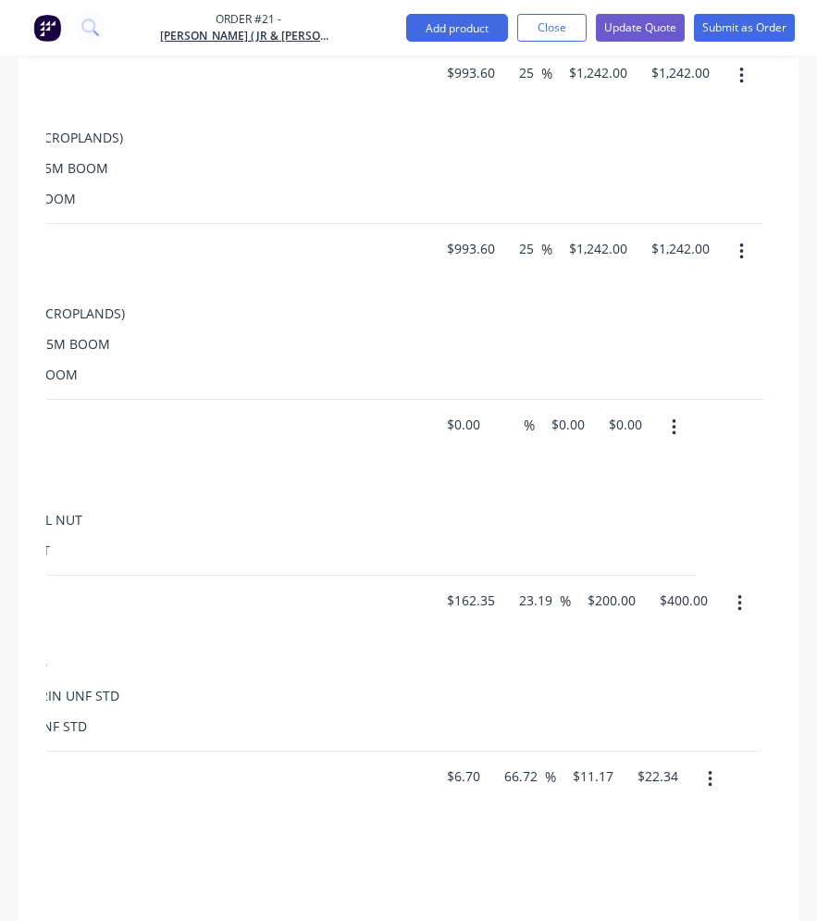
scroll to position [1167, 0]
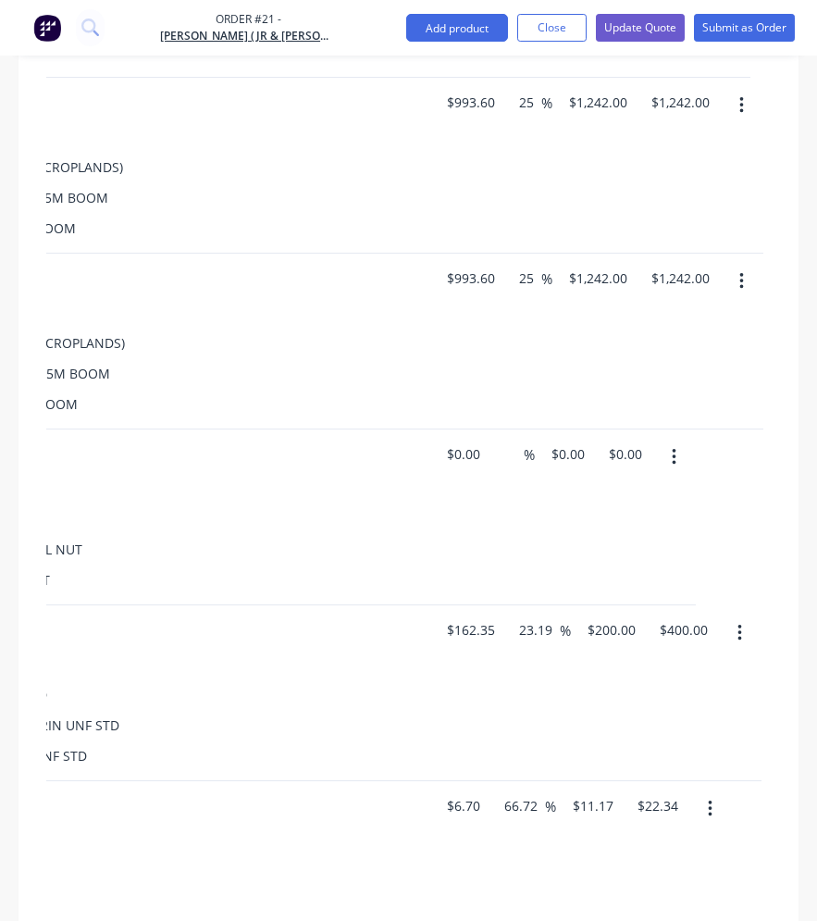
click at [468, 499] on div "$0.00 $0.00" at bounding box center [458, 518] width 57 height 176
type input "$66.00"
type input "$132.00"
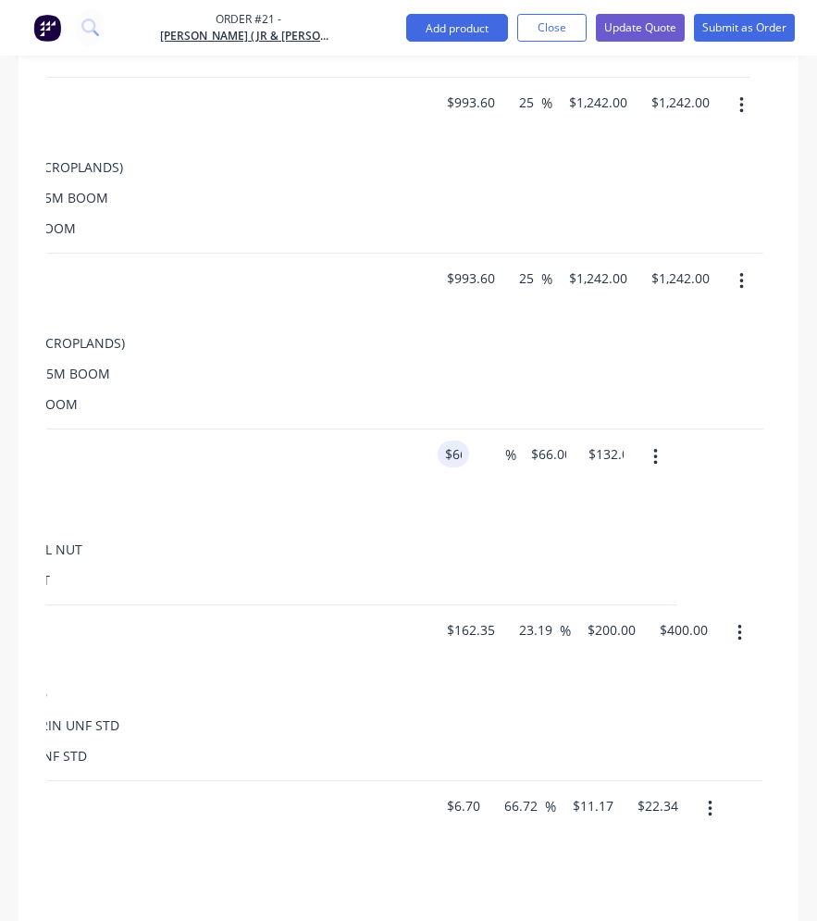
click at [318, 608] on div "PIN TOP ARM 50MM 1.1/2IN UNF STD Item Code PP-4-03-06-02 Item Name PIN TOP ARM …" at bounding box center [60, 693] width 741 height 176
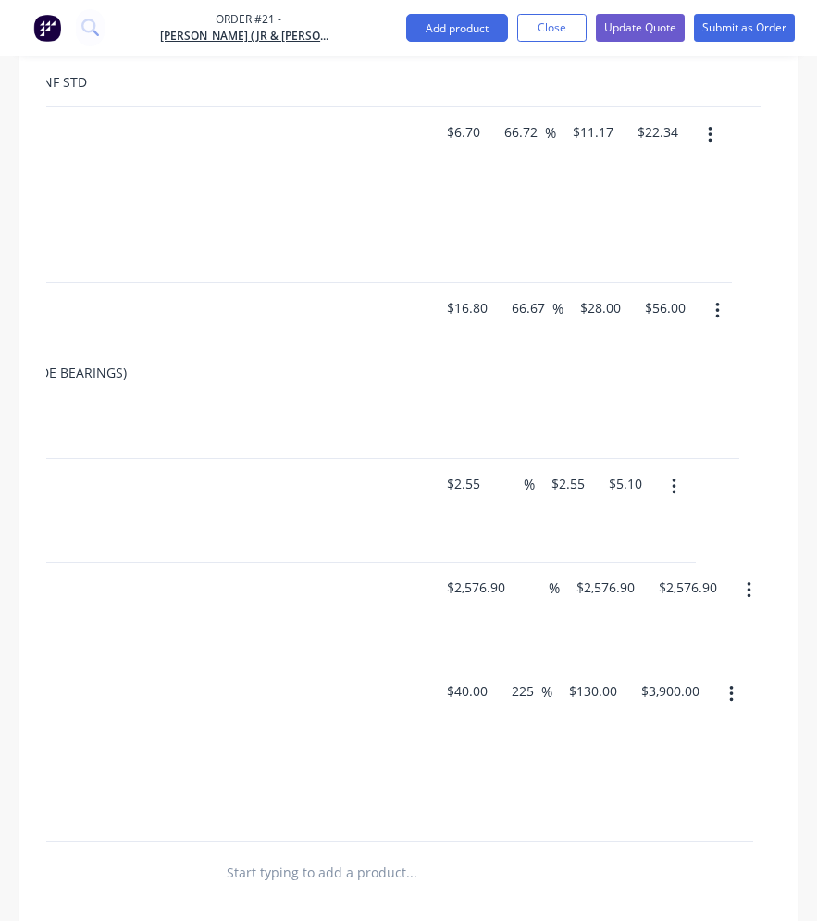
scroll to position [1703, 0]
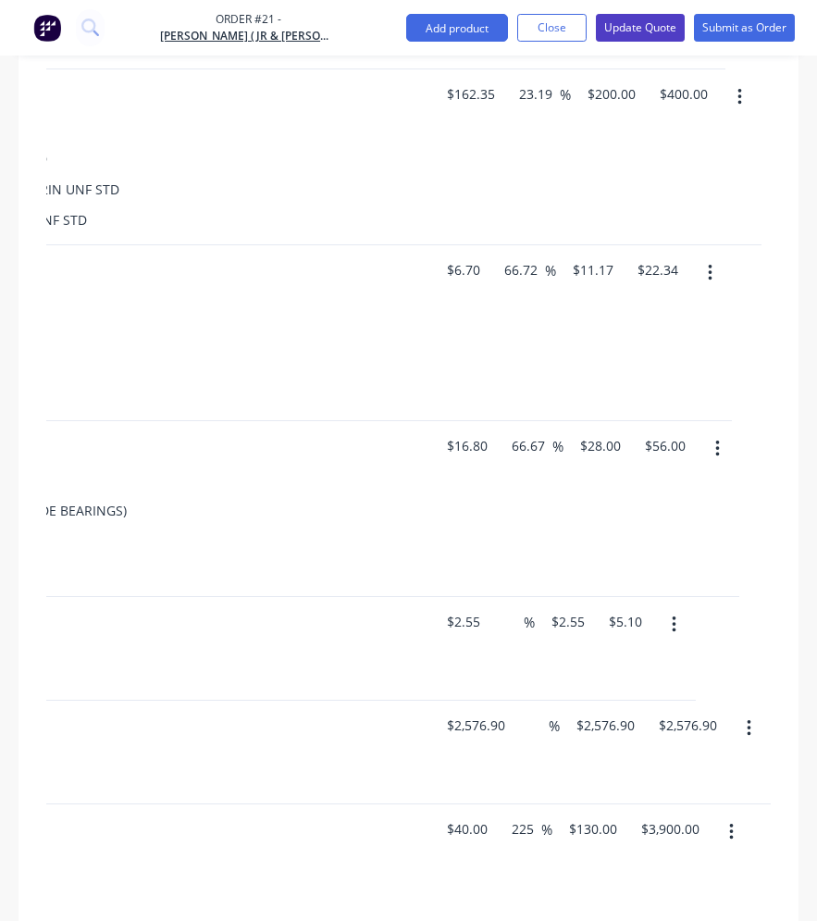
click at [630, 37] on button "Update Quote" at bounding box center [640, 28] width 89 height 28
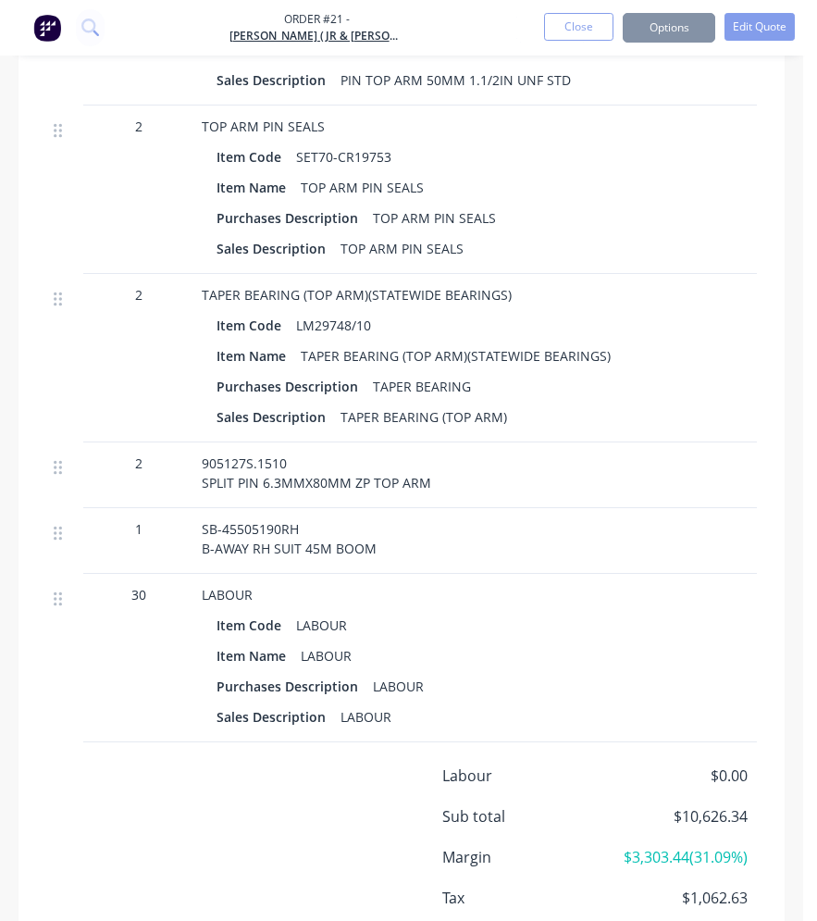
scroll to position [0, 0]
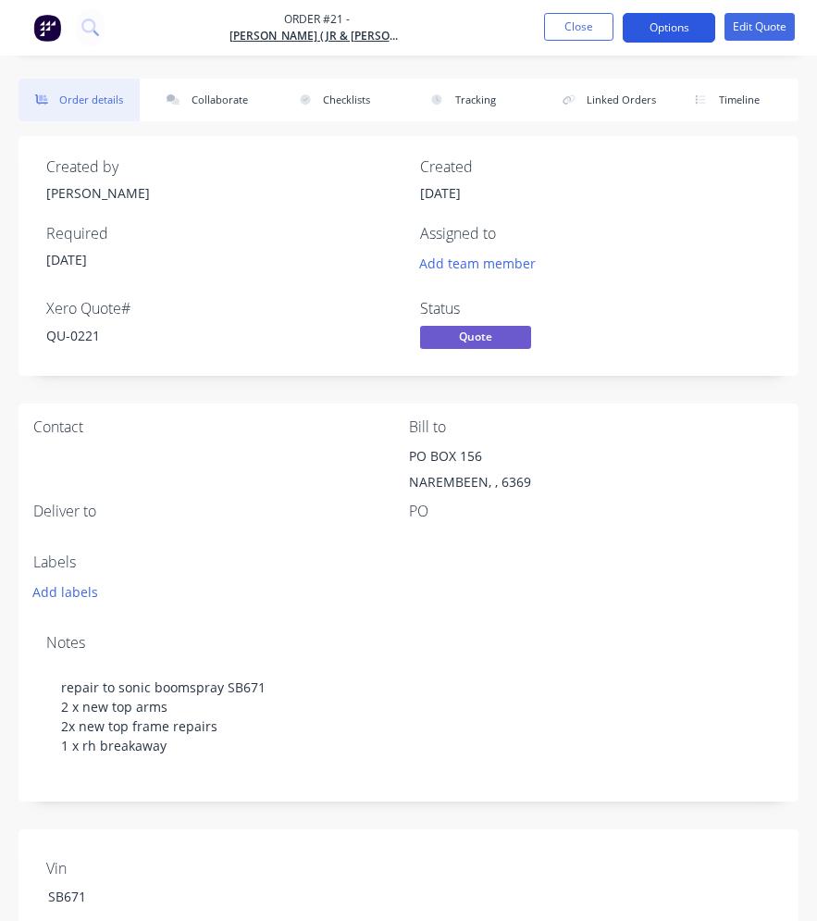
click at [645, 26] on button "Options" at bounding box center [669, 28] width 93 height 30
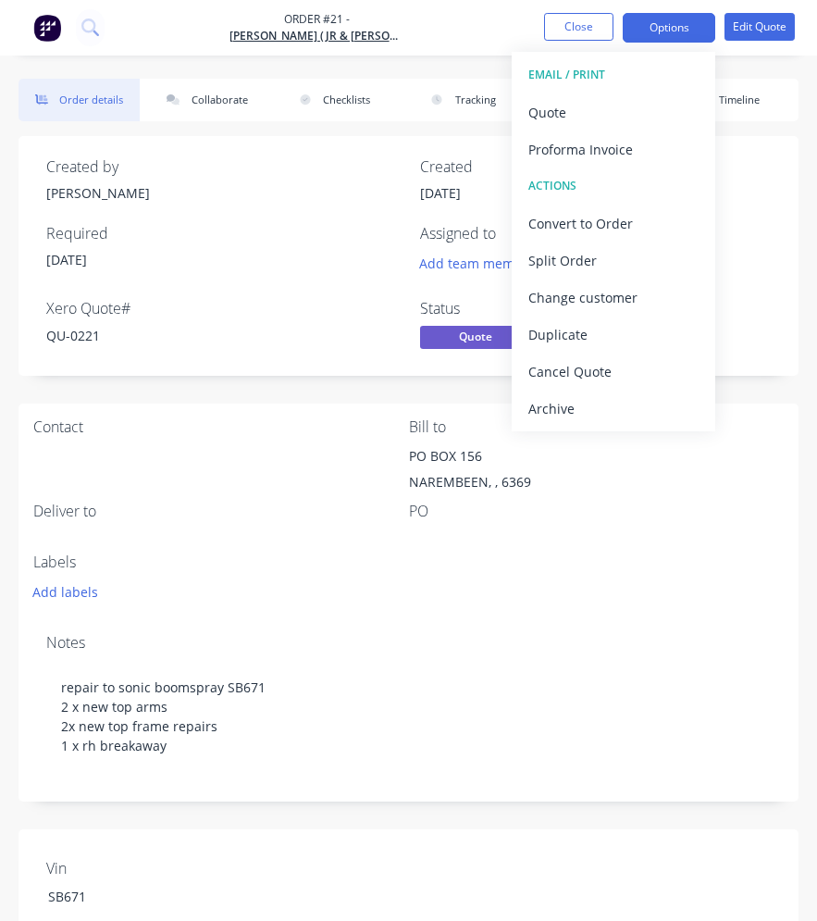
click at [607, 68] on div "EMAIL / PRINT" at bounding box center [614, 75] width 170 height 24
click at [554, 75] on div "EMAIL / PRINT" at bounding box center [614, 75] width 170 height 24
click at [547, 114] on div "Quote" at bounding box center [614, 112] width 170 height 27
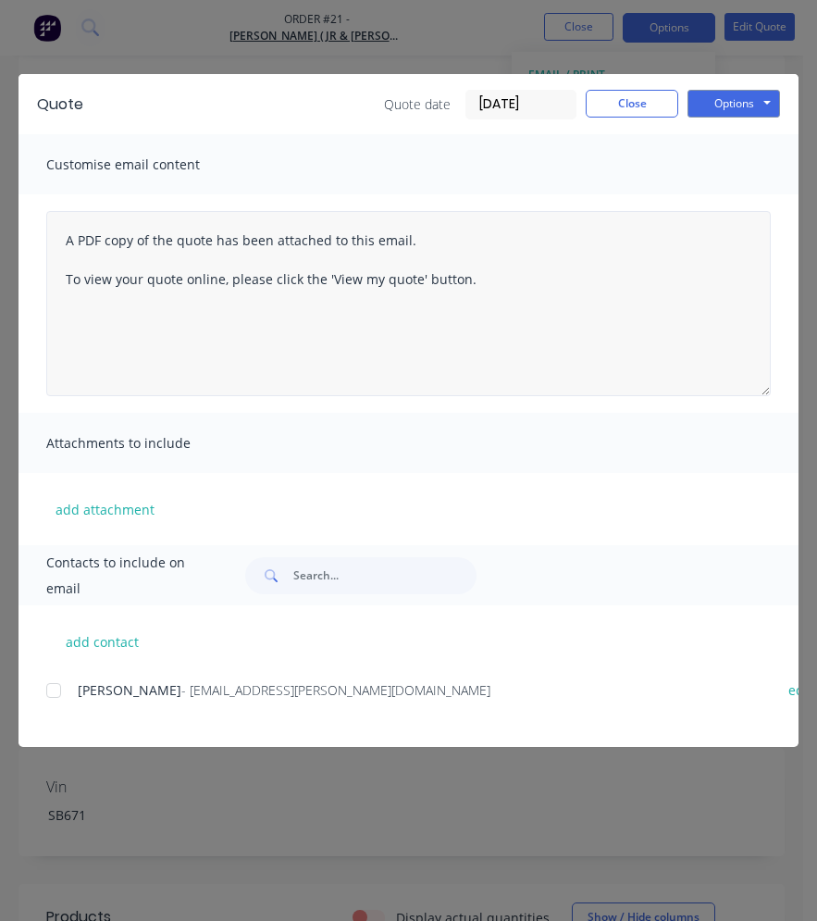
scroll to position [185, 0]
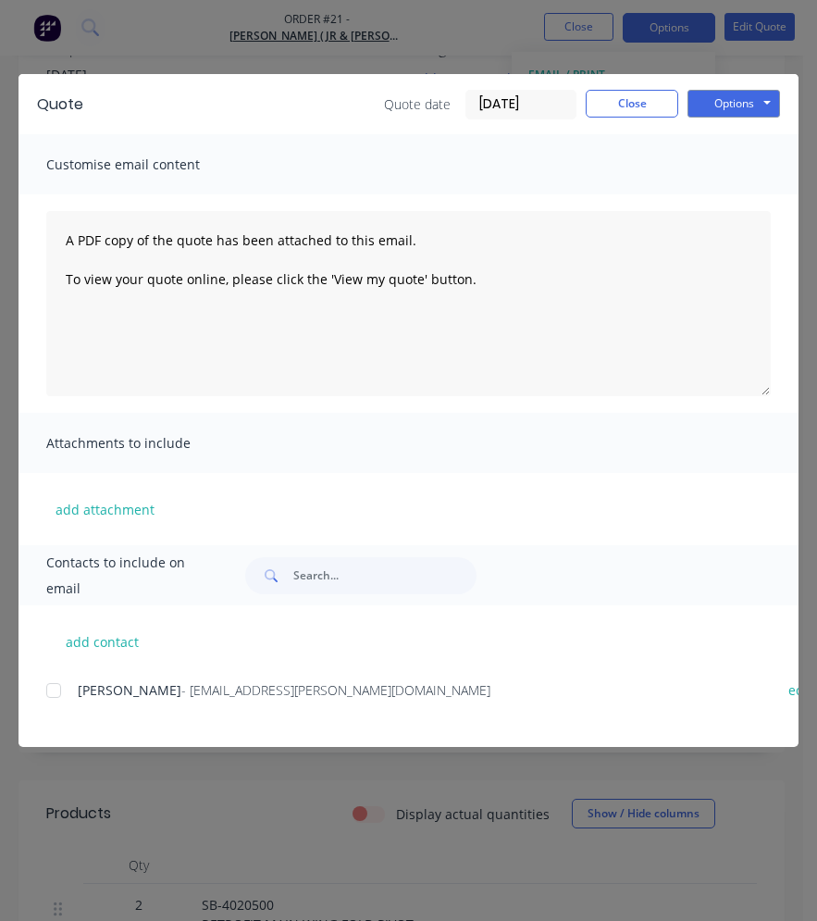
click at [56, 695] on div at bounding box center [53, 690] width 37 height 37
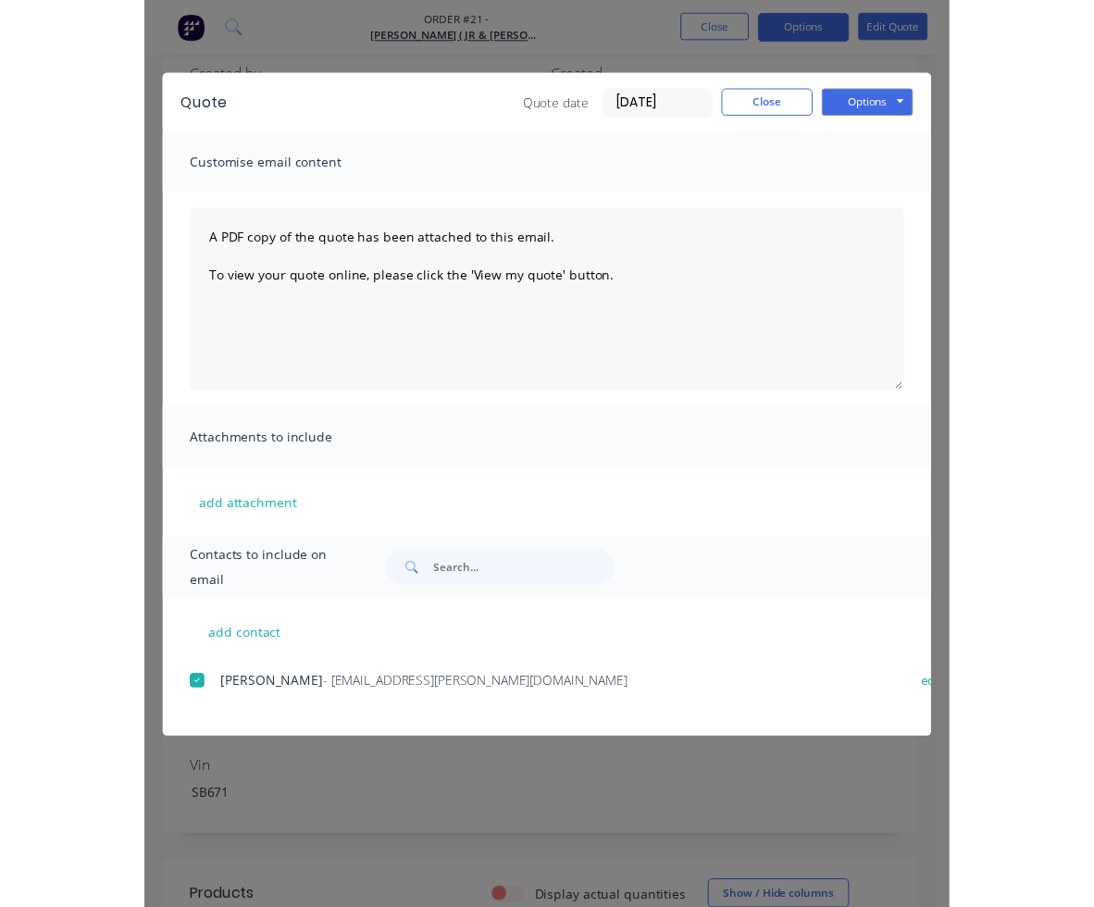
scroll to position [0, 0]
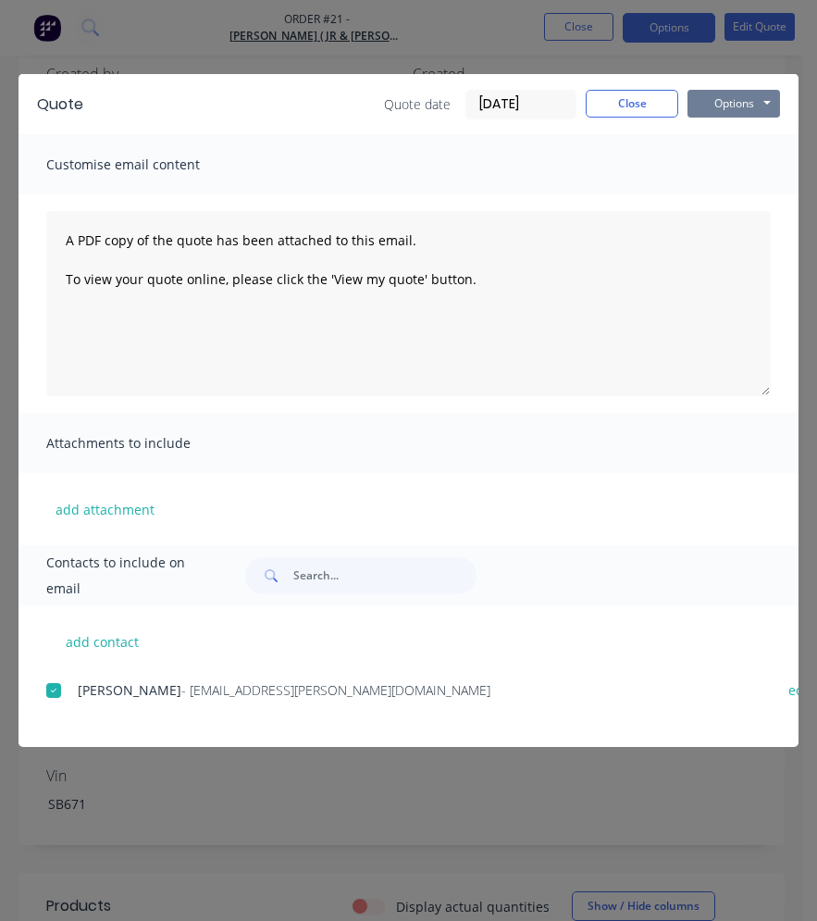
click at [747, 107] on button "Options" at bounding box center [734, 104] width 93 height 28
click at [746, 137] on button "Preview" at bounding box center [747, 136] width 118 height 31
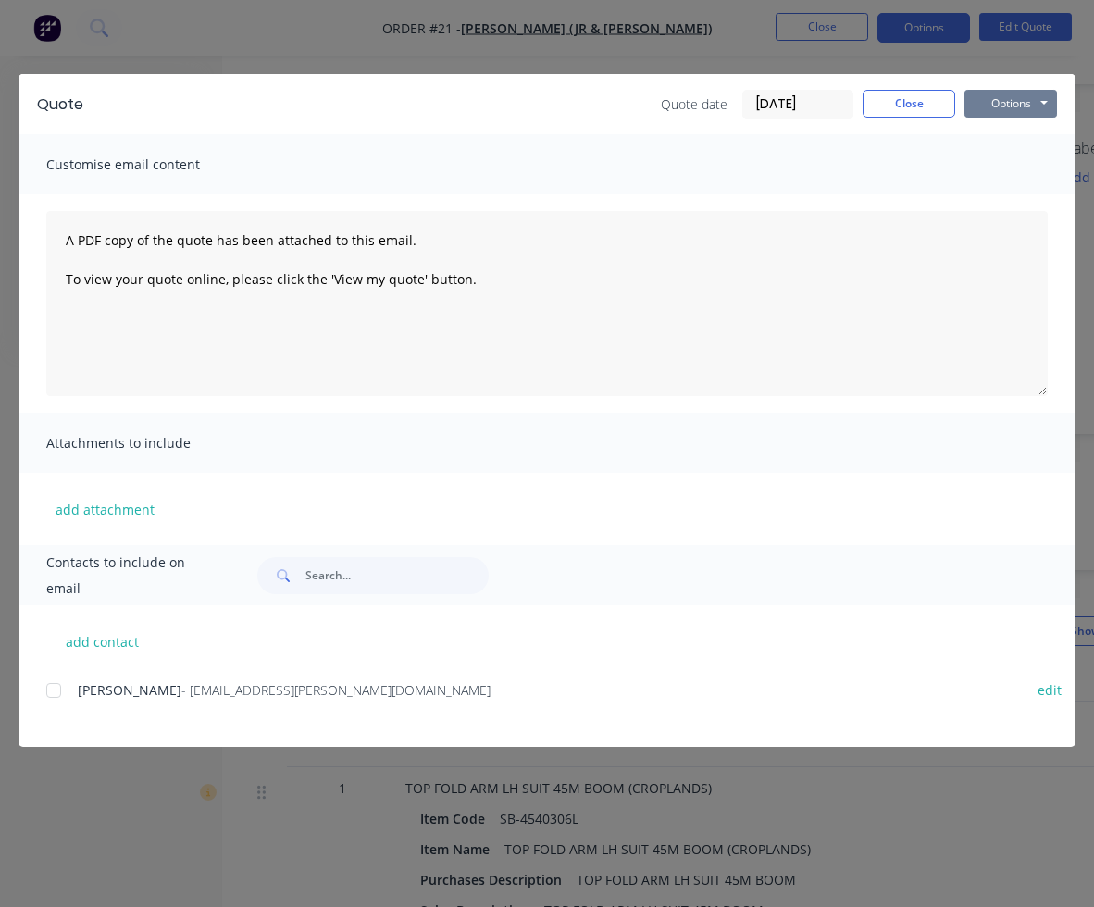
click at [982, 106] on button "Options" at bounding box center [1011, 104] width 93 height 28
click at [1004, 147] on button "Preview" at bounding box center [1024, 136] width 118 height 31
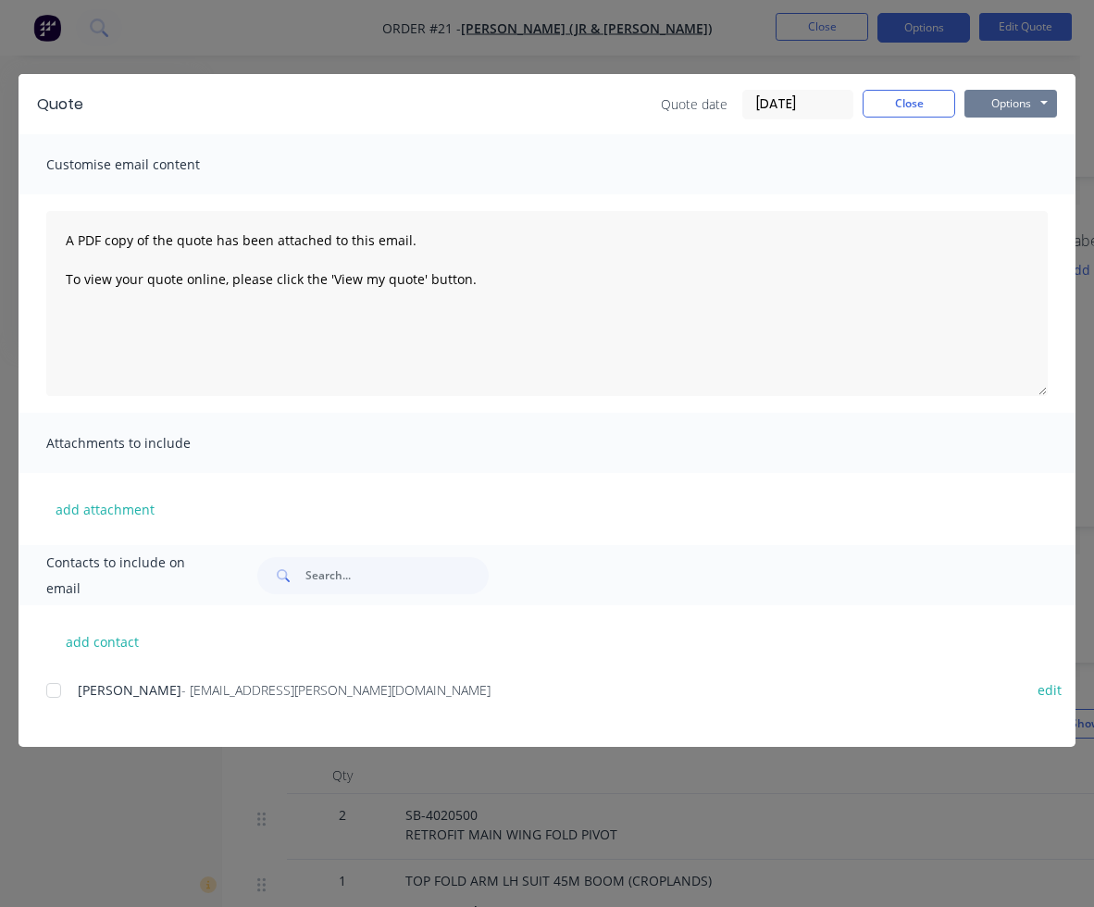
click at [973, 108] on button "Options" at bounding box center [1011, 104] width 93 height 28
click at [1004, 198] on button "Email" at bounding box center [1024, 197] width 118 height 31
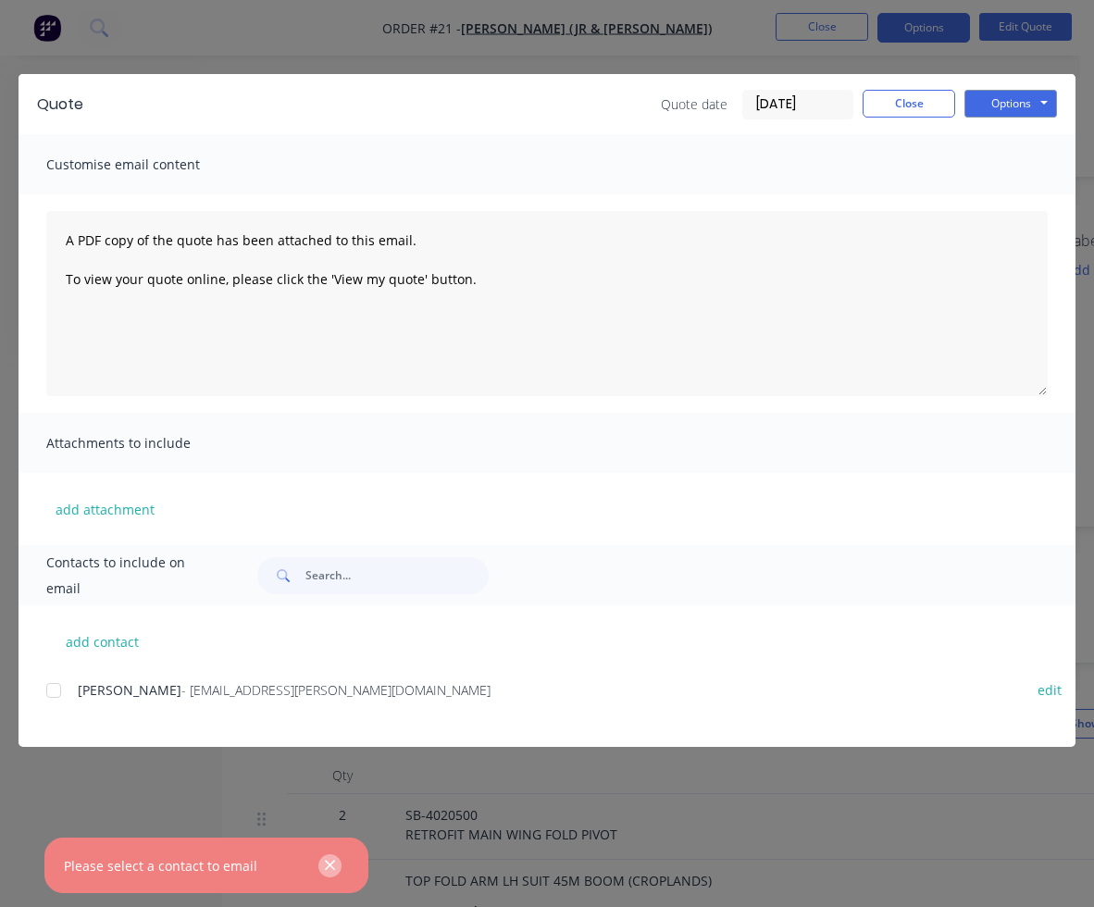
click at [333, 866] on icon "button" at bounding box center [330, 865] width 12 height 17
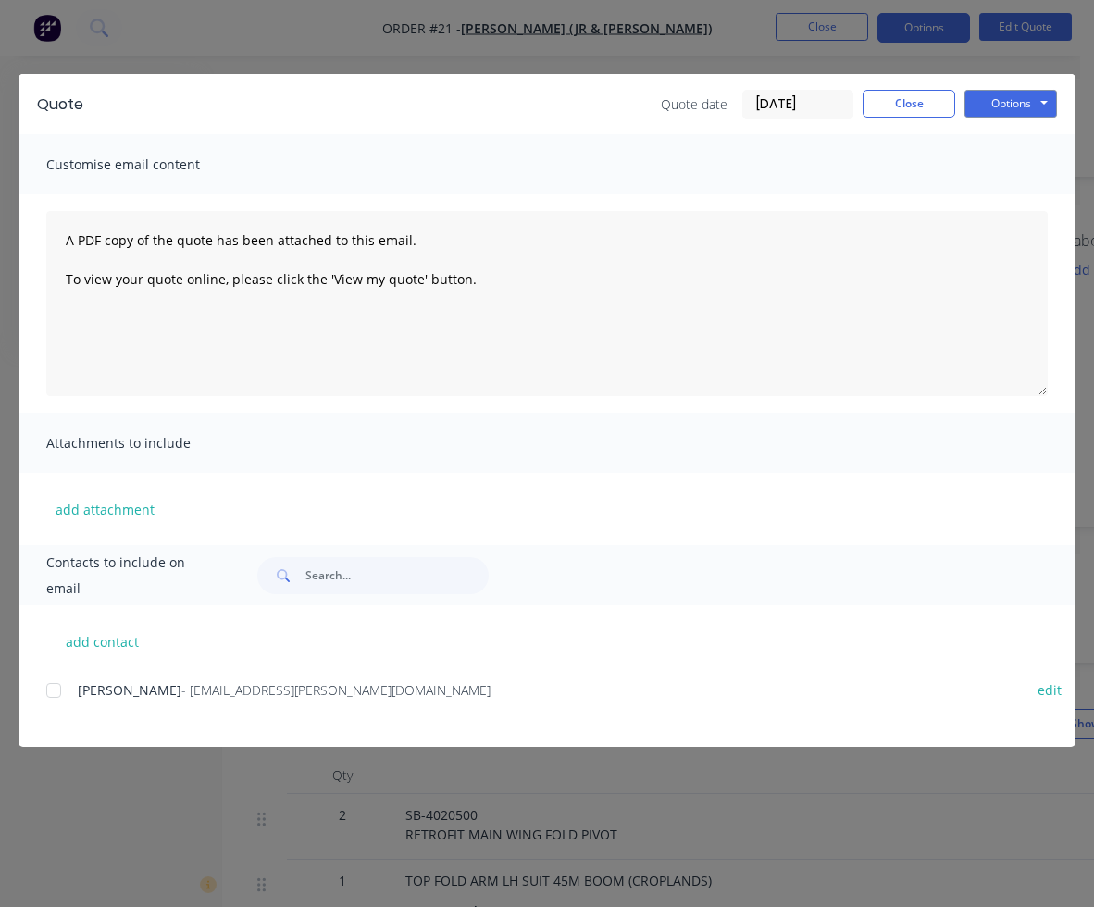
click at [50, 694] on div at bounding box center [53, 690] width 37 height 37
click at [1002, 109] on button "Options" at bounding box center [1011, 104] width 93 height 28
click at [1016, 195] on button "Email" at bounding box center [1024, 197] width 118 height 31
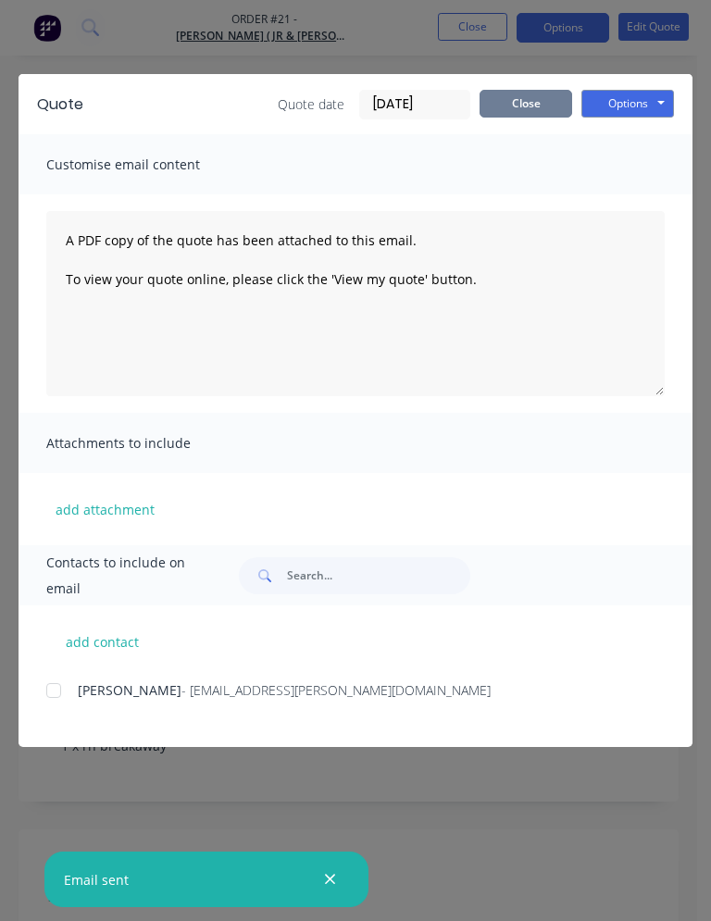
click at [521, 110] on button "Close" at bounding box center [526, 104] width 93 height 28
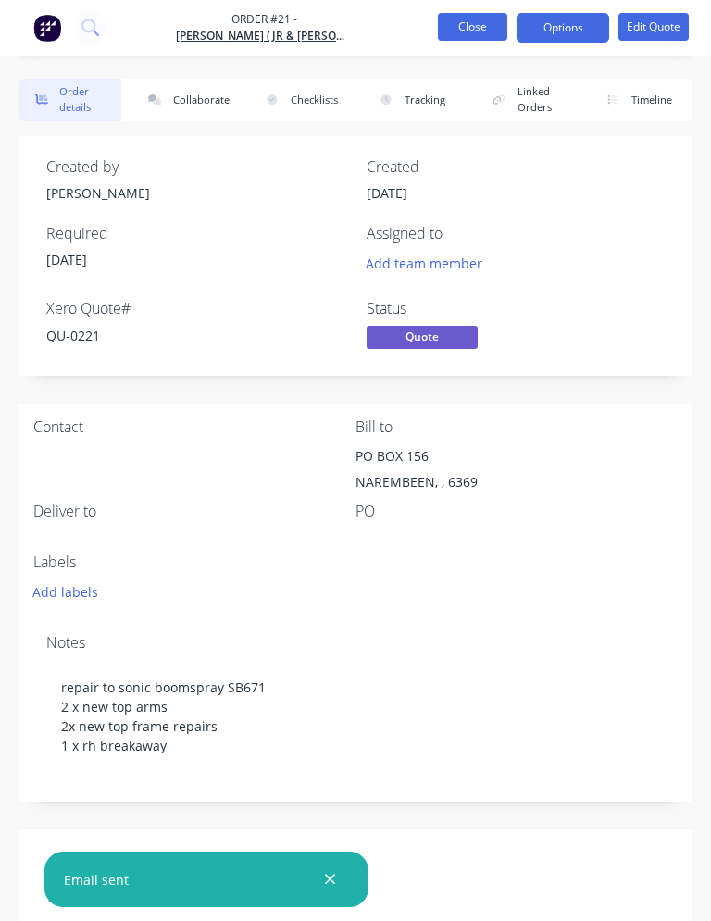
click at [476, 32] on button "Close" at bounding box center [472, 27] width 69 height 28
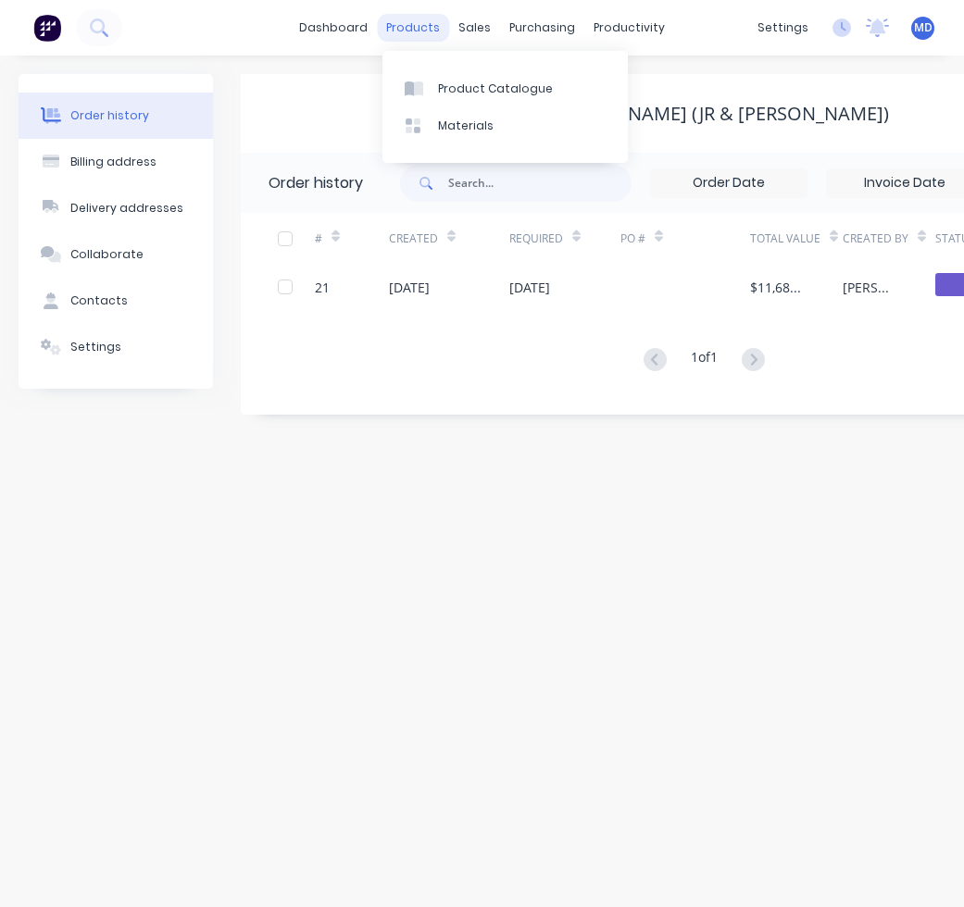
click at [398, 34] on div "products" at bounding box center [413, 28] width 72 height 28
click at [475, 95] on div "Product Catalogue" at bounding box center [495, 89] width 115 height 17
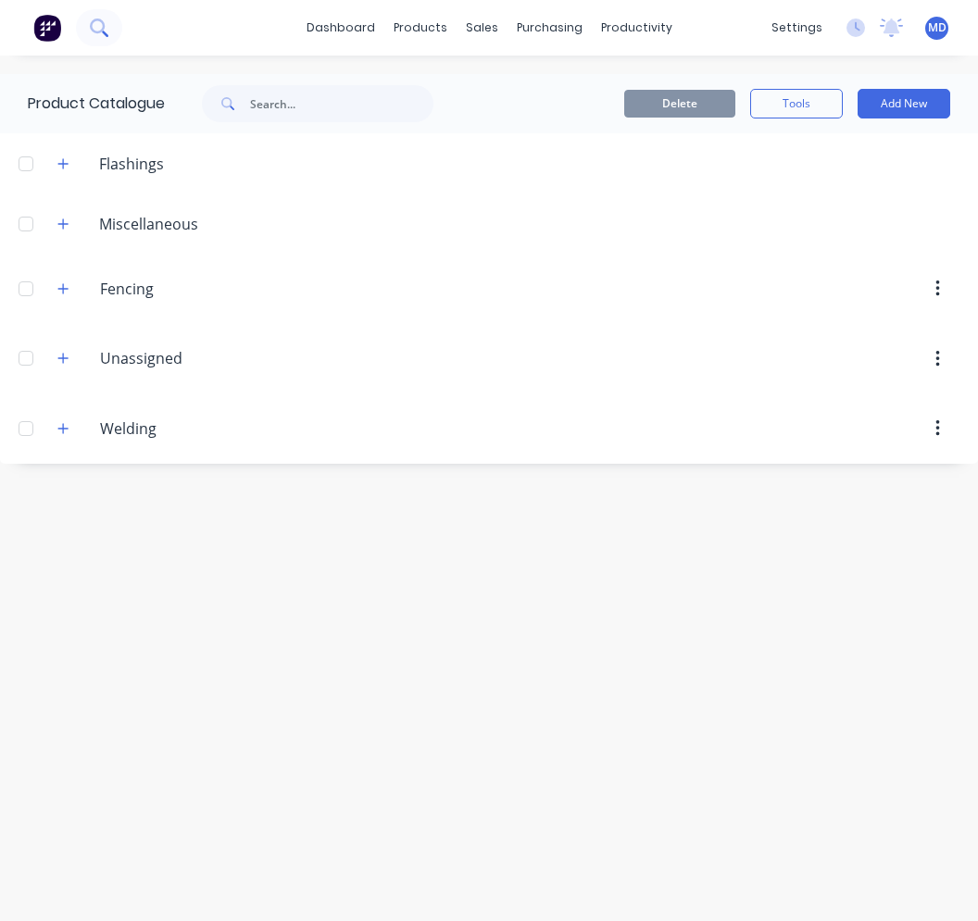
click at [109, 32] on button at bounding box center [99, 27] width 46 height 37
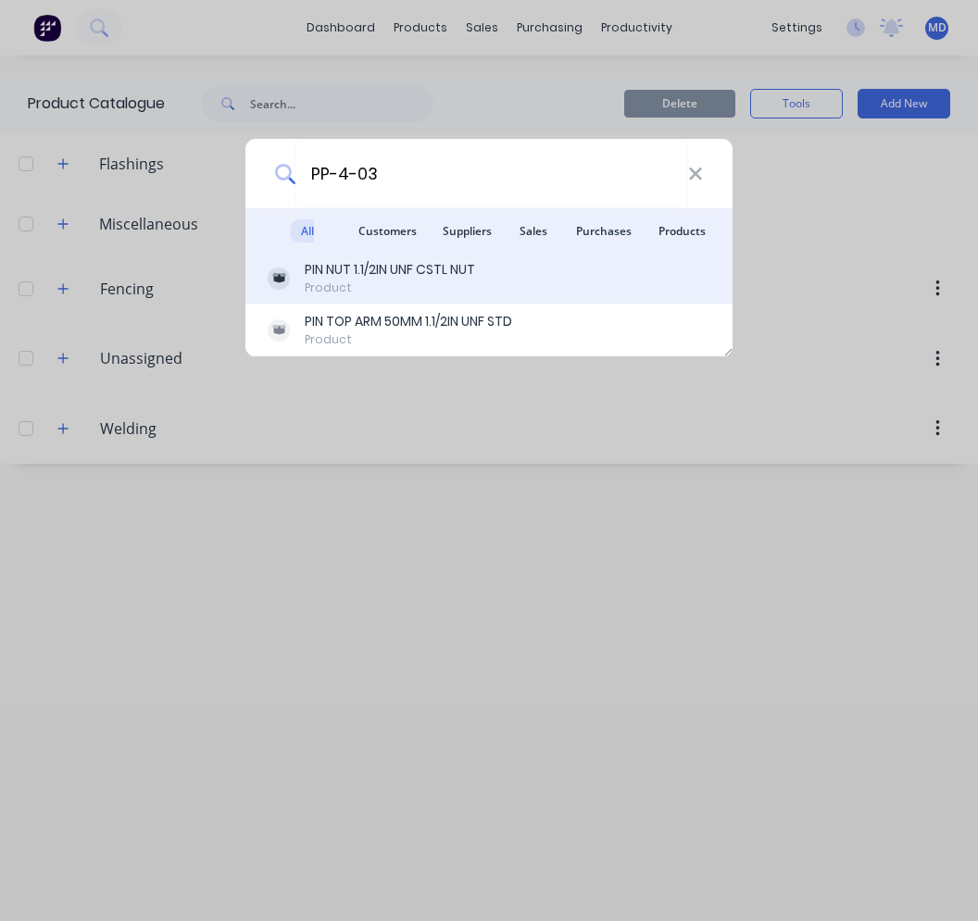
type input "PP-4-03"
click at [365, 276] on div "PIN NUT 1.1/2IN UNF CSTL NUT" at bounding box center [390, 269] width 170 height 19
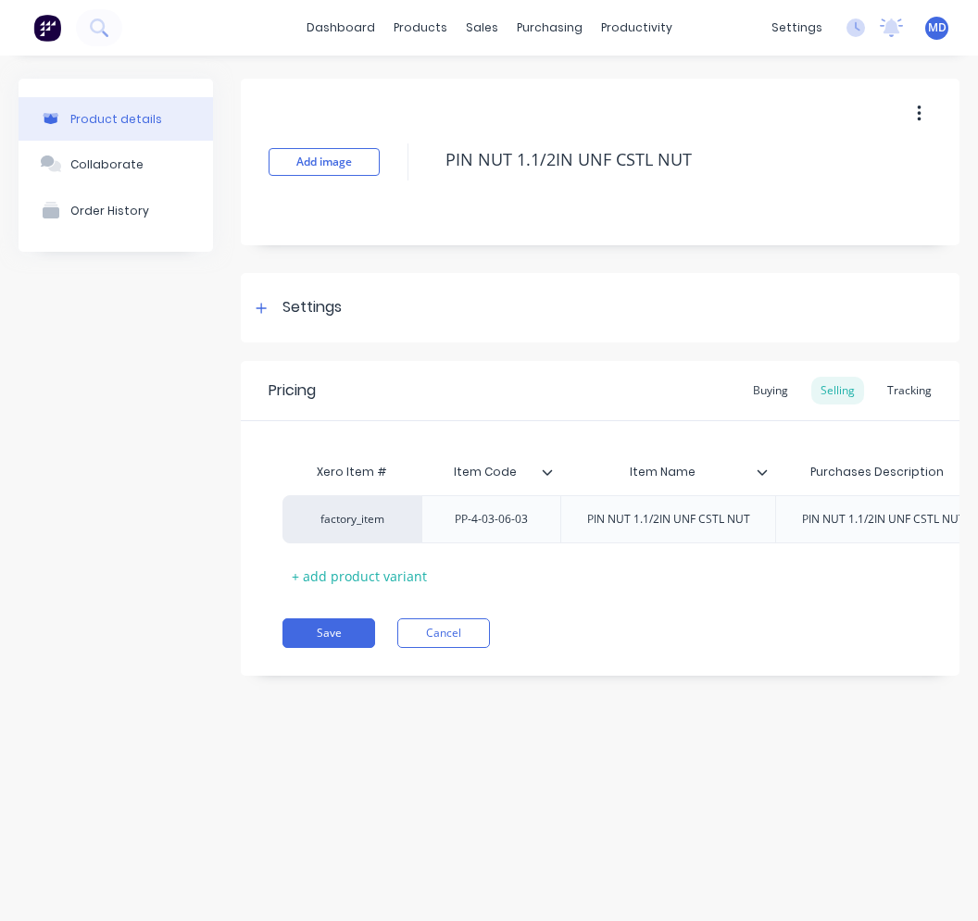
type textarea "x"
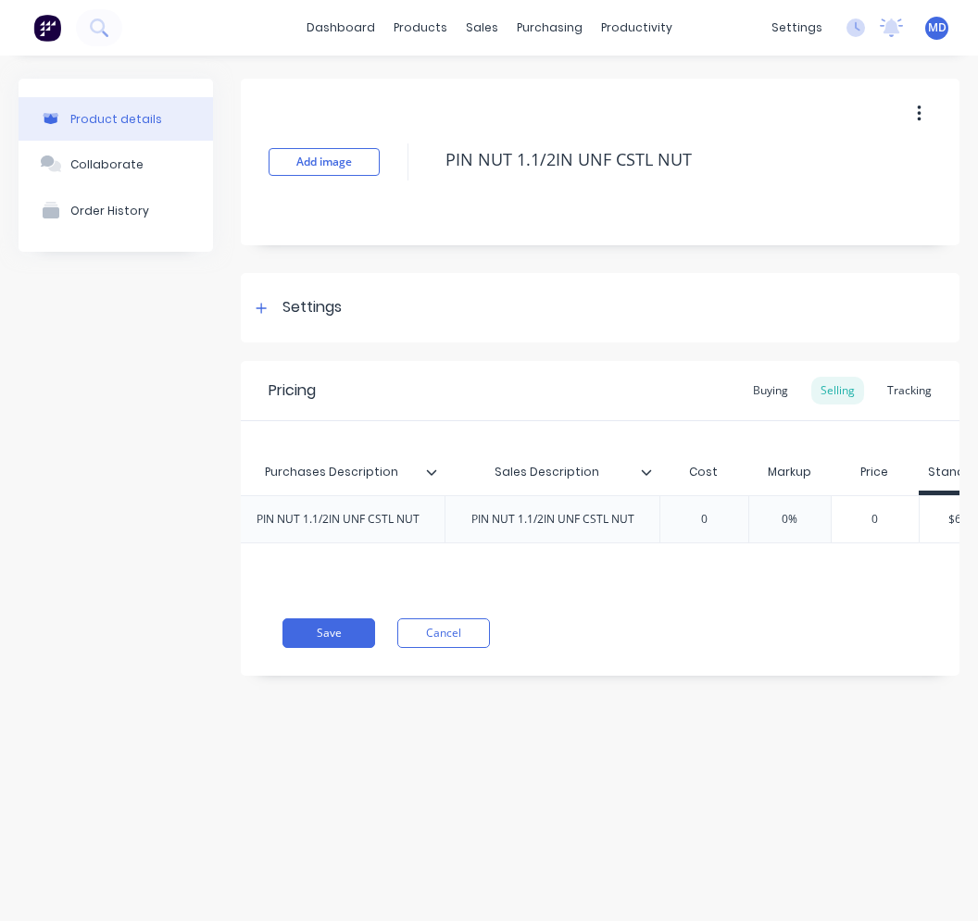
scroll to position [0, 599]
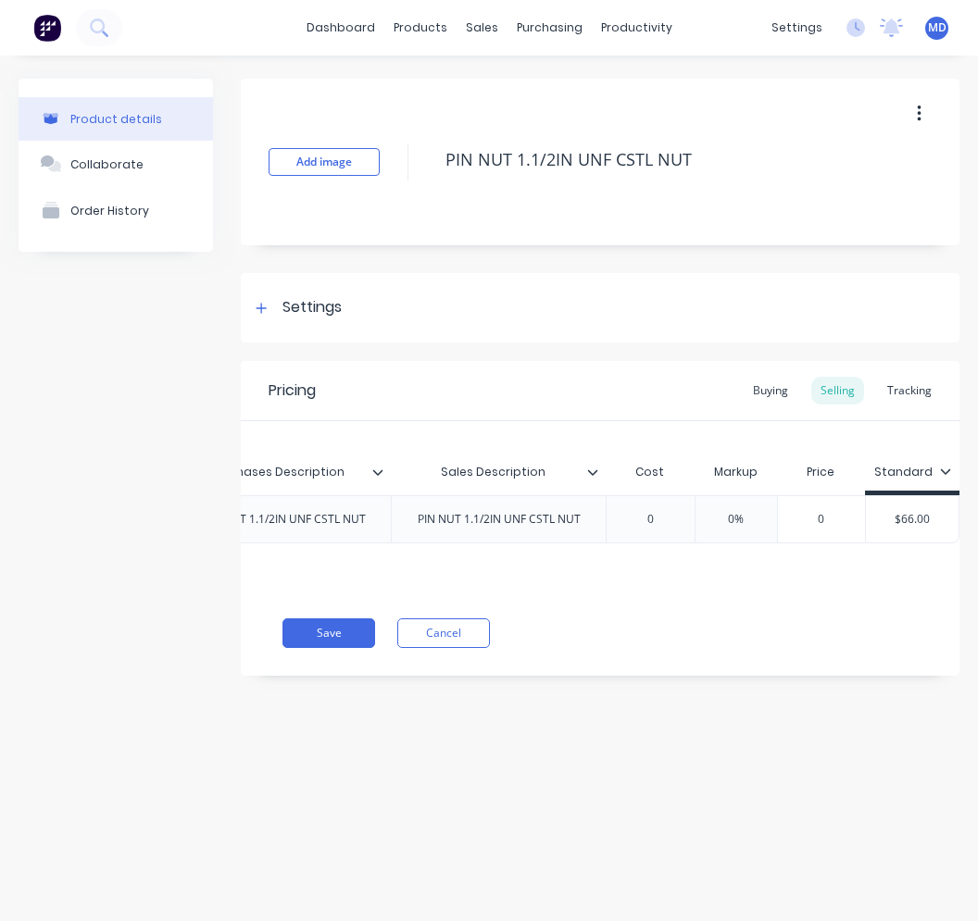
type input "0"
click at [795, 524] on input "0" at bounding box center [821, 519] width 93 height 17
type textarea "x"
type input "60"
type textarea "x"
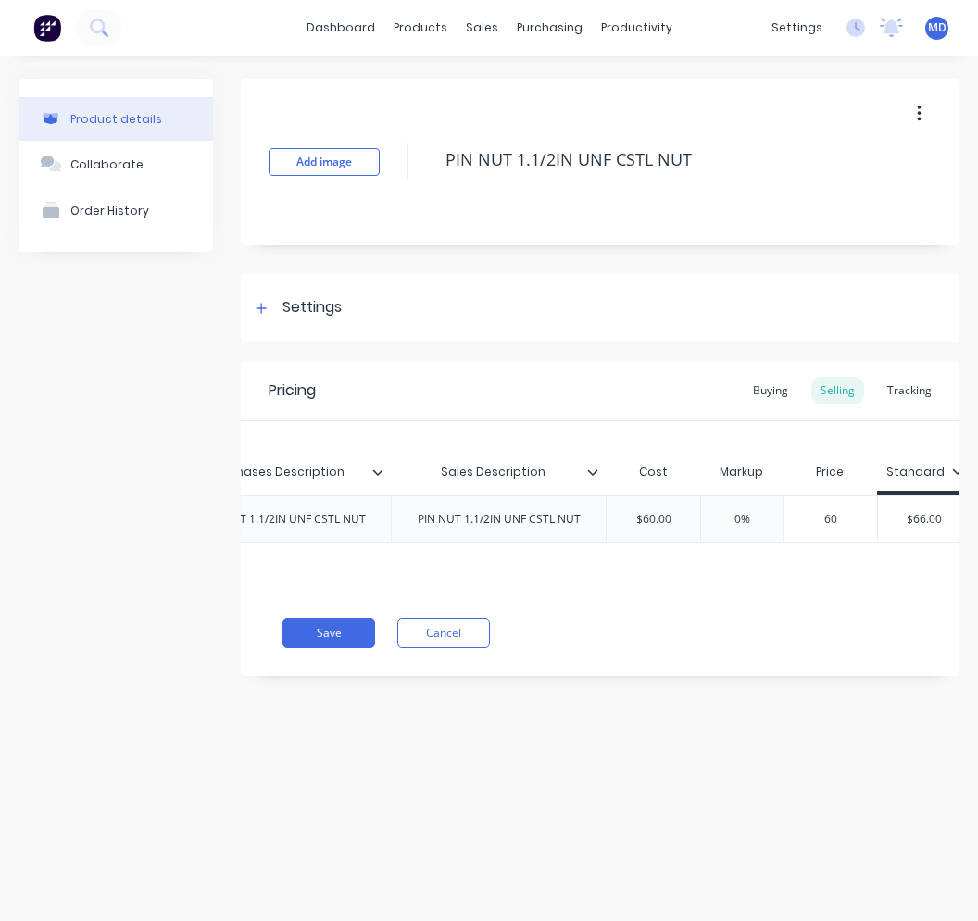
type input "660"
type textarea "x"
type input "66"
type input "10%"
drag, startPoint x: 742, startPoint y: 520, endPoint x: 721, endPoint y: 520, distance: 21.3
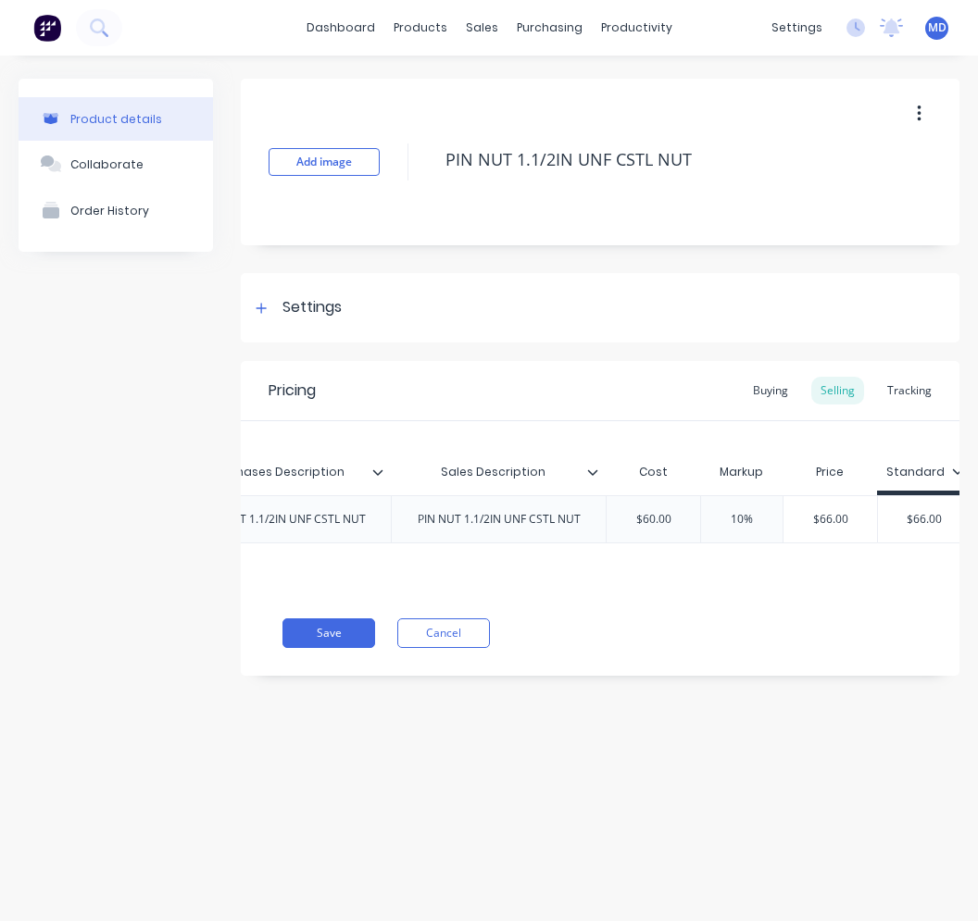
click at [721, 520] on input "10%" at bounding box center [741, 519] width 93 height 17
type textarea "x"
type input "2%"
type textarea "x"
type input "20%"
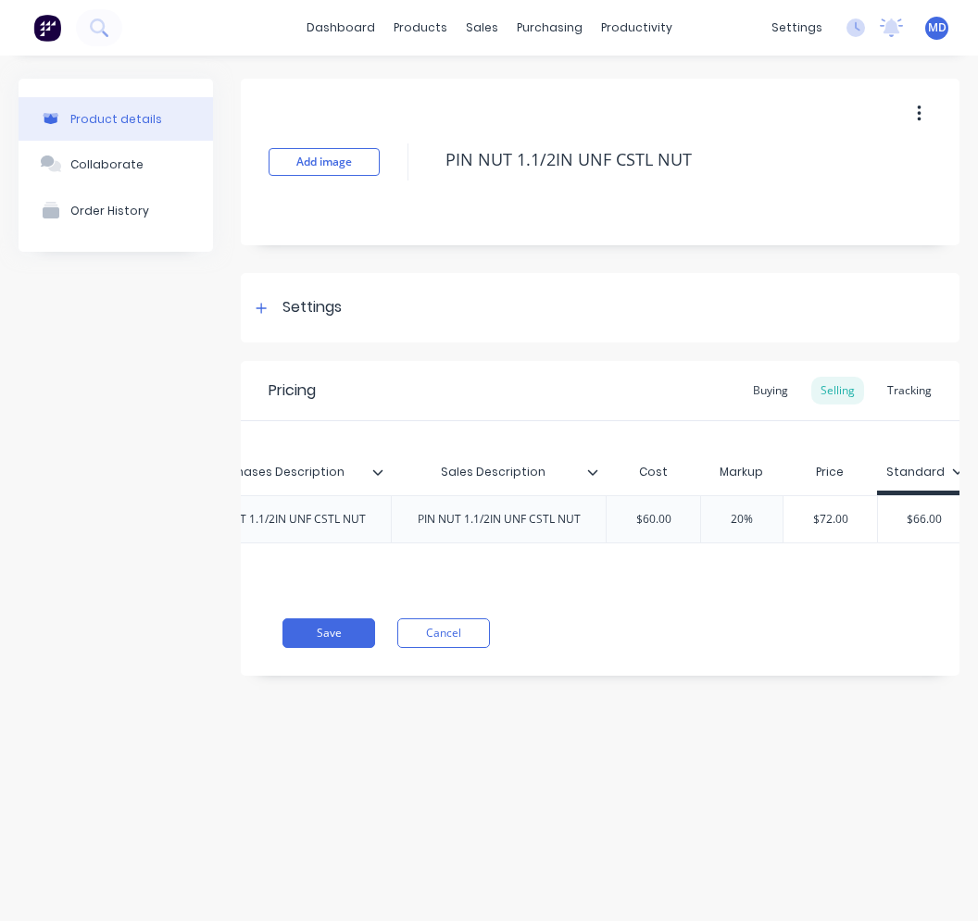
click at [724, 630] on div "Pricing Buying Selling Tracking Xero Item # Item Code Item Name Purchases Descr…" at bounding box center [600, 518] width 718 height 315
type input "$72.00"
drag, startPoint x: 829, startPoint y: 526, endPoint x: 819, endPoint y: 526, distance: 10.2
click at [819, 526] on input "$72.00" at bounding box center [830, 519] width 94 height 17
type textarea "x"
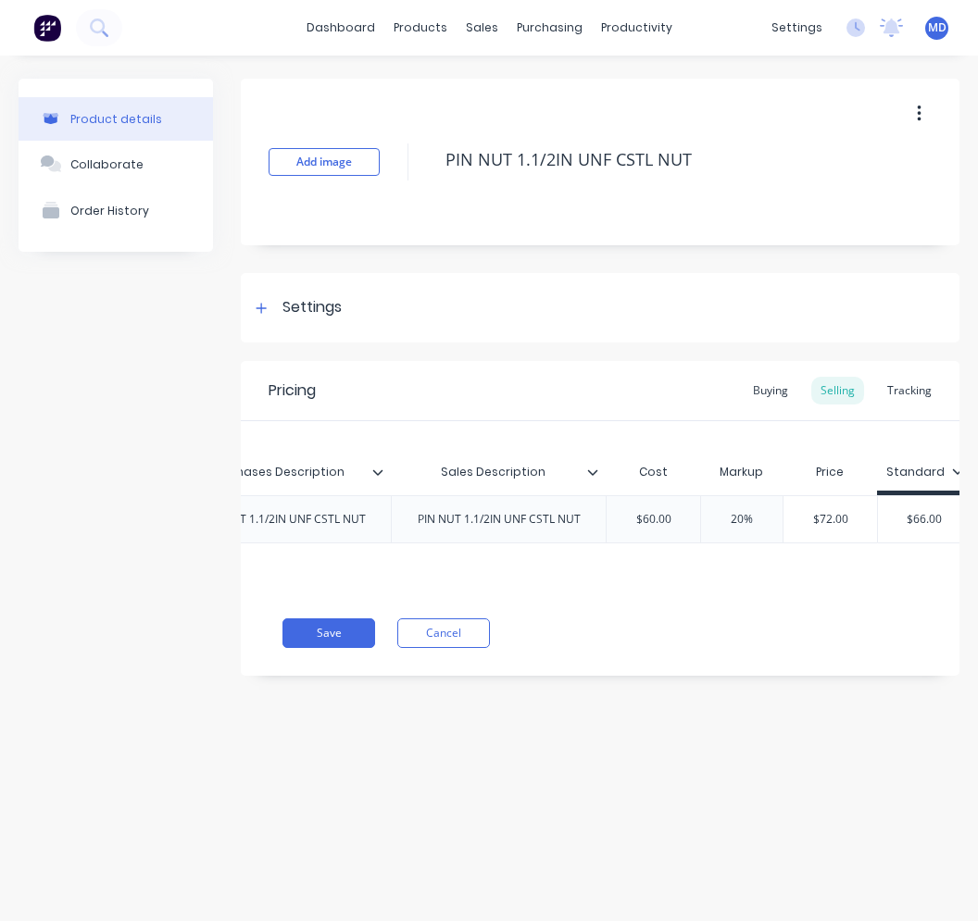
type input "$6.00"
type textarea "x"
type input "$66.00"
click at [786, 626] on div "Pricing Buying Selling Tracking Xero Item # Item Code Item Name Purchases Descr…" at bounding box center [600, 518] width 718 height 315
type input "10%"
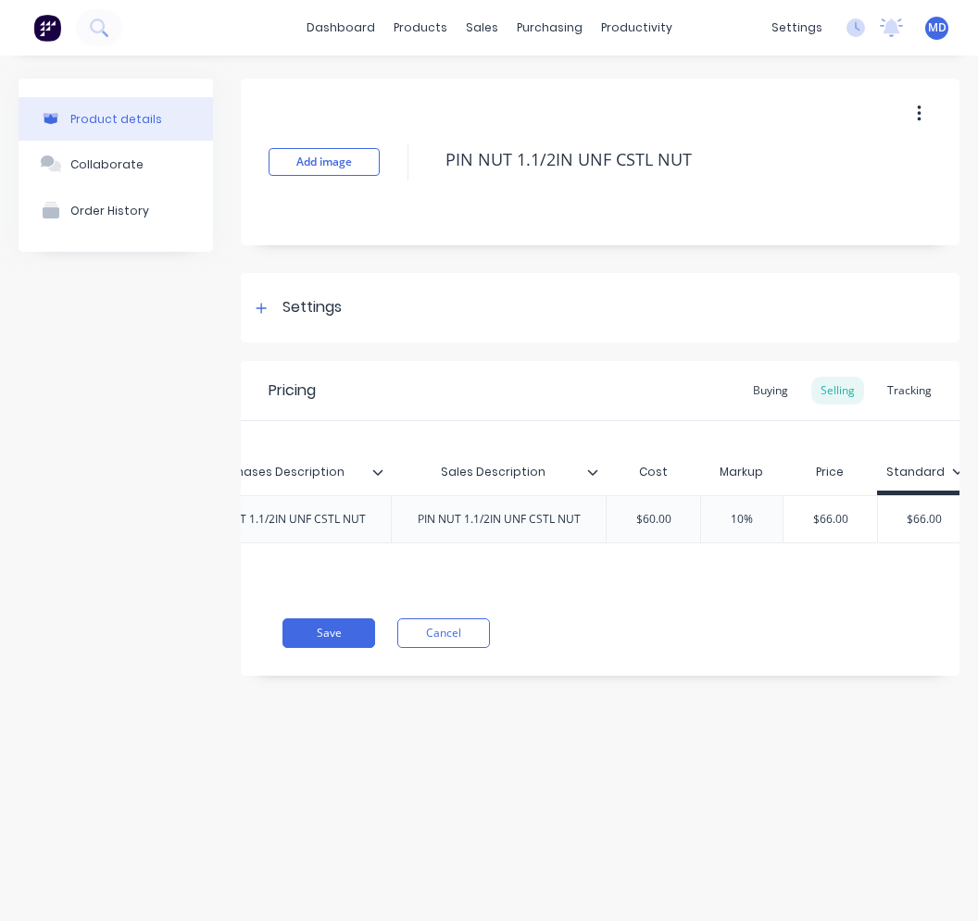
click at [731, 520] on input "10%" at bounding box center [741, 519] width 93 height 17
type textarea "x"
type input "20%"
click at [824, 550] on div "Xero Item # Item Code Item Name Purchases Description Sales Description Cost Ma…" at bounding box center [600, 505] width 718 height 169
type input "$60.00"
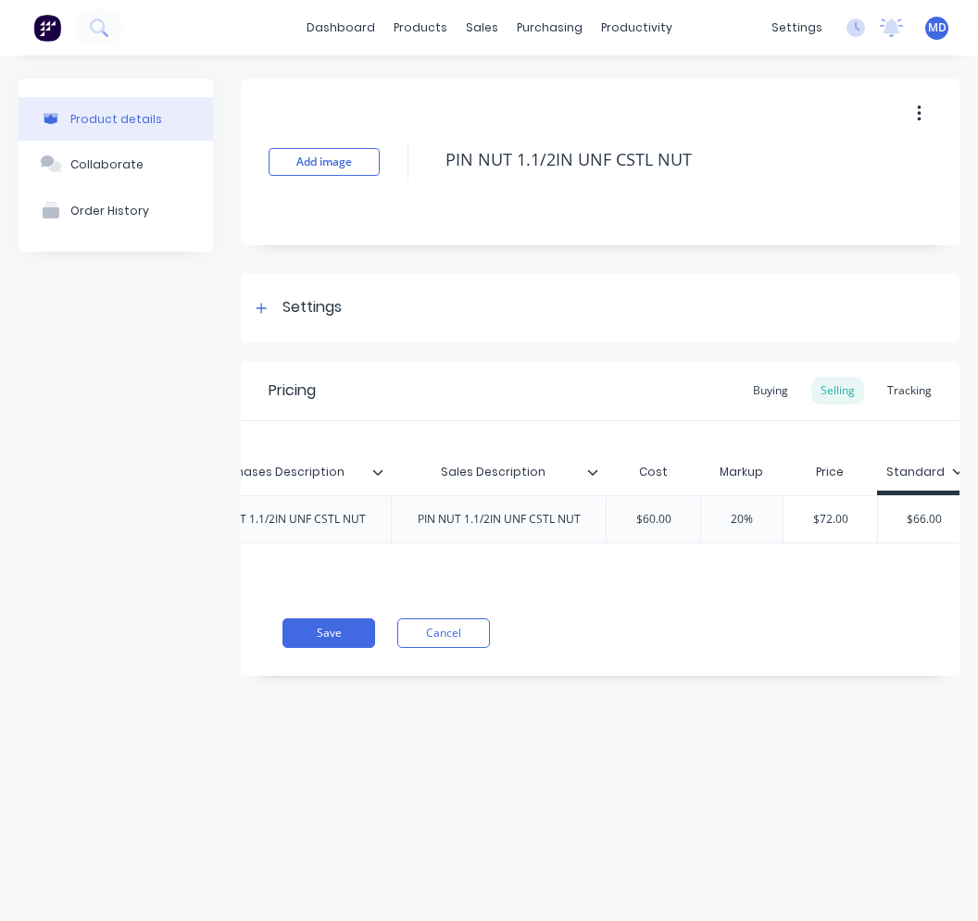
click at [642, 525] on input "$60.00" at bounding box center [653, 519] width 94 height 17
type textarea "x"
type input "$50.00"
click at [676, 556] on div "Xero Item # Item Code Item Name Purchases Description Sales Description Cost Ma…" at bounding box center [600, 505] width 718 height 169
click at [648, 522] on input "$50.00" at bounding box center [653, 519] width 94 height 17
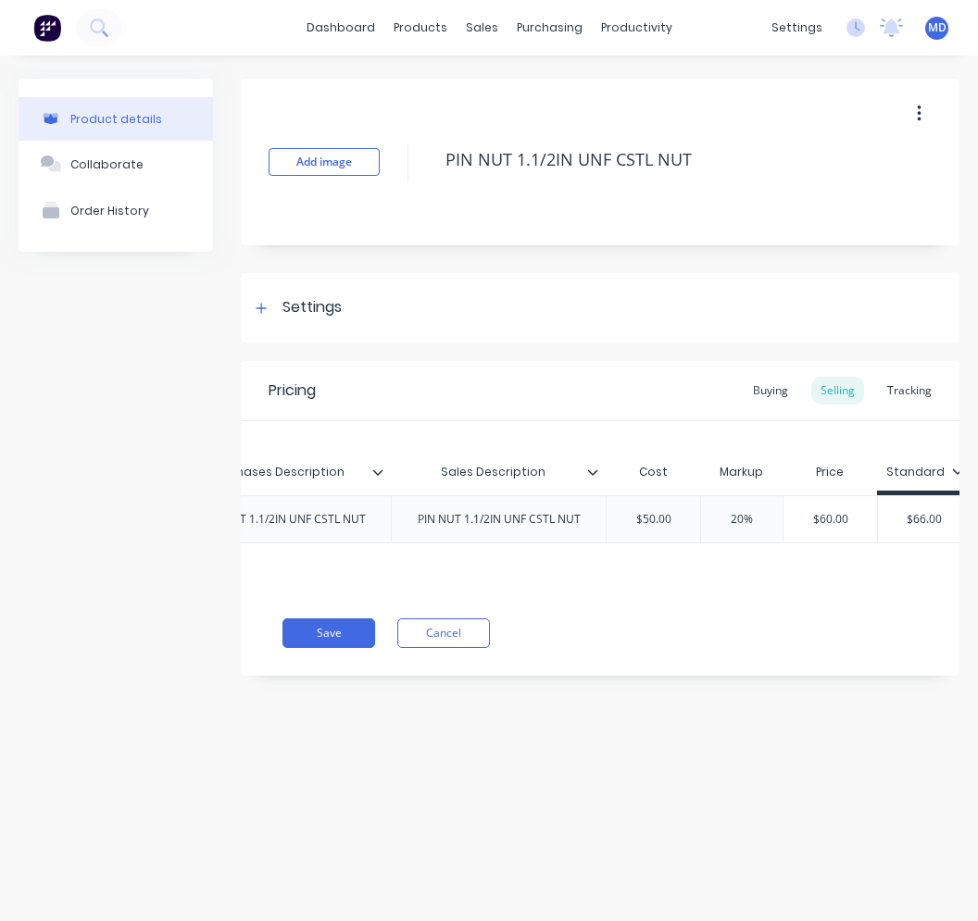
type textarea "x"
type input "$55.00"
click at [662, 568] on div "Xero Item # Item Code Item Name Purchases Description Sales Description Cost Ma…" at bounding box center [600, 505] width 718 height 169
click at [350, 648] on button "Save" at bounding box center [328, 633] width 93 height 30
type textarea "x"
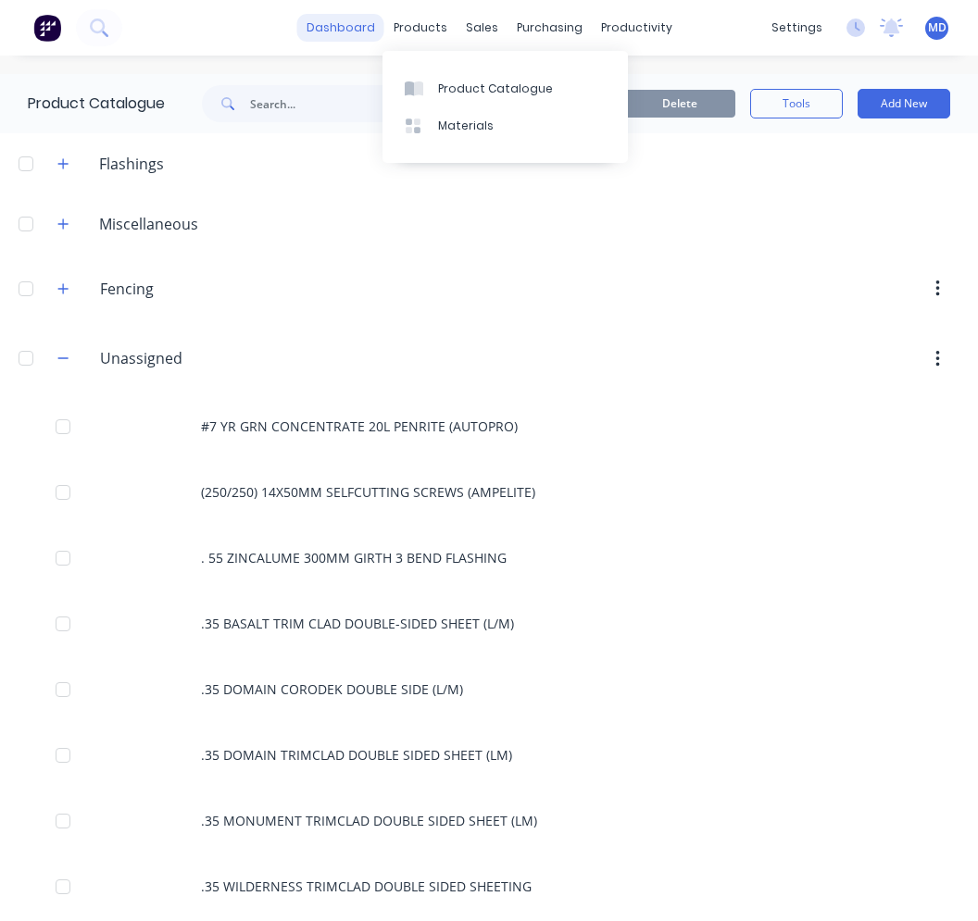
click at [354, 23] on link "dashboard" at bounding box center [340, 28] width 87 height 28
